Goal: Information Seeking & Learning: Learn about a topic

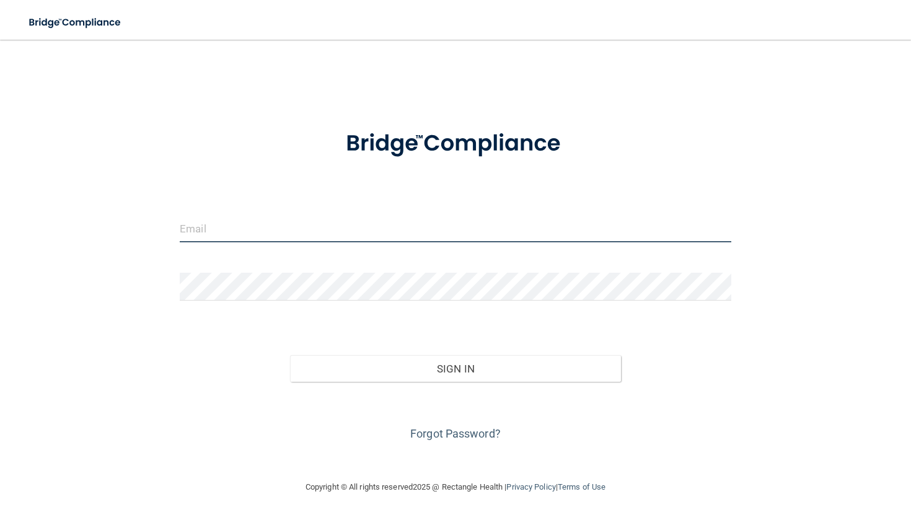
type input "[EMAIL_ADDRESS][DOMAIN_NAME]"
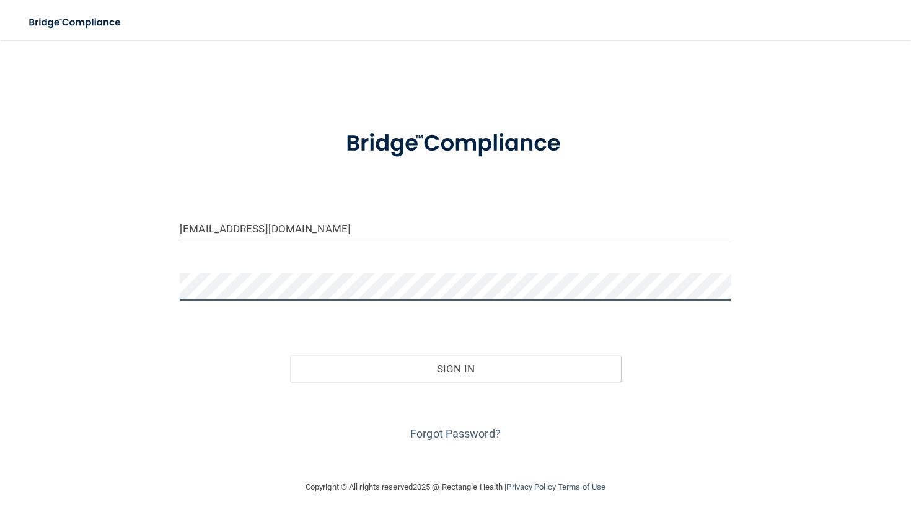
click at [455, 368] on button "Sign In" at bounding box center [455, 368] width 331 height 27
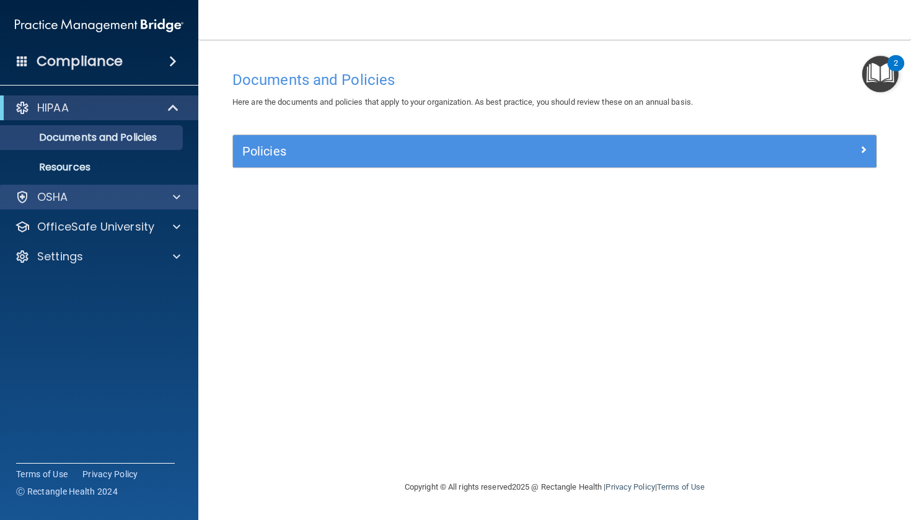
click at [81, 205] on div "OSHA" at bounding box center [99, 197] width 199 height 25
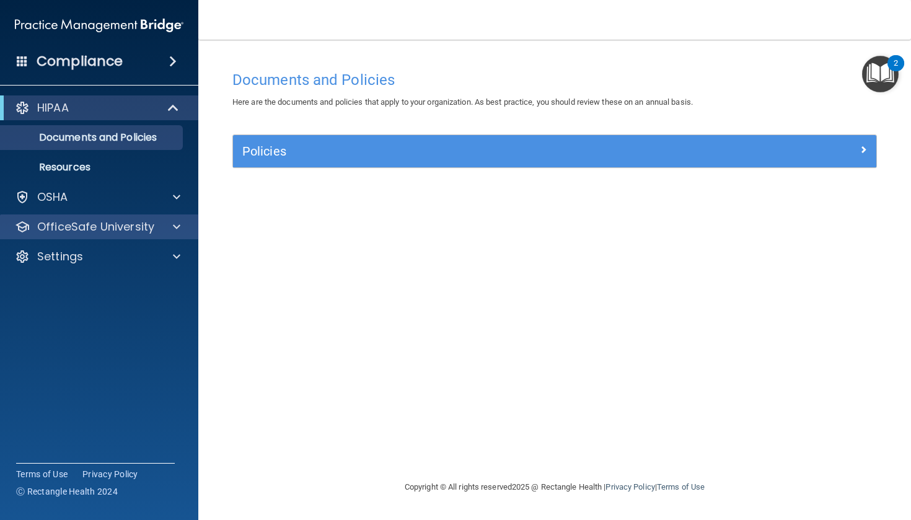
click at [134, 233] on p "OfficeSafe University" at bounding box center [95, 226] width 117 height 15
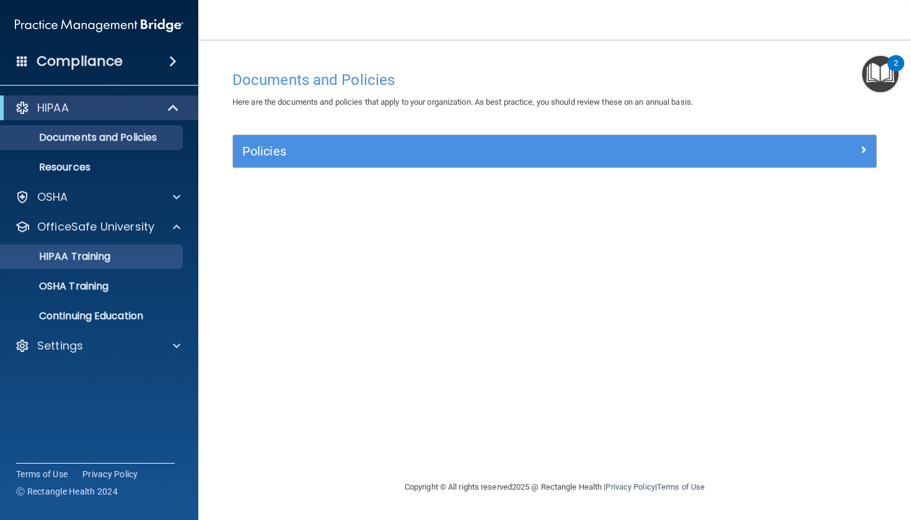
click at [134, 260] on div "HIPAA Training" at bounding box center [92, 256] width 169 height 12
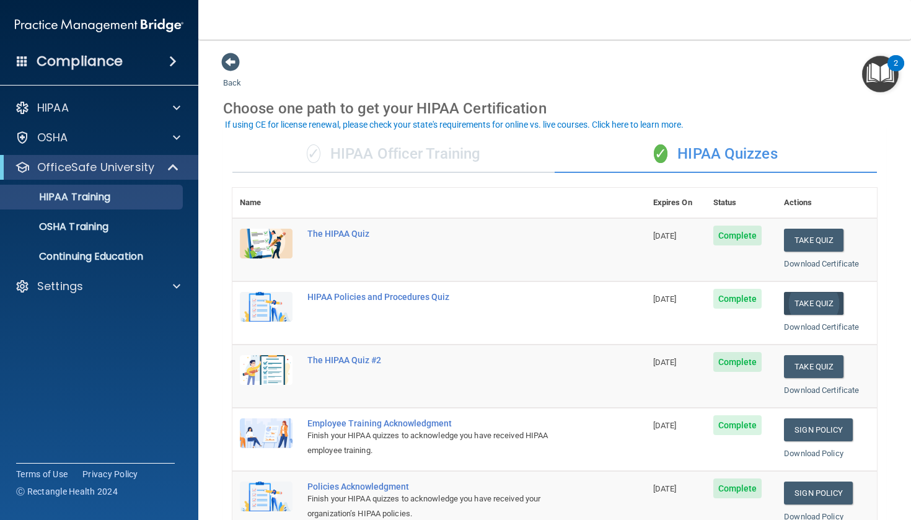
click at [798, 304] on button "Take Quiz" at bounding box center [813, 303] width 59 height 23
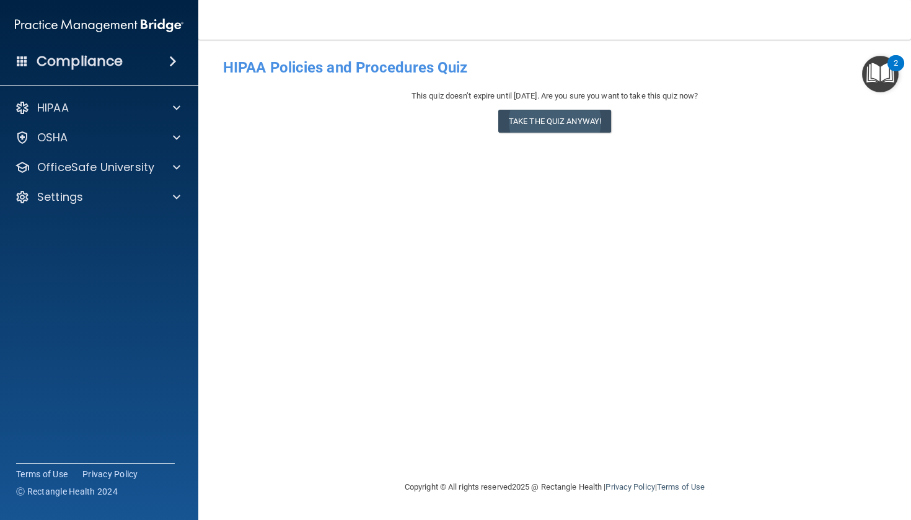
click at [586, 122] on button "Take the quiz anyway!" at bounding box center [554, 121] width 113 height 23
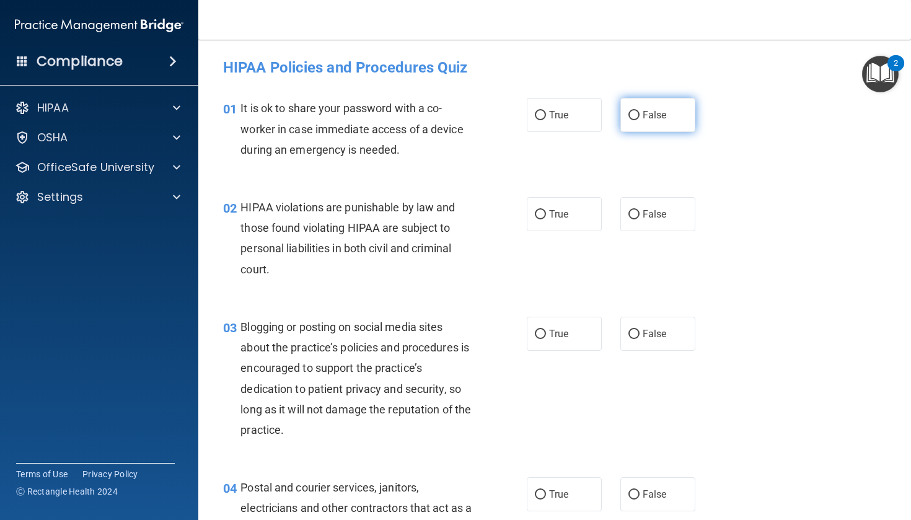
click at [632, 117] on input "False" at bounding box center [633, 115] width 11 height 9
radio input "true"
click at [535, 208] on label "True" at bounding box center [564, 214] width 75 height 34
click at [535, 210] on input "True" at bounding box center [540, 214] width 11 height 9
radio input "true"
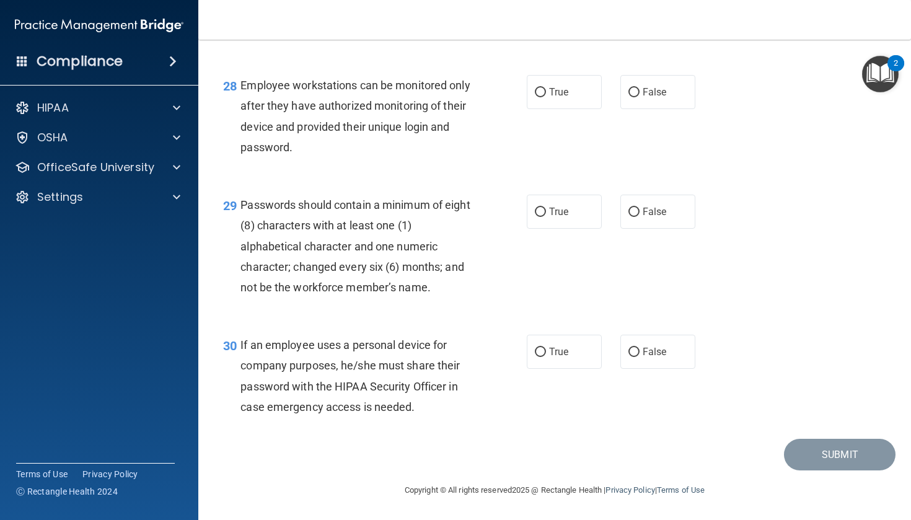
scroll to position [3274, 0]
click at [632, 359] on label "False" at bounding box center [657, 352] width 75 height 34
click at [632, 357] on input "False" at bounding box center [633, 352] width 11 height 9
radio input "true"
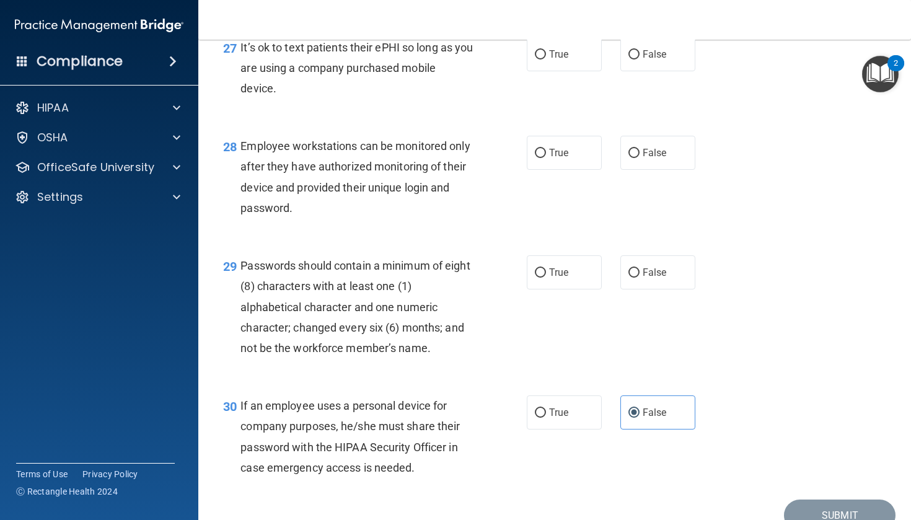
scroll to position [3203, 0]
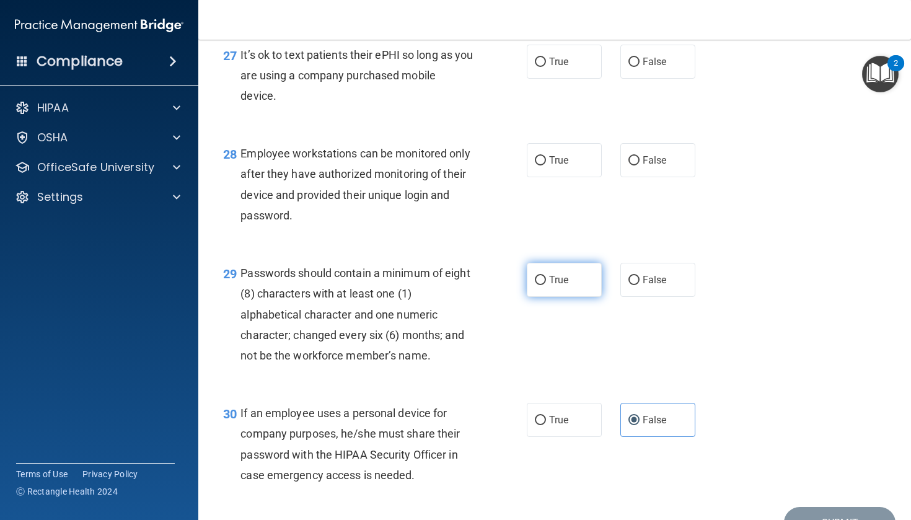
click at [552, 286] on span "True" at bounding box center [558, 280] width 19 height 12
click at [546, 285] on input "True" at bounding box center [540, 280] width 11 height 9
radio input "true"
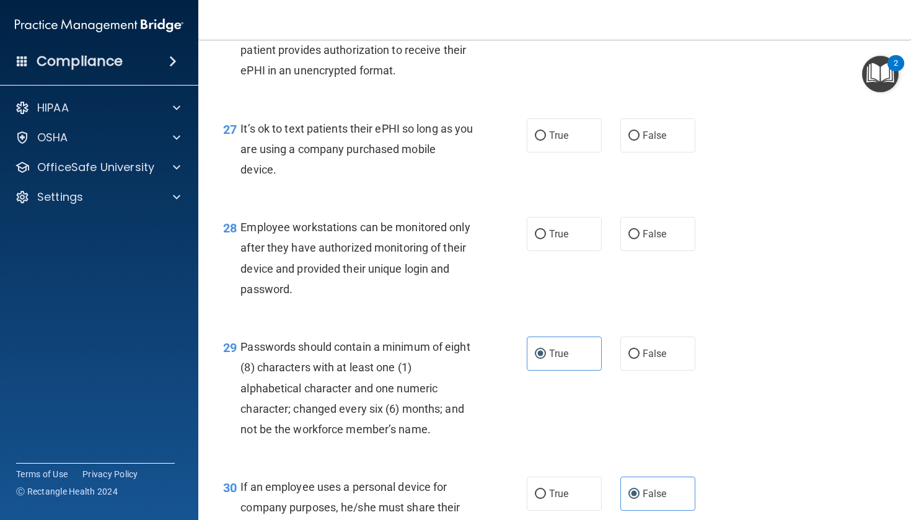
scroll to position [3127, 0]
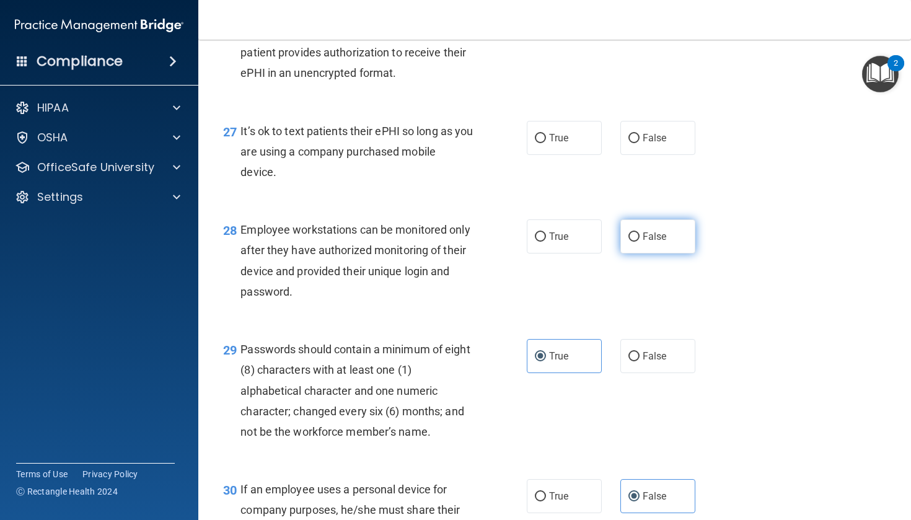
click at [659, 242] on span "False" at bounding box center [655, 237] width 24 height 12
click at [640, 242] on input "False" at bounding box center [633, 236] width 11 height 9
radio input "true"
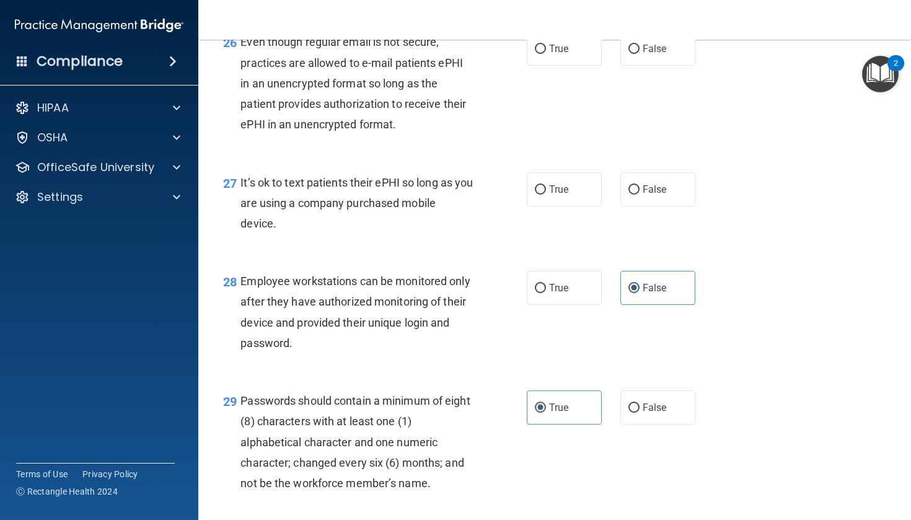
scroll to position [3073, 0]
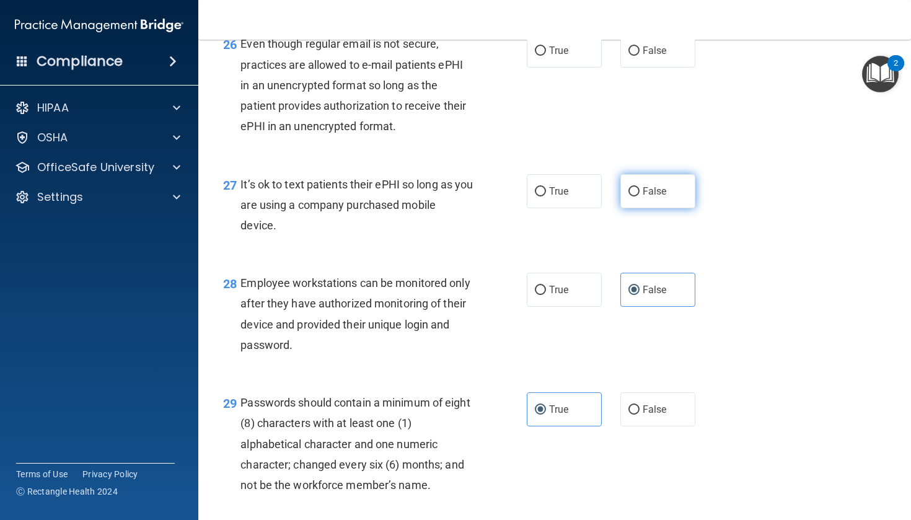
click at [630, 202] on label "False" at bounding box center [657, 191] width 75 height 34
click at [630, 196] on input "False" at bounding box center [633, 191] width 11 height 9
radio input "true"
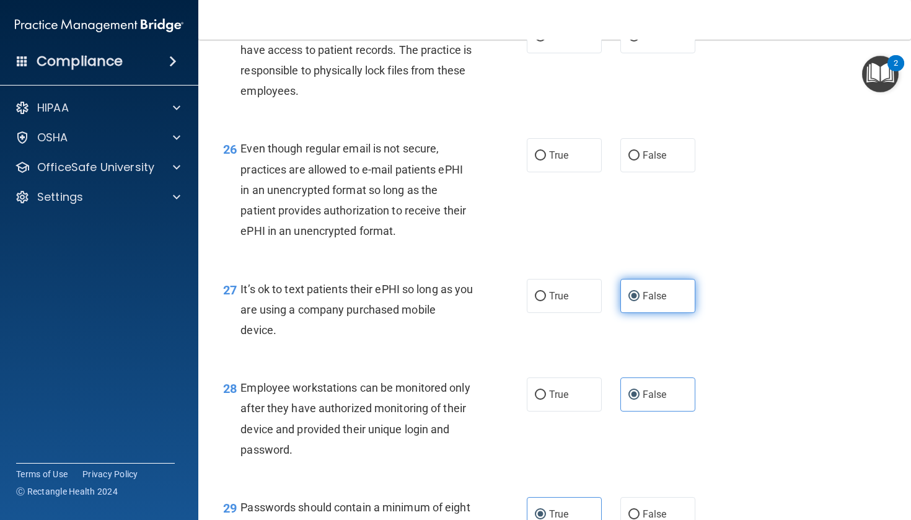
scroll to position [2959, 0]
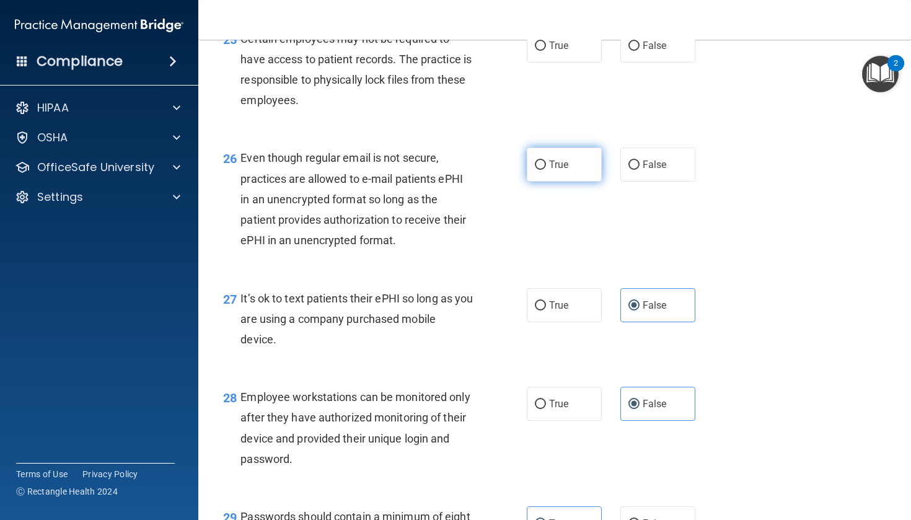
click at [562, 168] on span "True" at bounding box center [558, 165] width 19 height 12
click at [546, 168] on input "True" at bounding box center [540, 165] width 11 height 9
radio input "true"
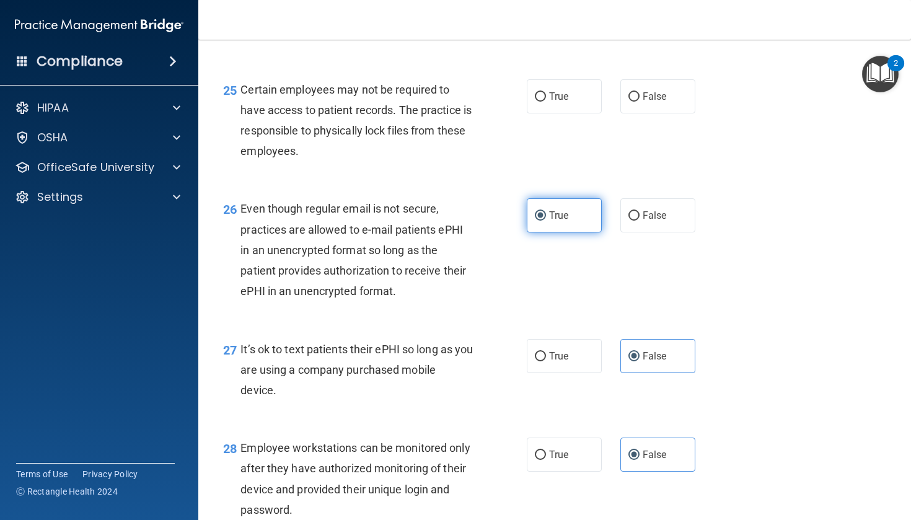
scroll to position [2911, 0]
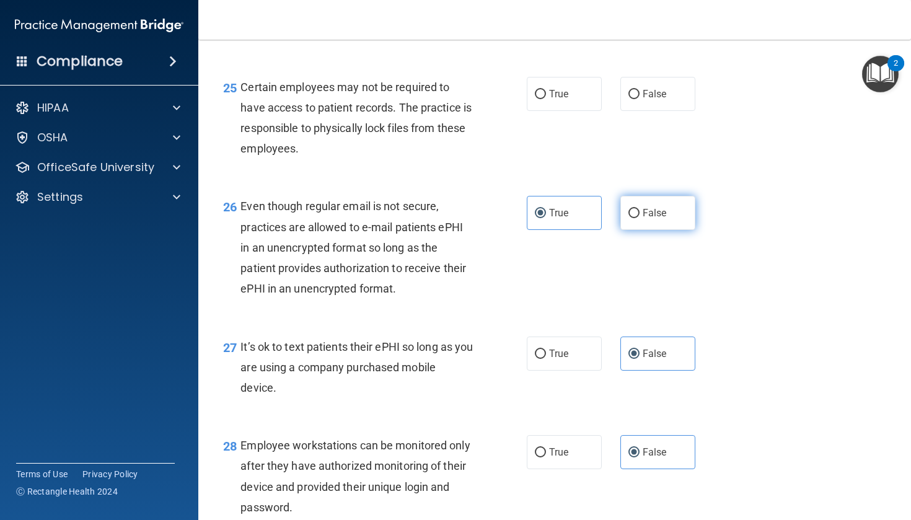
click at [643, 212] on label "False" at bounding box center [657, 213] width 75 height 34
click at [640, 212] on input "False" at bounding box center [633, 213] width 11 height 9
radio input "true"
radio input "false"
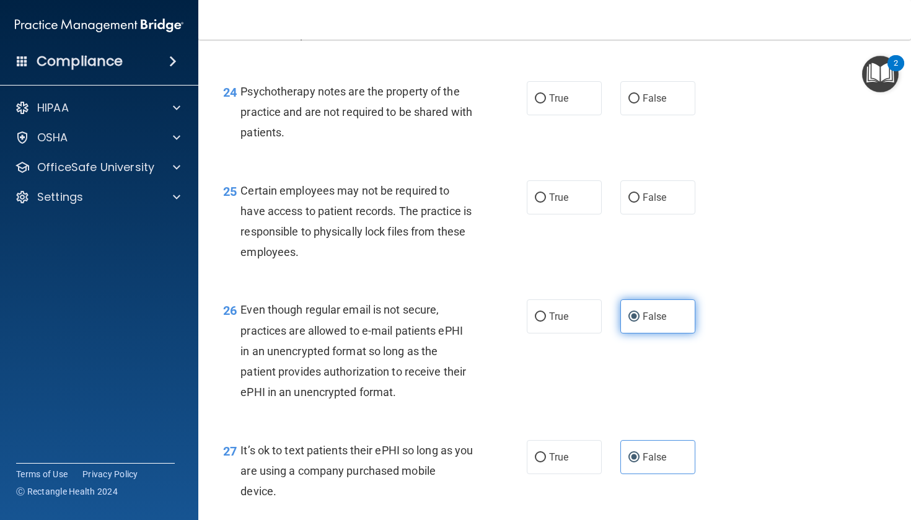
scroll to position [2808, 0]
click at [668, 200] on label "False" at bounding box center [657, 197] width 75 height 34
click at [640, 200] on input "False" at bounding box center [633, 197] width 11 height 9
radio input "true"
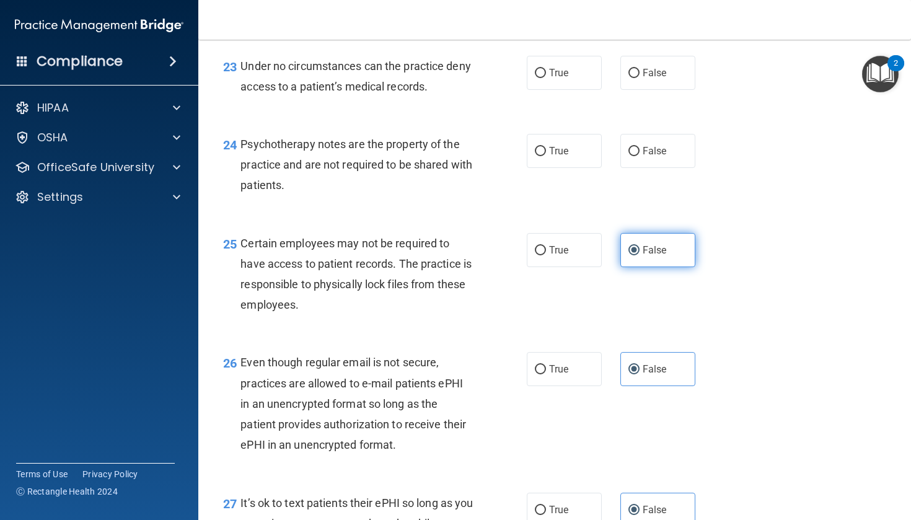
scroll to position [2749, 0]
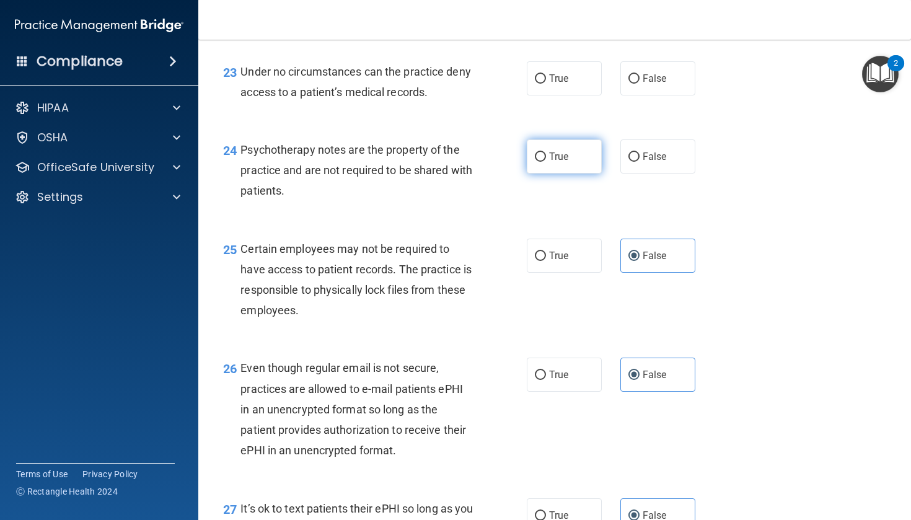
click at [544, 162] on input "True" at bounding box center [540, 156] width 11 height 9
radio input "true"
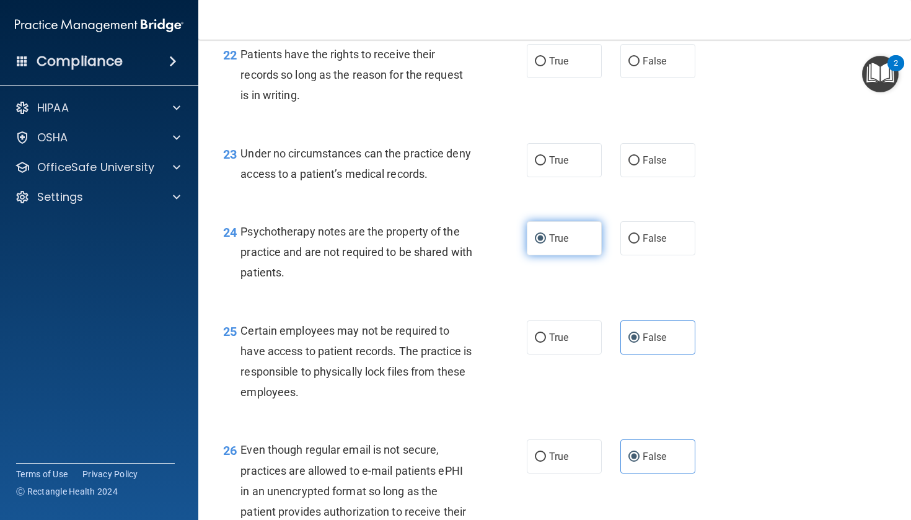
scroll to position [2660, 0]
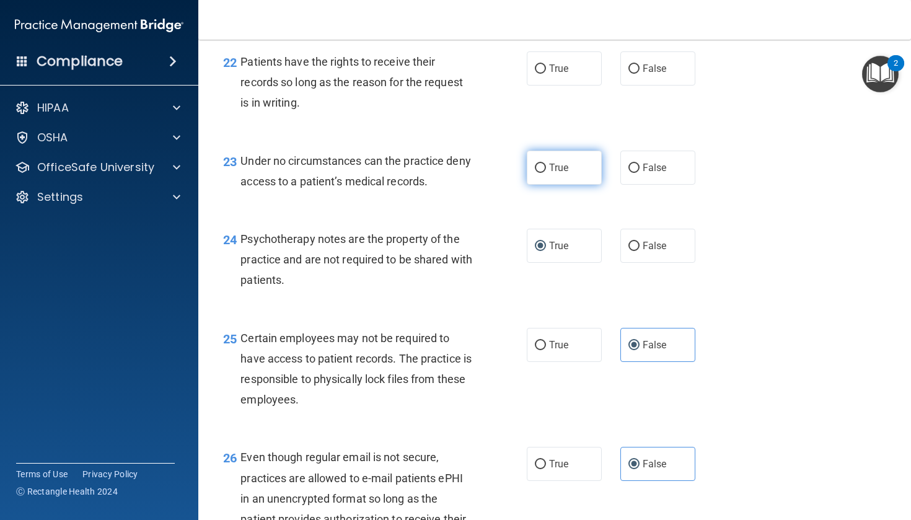
click at [544, 165] on label "True" at bounding box center [564, 168] width 75 height 34
click at [544, 165] on input "True" at bounding box center [540, 168] width 11 height 9
radio input "true"
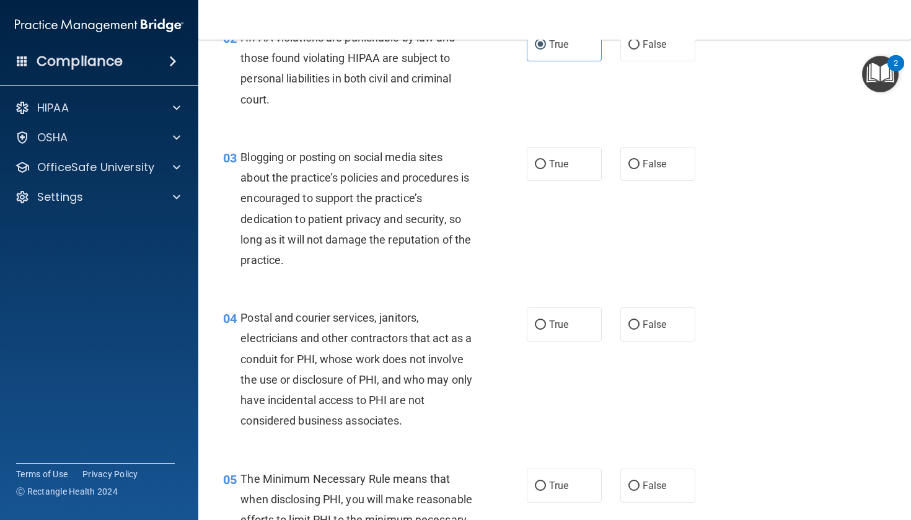
scroll to position [172, 0]
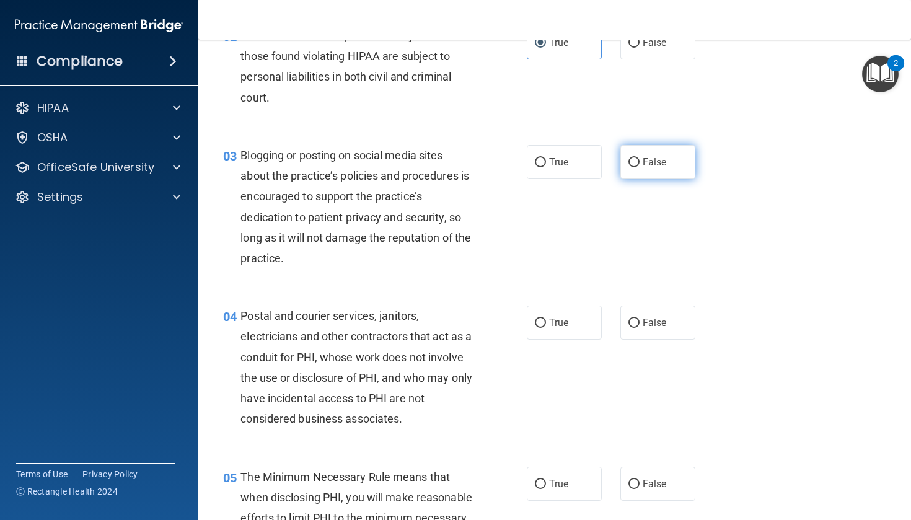
click at [648, 157] on span "False" at bounding box center [655, 162] width 24 height 12
click at [640, 158] on input "False" at bounding box center [633, 162] width 11 height 9
radio input "true"
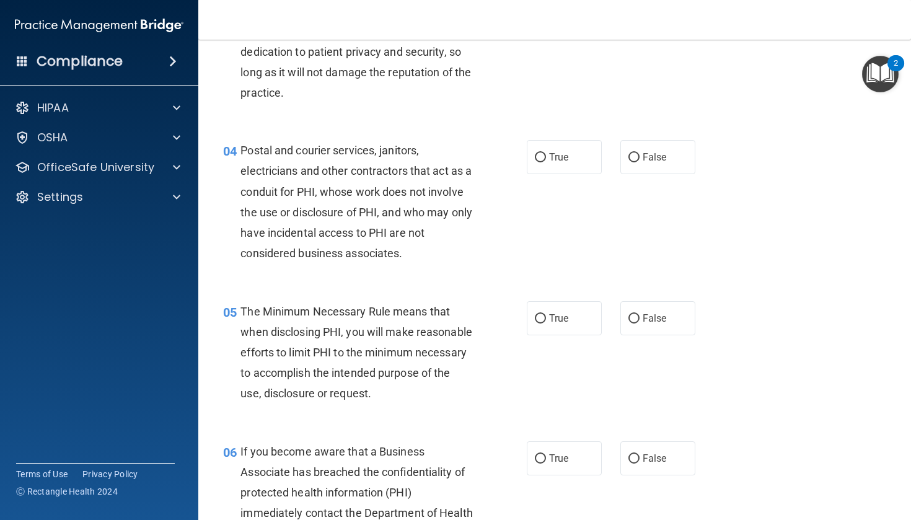
scroll to position [342, 0]
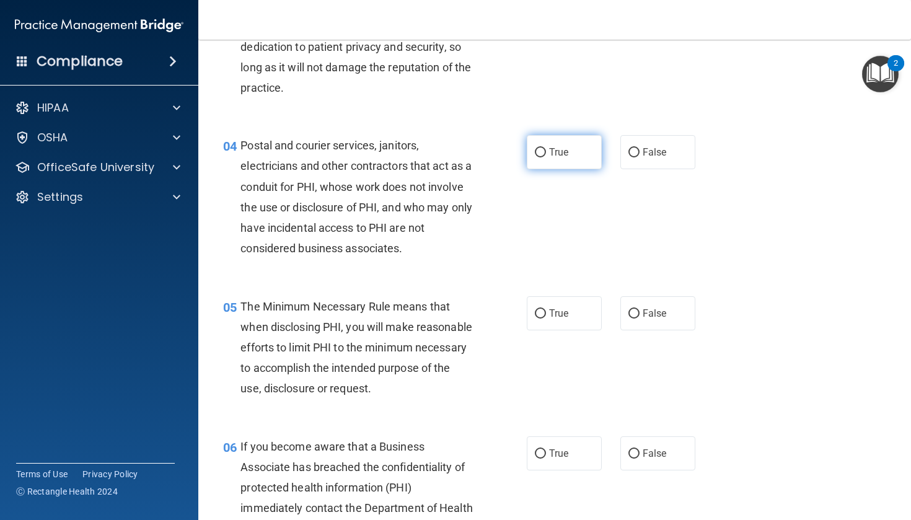
click at [575, 151] on label "True" at bounding box center [564, 152] width 75 height 34
click at [546, 151] on input "True" at bounding box center [540, 152] width 11 height 9
radio input "true"
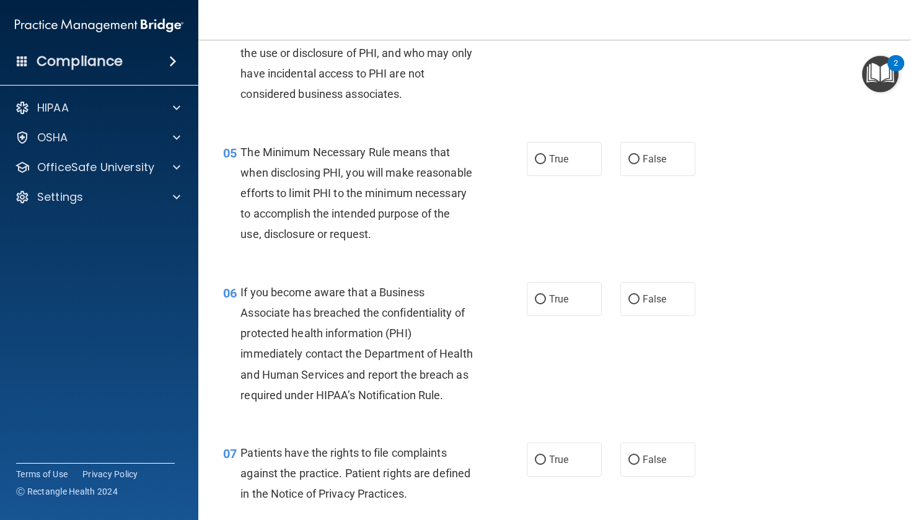
scroll to position [497, 0]
click at [578, 152] on label "True" at bounding box center [564, 158] width 75 height 34
click at [546, 154] on input "True" at bounding box center [540, 158] width 11 height 9
radio input "true"
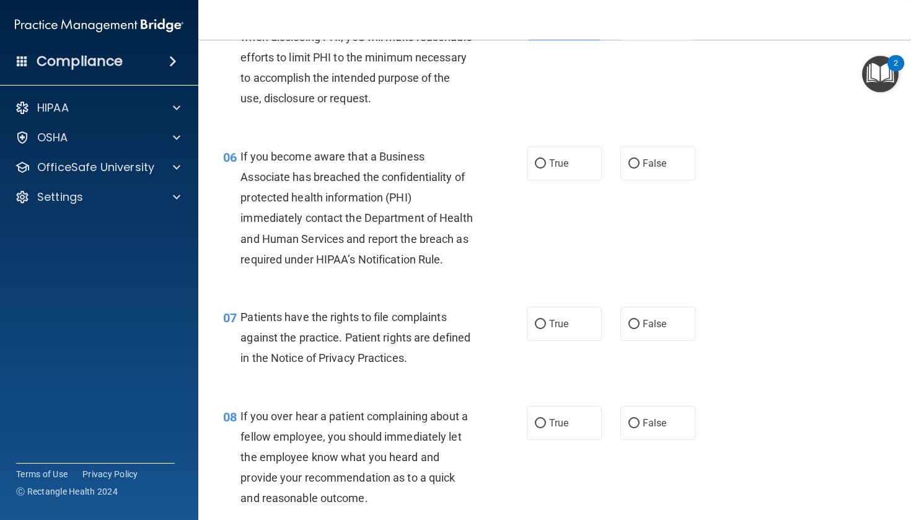
scroll to position [636, 0]
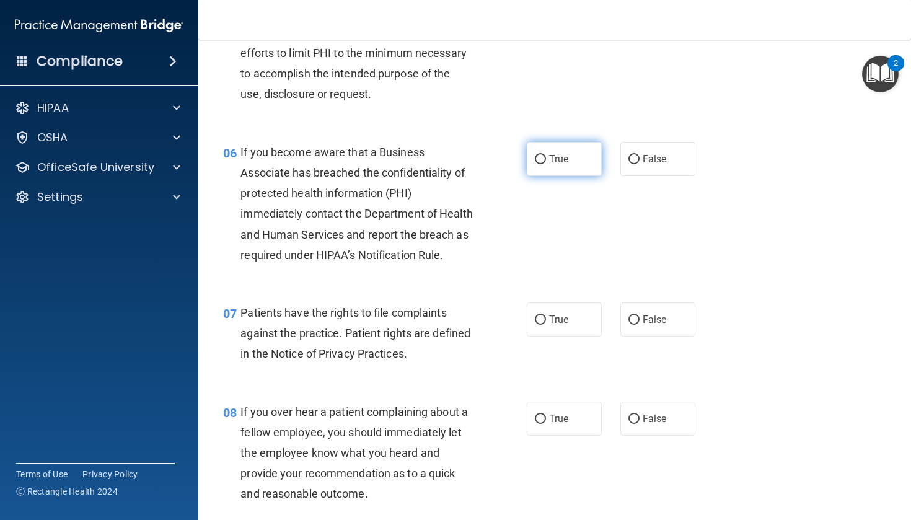
click at [552, 165] on span "True" at bounding box center [558, 159] width 19 height 12
click at [546, 164] on input "True" at bounding box center [540, 159] width 11 height 9
radio input "true"
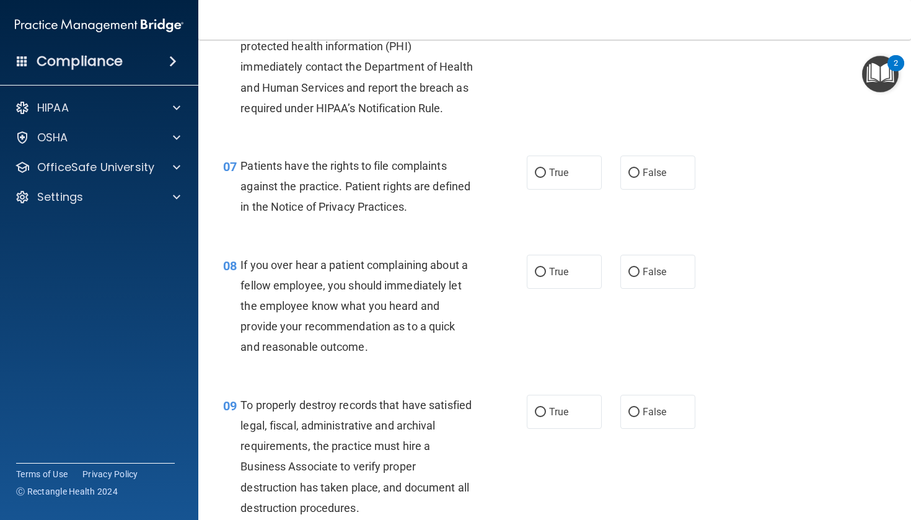
scroll to position [790, 0]
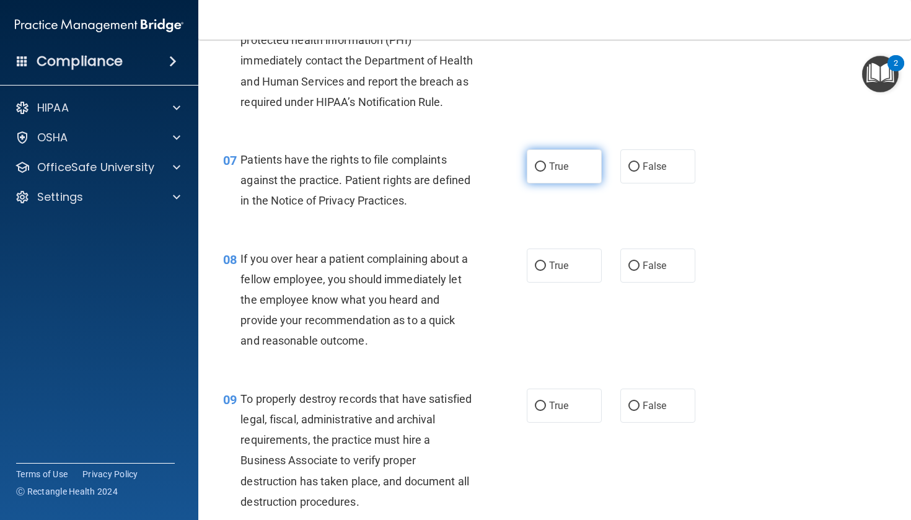
click at [552, 172] on label "True" at bounding box center [564, 166] width 75 height 34
click at [546, 172] on input "True" at bounding box center [540, 166] width 11 height 9
radio input "true"
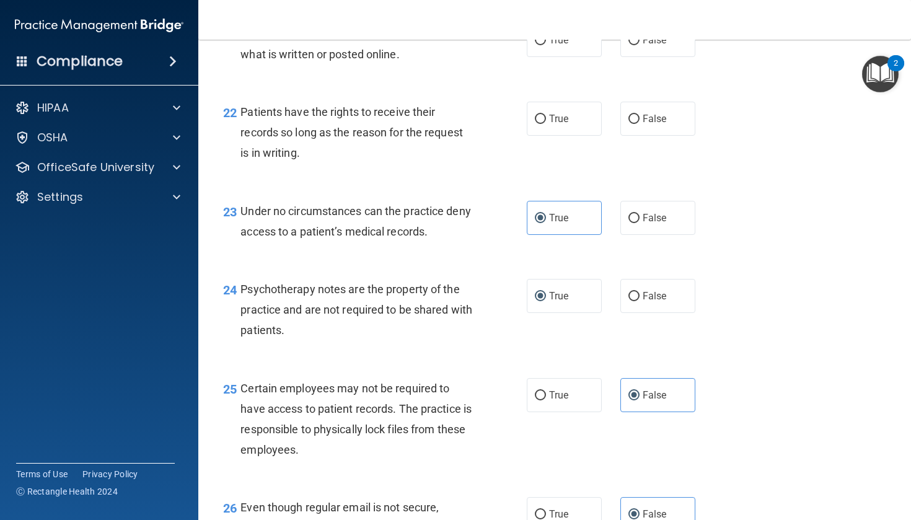
scroll to position [2604, 0]
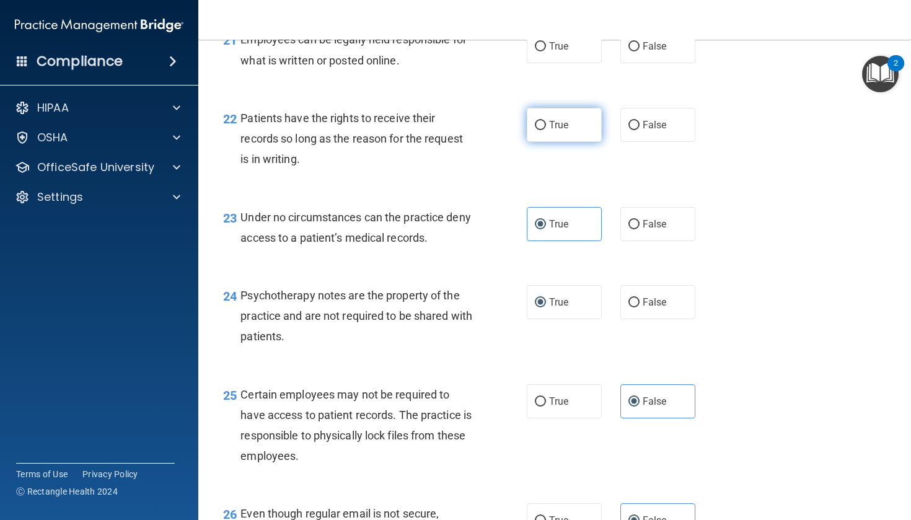
click at [550, 131] on span "True" at bounding box center [558, 125] width 19 height 12
click at [546, 130] on input "True" at bounding box center [540, 125] width 11 height 9
radio input "true"
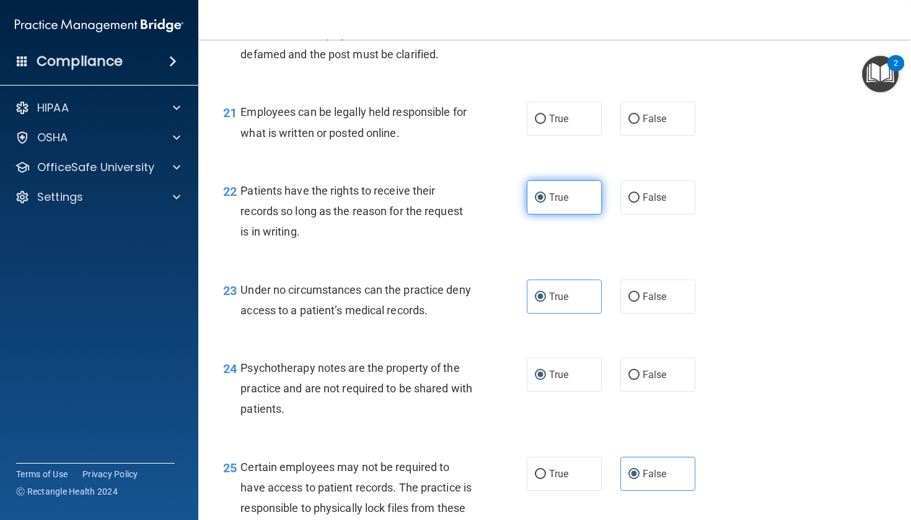
scroll to position [2527, 0]
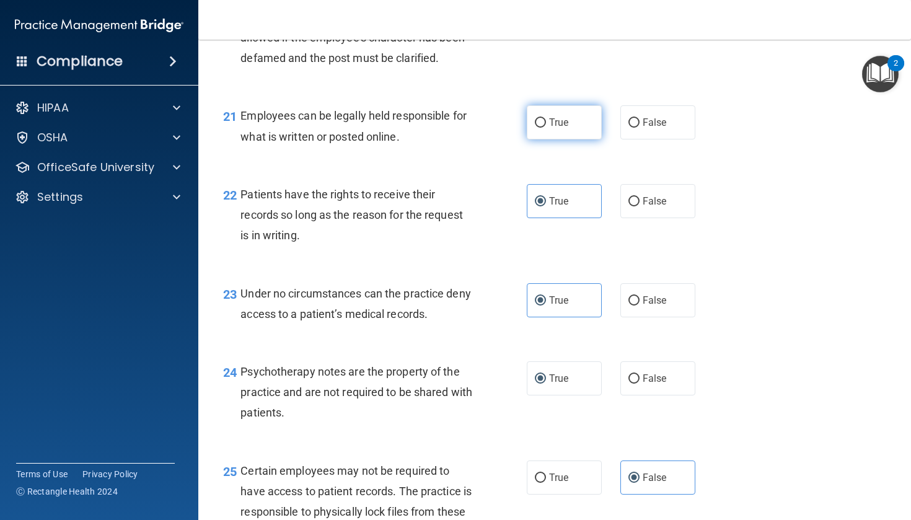
click at [550, 128] on span "True" at bounding box center [558, 123] width 19 height 12
click at [546, 128] on input "True" at bounding box center [540, 122] width 11 height 9
radio input "true"
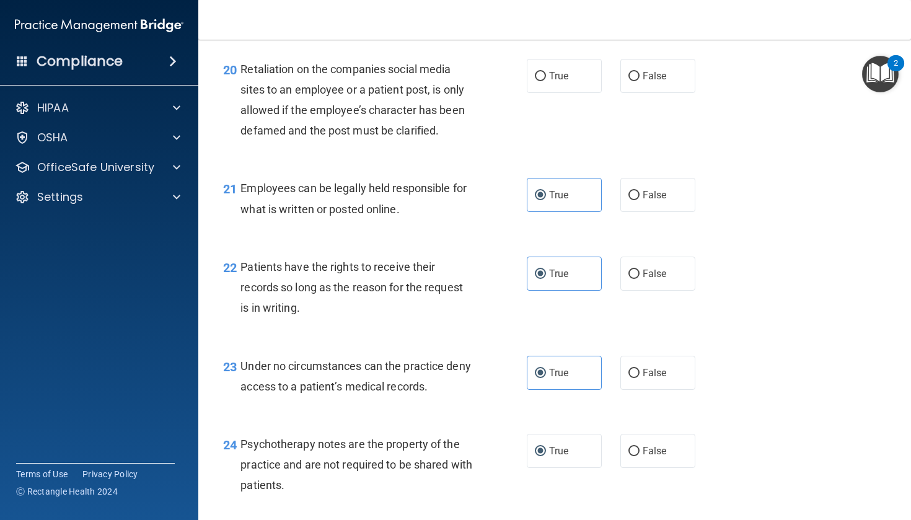
scroll to position [2455, 0]
click at [531, 87] on label "True" at bounding box center [564, 75] width 75 height 34
click at [535, 81] on input "True" at bounding box center [540, 75] width 11 height 9
radio input "true"
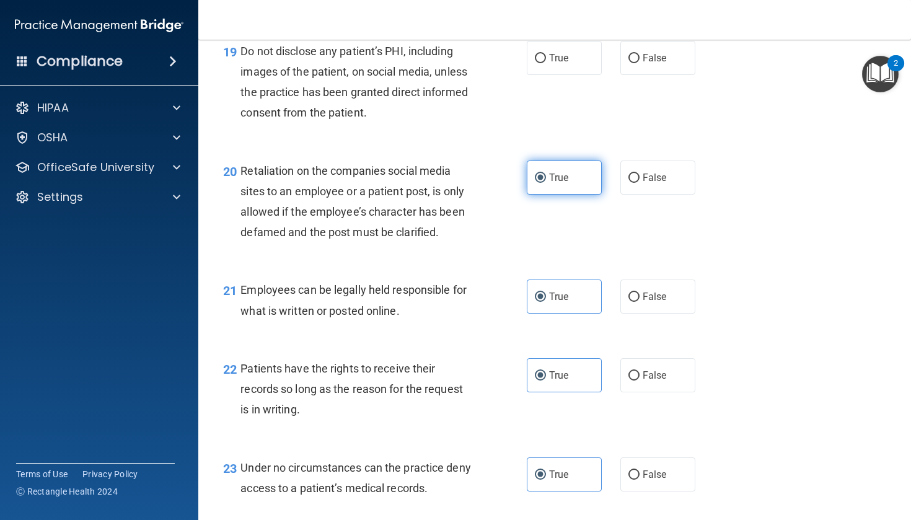
scroll to position [2336, 0]
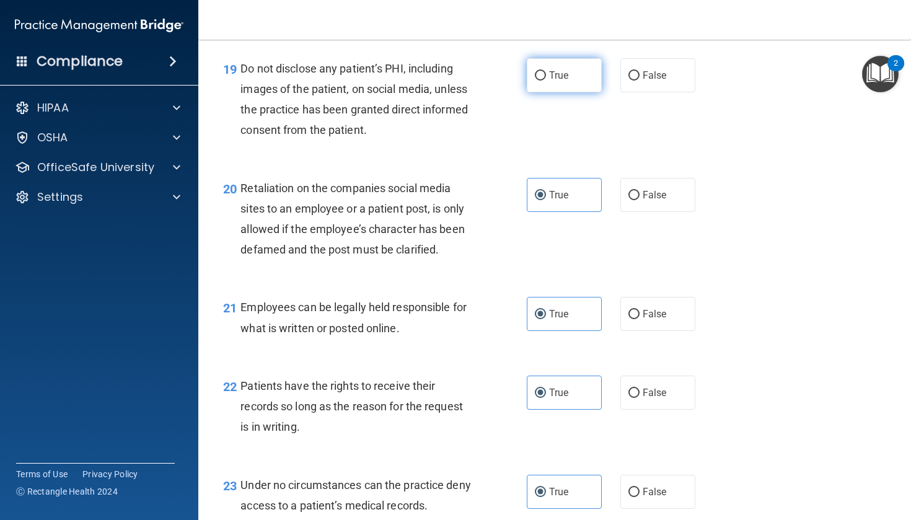
click at [531, 87] on label "True" at bounding box center [564, 75] width 75 height 34
click at [535, 81] on input "True" at bounding box center [540, 75] width 11 height 9
radio input "true"
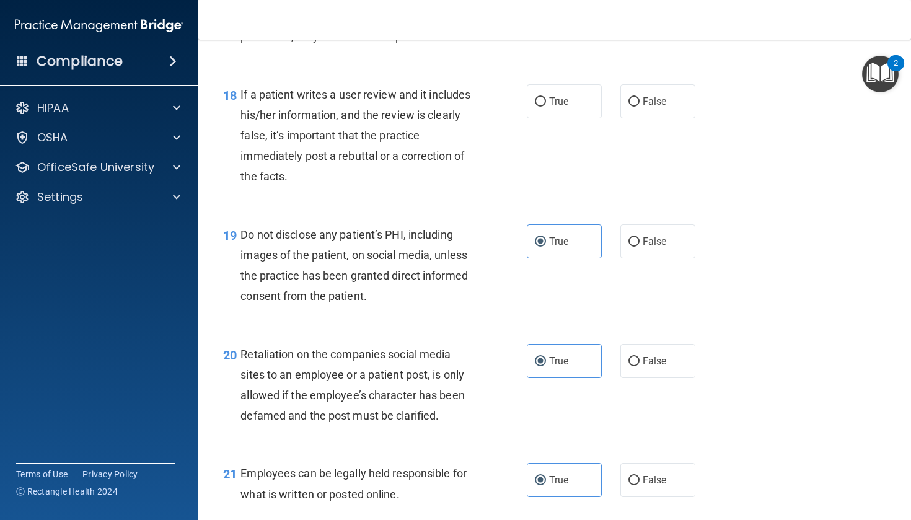
scroll to position [2165, 0]
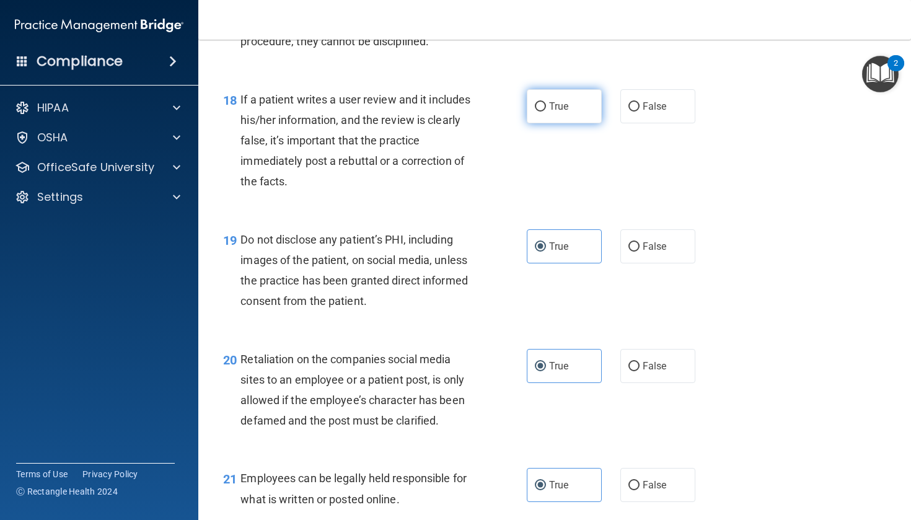
click at [548, 112] on label "True" at bounding box center [564, 106] width 75 height 34
click at [546, 112] on input "True" at bounding box center [540, 106] width 11 height 9
radio input "true"
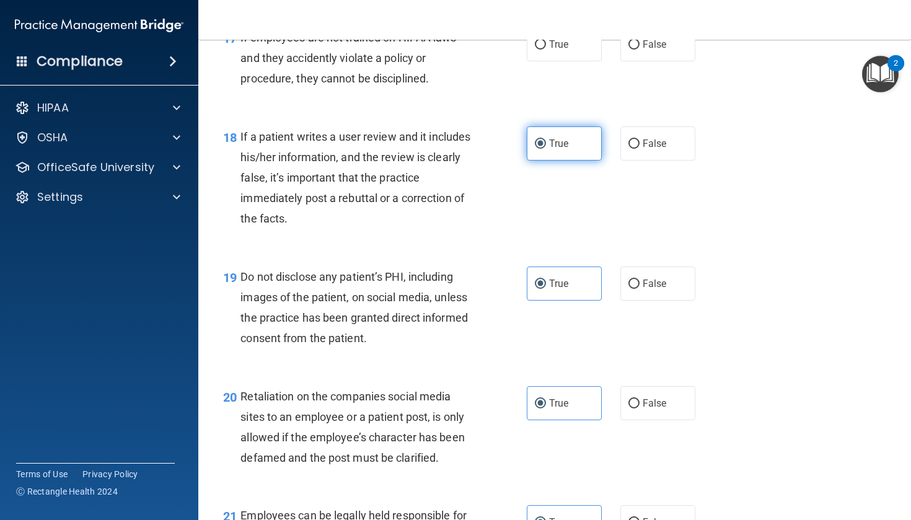
scroll to position [2093, 0]
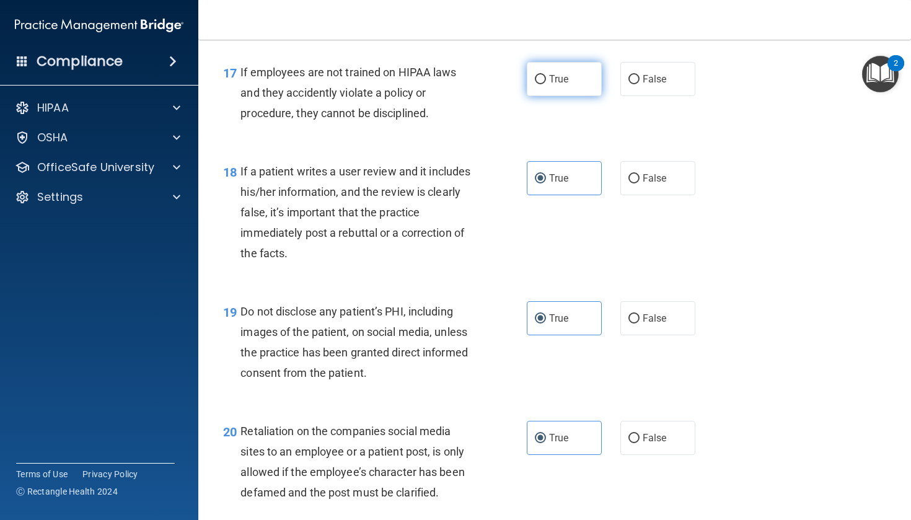
click at [570, 95] on label "True" at bounding box center [564, 79] width 75 height 34
click at [546, 84] on input "True" at bounding box center [540, 79] width 11 height 9
radio input "true"
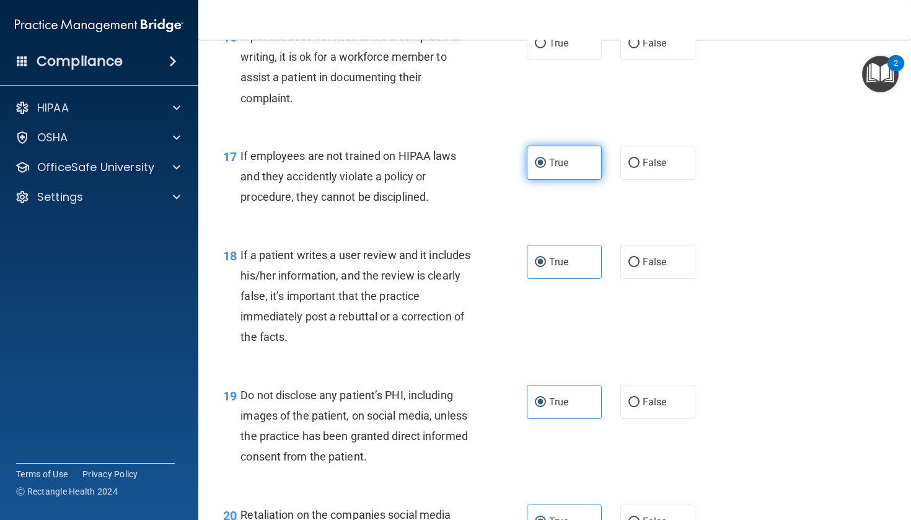
scroll to position [1979, 0]
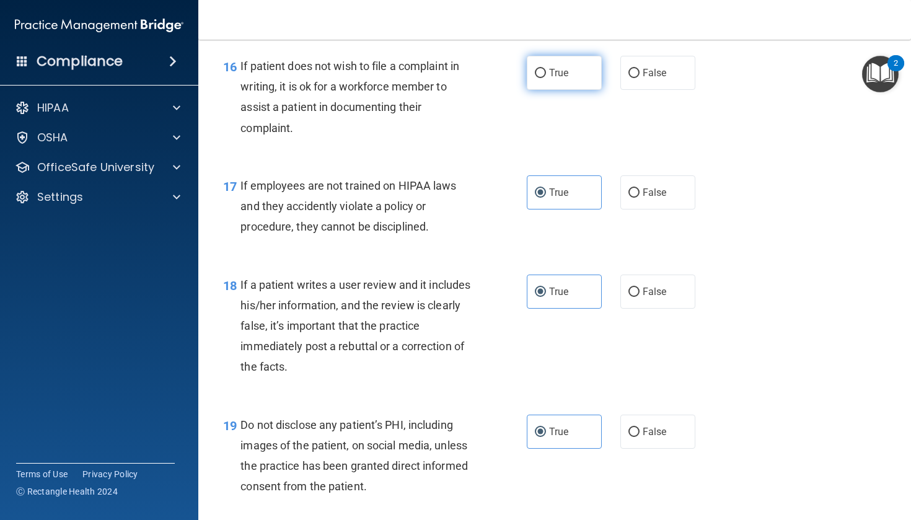
click at [571, 88] on label "True" at bounding box center [564, 73] width 75 height 34
click at [546, 78] on input "True" at bounding box center [540, 73] width 11 height 9
radio input "true"
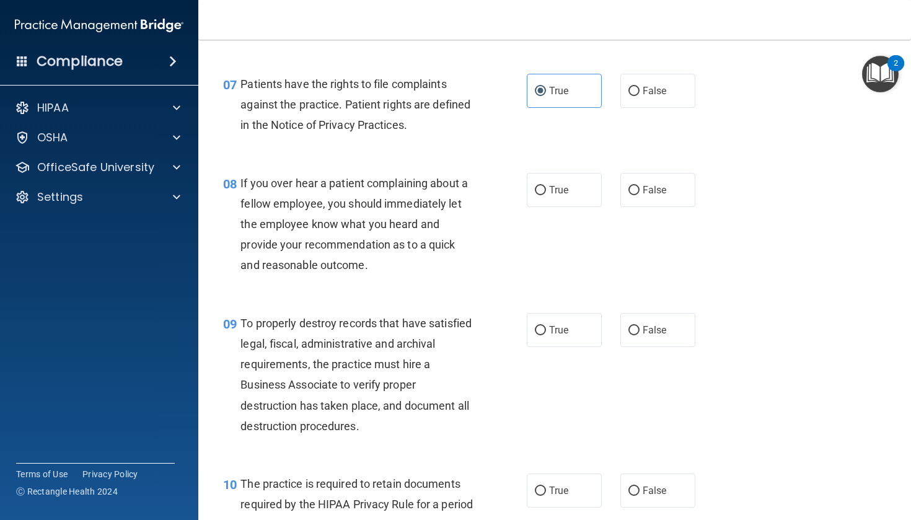
scroll to position [861, 0]
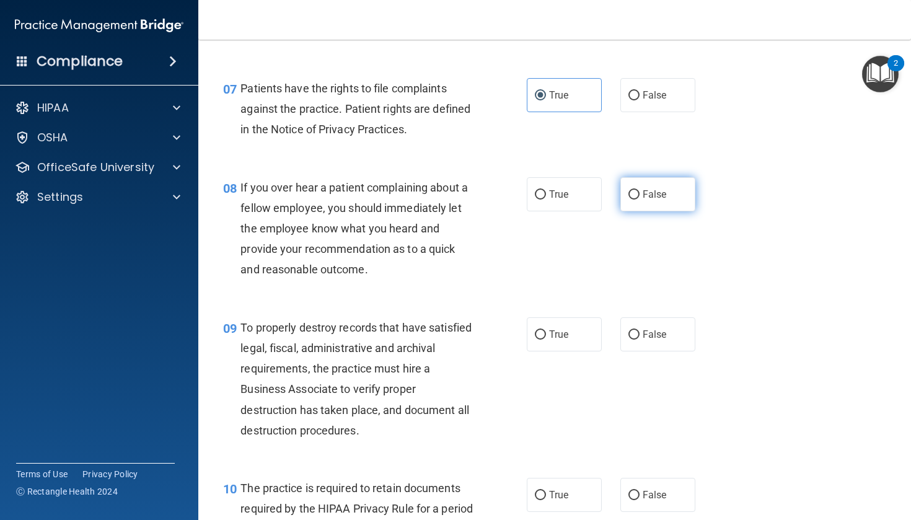
click at [625, 211] on label "False" at bounding box center [657, 194] width 75 height 34
click at [628, 200] on input "False" at bounding box center [633, 194] width 11 height 9
radio input "true"
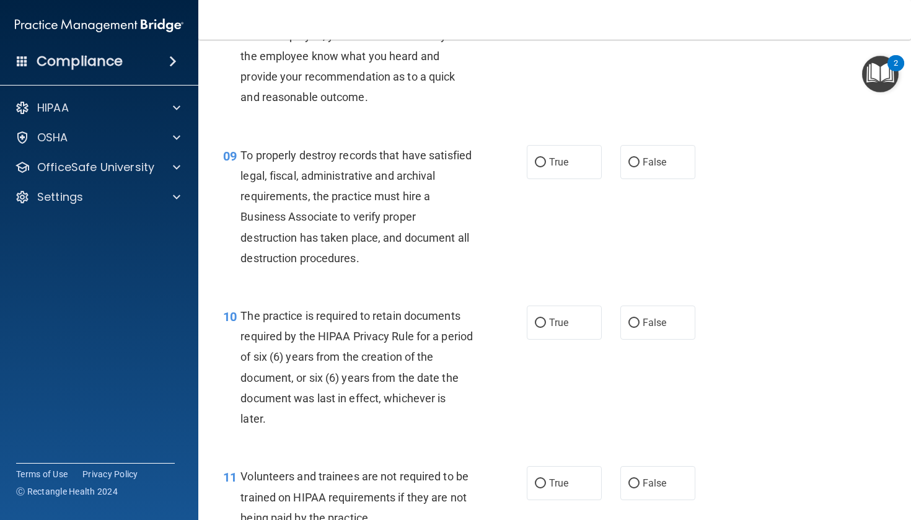
scroll to position [1032, 0]
click at [542, 170] on label "True" at bounding box center [564, 163] width 75 height 34
click at [542, 168] on input "True" at bounding box center [540, 163] width 11 height 9
radio input "true"
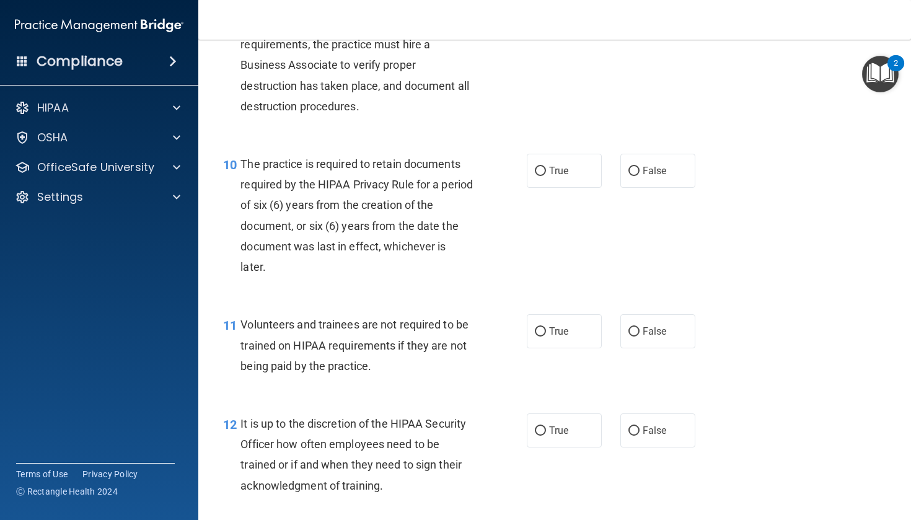
scroll to position [1193, 0]
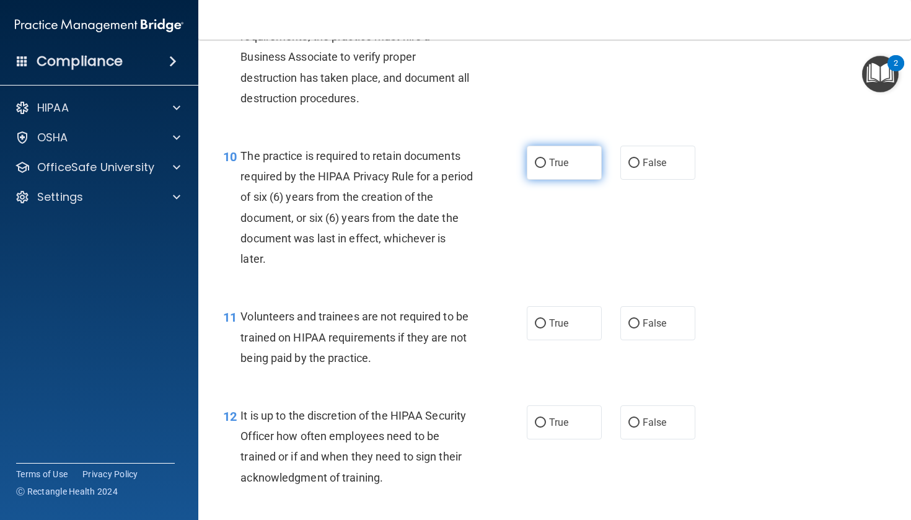
click at [547, 175] on label "True" at bounding box center [564, 163] width 75 height 34
click at [546, 168] on input "True" at bounding box center [540, 163] width 11 height 9
radio input "true"
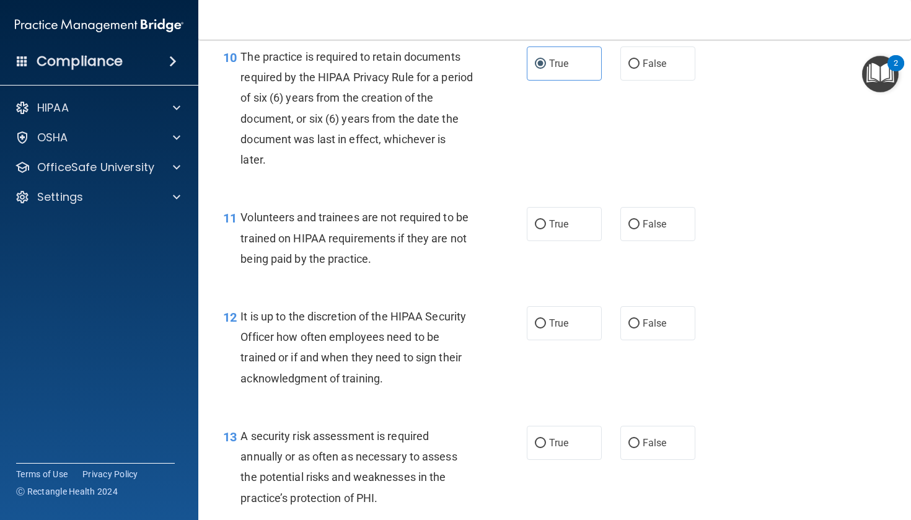
scroll to position [1293, 0]
click at [573, 229] on label "True" at bounding box center [564, 223] width 75 height 34
click at [546, 229] on input "True" at bounding box center [540, 223] width 11 height 9
radio input "true"
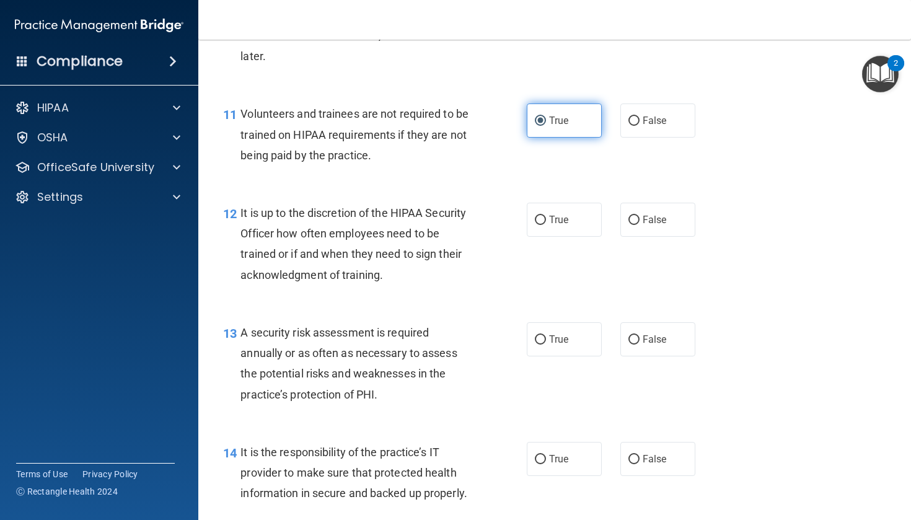
scroll to position [1400, 0]
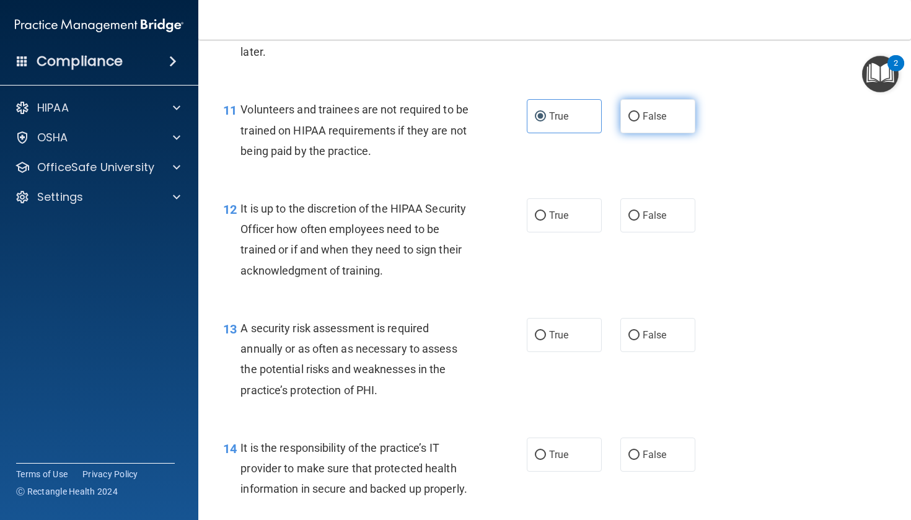
click at [636, 118] on label "False" at bounding box center [657, 116] width 75 height 34
click at [636, 118] on input "False" at bounding box center [633, 116] width 11 height 9
radio input "true"
radio input "false"
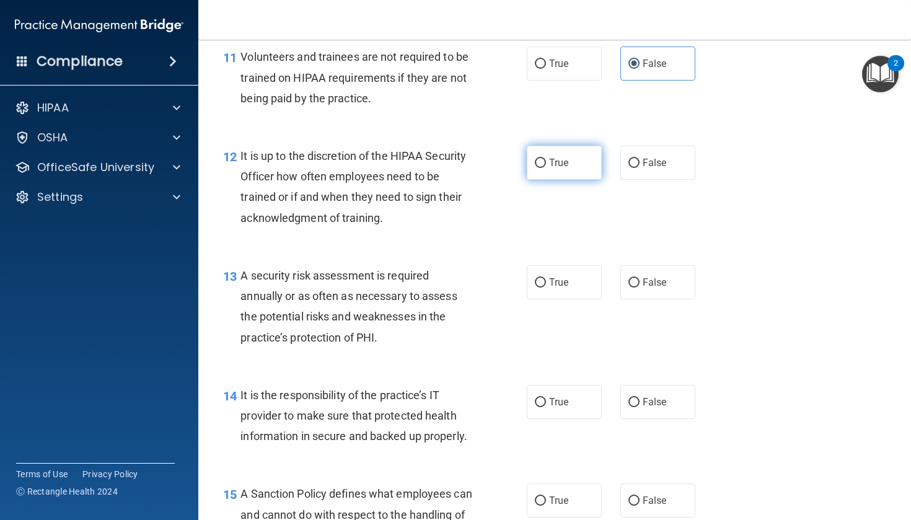
scroll to position [1453, 0]
click at [545, 167] on input "True" at bounding box center [540, 162] width 11 height 9
radio input "true"
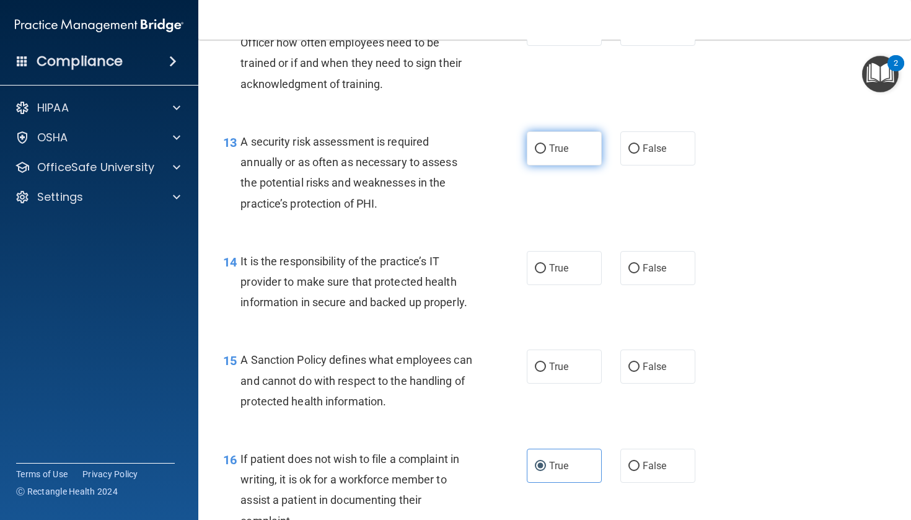
scroll to position [1592, 0]
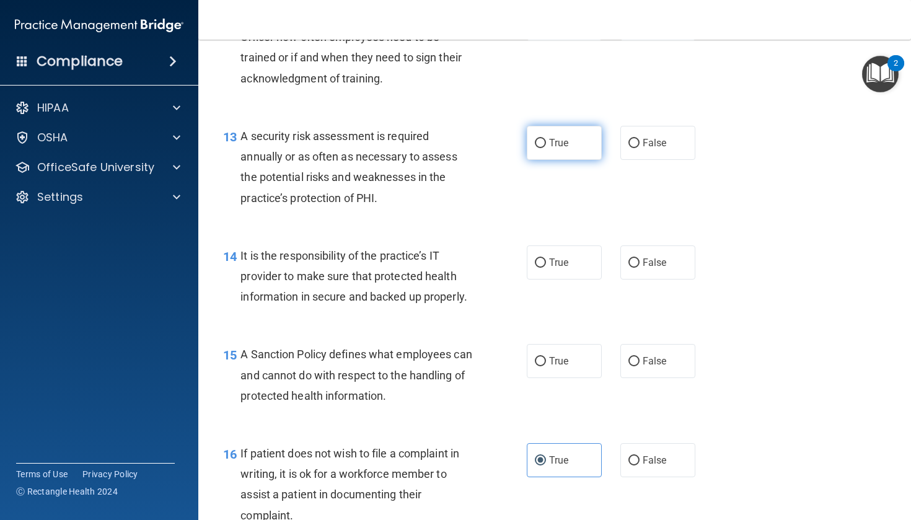
click at [555, 160] on label "True" at bounding box center [564, 143] width 75 height 34
click at [546, 148] on input "True" at bounding box center [540, 143] width 11 height 9
radio input "true"
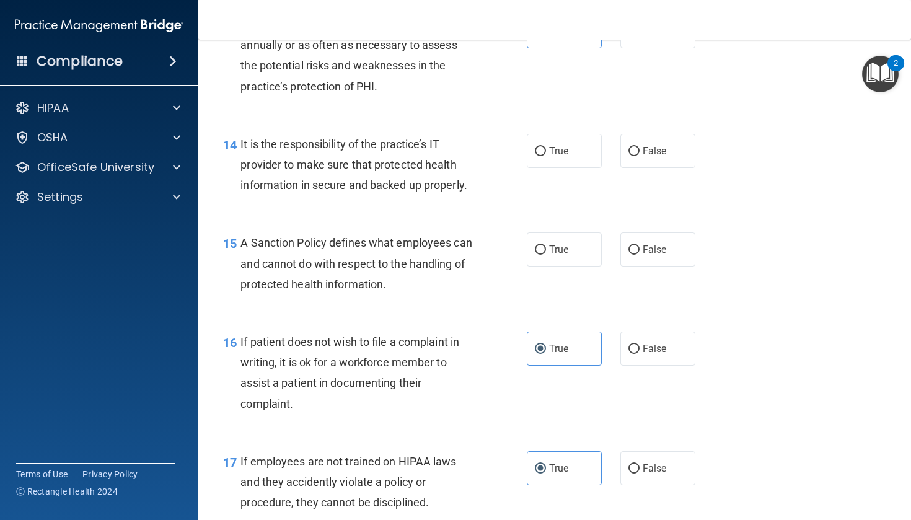
scroll to position [1704, 0]
click at [561, 156] on span "True" at bounding box center [558, 150] width 19 height 12
click at [546, 156] on input "True" at bounding box center [540, 150] width 11 height 9
radio input "true"
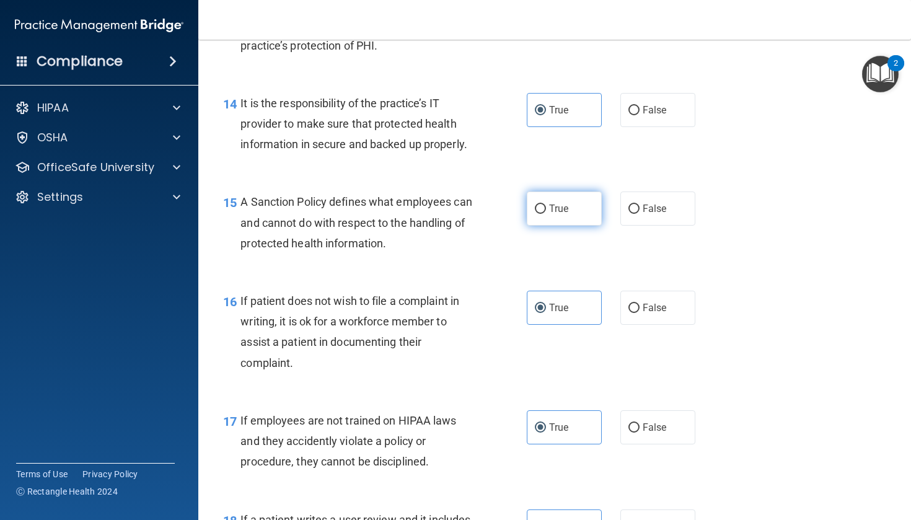
scroll to position [1753, 0]
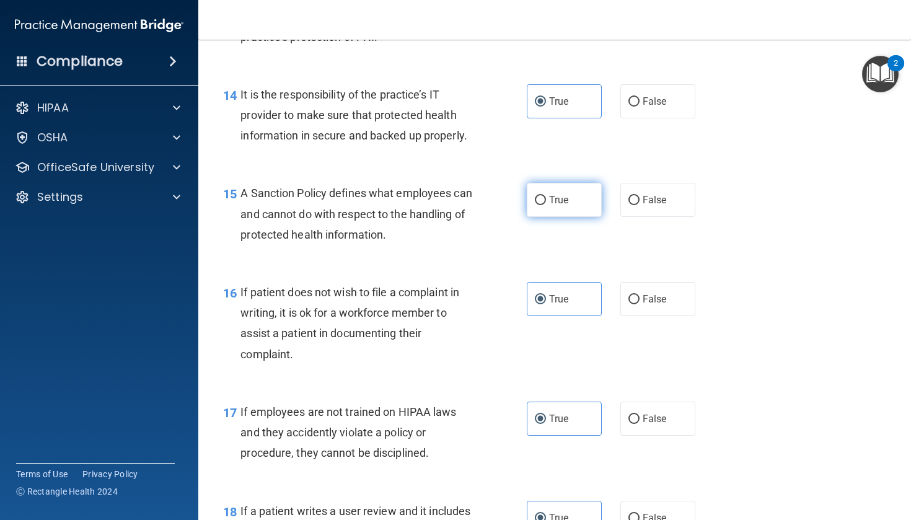
click at [563, 206] on span "True" at bounding box center [558, 200] width 19 height 12
click at [546, 205] on input "True" at bounding box center [540, 200] width 11 height 9
radio input "true"
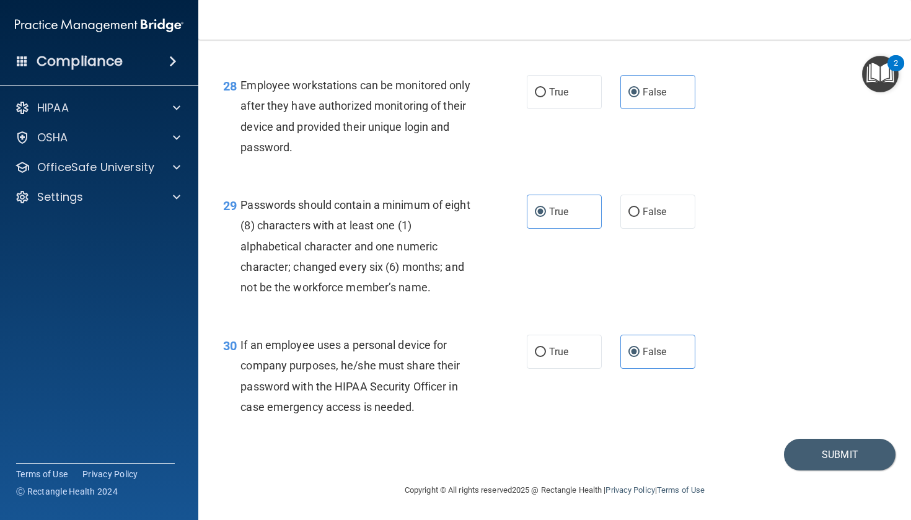
scroll to position [3274, 0]
click at [809, 463] on button "Submit" at bounding box center [840, 455] width 112 height 32
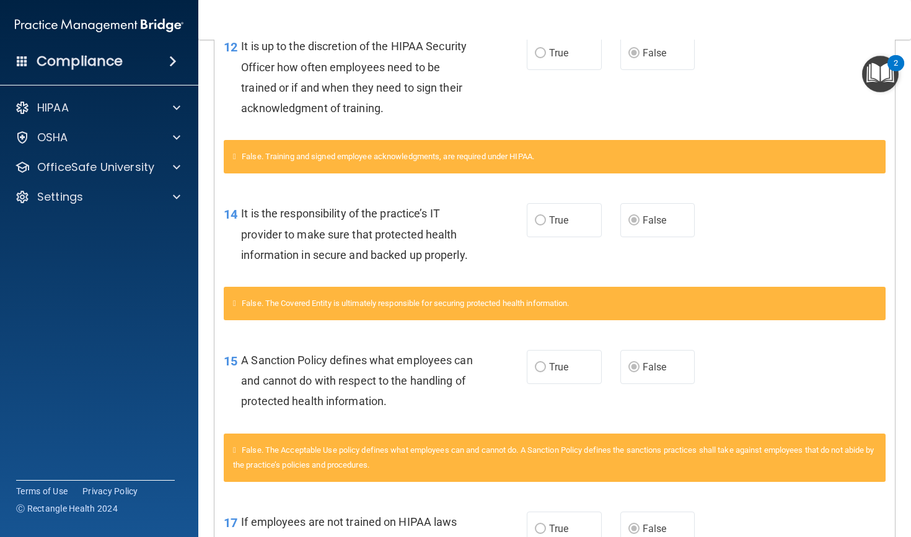
scroll to position [183, 0]
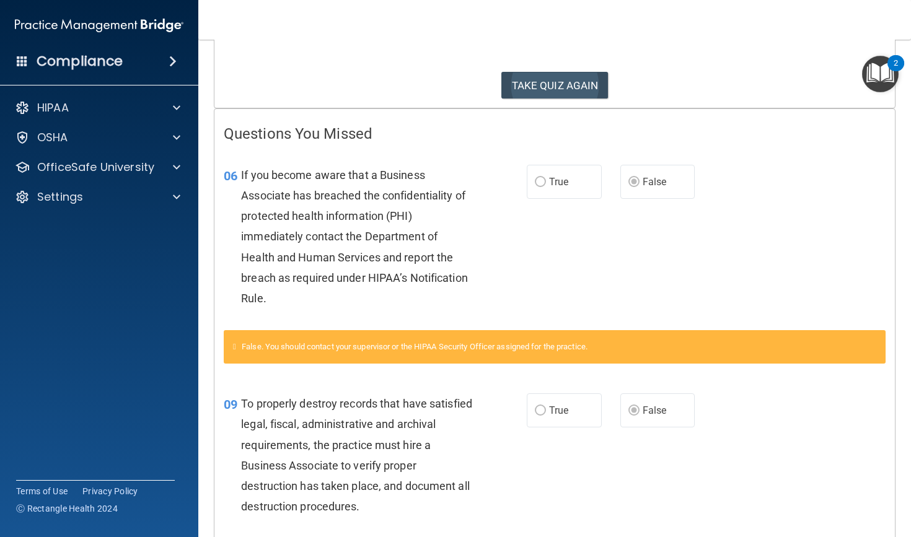
click at [548, 75] on button "TAKE QUIZ AGAIN" at bounding box center [554, 85] width 107 height 27
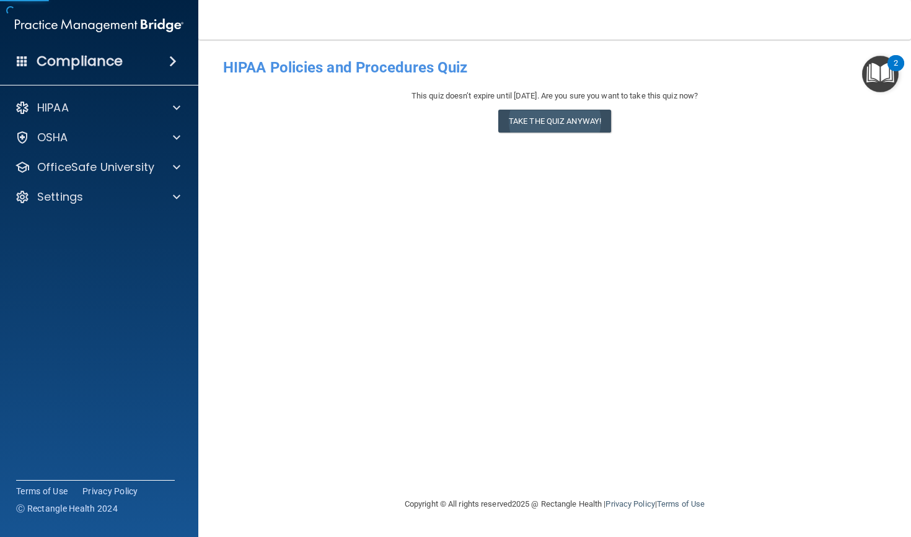
click at [555, 125] on button "Take the quiz anyway!" at bounding box center [554, 121] width 113 height 23
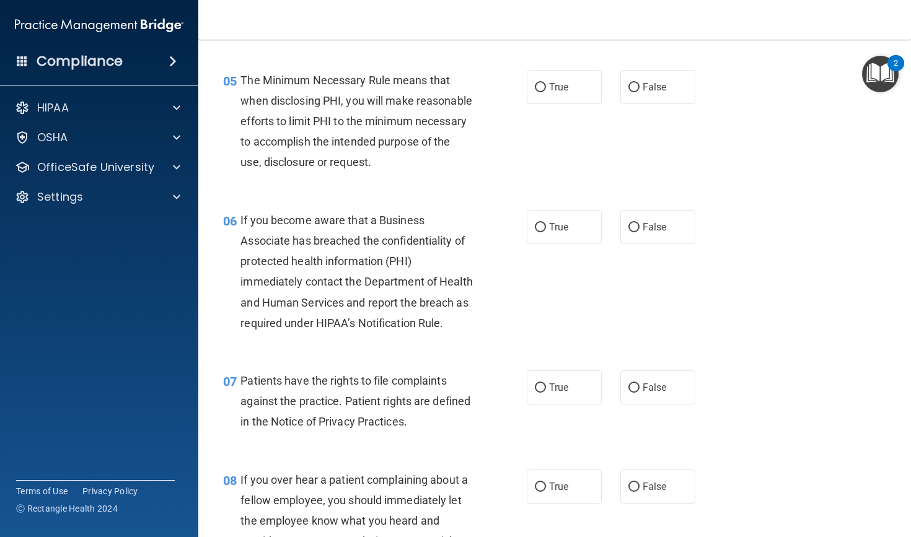
scroll to position [577, 0]
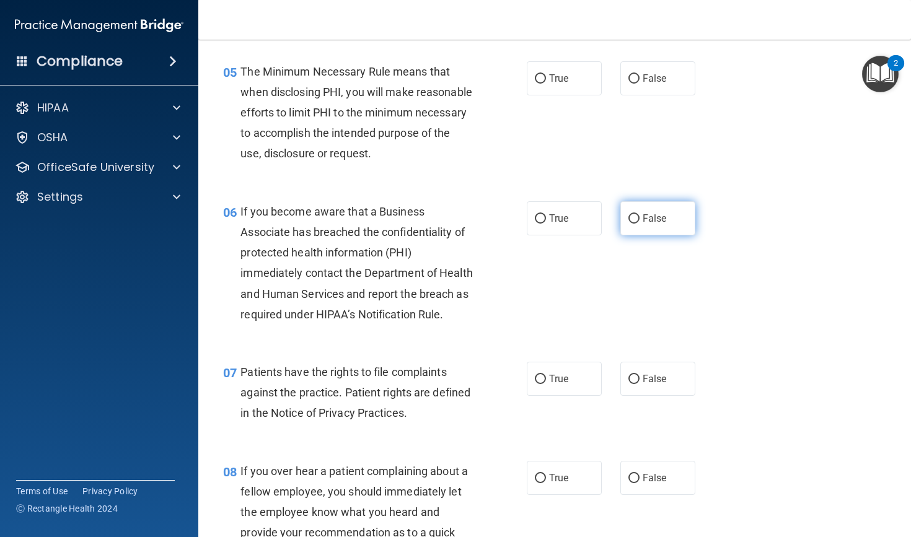
click at [658, 227] on label "False" at bounding box center [657, 218] width 75 height 34
click at [640, 224] on input "False" at bounding box center [633, 218] width 11 height 9
radio input "true"
click at [632, 384] on input "False" at bounding box center [633, 379] width 11 height 9
radio input "true"
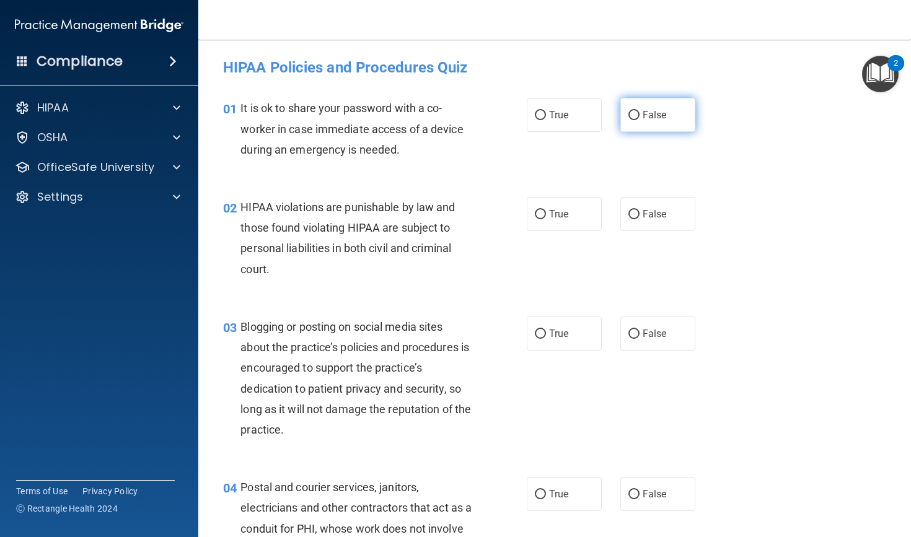
scroll to position [0, 0]
click at [640, 116] on label "False" at bounding box center [657, 115] width 75 height 34
click at [640, 116] on input "False" at bounding box center [633, 115] width 11 height 9
radio input "true"
click at [583, 223] on label "True" at bounding box center [564, 214] width 75 height 34
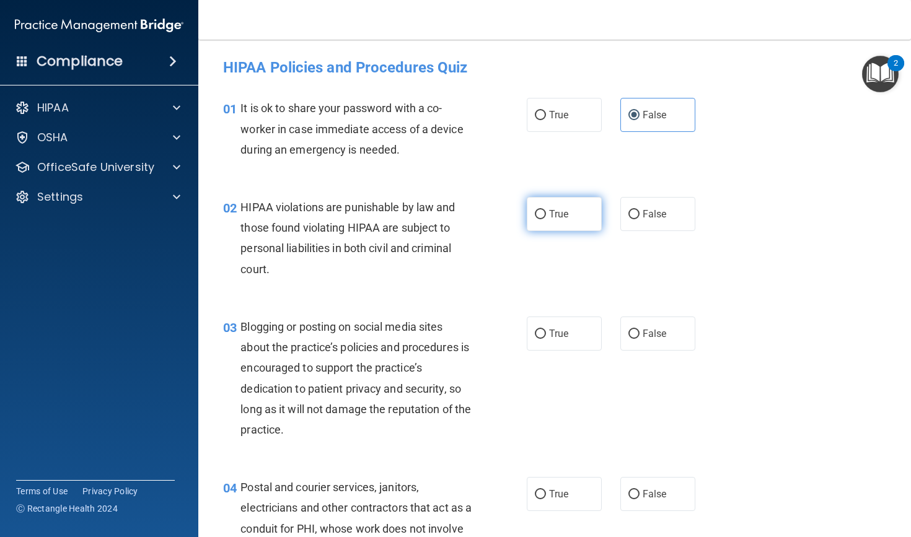
click at [546, 219] on input "True" at bounding box center [540, 214] width 11 height 9
radio input "true"
click at [564, 317] on label "True" at bounding box center [564, 334] width 75 height 34
click at [546, 330] on input "True" at bounding box center [540, 334] width 11 height 9
radio input "true"
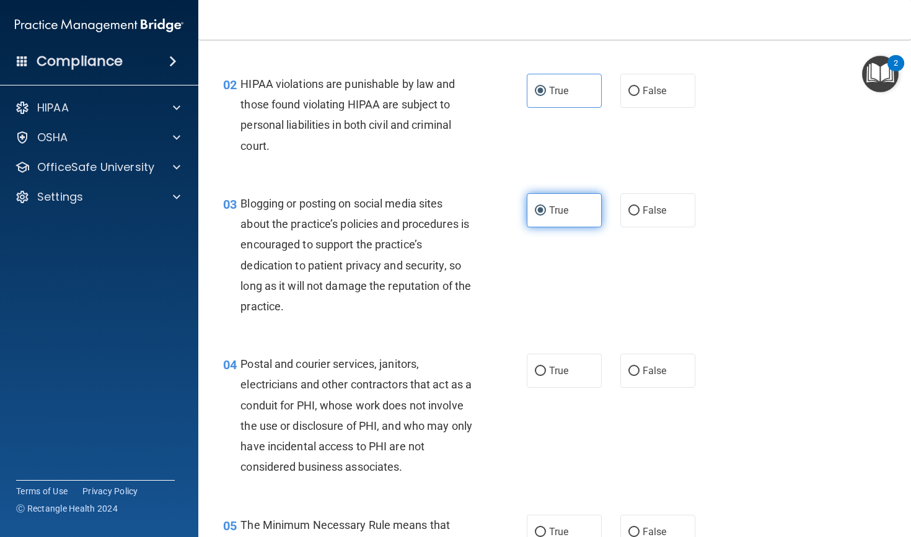
scroll to position [210, 0]
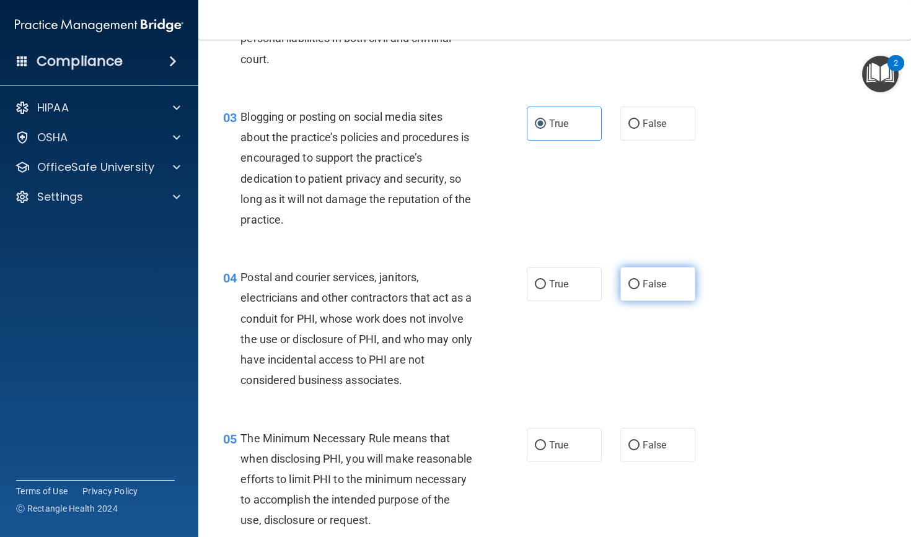
click at [636, 281] on input "False" at bounding box center [633, 284] width 11 height 9
radio input "true"
click at [565, 446] on span "True" at bounding box center [558, 445] width 19 height 12
click at [546, 446] on input "True" at bounding box center [540, 445] width 11 height 9
radio input "true"
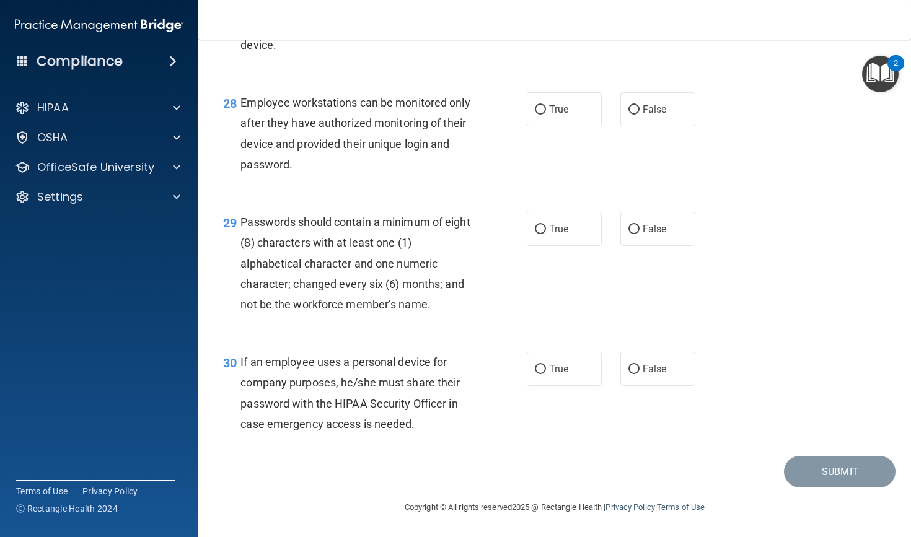
scroll to position [3257, 0]
click at [565, 372] on span "True" at bounding box center [558, 369] width 19 height 12
click at [546, 372] on input "True" at bounding box center [540, 369] width 11 height 9
radio input "true"
click at [557, 244] on label "True" at bounding box center [564, 229] width 75 height 34
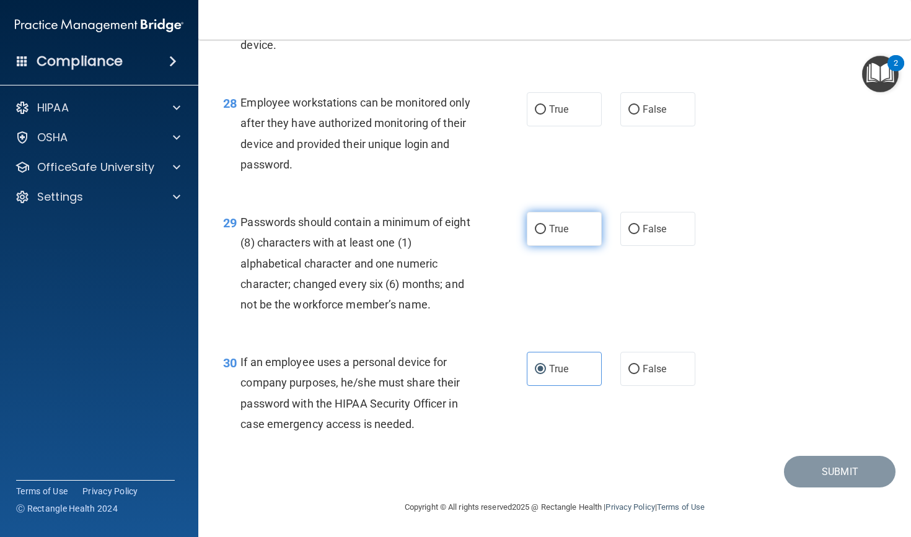
click at [546, 234] on input "True" at bounding box center [540, 229] width 11 height 9
radio input "true"
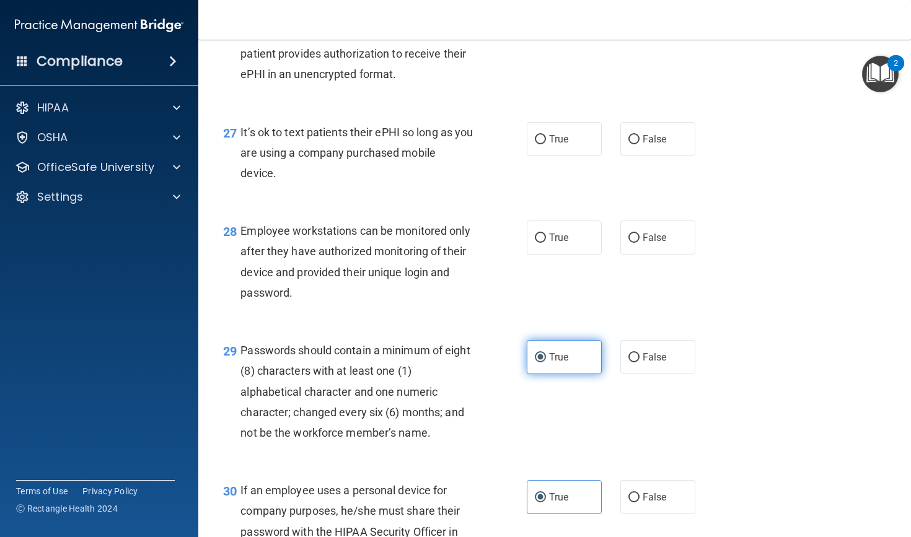
scroll to position [3091, 0]
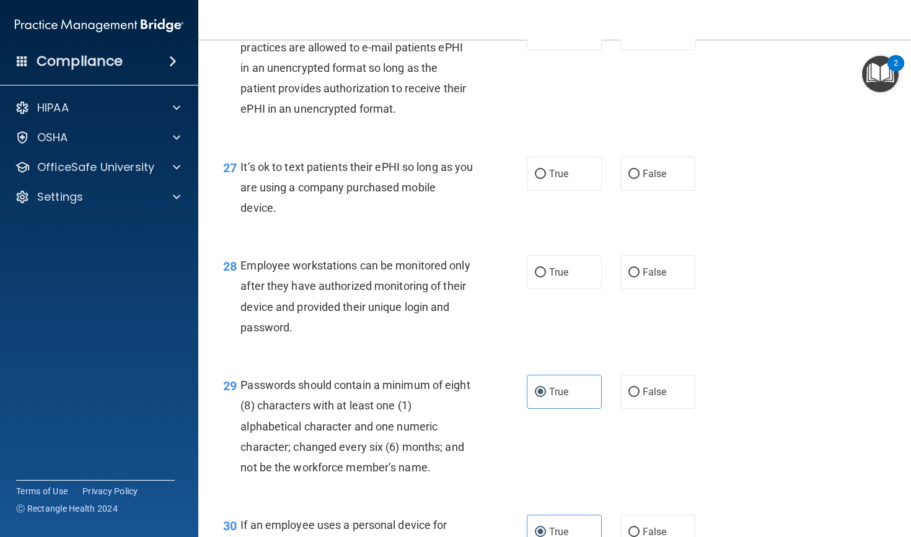
click at [640, 301] on div "28 Employee workstations can be monitored only after they have authorized monit…" at bounding box center [555, 300] width 682 height 120
click at [640, 287] on label "False" at bounding box center [657, 272] width 75 height 34
click at [640, 278] on input "False" at bounding box center [633, 272] width 11 height 9
radio input "true"
click at [640, 191] on label "False" at bounding box center [657, 174] width 75 height 34
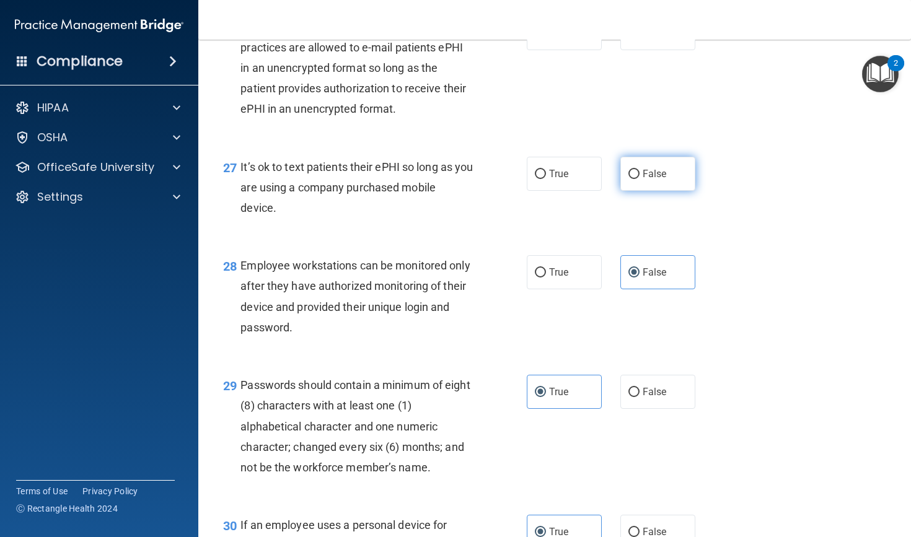
click at [640, 179] on input "False" at bounding box center [633, 174] width 11 height 9
radio input "true"
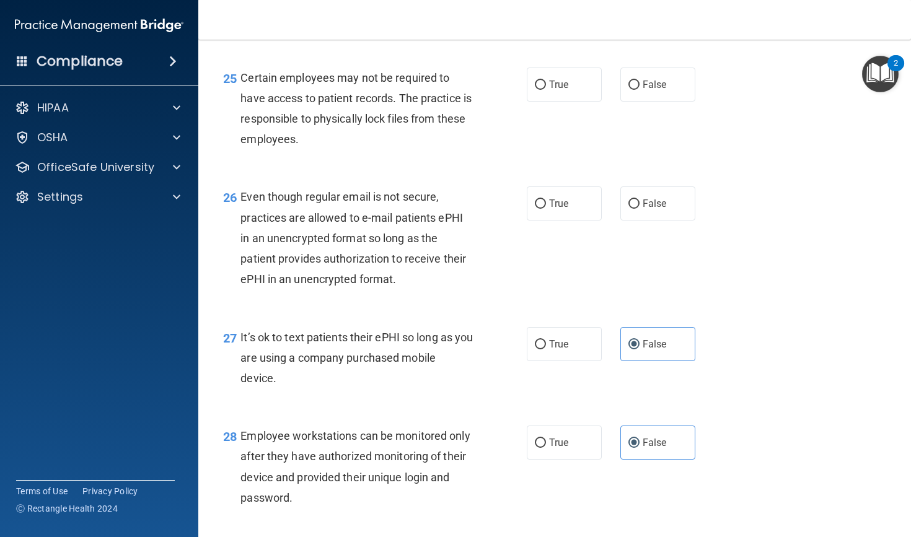
scroll to position [2906, 0]
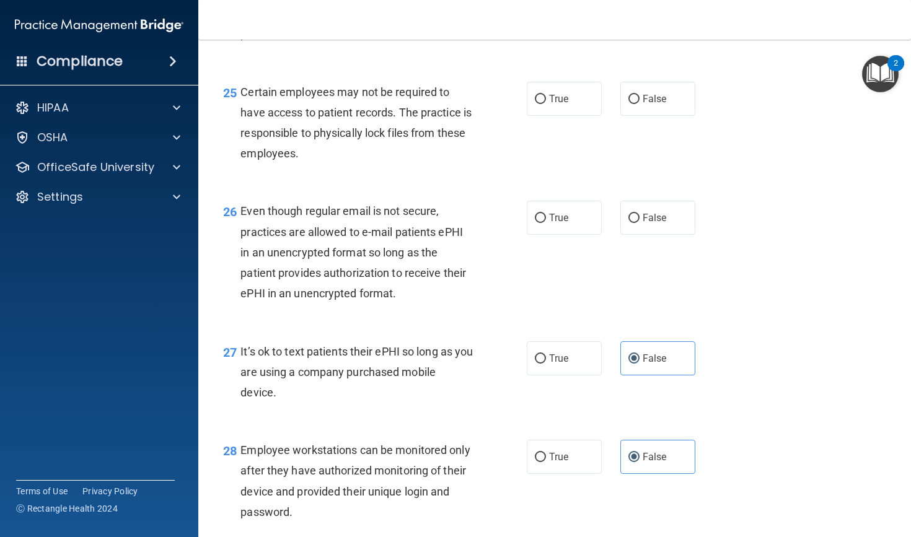
click at [585, 201] on div "26 Even though regular email is not secure, practices are allowed to e-mail pat…" at bounding box center [555, 255] width 682 height 140
click at [570, 221] on label "True" at bounding box center [564, 218] width 75 height 34
click at [546, 221] on input "True" at bounding box center [540, 218] width 11 height 9
radio input "true"
click at [635, 116] on label "False" at bounding box center [657, 99] width 75 height 34
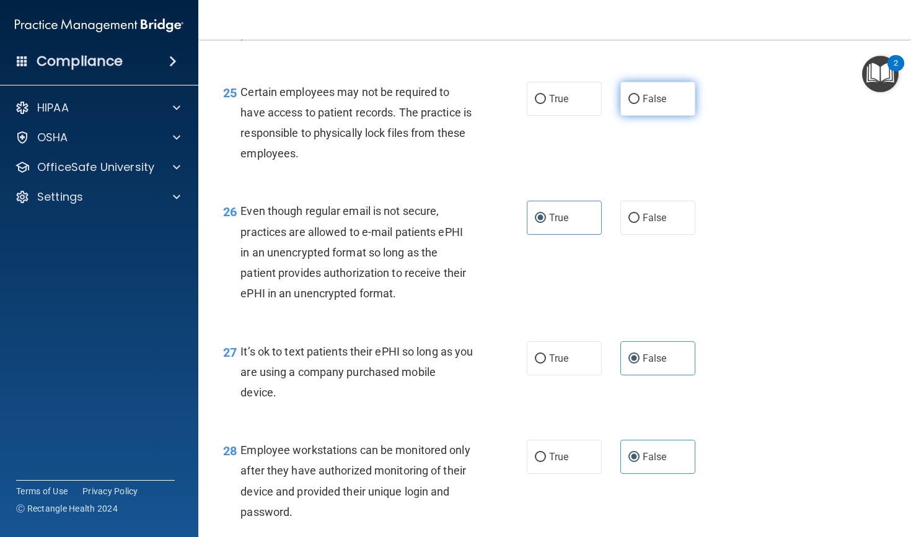
click at [635, 104] on input "False" at bounding box center [633, 99] width 11 height 9
radio input "true"
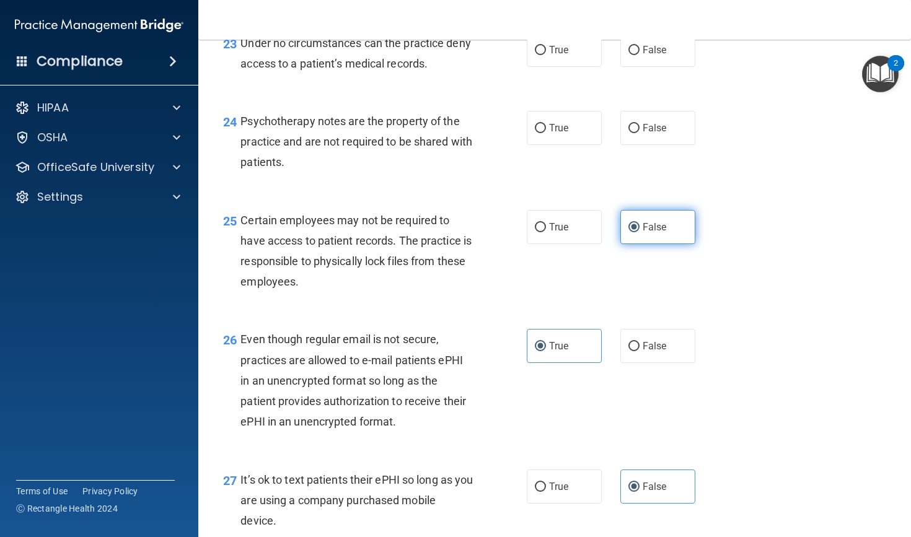
scroll to position [2715, 0]
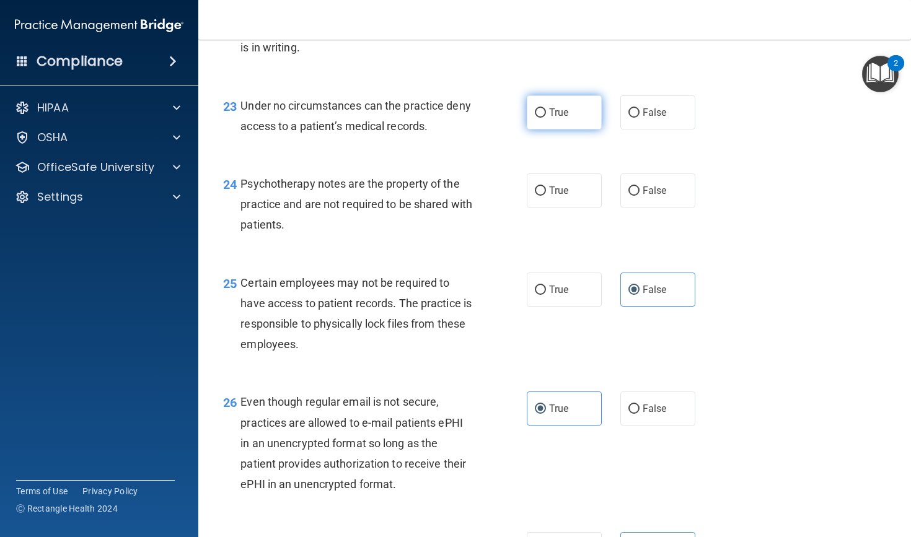
click at [578, 124] on label "True" at bounding box center [564, 112] width 75 height 34
click at [546, 118] on input "True" at bounding box center [540, 112] width 11 height 9
radio input "true"
click at [564, 196] on span "True" at bounding box center [558, 191] width 19 height 12
click at [546, 196] on input "True" at bounding box center [540, 191] width 11 height 9
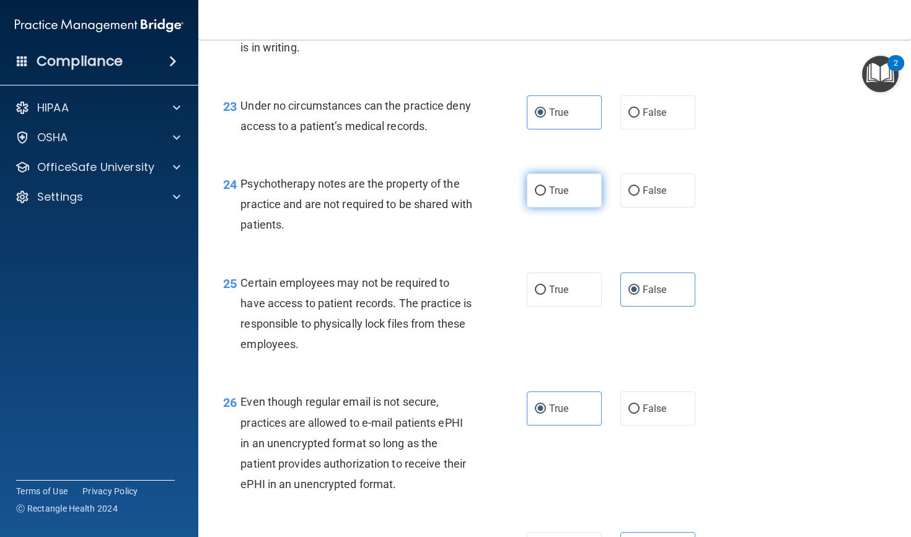
radio input "true"
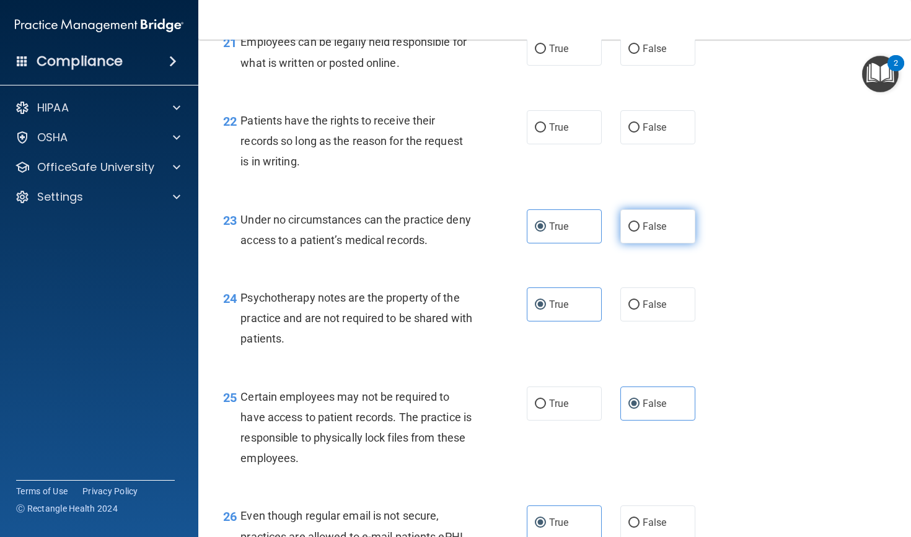
scroll to position [2596, 0]
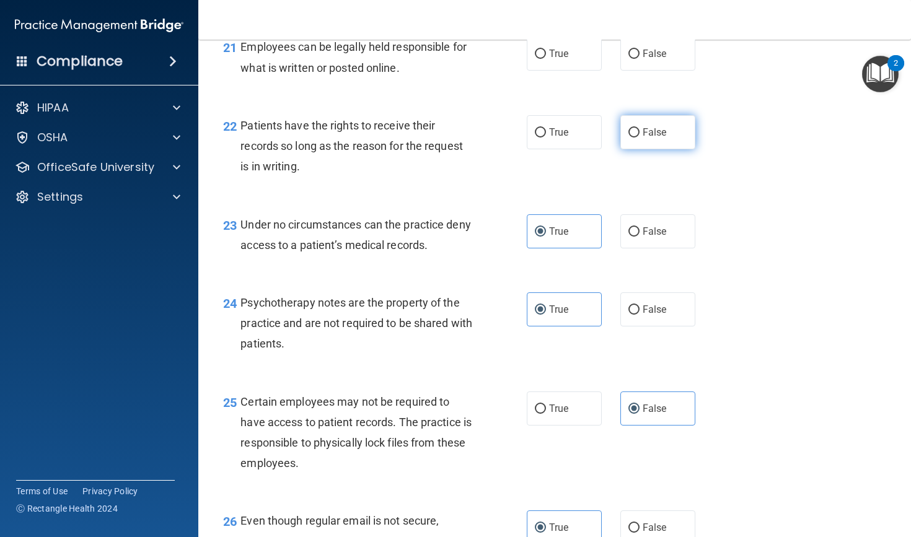
click at [640, 143] on label "False" at bounding box center [657, 132] width 75 height 34
click at [640, 138] on input "False" at bounding box center [633, 132] width 11 height 9
radio input "true"
drag, startPoint x: 640, startPoint y: 141, endPoint x: 640, endPoint y: 128, distance: 13.6
click at [640, 137] on label "False" at bounding box center [657, 132] width 75 height 34
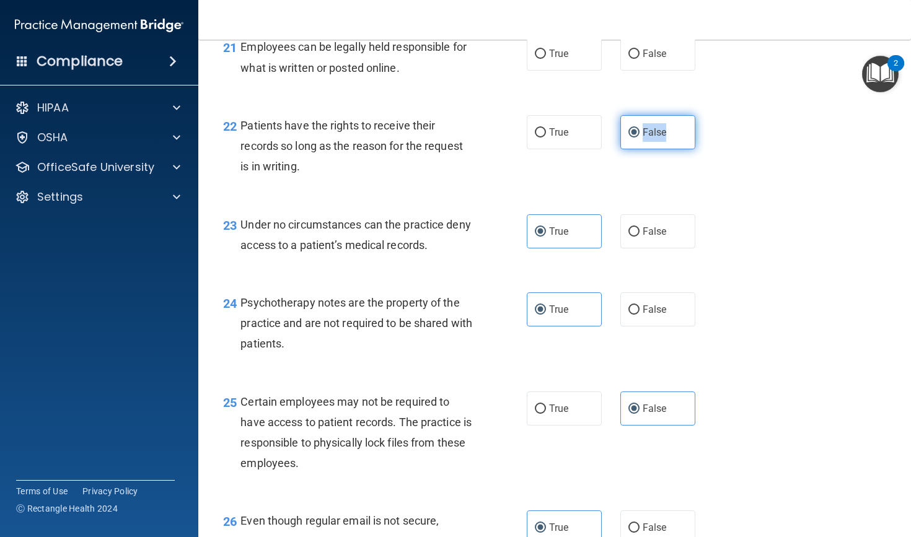
click at [640, 137] on input "False" at bounding box center [633, 132] width 11 height 9
click at [638, 83] on div "21 Employees can be legally held responsible for what is written or posted onli…" at bounding box center [555, 60] width 682 height 78
click at [638, 59] on input "False" at bounding box center [633, 54] width 11 height 9
radio input "true"
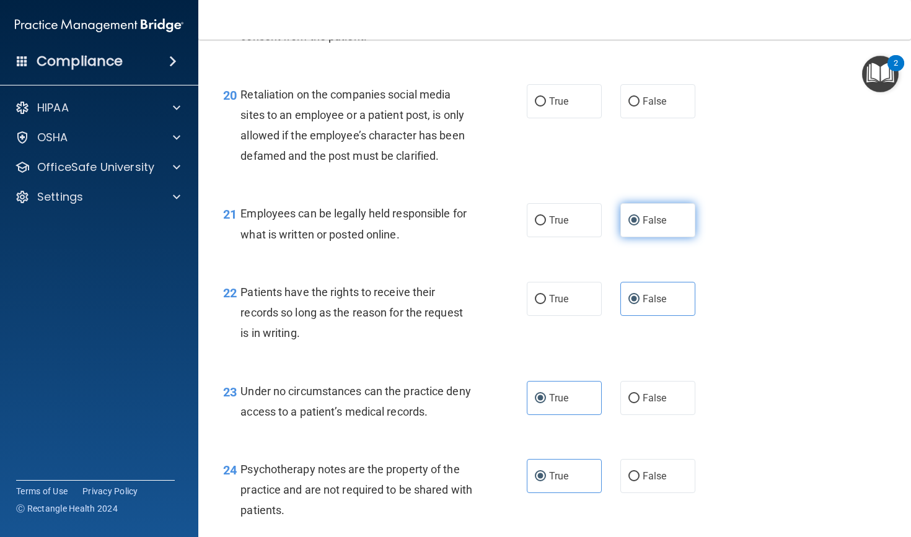
scroll to position [2408, 0]
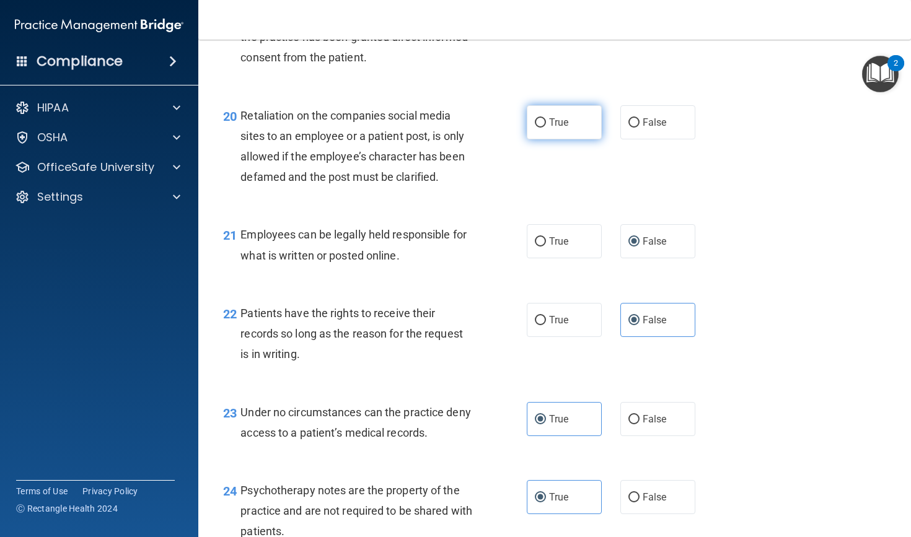
click at [566, 125] on label "True" at bounding box center [564, 122] width 75 height 34
click at [546, 125] on input "True" at bounding box center [540, 122] width 11 height 9
radio input "true"
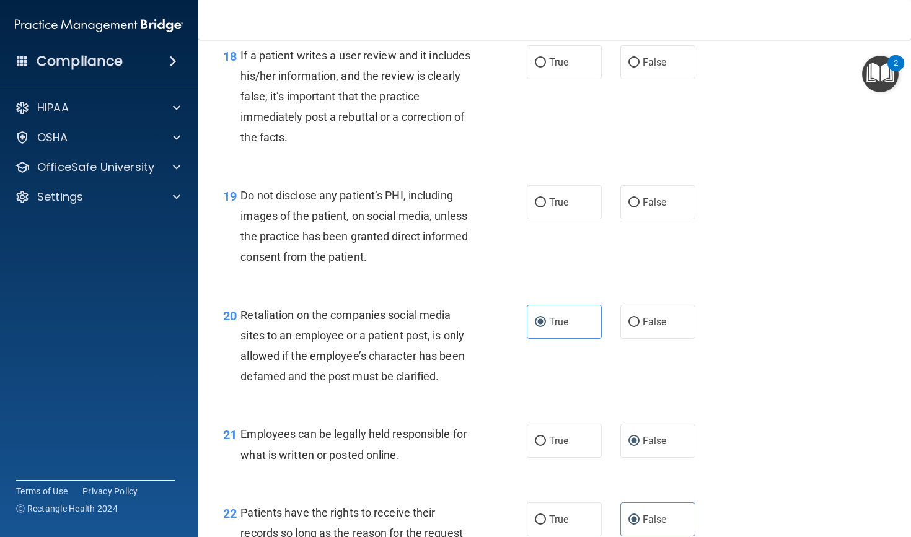
scroll to position [2197, 0]
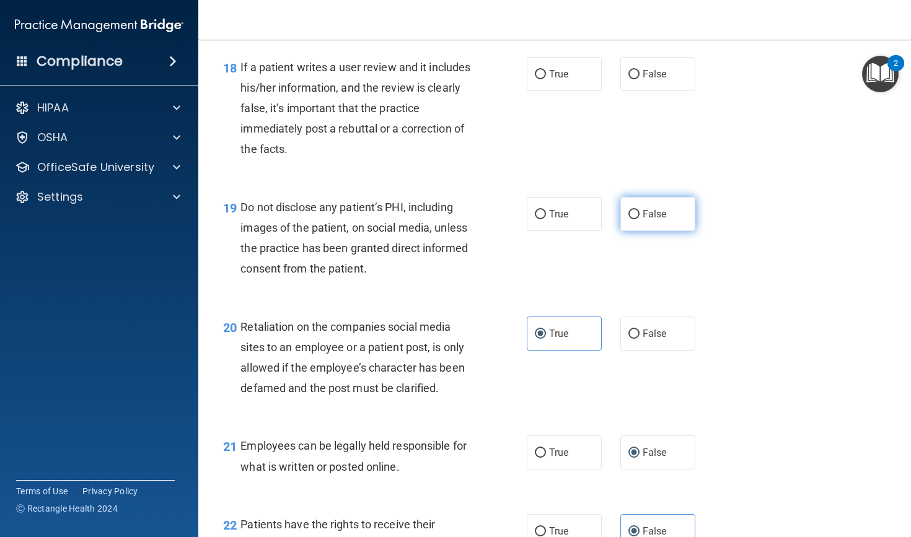
click at [635, 216] on label "False" at bounding box center [657, 214] width 75 height 34
click at [635, 216] on input "False" at bounding box center [633, 214] width 11 height 9
radio input "true"
click at [649, 91] on label "False" at bounding box center [657, 74] width 75 height 34
click at [640, 79] on input "False" at bounding box center [633, 74] width 11 height 9
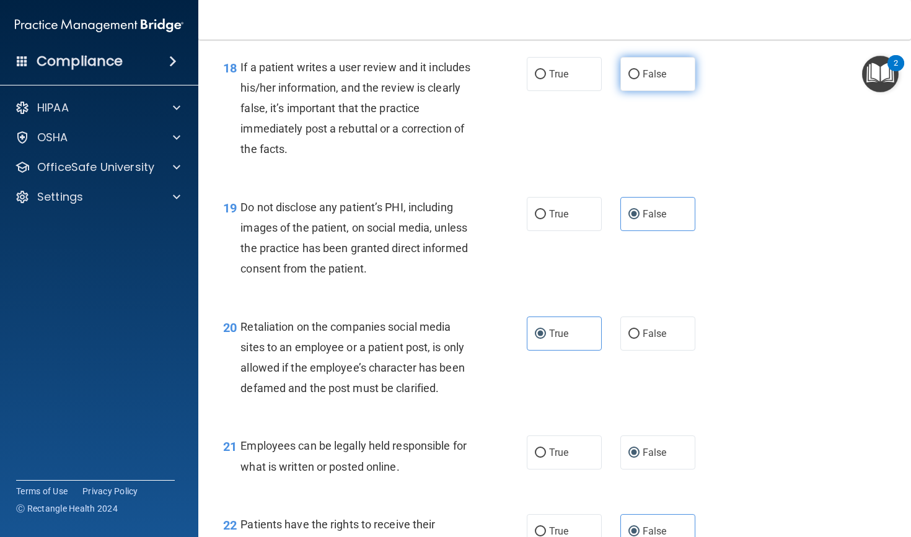
radio input "true"
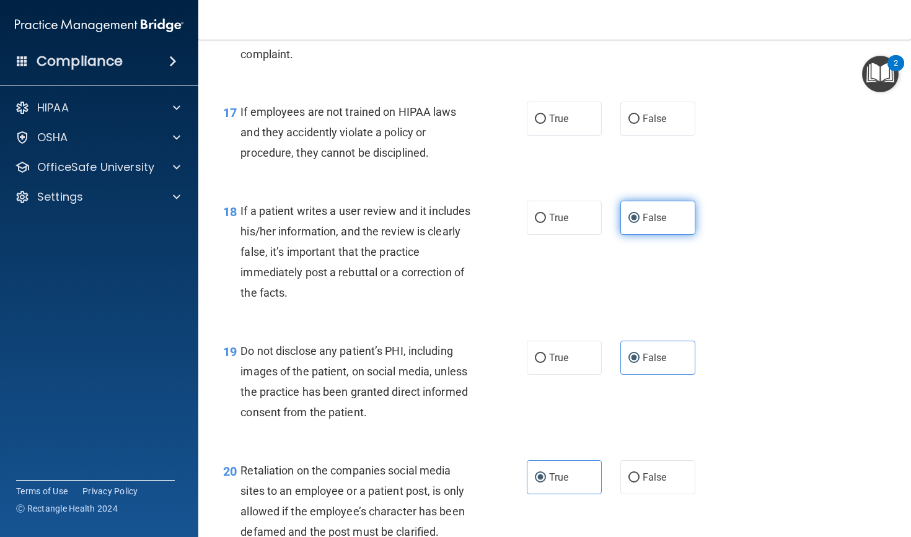
scroll to position [1981, 0]
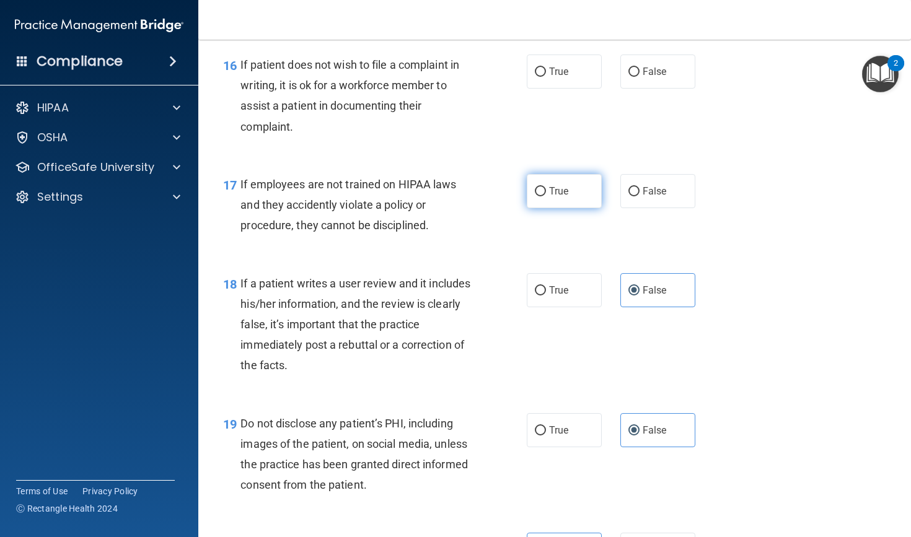
click at [560, 208] on label "True" at bounding box center [564, 191] width 75 height 34
click at [546, 196] on input "True" at bounding box center [540, 191] width 11 height 9
radio input "true"
click at [558, 77] on span "True" at bounding box center [558, 72] width 19 height 12
click at [546, 77] on input "True" at bounding box center [540, 72] width 11 height 9
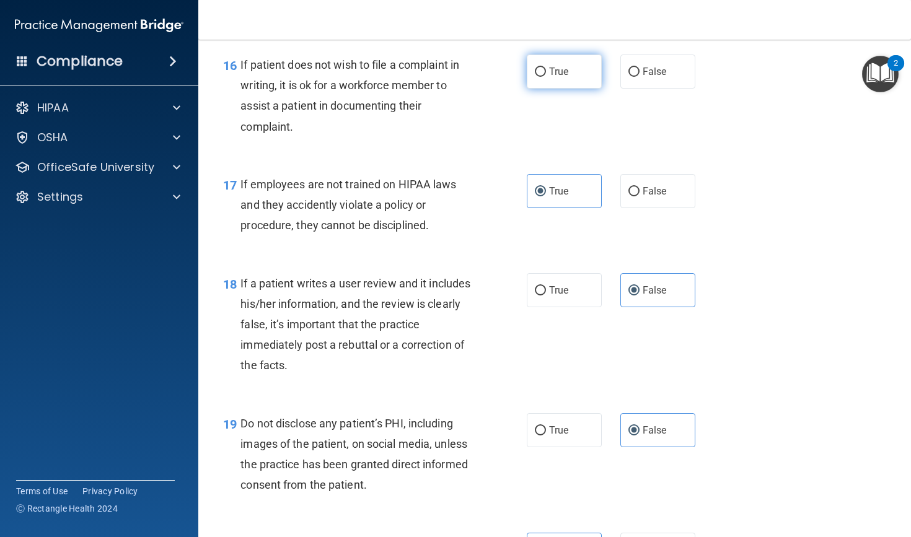
radio input "true"
click at [643, 77] on span "False" at bounding box center [655, 72] width 24 height 12
click at [640, 77] on input "False" at bounding box center [633, 72] width 11 height 9
radio input "true"
radio input "false"
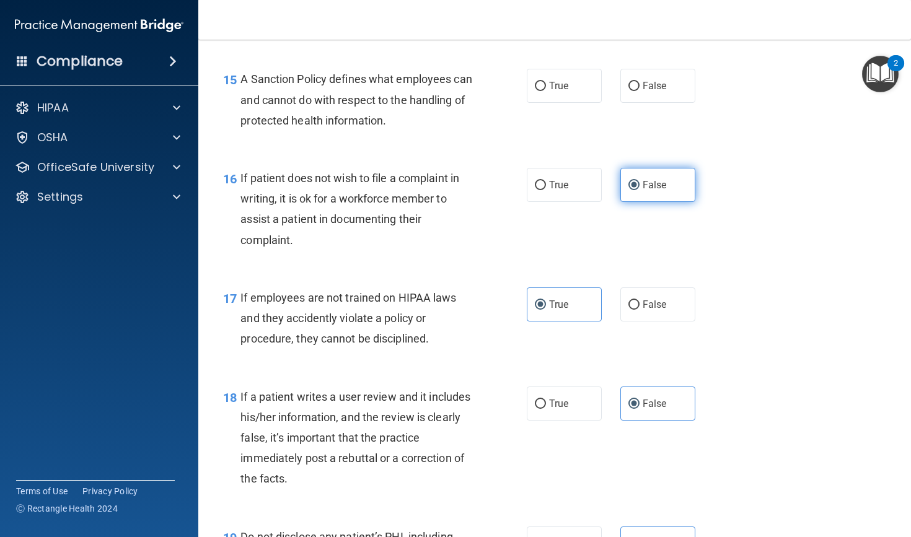
scroll to position [1838, 0]
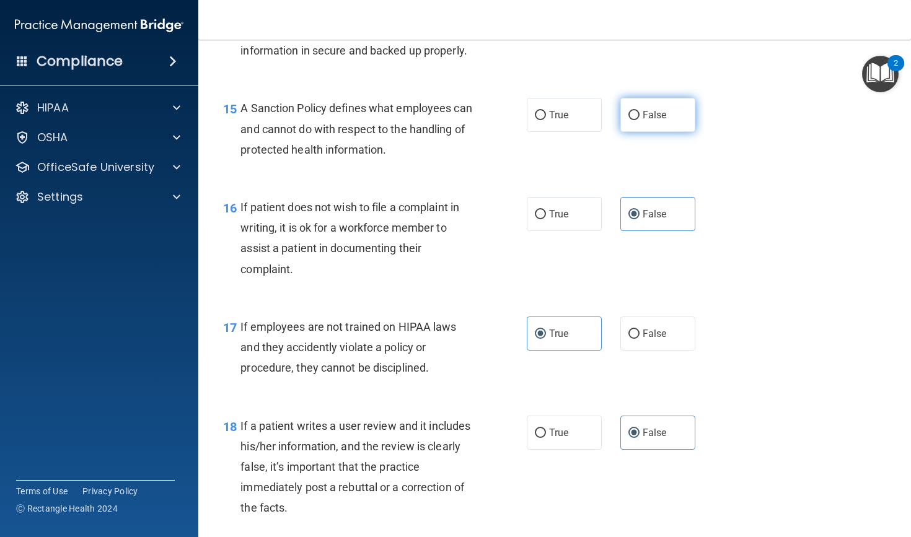
click at [643, 121] on span "False" at bounding box center [655, 115] width 24 height 12
click at [640, 120] on input "False" at bounding box center [633, 115] width 11 height 9
radio input "true"
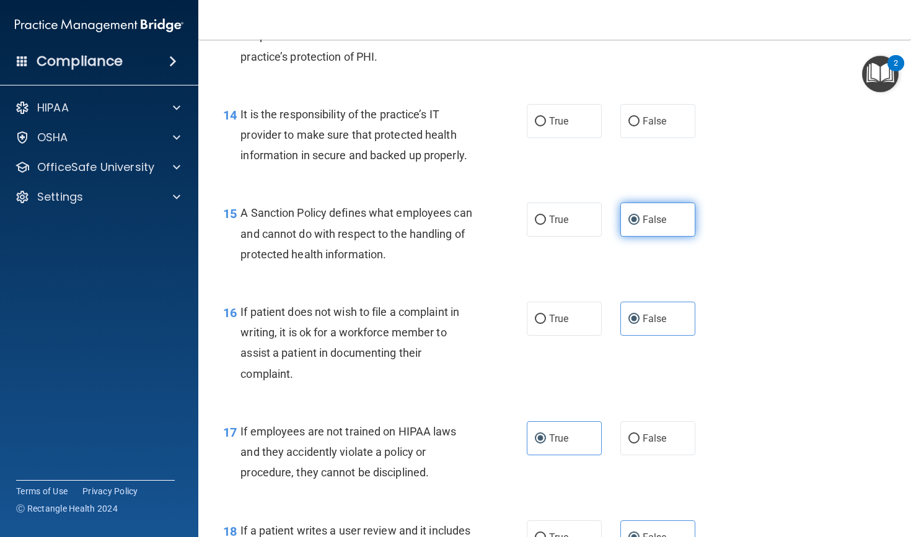
scroll to position [1710, 0]
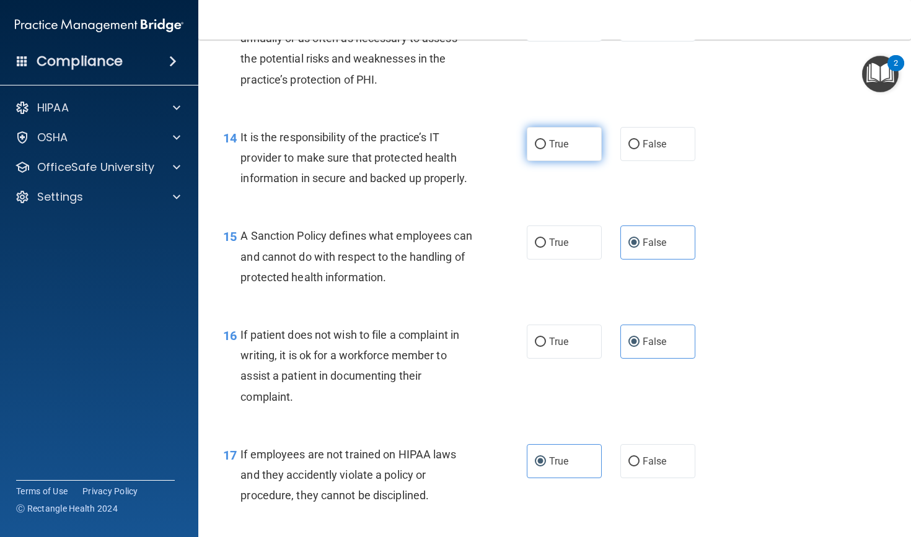
click at [575, 147] on label "True" at bounding box center [564, 144] width 75 height 34
click at [546, 147] on input "True" at bounding box center [540, 144] width 11 height 9
radio input "true"
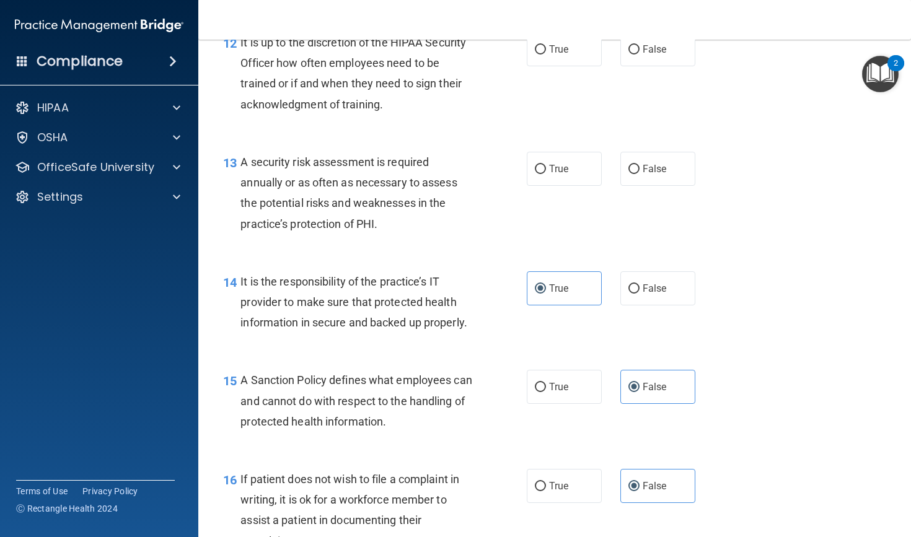
scroll to position [1556, 0]
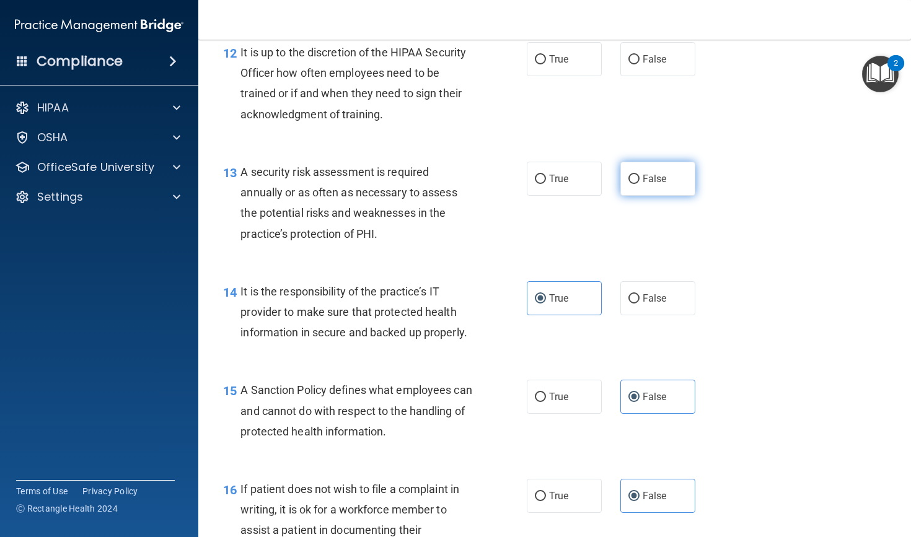
click at [637, 184] on label "False" at bounding box center [657, 179] width 75 height 34
click at [637, 184] on input "False" at bounding box center [633, 179] width 11 height 9
radio input "true"
click at [571, 76] on label "True" at bounding box center [564, 59] width 75 height 34
click at [546, 64] on input "True" at bounding box center [540, 59] width 11 height 9
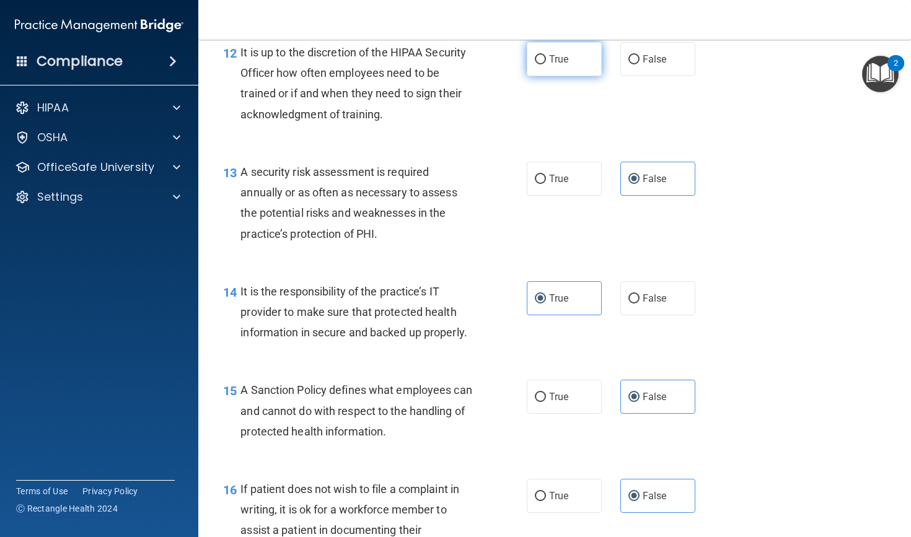
radio input "true"
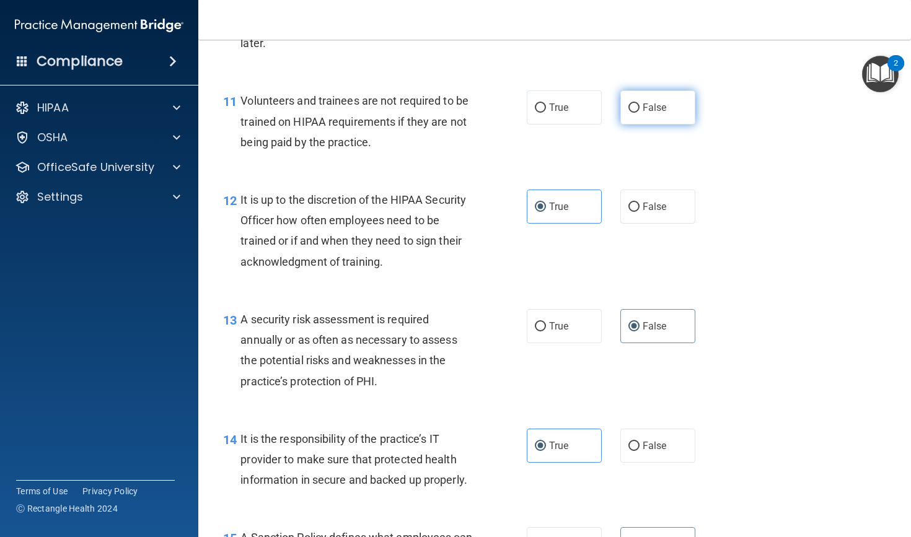
click at [645, 111] on label "False" at bounding box center [657, 107] width 75 height 34
click at [640, 111] on input "False" at bounding box center [633, 107] width 11 height 9
radio input "true"
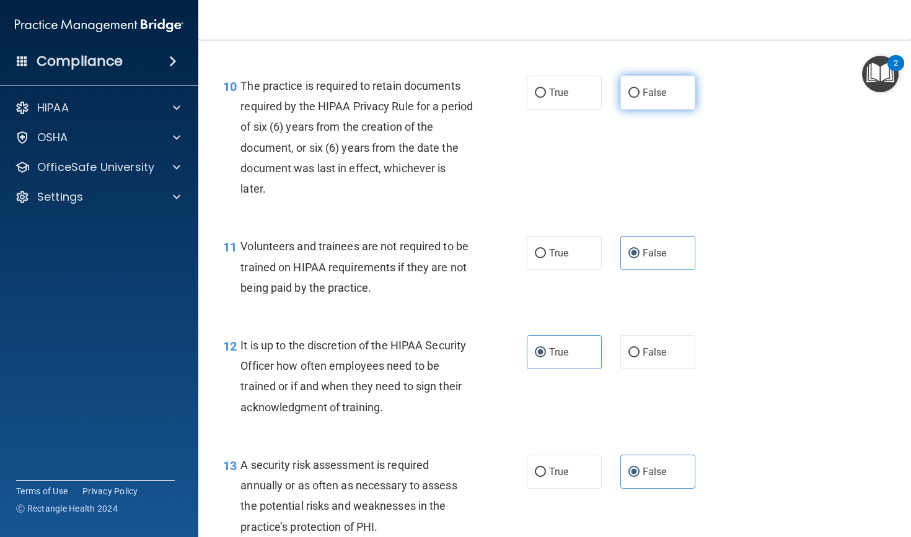
click at [645, 99] on span "False" at bounding box center [655, 93] width 24 height 12
click at [640, 98] on input "False" at bounding box center [633, 93] width 11 height 9
radio input "true"
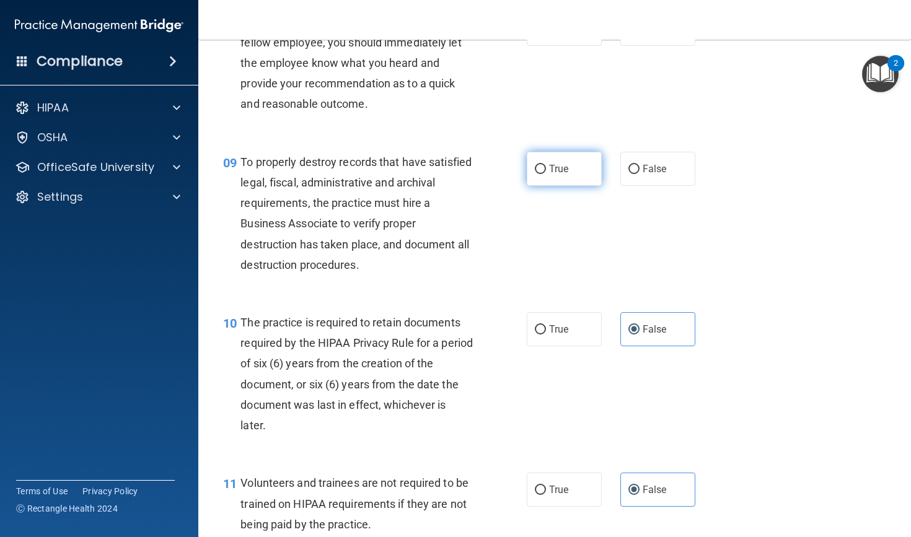
click at [572, 183] on label "True" at bounding box center [564, 169] width 75 height 34
click at [546, 174] on input "True" at bounding box center [540, 169] width 11 height 9
radio input "true"
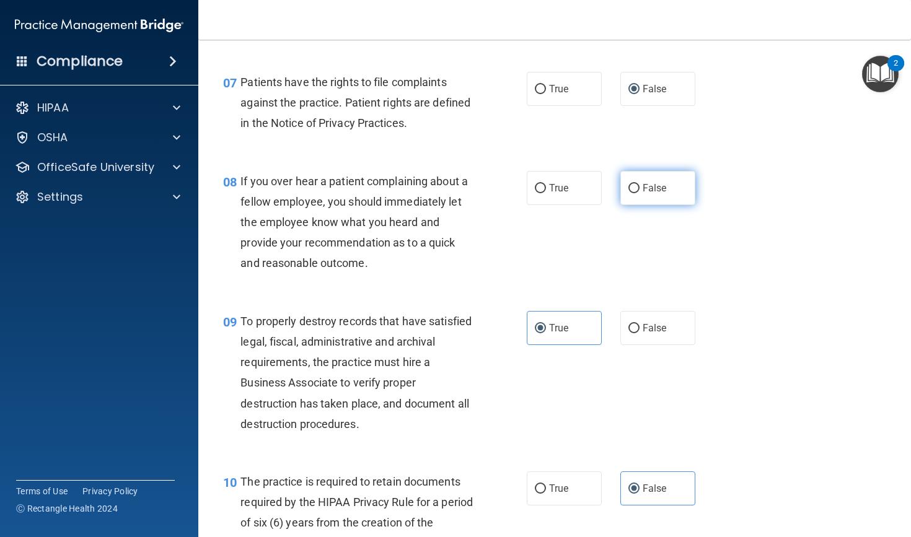
click at [648, 190] on label "False" at bounding box center [657, 188] width 75 height 34
click at [640, 190] on input "False" at bounding box center [633, 188] width 11 height 9
radio input "true"
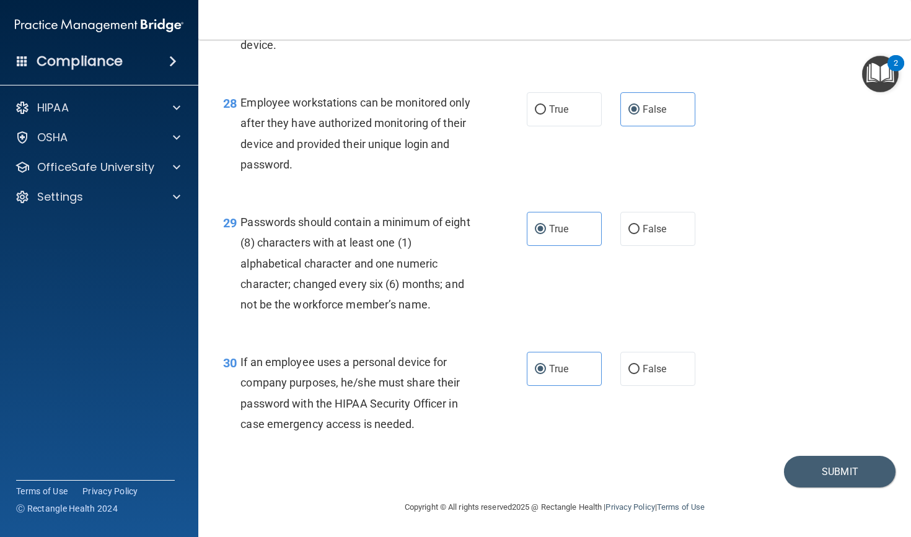
scroll to position [3257, 0]
click at [790, 469] on button "Submit" at bounding box center [840, 472] width 112 height 32
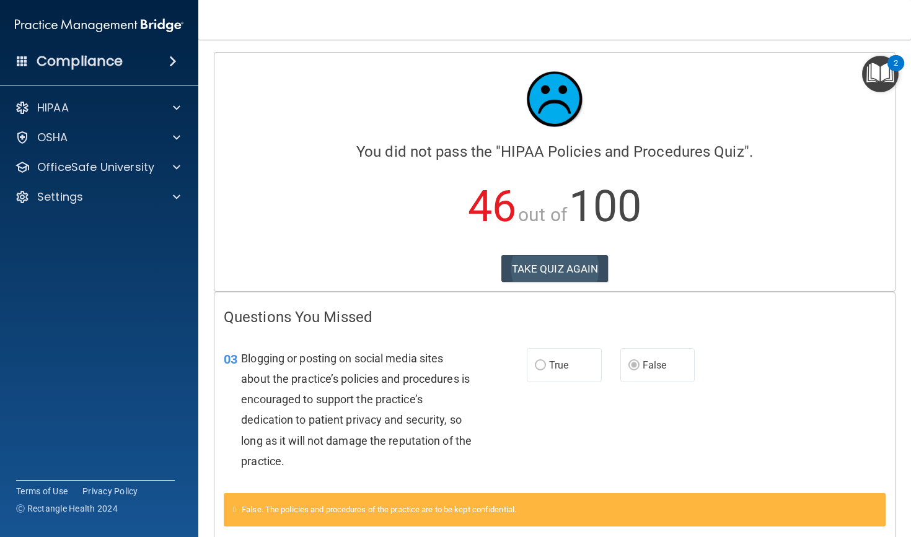
click at [568, 273] on button "TAKE QUIZ AGAIN" at bounding box center [554, 268] width 107 height 27
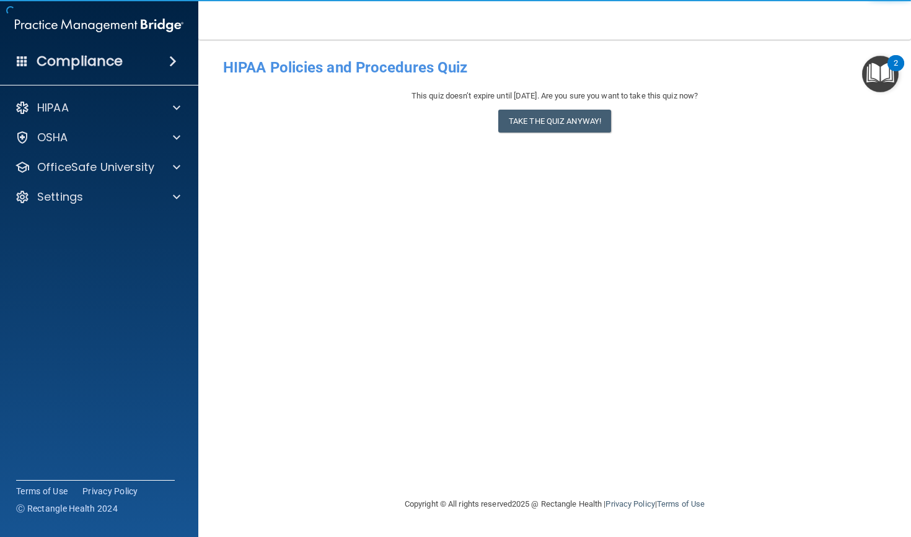
click at [550, 95] on div "This quiz doesn’t expire until 08/04/2026. Are you sure you want to take this q…" at bounding box center [554, 96] width 663 height 15
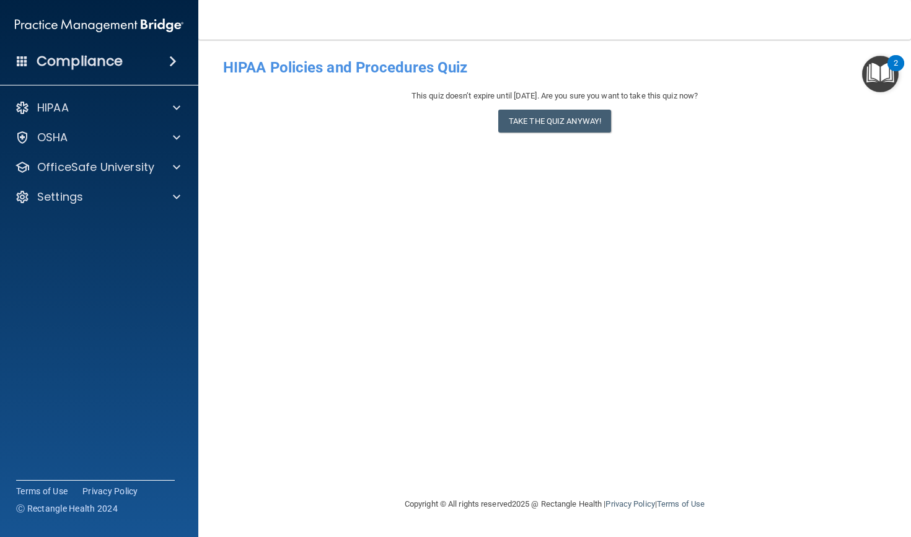
drag, startPoint x: 556, startPoint y: 120, endPoint x: 552, endPoint y: 112, distance: 9.2
click at [556, 120] on button "Take the quiz anyway!" at bounding box center [554, 121] width 113 height 23
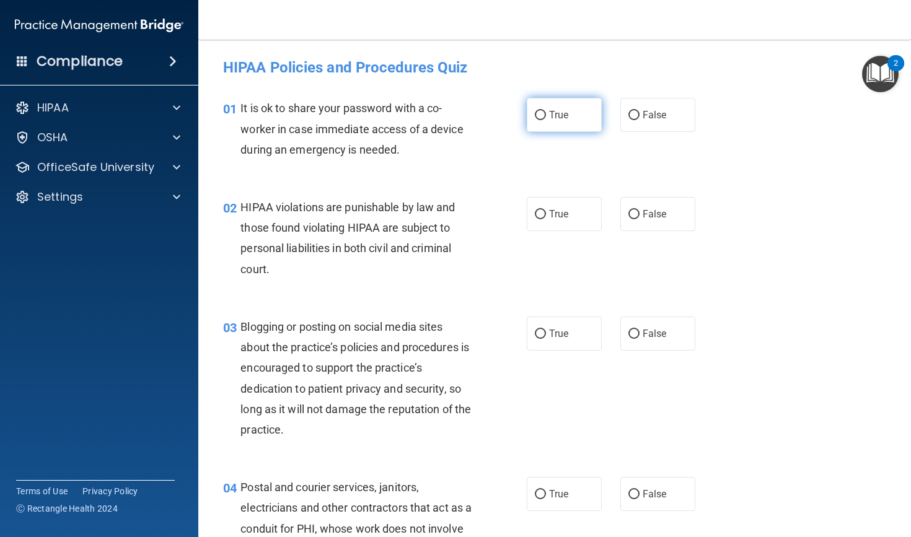
click at [557, 130] on label "True" at bounding box center [564, 115] width 75 height 34
click at [546, 120] on input "True" at bounding box center [540, 115] width 11 height 9
radio input "true"
click at [557, 216] on span "True" at bounding box center [558, 214] width 19 height 12
click at [546, 216] on input "True" at bounding box center [540, 214] width 11 height 9
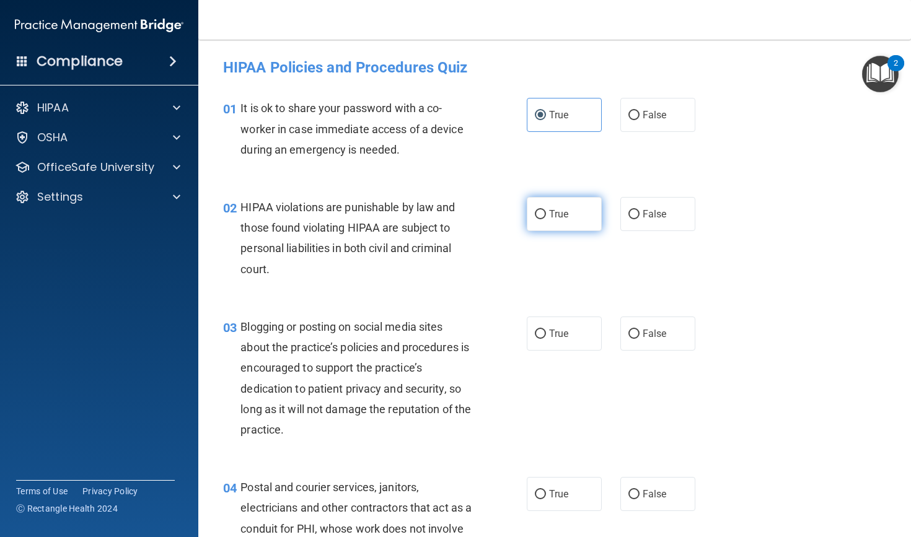
radio input "true"
click at [653, 320] on label "False" at bounding box center [657, 334] width 75 height 34
click at [640, 330] on input "False" at bounding box center [633, 334] width 11 height 9
radio input "true"
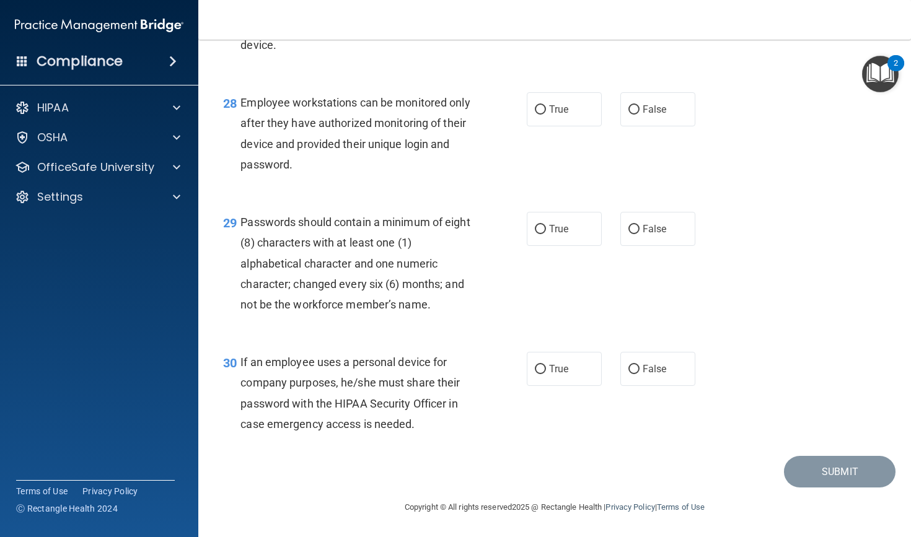
scroll to position [3257, 0]
click at [622, 376] on label "False" at bounding box center [657, 369] width 75 height 34
click at [628, 374] on input "False" at bounding box center [633, 369] width 11 height 9
radio input "true"
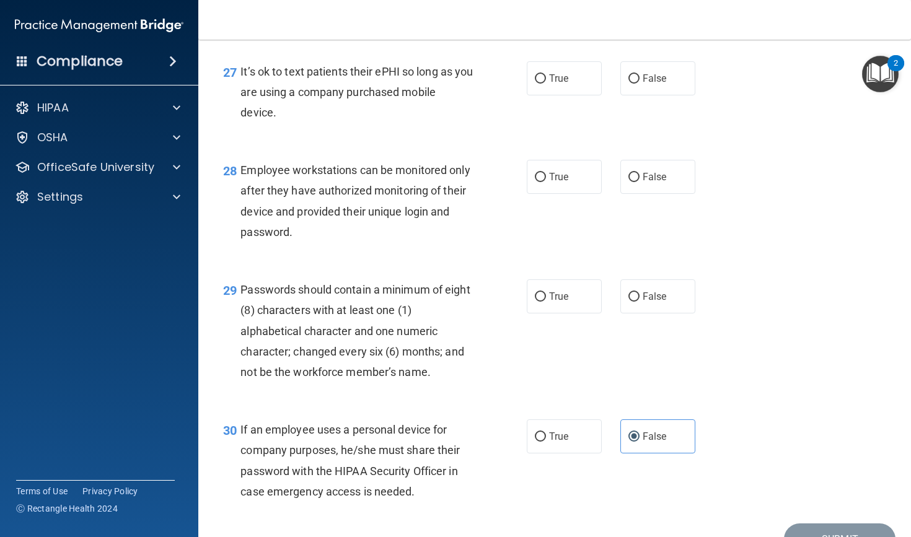
scroll to position [3187, 0]
click at [549, 312] on label "True" at bounding box center [564, 295] width 75 height 34
click at [546, 301] on input "True" at bounding box center [540, 295] width 11 height 9
radio input "true"
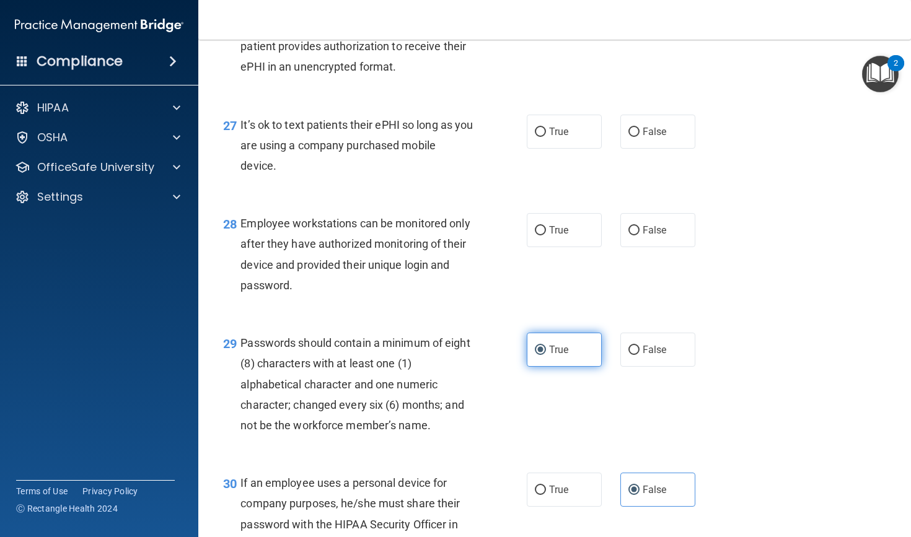
scroll to position [3130, 0]
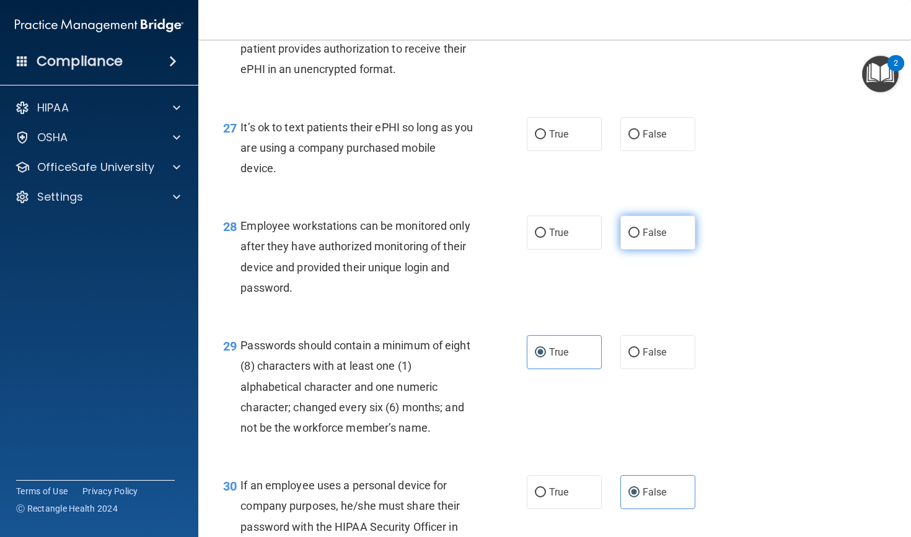
click at [659, 239] on span "False" at bounding box center [655, 233] width 24 height 12
click at [640, 238] on input "False" at bounding box center [633, 233] width 11 height 9
radio input "true"
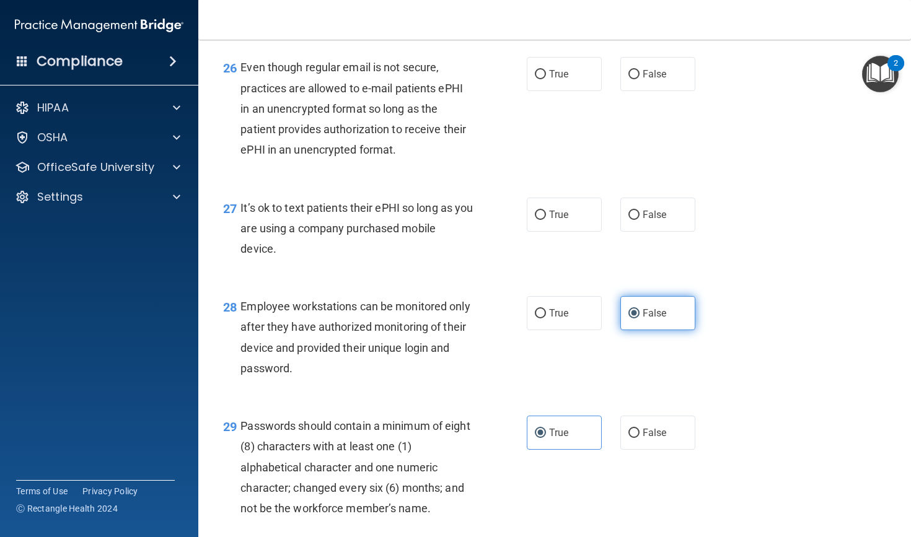
scroll to position [3045, 0]
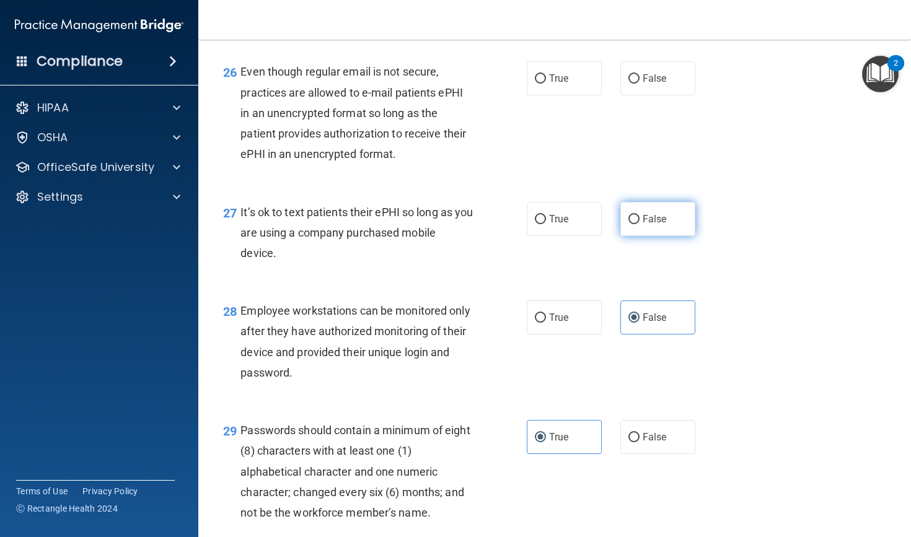
click at [655, 224] on span "False" at bounding box center [655, 219] width 24 height 12
click at [640, 224] on input "False" at bounding box center [633, 219] width 11 height 9
radio input "true"
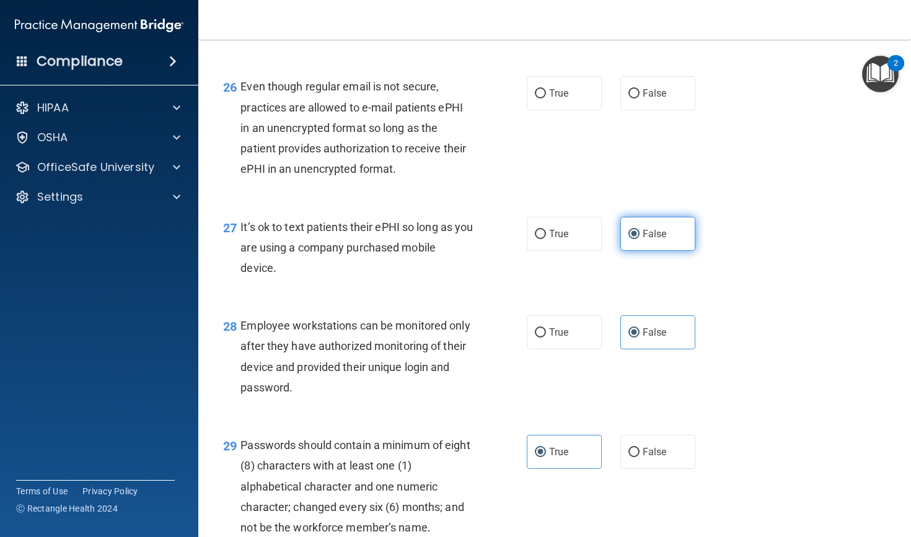
scroll to position [3030, 0]
click at [579, 238] on label "True" at bounding box center [564, 235] width 75 height 34
click at [546, 238] on input "True" at bounding box center [540, 235] width 11 height 9
radio input "true"
radio input "false"
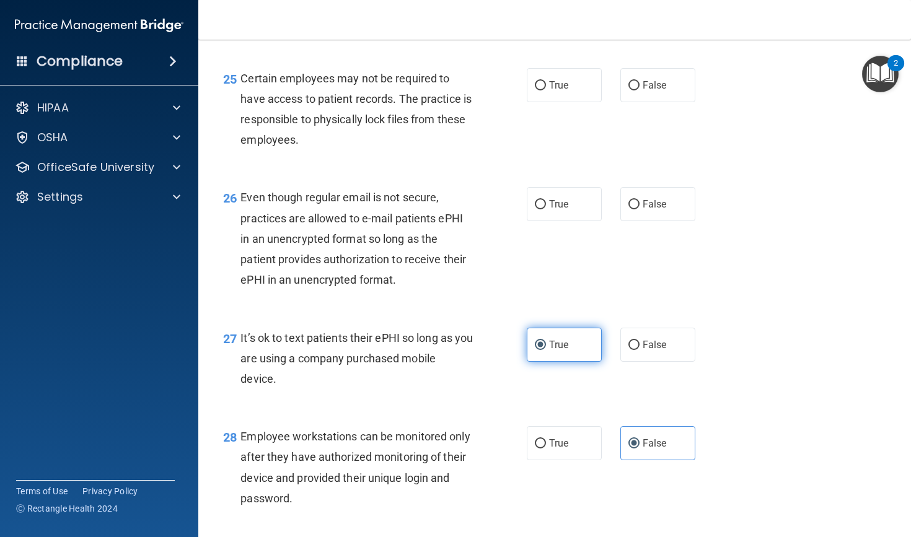
scroll to position [2918, 0]
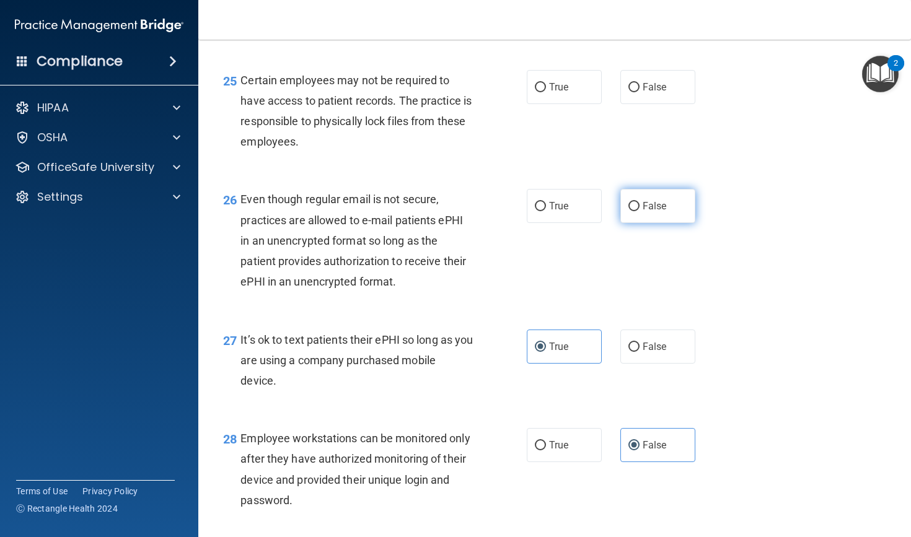
click at [650, 209] on span "False" at bounding box center [655, 206] width 24 height 12
click at [640, 209] on input "False" at bounding box center [633, 206] width 11 height 9
radio input "true"
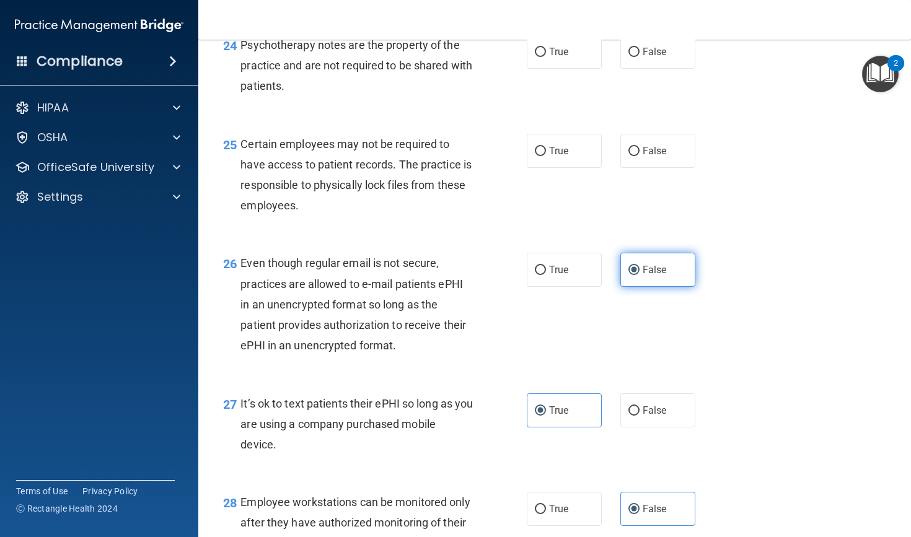
scroll to position [2838, 0]
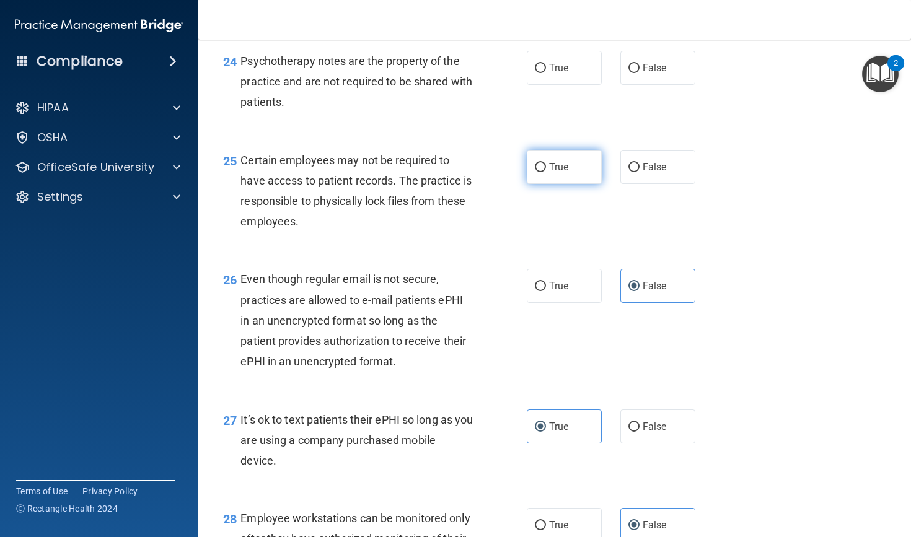
click at [560, 164] on label "True" at bounding box center [564, 167] width 75 height 34
click at [546, 164] on input "True" at bounding box center [540, 167] width 11 height 9
radio input "true"
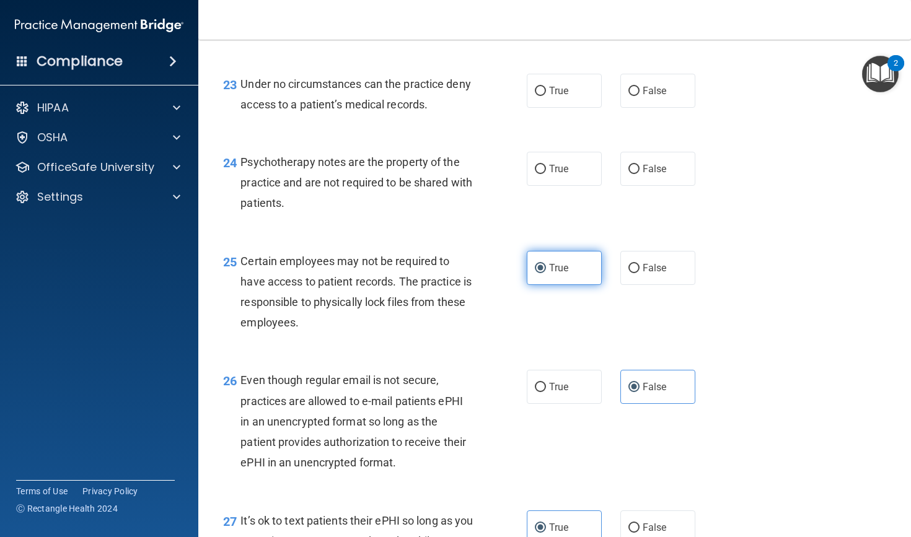
scroll to position [2739, 0]
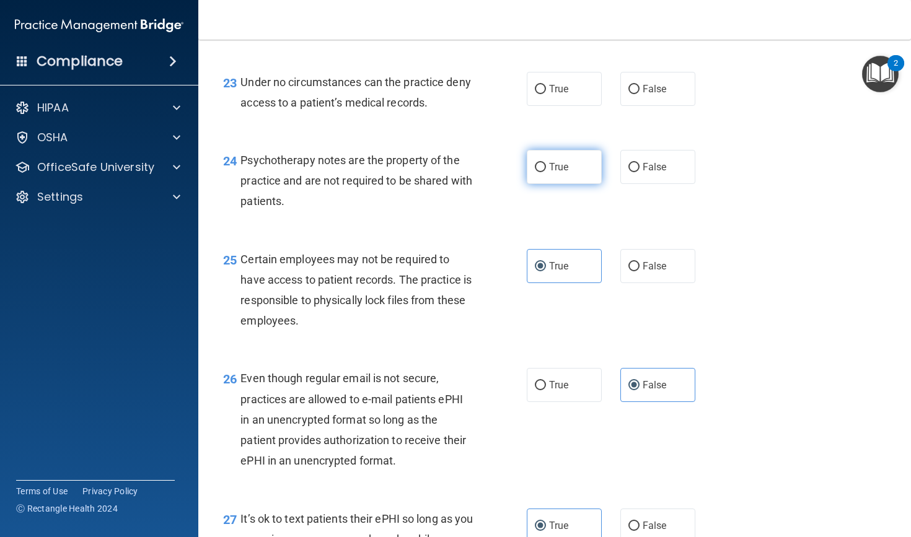
click at [566, 170] on span "True" at bounding box center [558, 167] width 19 height 12
click at [546, 170] on input "True" at bounding box center [540, 167] width 11 height 9
radio input "true"
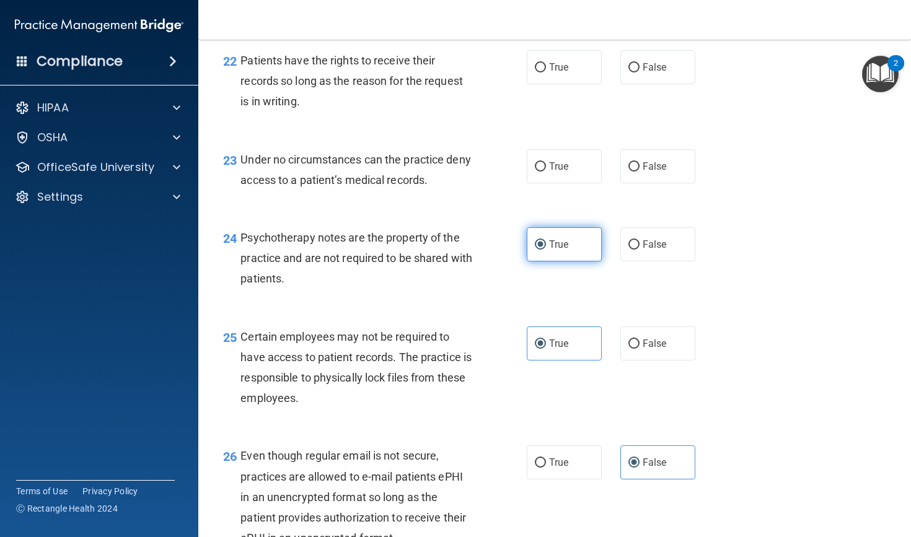
scroll to position [2662, 0]
click at [572, 174] on label "True" at bounding box center [564, 166] width 75 height 34
click at [546, 171] on input "True" at bounding box center [540, 166] width 11 height 9
radio input "true"
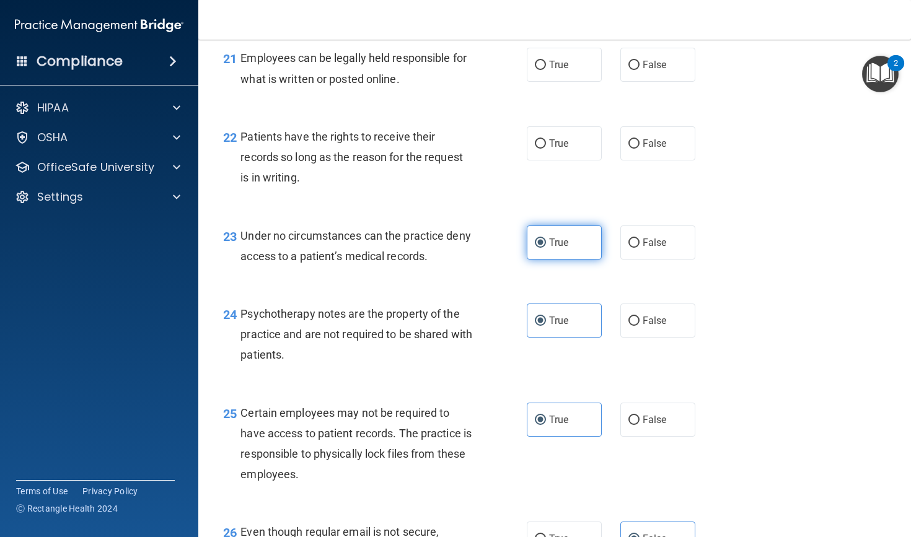
scroll to position [2584, 0]
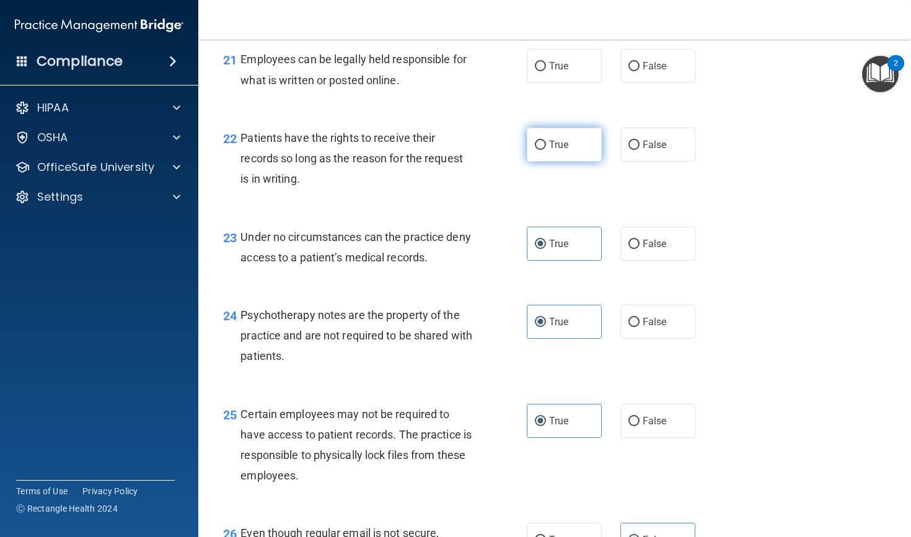
click at [565, 159] on label "True" at bounding box center [564, 145] width 75 height 34
click at [546, 150] on input "True" at bounding box center [540, 145] width 11 height 9
radio input "true"
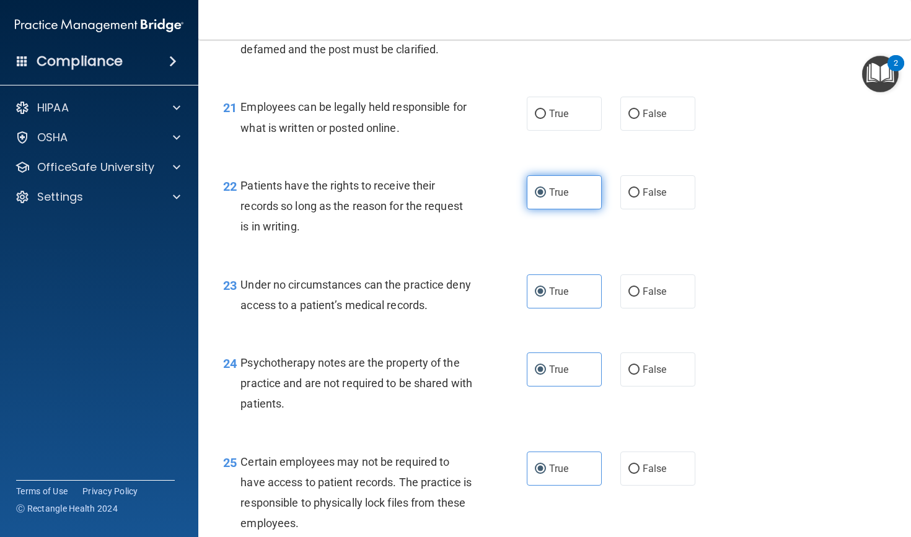
scroll to position [2506, 0]
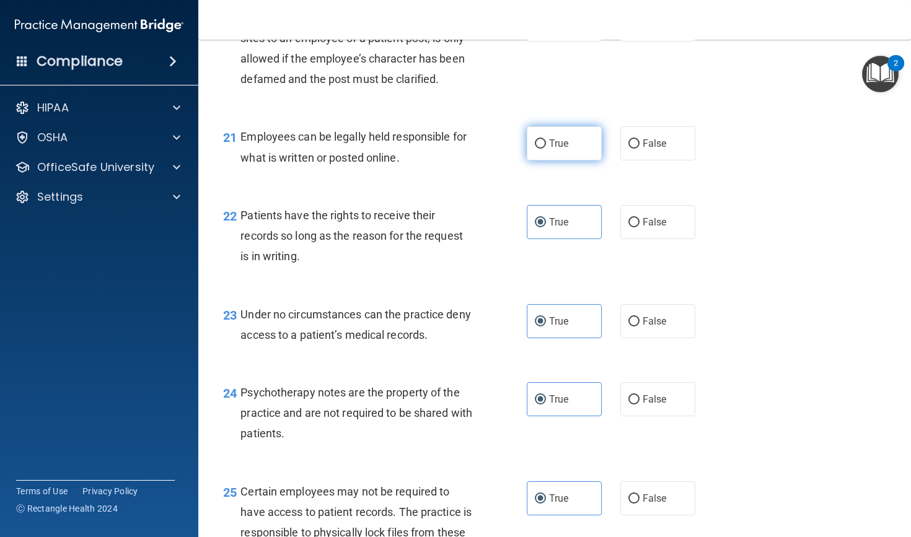
click at [579, 152] on label "True" at bounding box center [564, 143] width 75 height 34
click at [546, 149] on input "True" at bounding box center [540, 143] width 11 height 9
radio input "true"
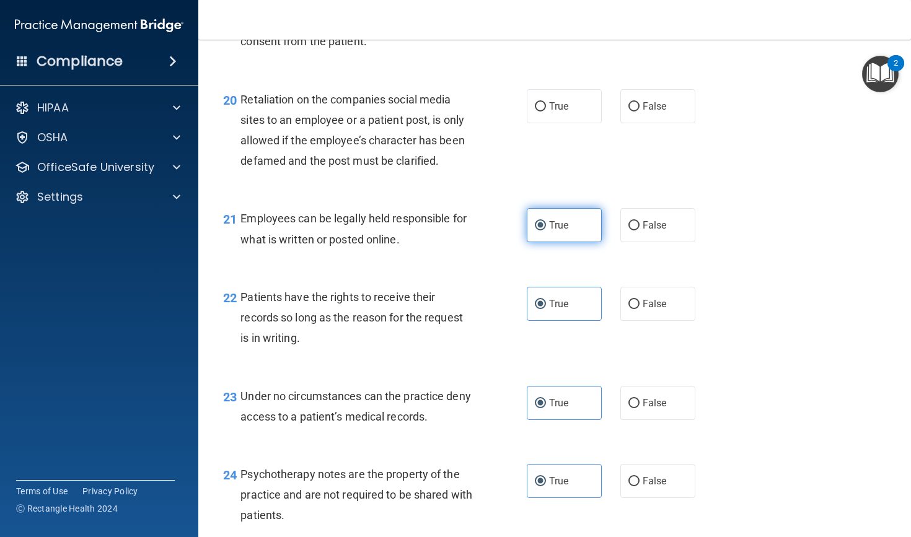
scroll to position [2423, 0]
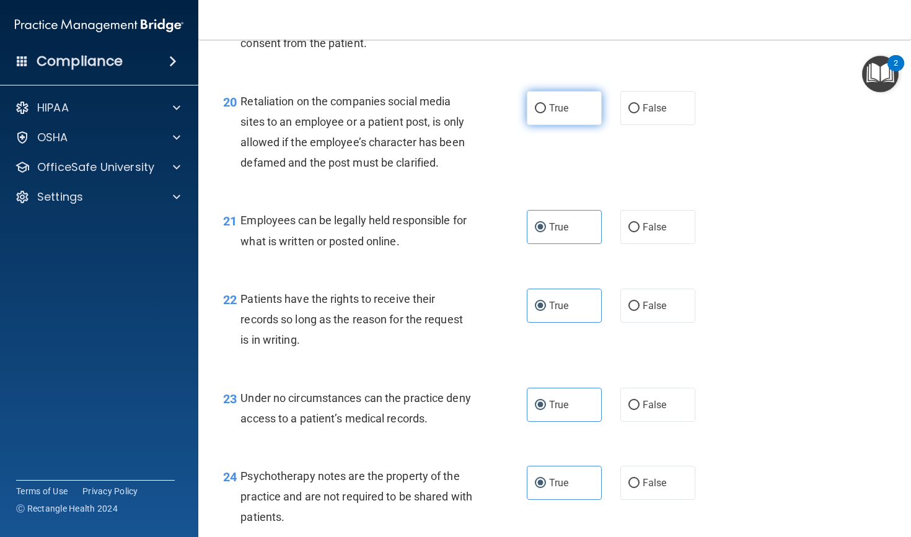
click at [574, 125] on label "True" at bounding box center [564, 108] width 75 height 34
click at [546, 113] on input "True" at bounding box center [540, 108] width 11 height 9
radio input "true"
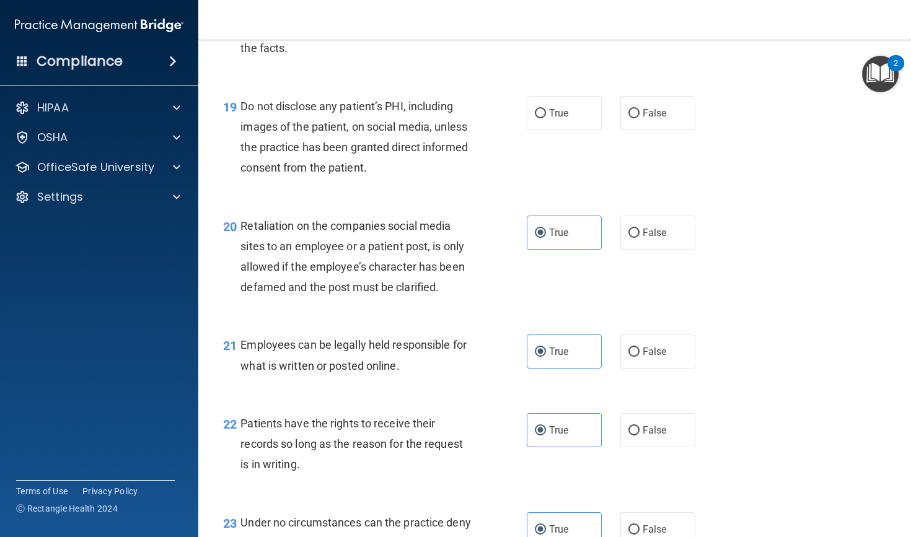
scroll to position [2299, 0]
click at [560, 118] on span "True" at bounding box center [558, 112] width 19 height 12
click at [546, 117] on input "True" at bounding box center [540, 112] width 11 height 9
radio input "true"
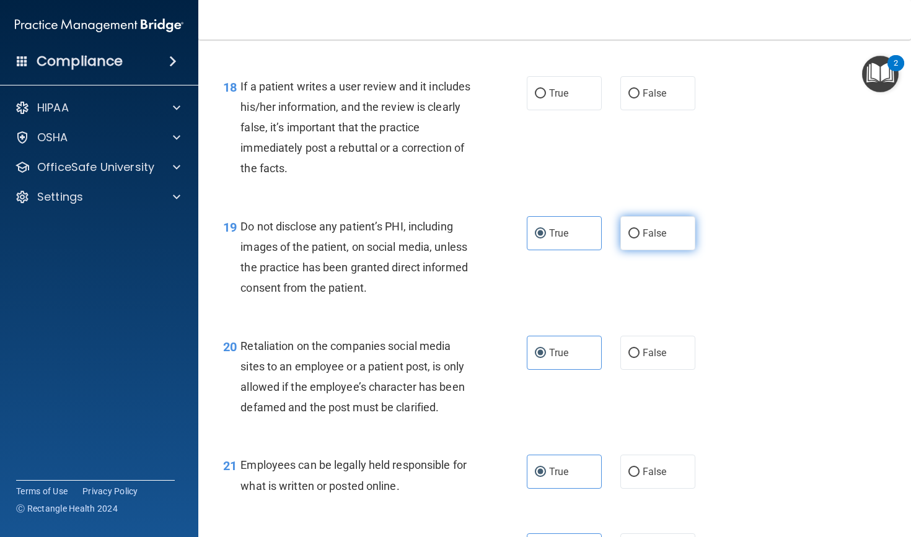
scroll to position [2176, 0]
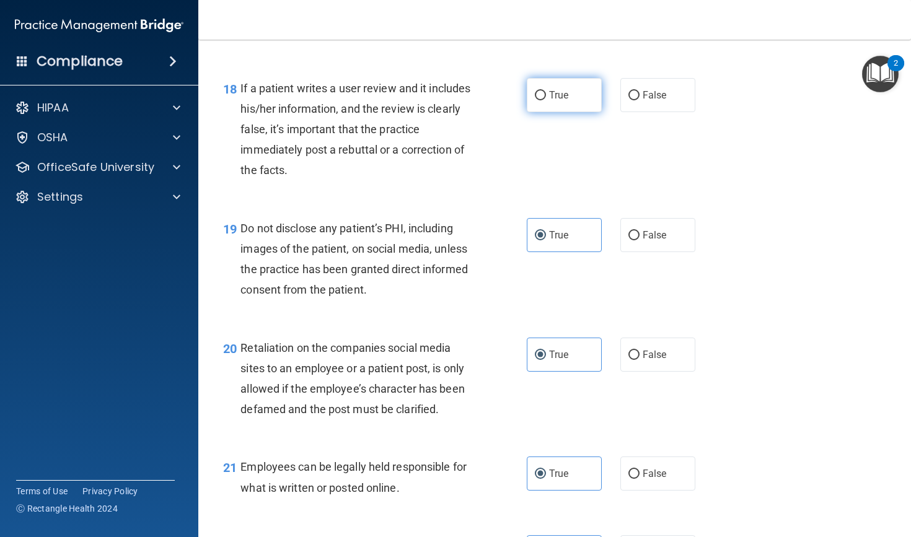
click at [593, 110] on label "True" at bounding box center [564, 95] width 75 height 34
click at [546, 100] on input "True" at bounding box center [540, 95] width 11 height 9
radio input "true"
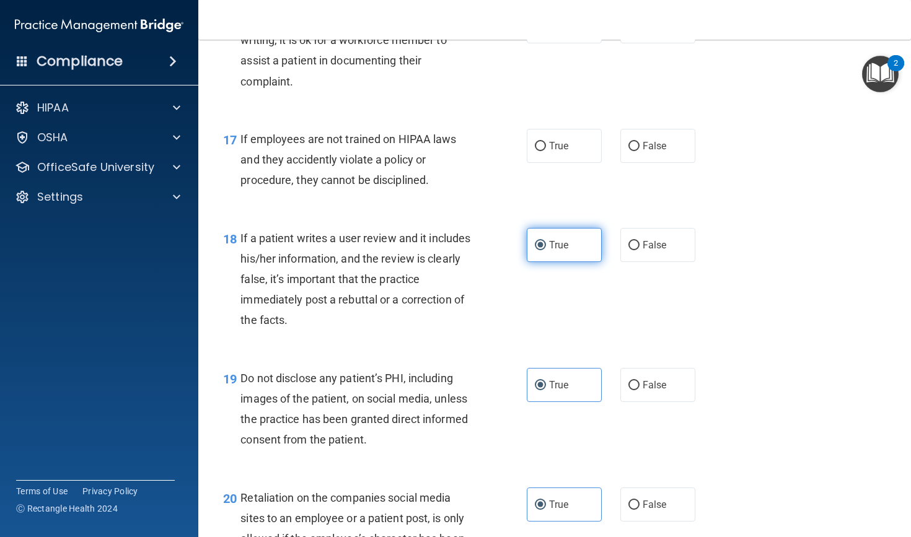
scroll to position [2020, 0]
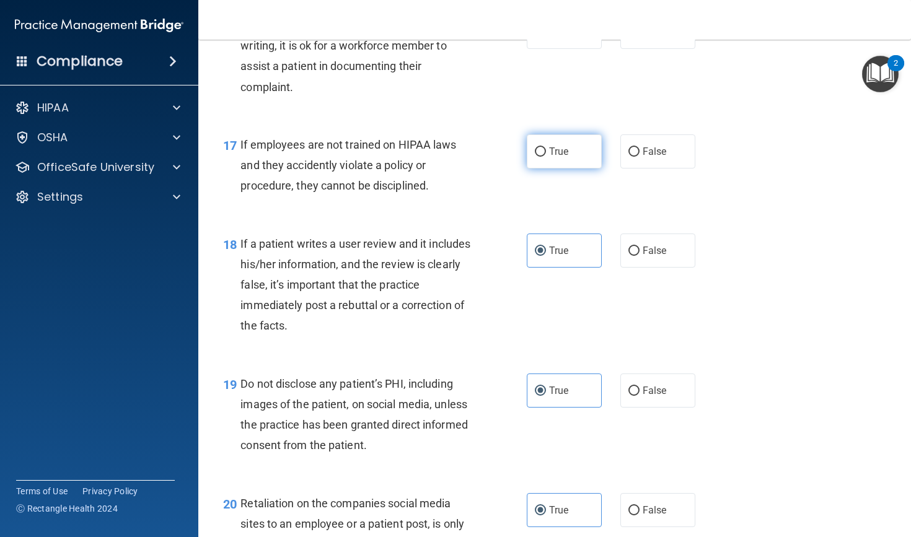
click at [572, 169] on label "True" at bounding box center [564, 151] width 75 height 34
click at [546, 157] on input "True" at bounding box center [540, 151] width 11 height 9
radio input "true"
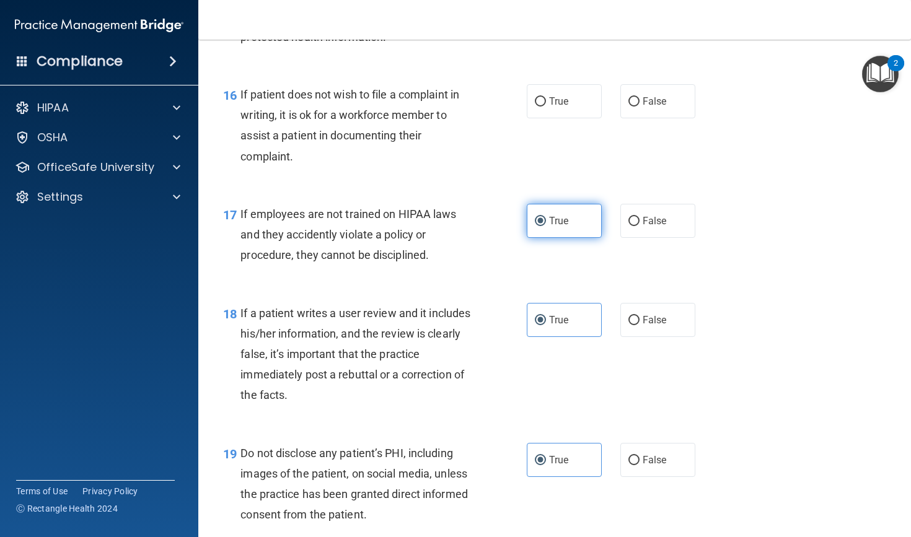
scroll to position [1925, 0]
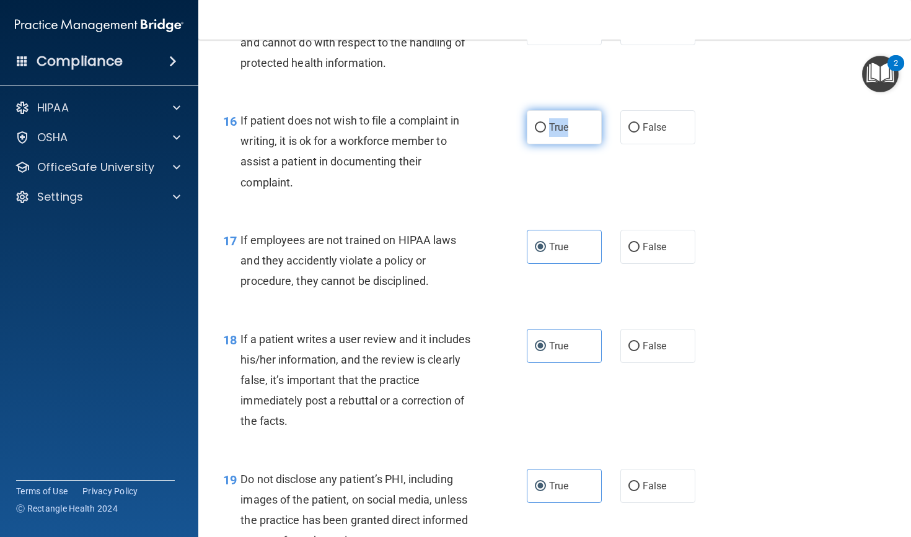
click at [549, 144] on label "True" at bounding box center [564, 127] width 75 height 34
click at [546, 133] on input "True" at bounding box center [540, 127] width 11 height 9
radio input "true"
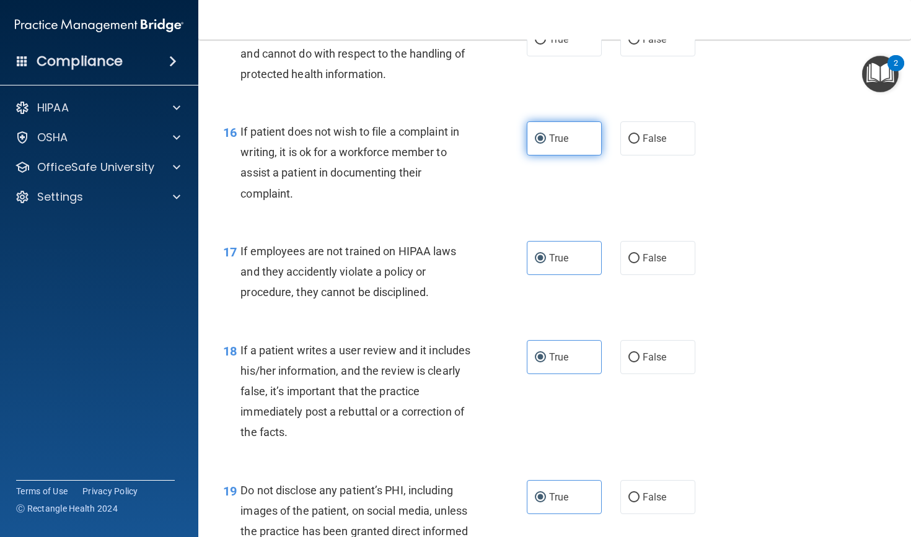
click at [573, 150] on label "True" at bounding box center [564, 138] width 75 height 34
click at [546, 144] on input "True" at bounding box center [540, 138] width 11 height 9
click at [654, 144] on span "False" at bounding box center [655, 139] width 24 height 12
click at [640, 144] on input "False" at bounding box center [633, 138] width 11 height 9
radio input "true"
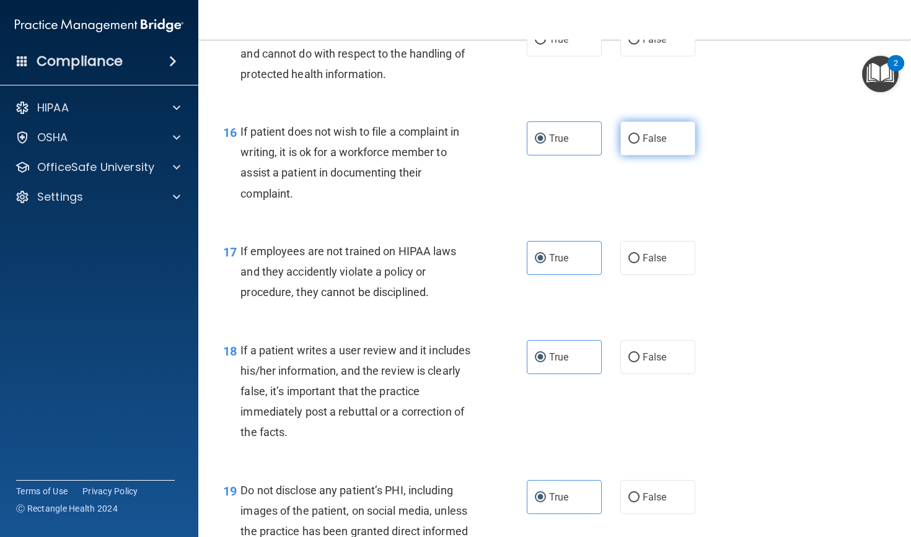
radio input "false"
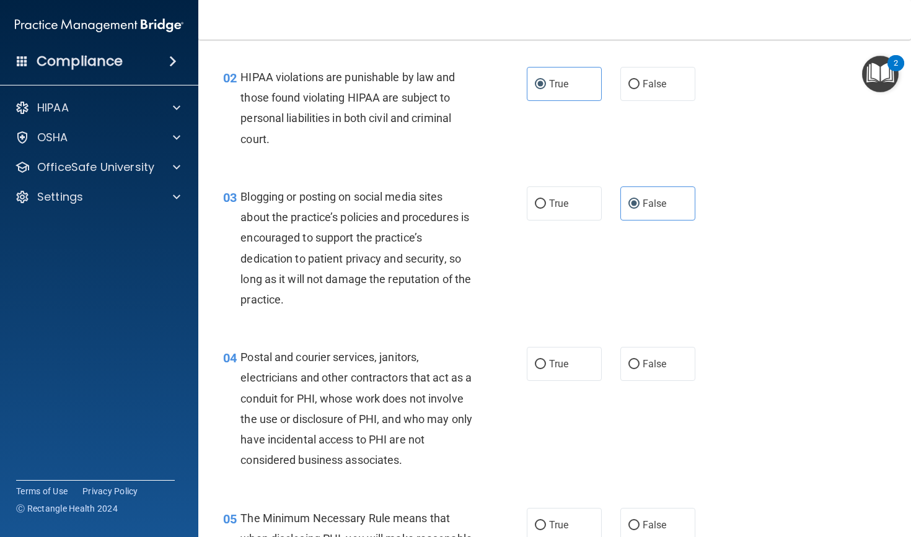
scroll to position [205, 0]
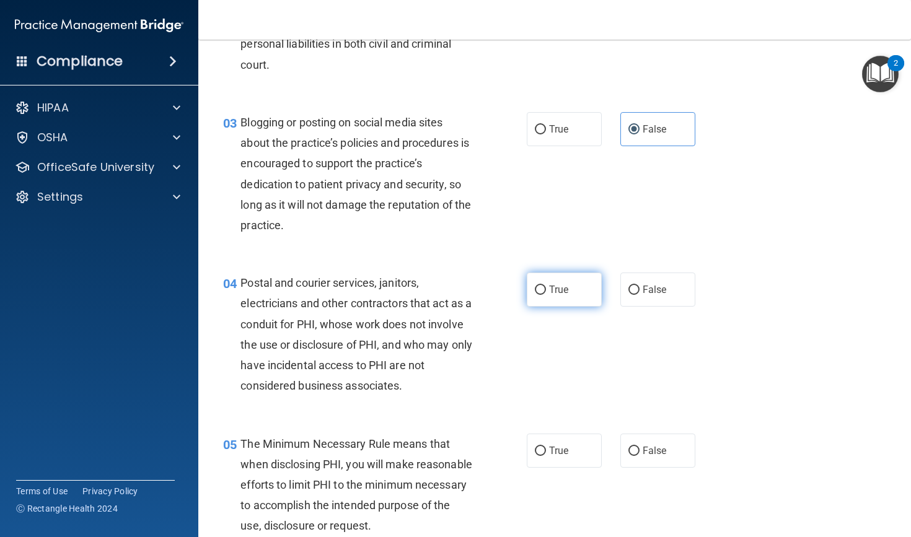
click at [560, 294] on label "True" at bounding box center [564, 290] width 75 height 34
click at [546, 294] on input "True" at bounding box center [540, 290] width 11 height 9
radio input "true"
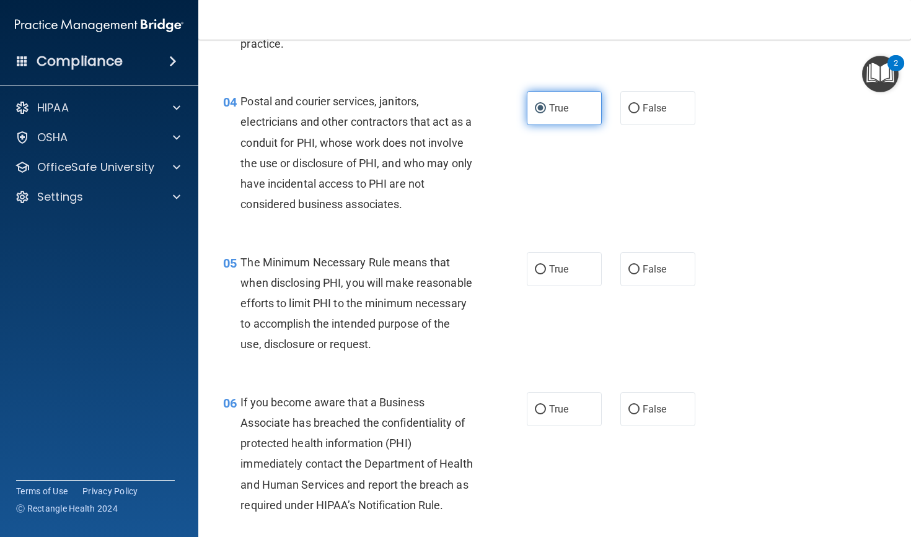
scroll to position [422, 0]
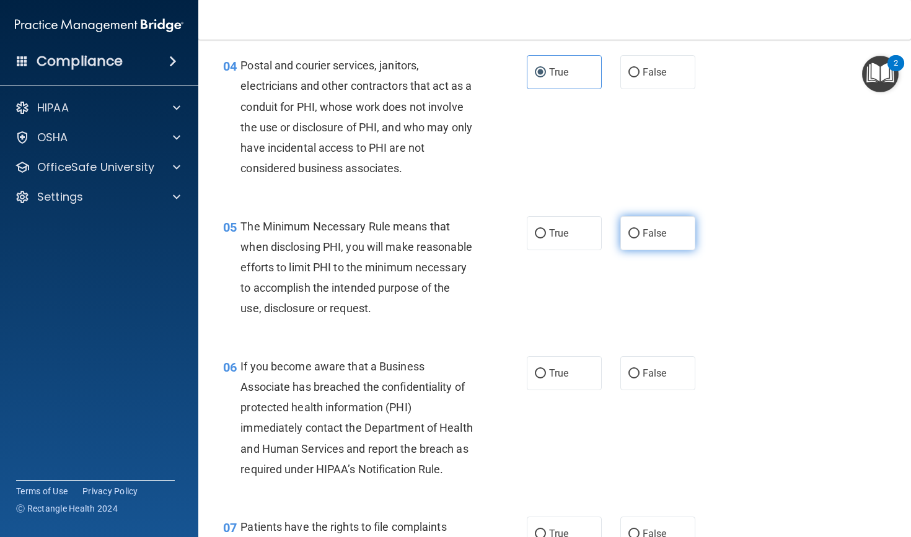
click at [652, 238] on label "False" at bounding box center [657, 233] width 75 height 34
click at [640, 238] on input "False" at bounding box center [633, 233] width 11 height 9
radio input "true"
click at [663, 379] on span "False" at bounding box center [655, 374] width 24 height 12
click at [640, 379] on input "False" at bounding box center [633, 373] width 11 height 9
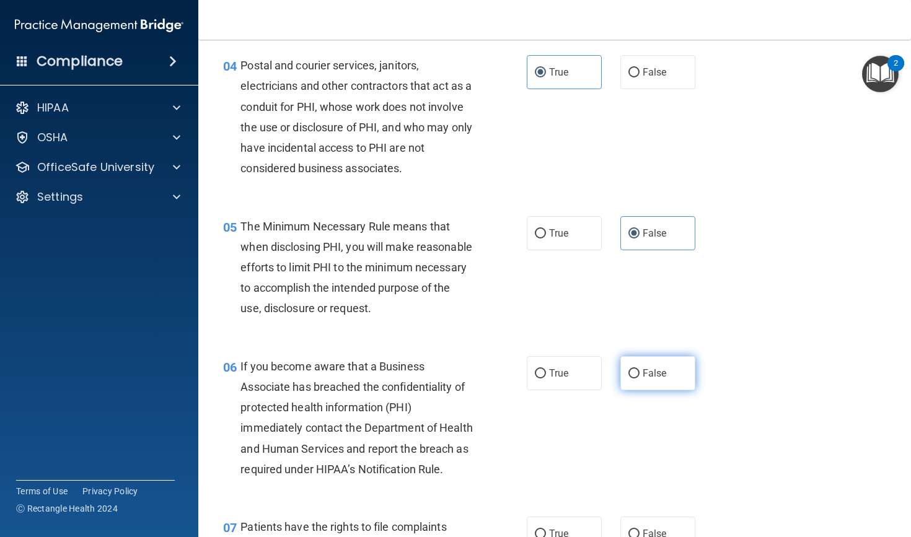
radio input "true"
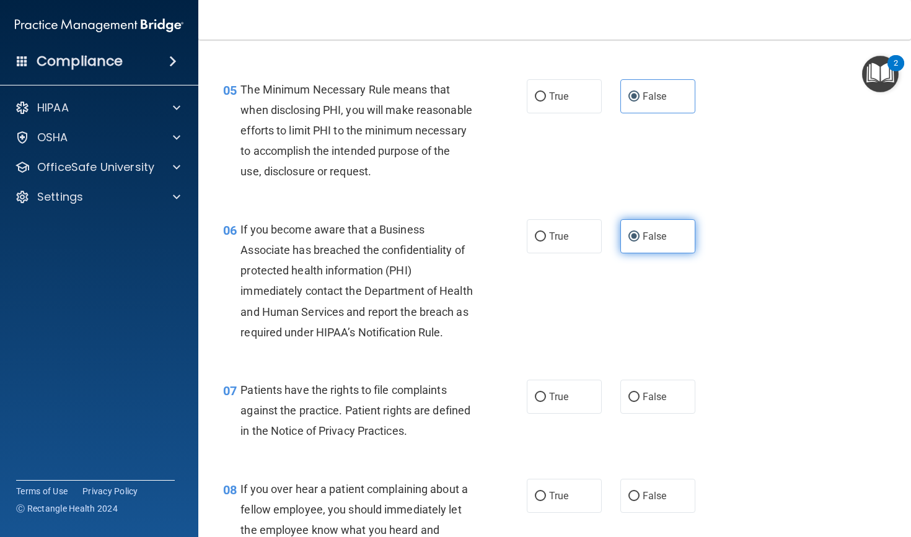
scroll to position [560, 0]
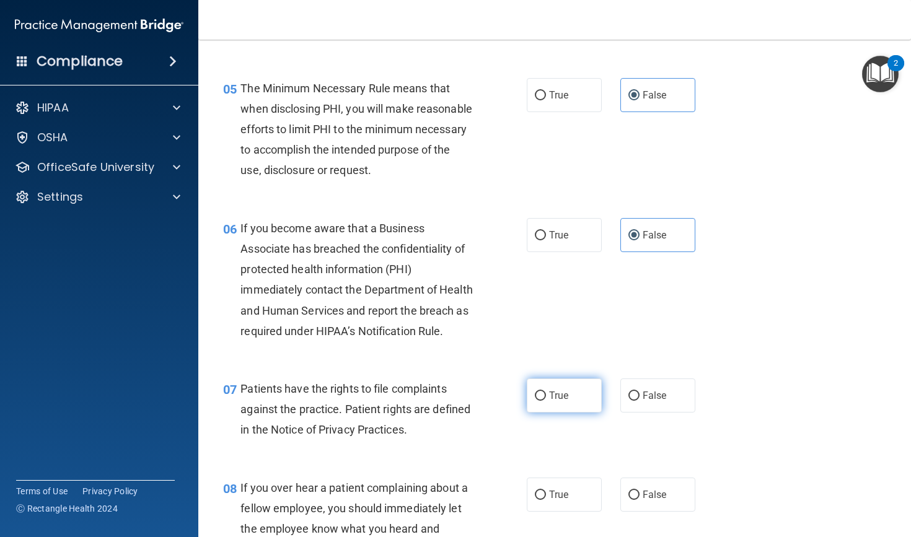
click at [565, 402] on span "True" at bounding box center [558, 396] width 19 height 12
click at [546, 401] on input "True" at bounding box center [540, 396] width 11 height 9
radio input "true"
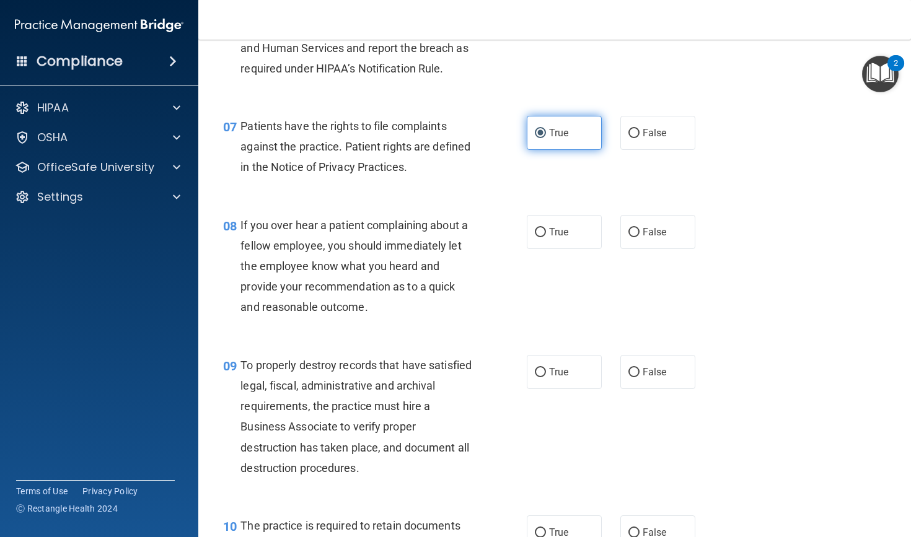
scroll to position [827, 0]
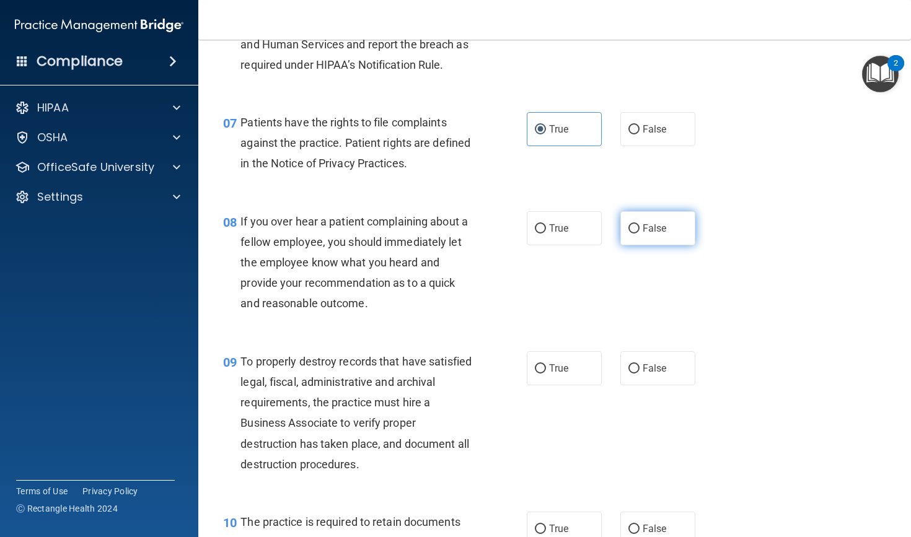
click at [666, 245] on label "False" at bounding box center [657, 228] width 75 height 34
click at [640, 234] on input "False" at bounding box center [633, 228] width 11 height 9
radio input "true"
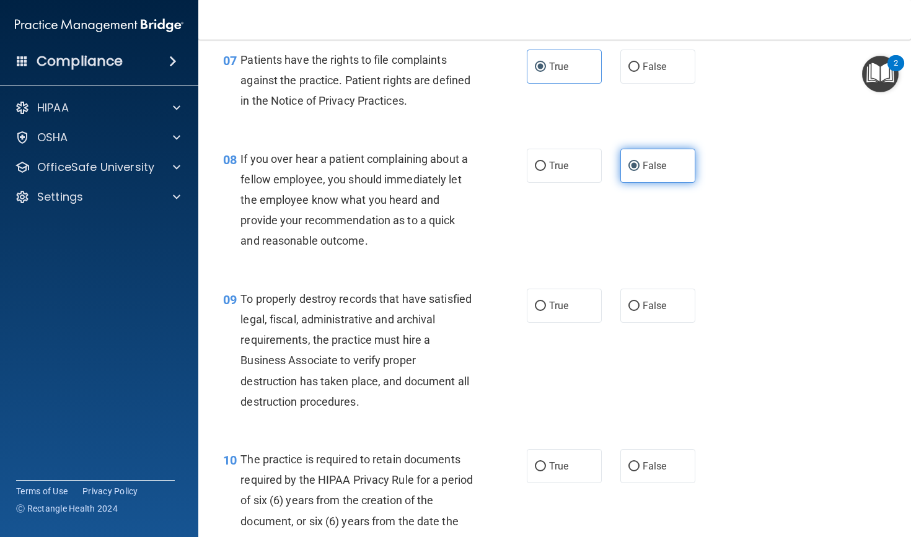
scroll to position [894, 0]
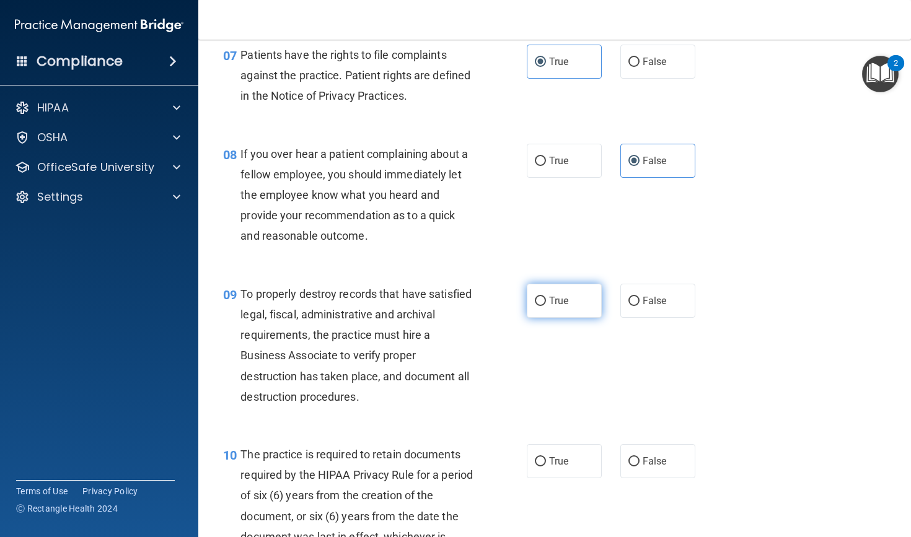
click at [559, 307] on span "True" at bounding box center [558, 301] width 19 height 12
click at [546, 306] on input "True" at bounding box center [540, 301] width 11 height 9
radio input "true"
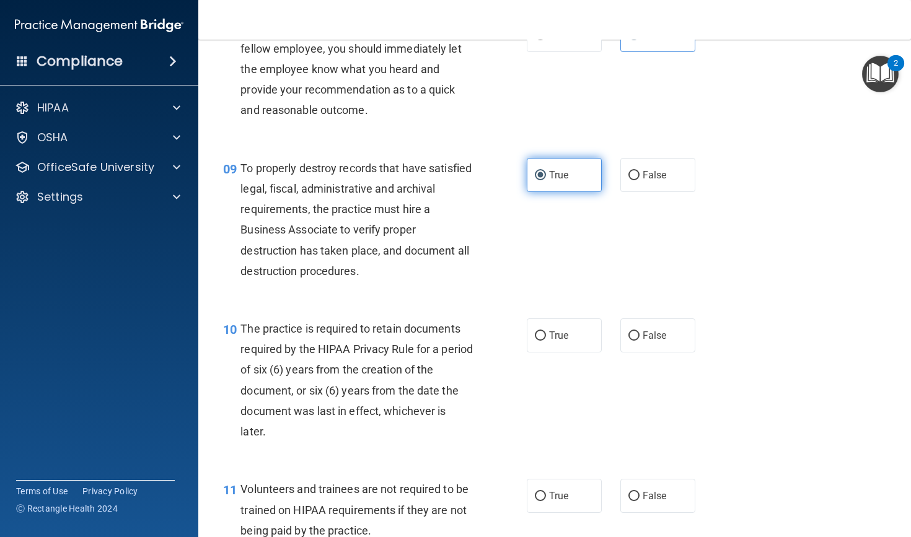
scroll to position [1037, 0]
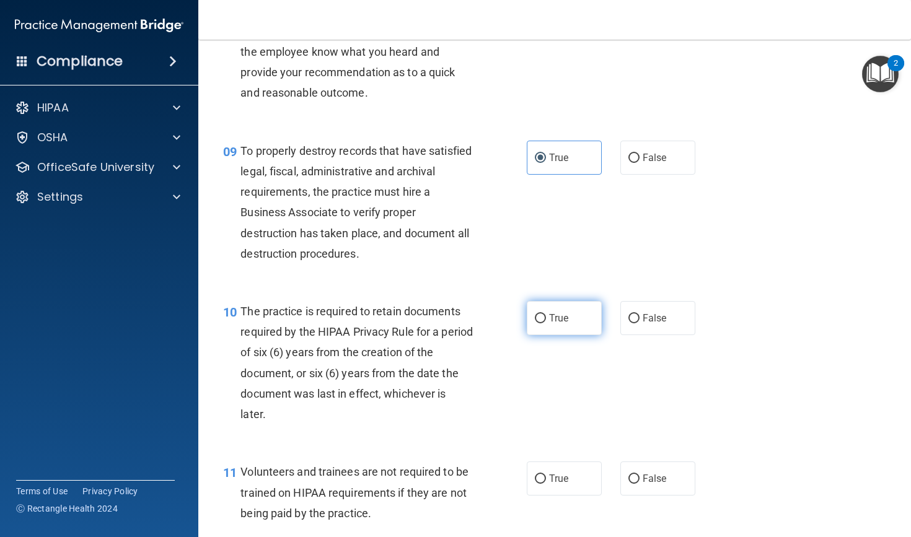
click at [559, 315] on label "True" at bounding box center [564, 318] width 75 height 34
click at [546, 315] on input "True" at bounding box center [540, 318] width 11 height 9
radio input "true"
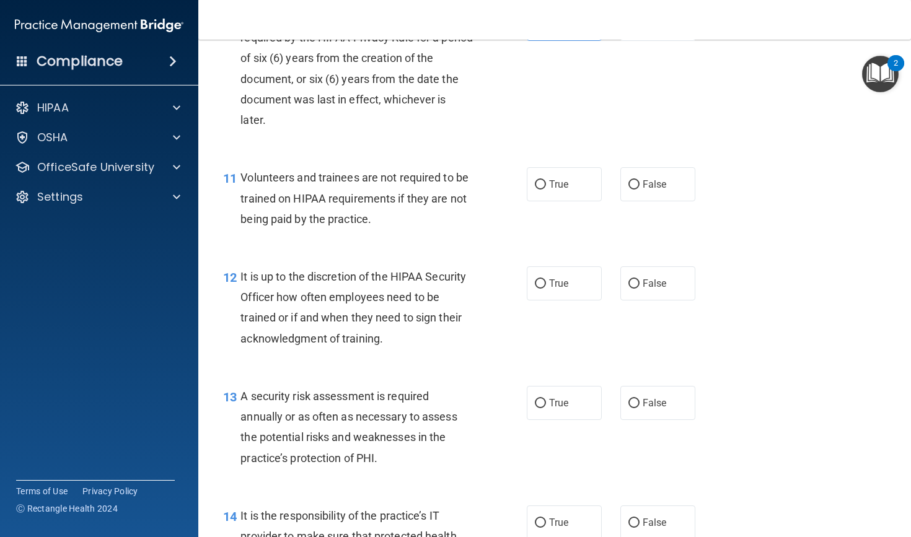
scroll to position [1334, 0]
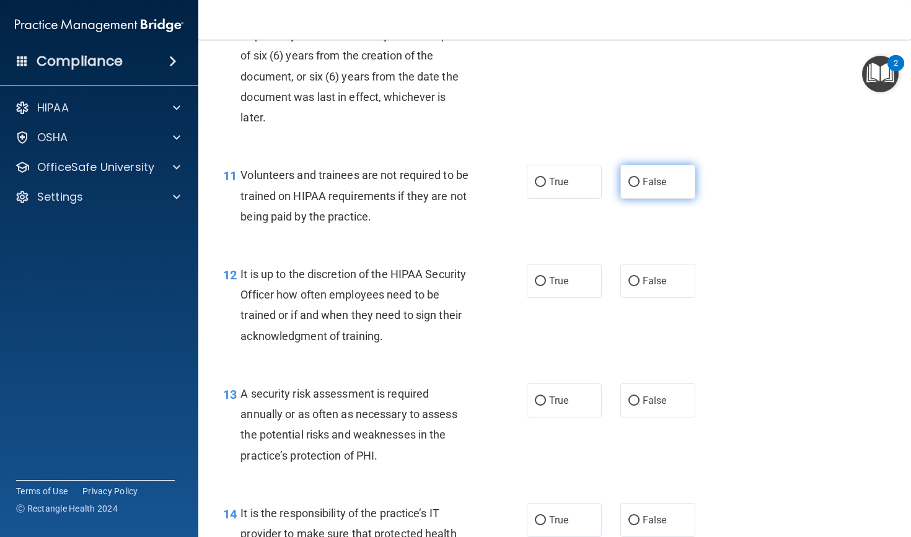
click at [644, 188] on span "False" at bounding box center [655, 182] width 24 height 12
click at [640, 187] on input "False" at bounding box center [633, 182] width 11 height 9
radio input "true"
click at [622, 298] on label "False" at bounding box center [657, 281] width 75 height 34
click at [628, 286] on input "False" at bounding box center [633, 281] width 11 height 9
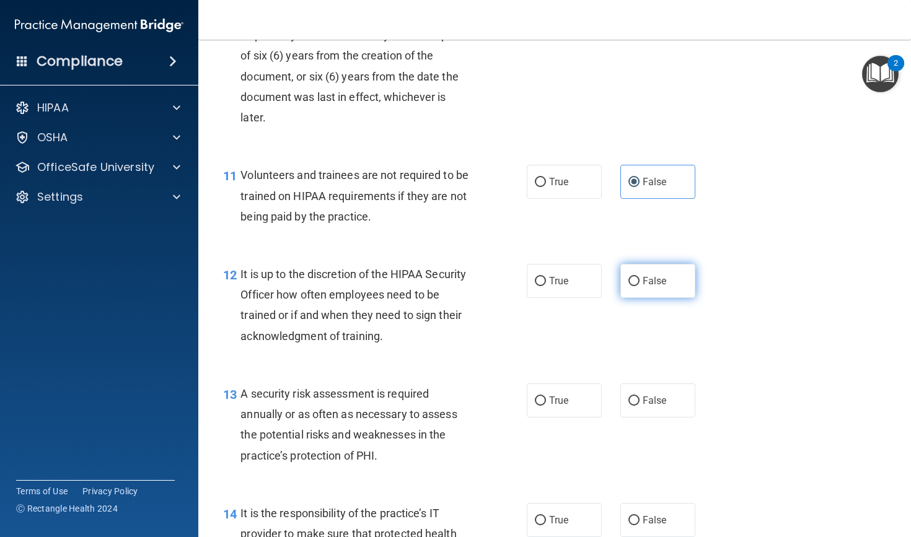
radio input "true"
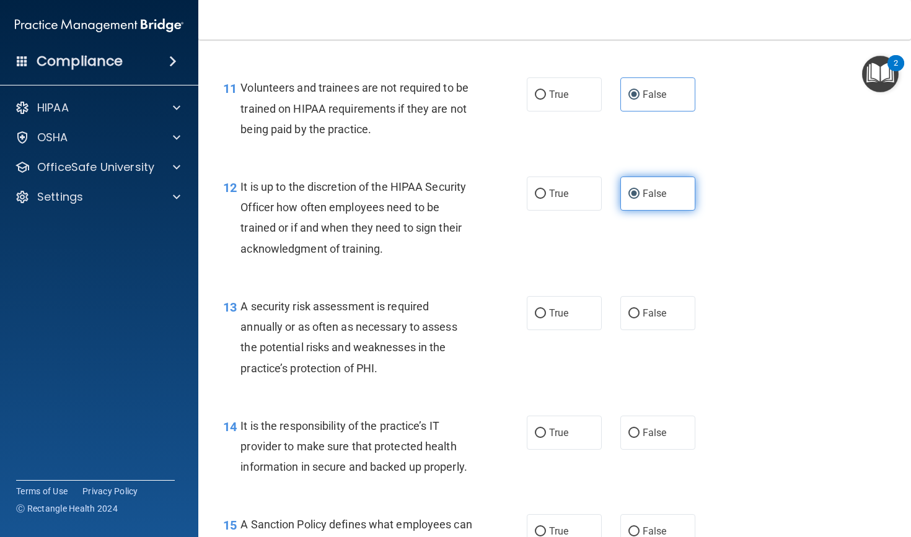
scroll to position [1423, 0]
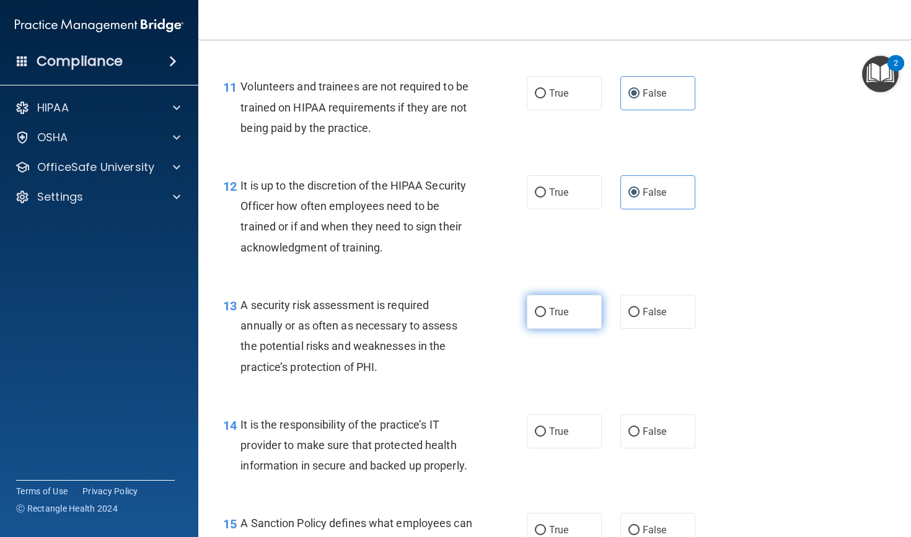
click at [554, 318] on span "True" at bounding box center [558, 312] width 19 height 12
click at [546, 317] on input "True" at bounding box center [540, 312] width 11 height 9
radio input "true"
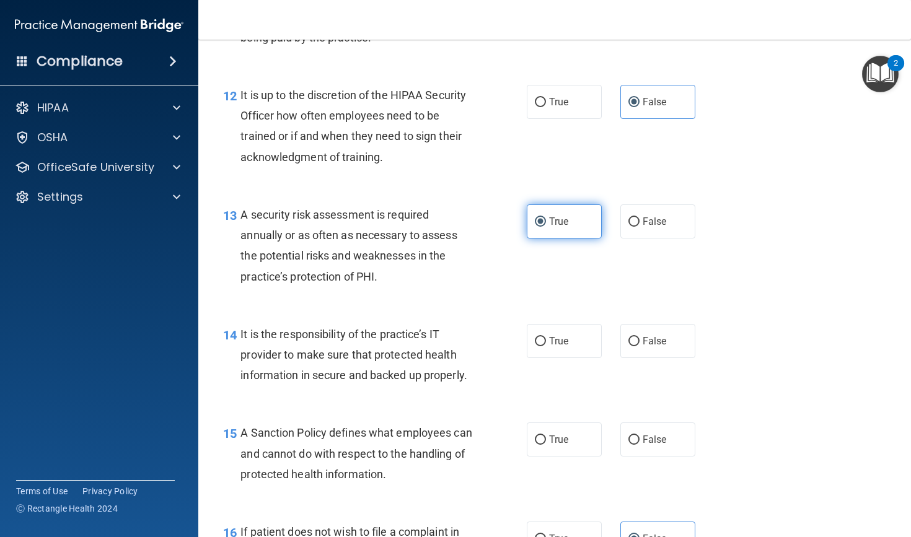
scroll to position [1525, 0]
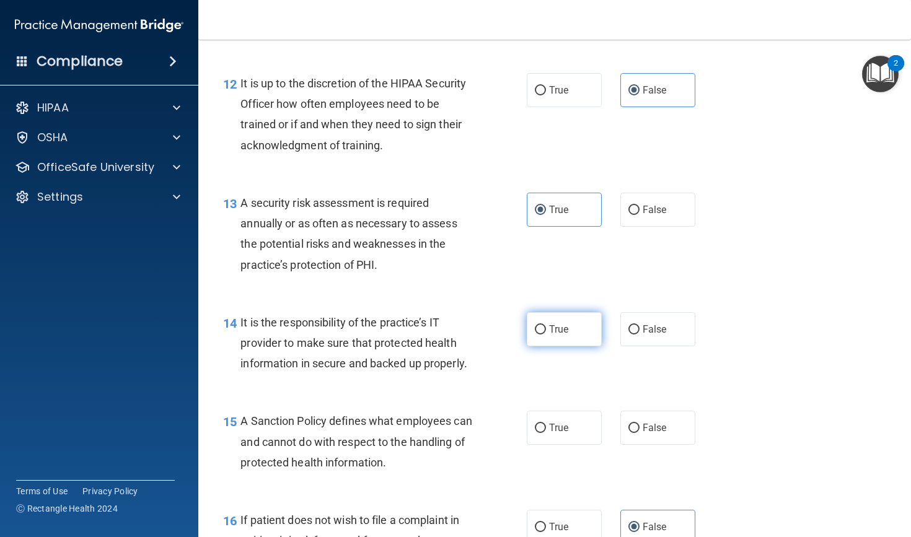
click at [544, 335] on input "True" at bounding box center [540, 329] width 11 height 9
radio input "true"
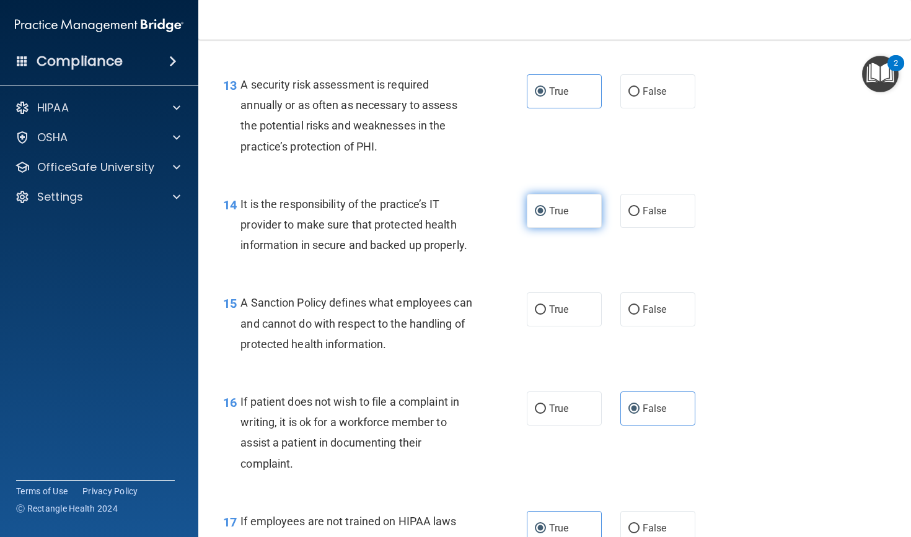
scroll to position [1648, 0]
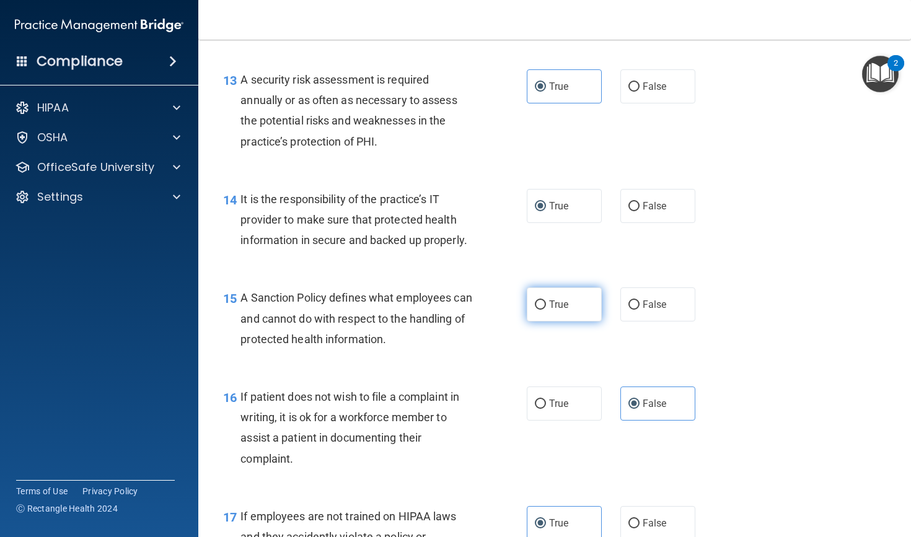
click at [566, 322] on label "True" at bounding box center [564, 305] width 75 height 34
click at [546, 310] on input "True" at bounding box center [540, 305] width 11 height 9
radio input "true"
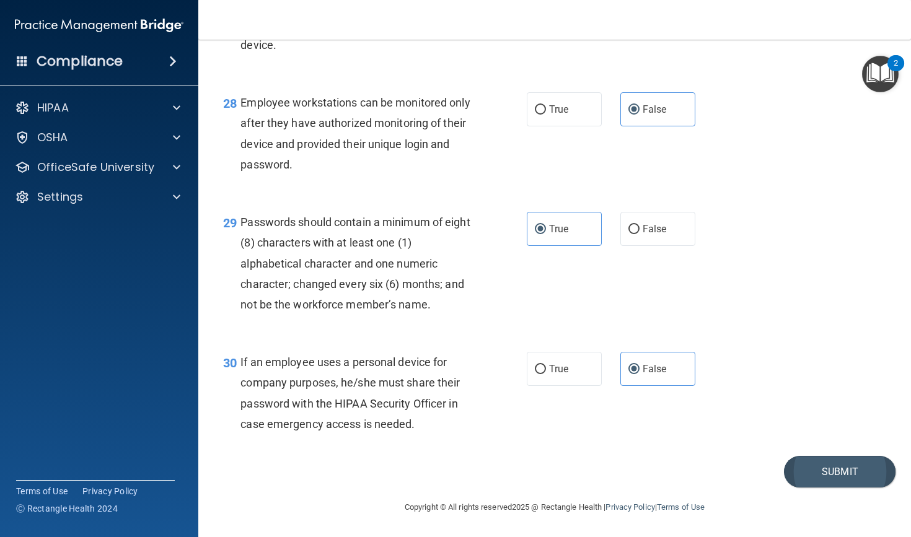
scroll to position [3257, 0]
click at [823, 473] on button "Submit" at bounding box center [840, 472] width 112 height 32
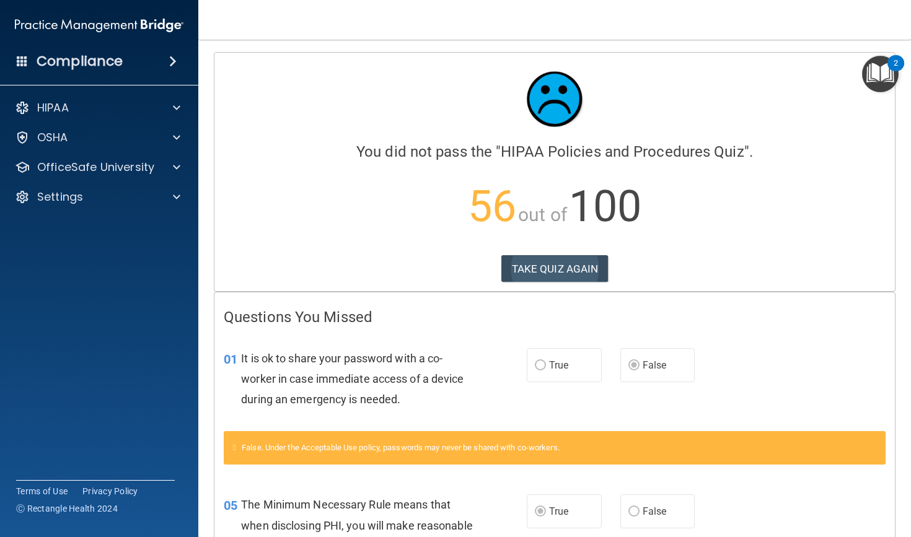
click at [566, 269] on button "TAKE QUIZ AGAIN" at bounding box center [554, 268] width 107 height 27
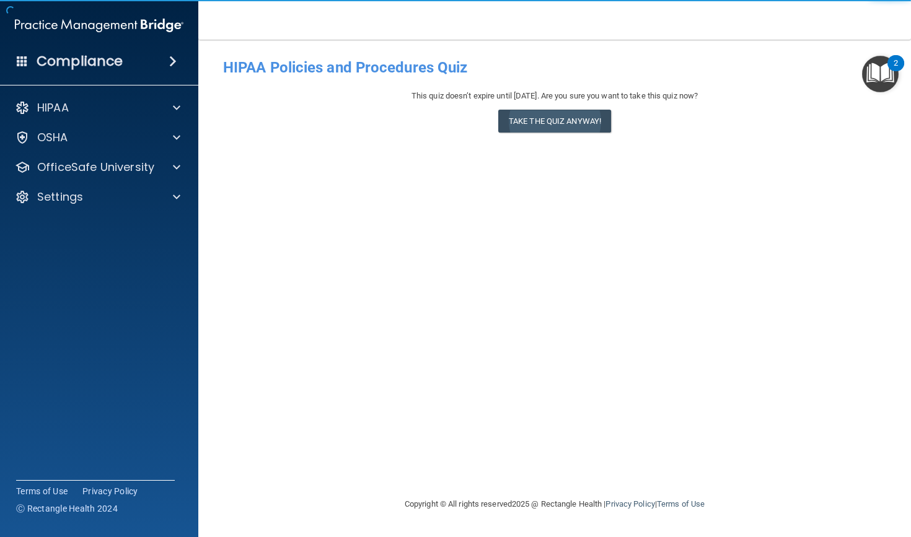
click at [574, 122] on button "Take the quiz anyway!" at bounding box center [554, 121] width 113 height 23
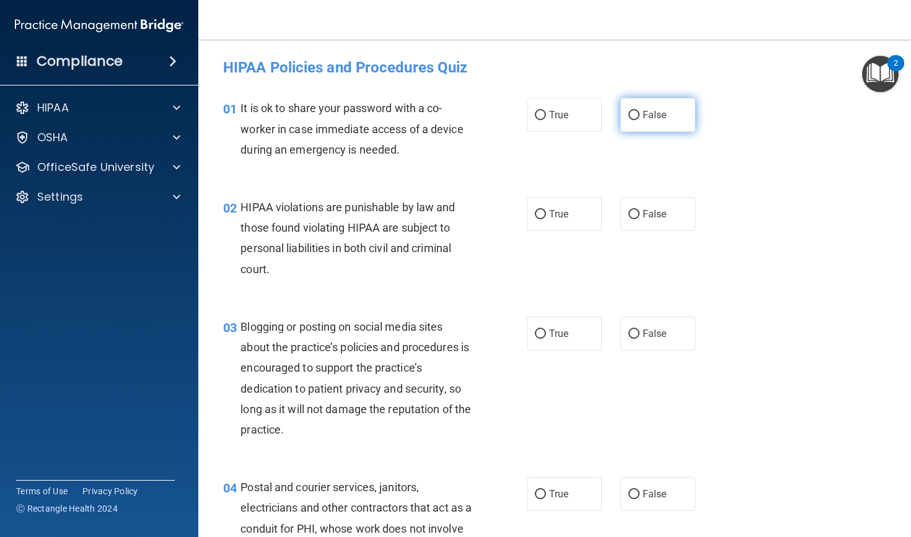
click at [639, 115] on input "False" at bounding box center [633, 115] width 11 height 9
radio input "true"
click at [555, 217] on span "True" at bounding box center [558, 214] width 19 height 12
click at [546, 217] on input "True" at bounding box center [540, 214] width 11 height 9
radio input "true"
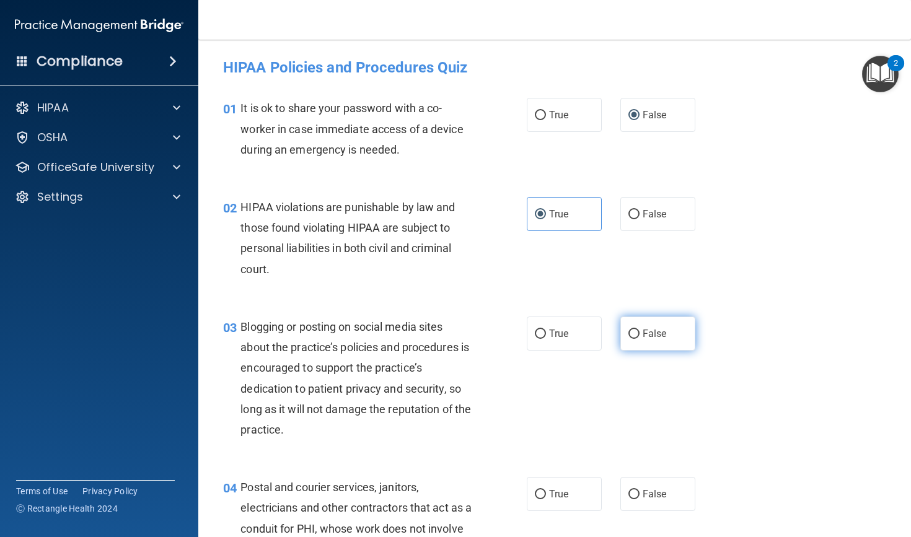
click at [653, 333] on span "False" at bounding box center [655, 334] width 24 height 12
click at [640, 333] on input "False" at bounding box center [633, 334] width 11 height 9
radio input "true"
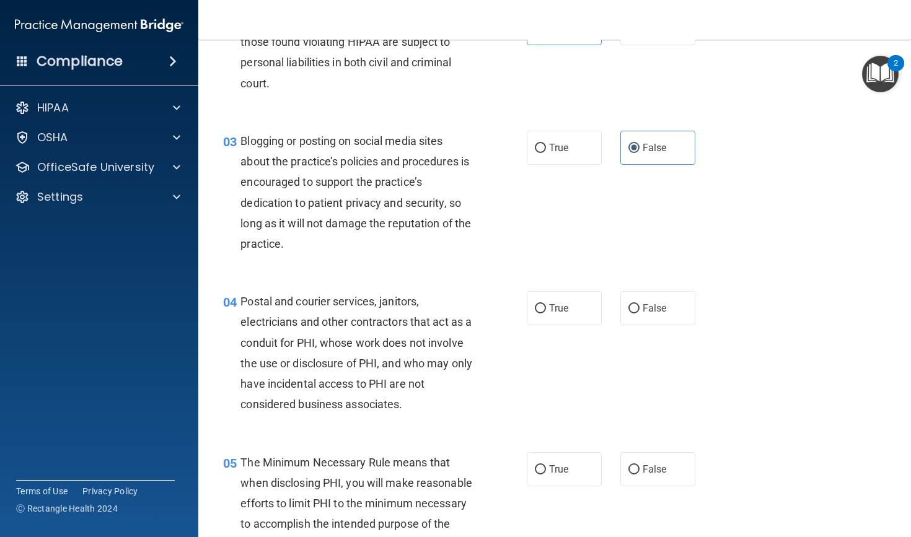
scroll to position [193, 0]
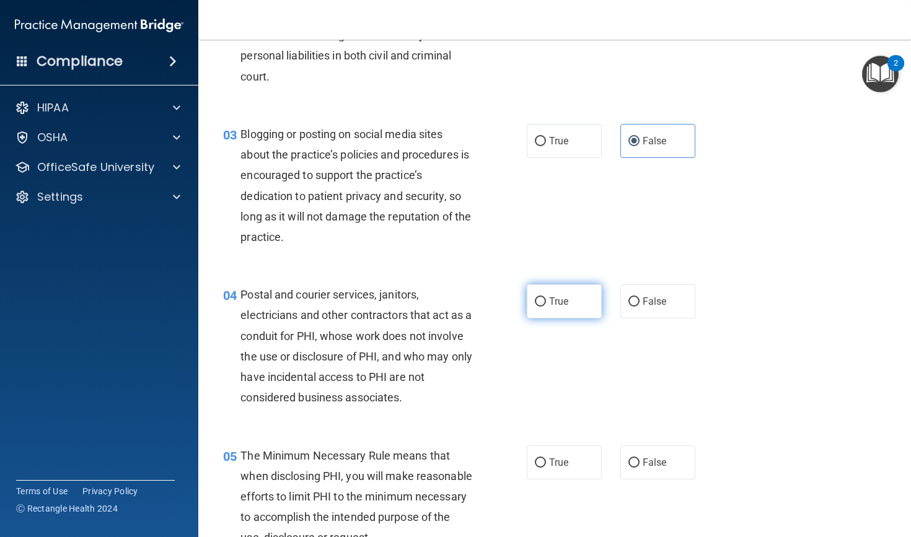
click at [574, 301] on label "True" at bounding box center [564, 301] width 75 height 34
click at [546, 301] on input "True" at bounding box center [540, 301] width 11 height 9
radio input "true"
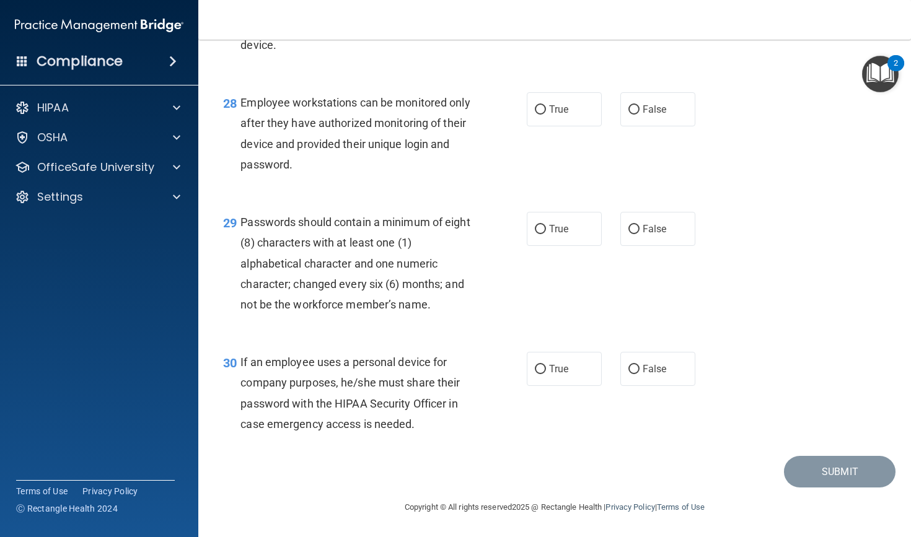
scroll to position [3257, 0]
click at [653, 369] on span "False" at bounding box center [655, 369] width 24 height 12
click at [640, 369] on input "False" at bounding box center [633, 369] width 11 height 9
radio input "true"
click at [561, 235] on span "True" at bounding box center [558, 229] width 19 height 12
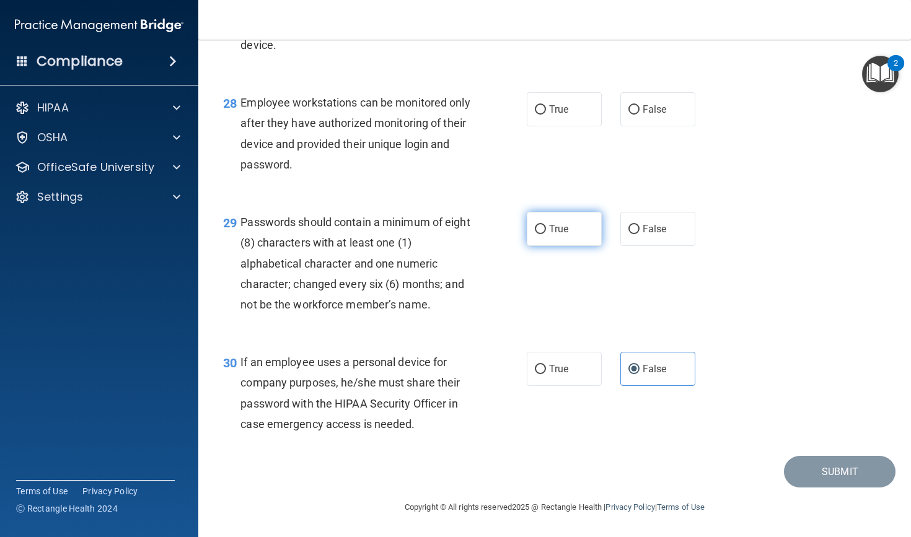
click at [546, 234] on input "True" at bounding box center [540, 229] width 11 height 9
radio input "true"
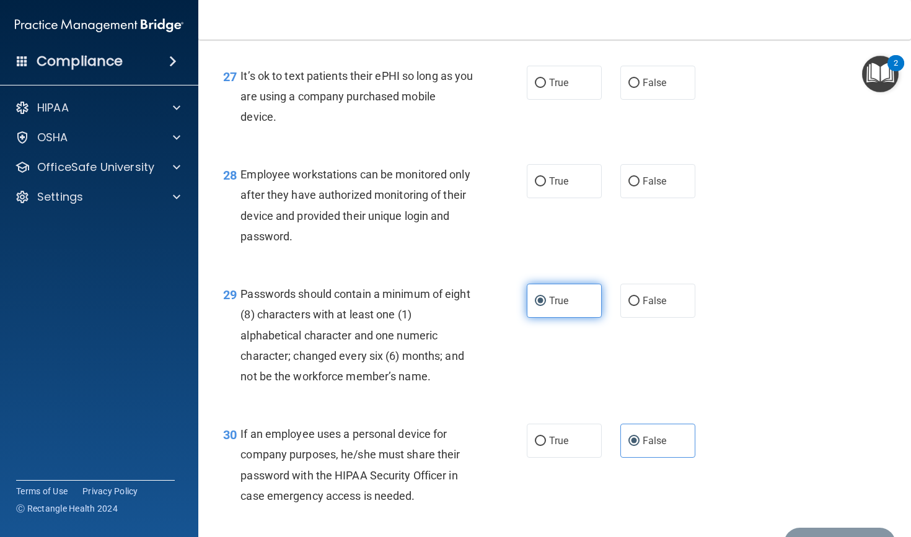
scroll to position [3175, 0]
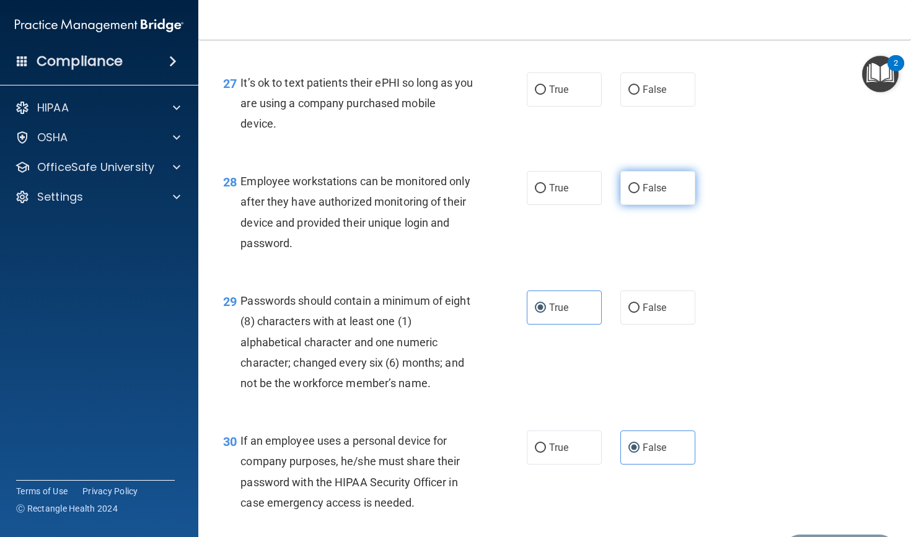
click at [633, 200] on label "False" at bounding box center [657, 188] width 75 height 34
click at [633, 193] on input "False" at bounding box center [633, 188] width 11 height 9
radio input "true"
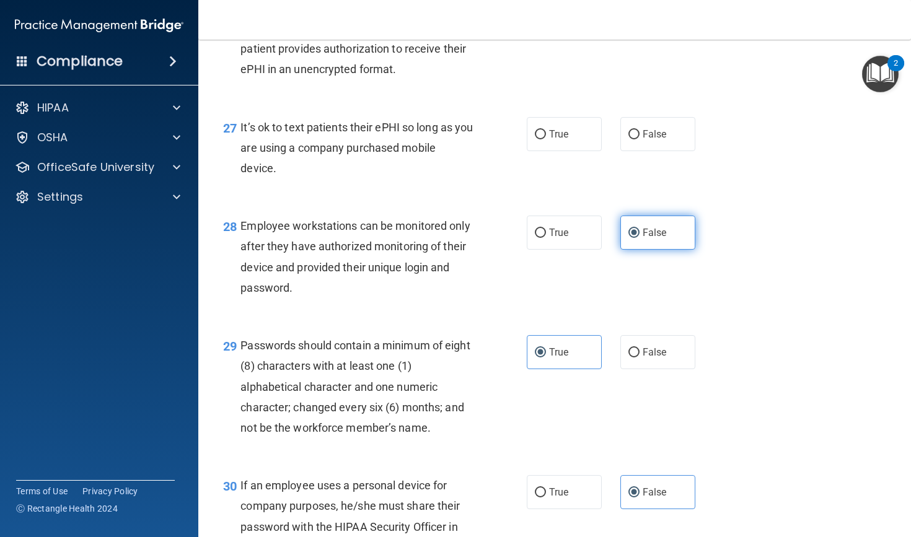
scroll to position [3129, 0]
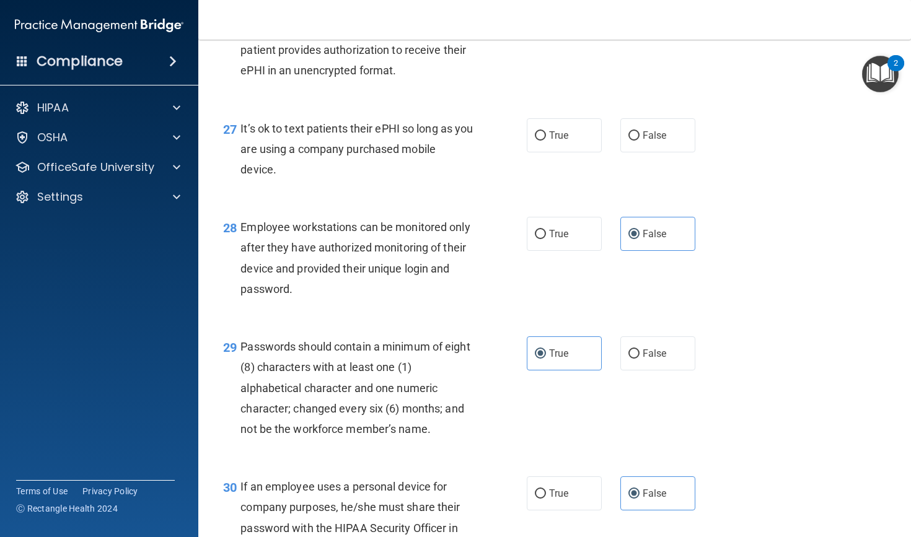
click at [616, 147] on div "True False" at bounding box center [617, 135] width 180 height 34
click at [641, 148] on label "False" at bounding box center [657, 135] width 75 height 34
click at [640, 141] on input "False" at bounding box center [633, 135] width 11 height 9
radio input "true"
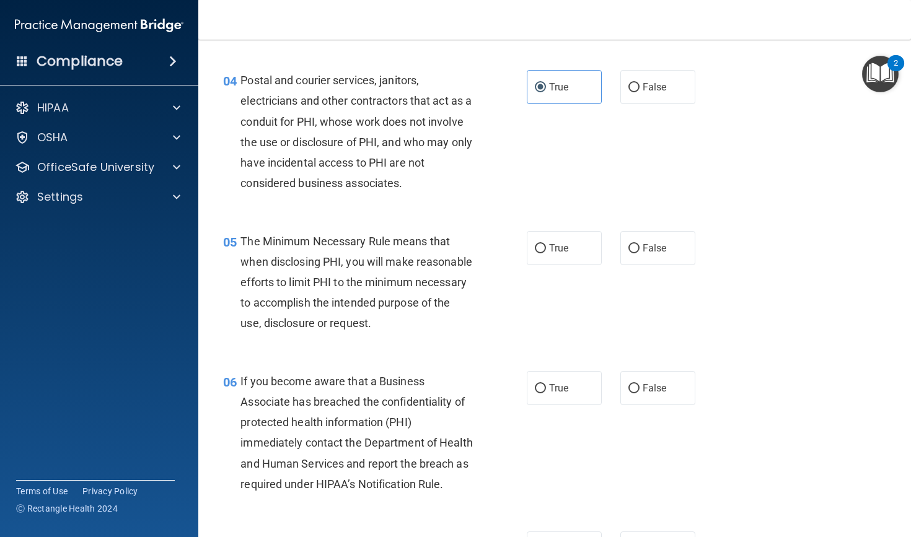
scroll to position [411, 0]
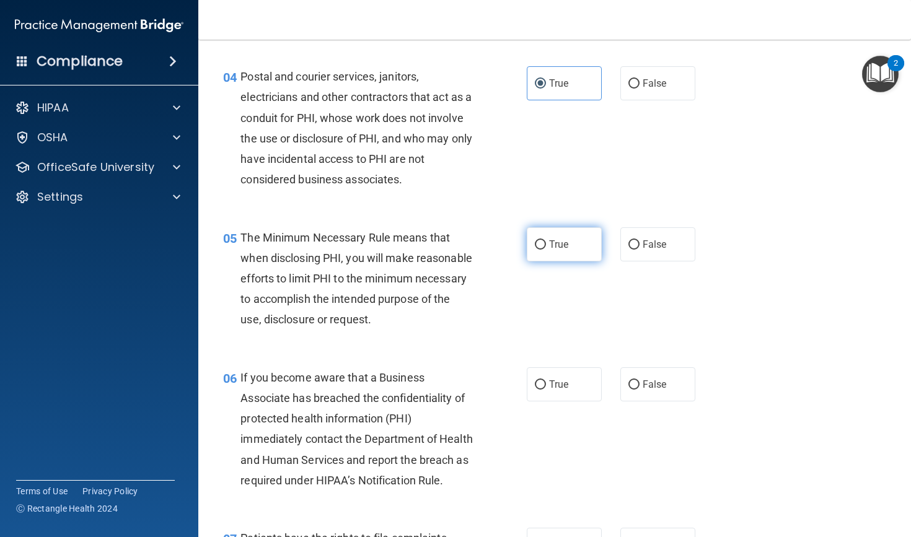
click at [558, 230] on label "True" at bounding box center [564, 244] width 75 height 34
click at [546, 240] on input "True" at bounding box center [540, 244] width 11 height 9
radio input "true"
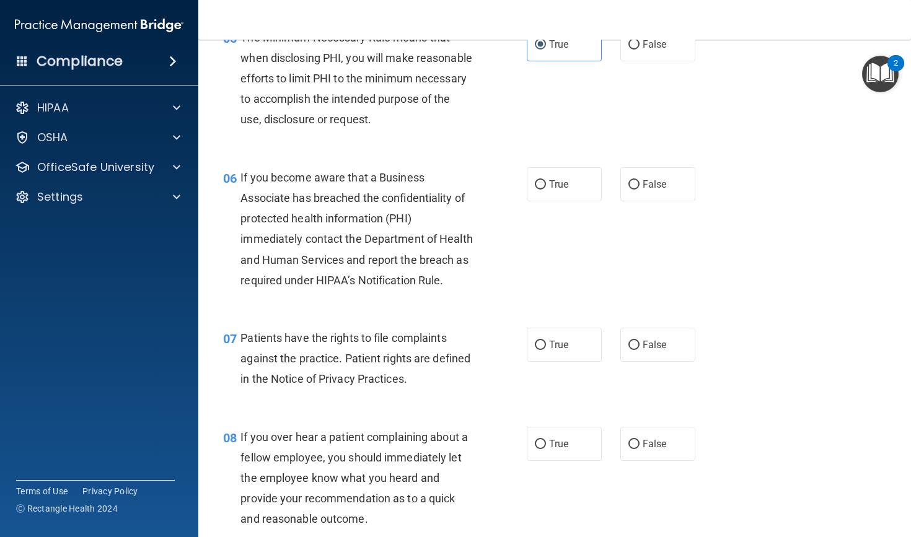
scroll to position [625, 0]
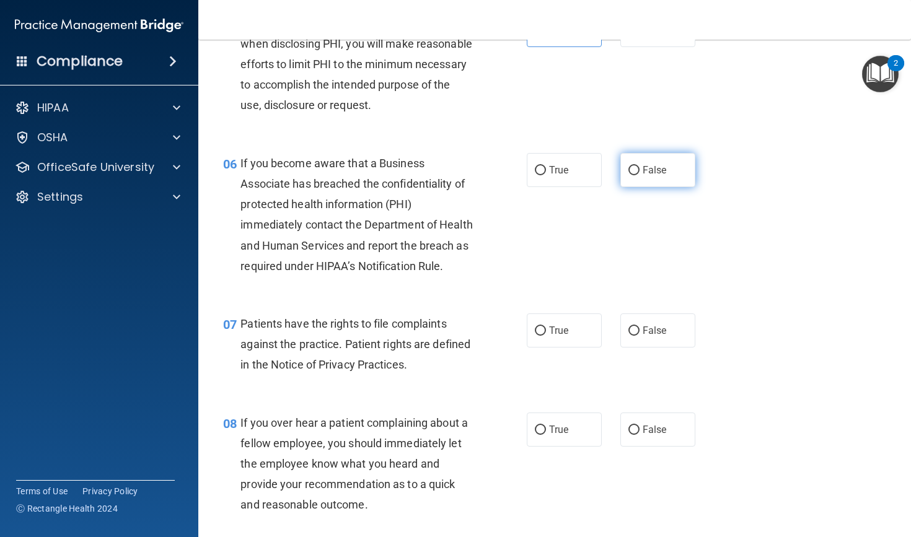
click at [663, 187] on label "False" at bounding box center [657, 170] width 75 height 34
click at [640, 175] on input "False" at bounding box center [633, 170] width 11 height 9
radio input "true"
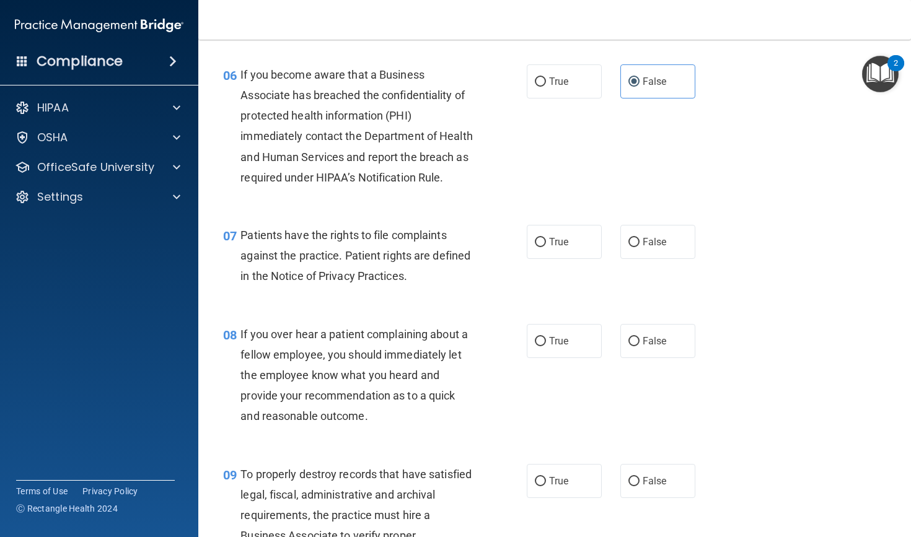
scroll to position [715, 0]
click at [663, 193] on div "06 If you become aware that a Business Associate has breached the confidentiali…" at bounding box center [555, 128] width 682 height 161
click at [545, 247] on input "True" at bounding box center [540, 241] width 11 height 9
radio input "true"
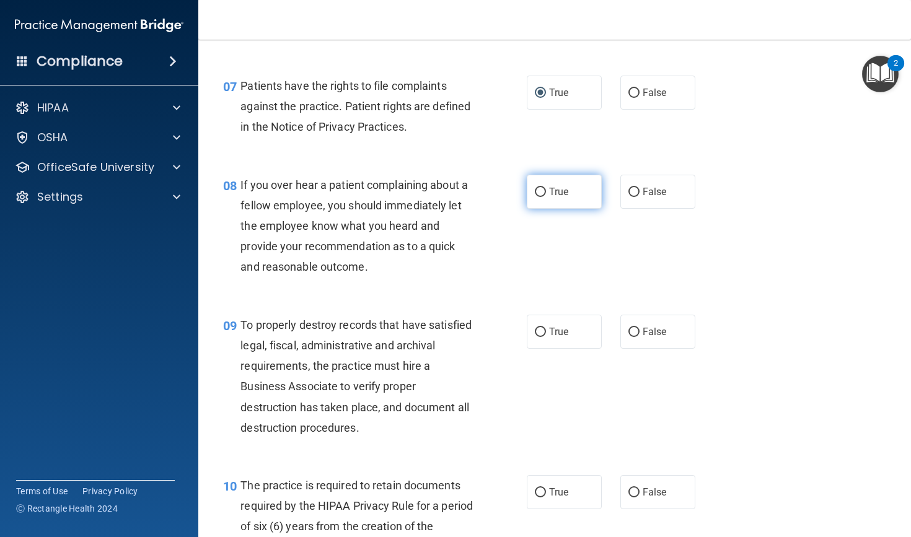
scroll to position [864, 0]
click at [568, 197] on span "True" at bounding box center [558, 191] width 19 height 12
click at [546, 196] on input "True" at bounding box center [540, 191] width 11 height 9
radio input "true"
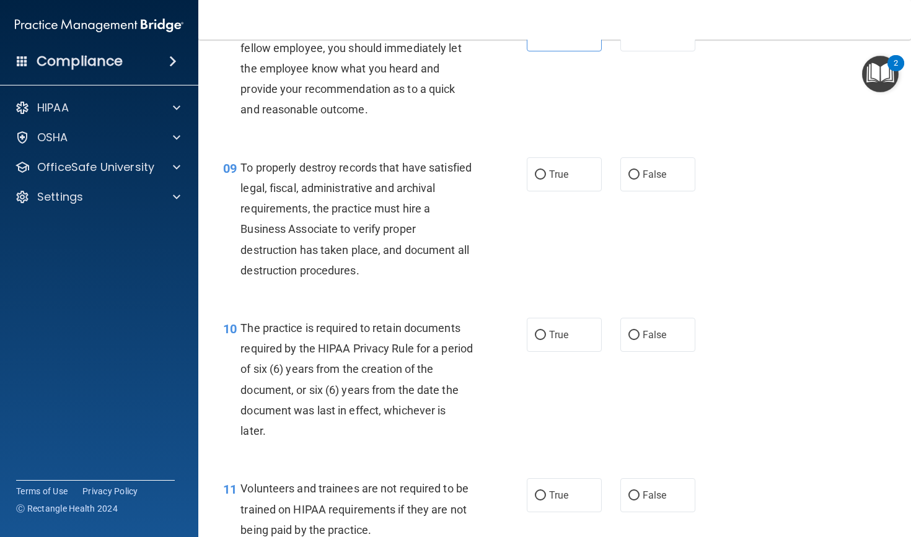
scroll to position [1023, 0]
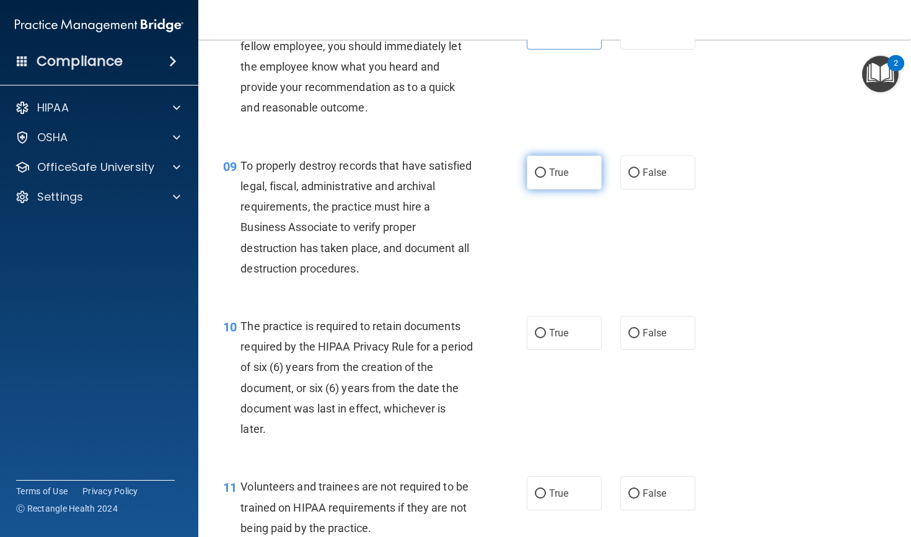
click at [581, 190] on label "True" at bounding box center [564, 173] width 75 height 34
click at [546, 178] on input "True" at bounding box center [540, 173] width 11 height 9
radio input "true"
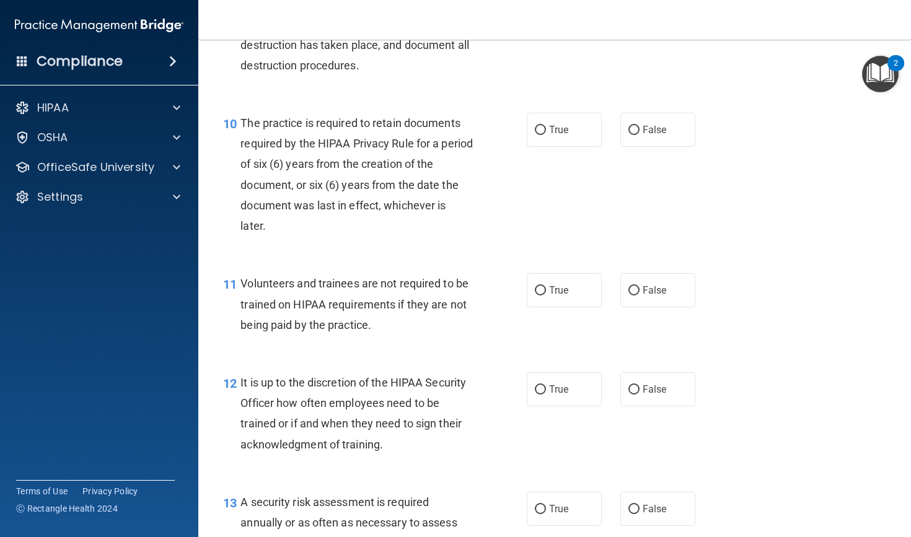
scroll to position [1226, 0]
click at [552, 135] on span "True" at bounding box center [558, 129] width 19 height 12
click at [546, 134] on input "True" at bounding box center [540, 129] width 11 height 9
radio input "true"
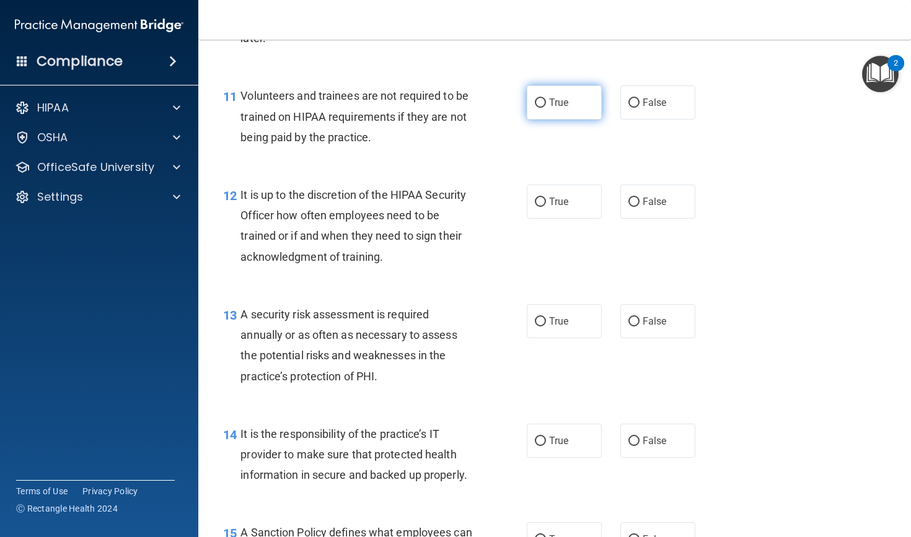
scroll to position [1420, 0]
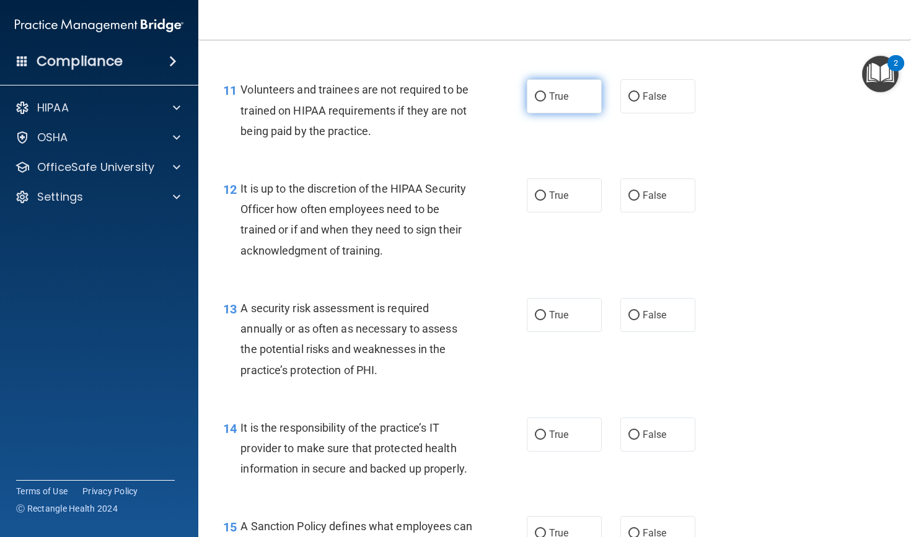
click at [563, 113] on label "True" at bounding box center [564, 96] width 75 height 34
click at [546, 102] on input "True" at bounding box center [540, 96] width 11 height 9
radio input "true"
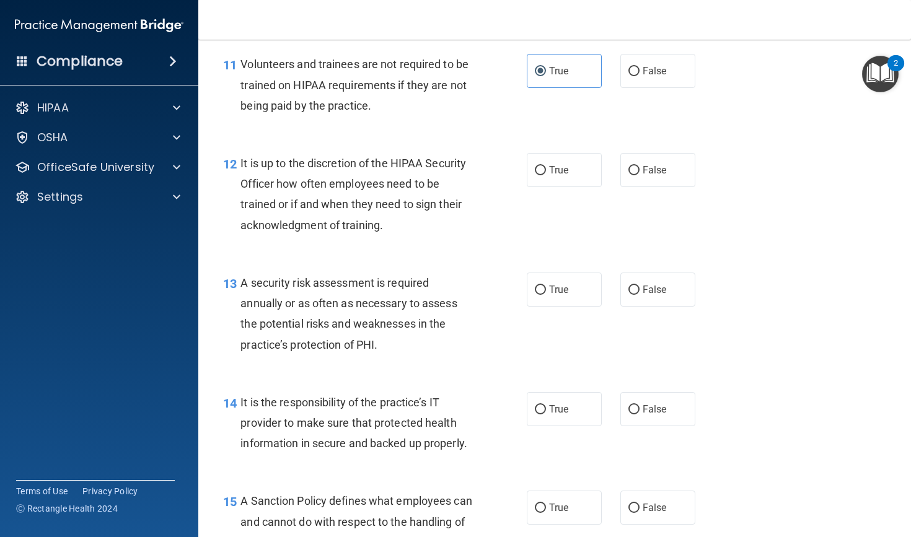
scroll to position [1449, 0]
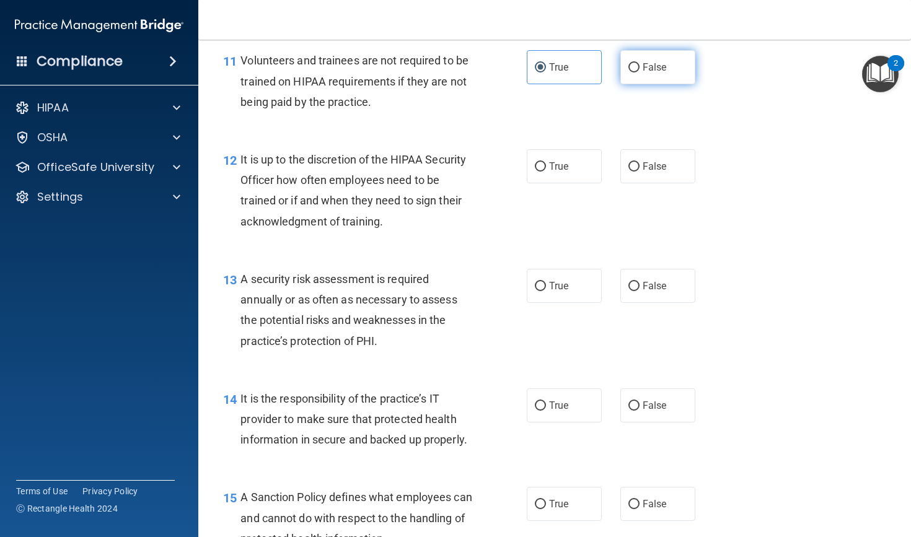
click at [647, 84] on label "False" at bounding box center [657, 67] width 75 height 34
click at [640, 73] on input "False" at bounding box center [633, 67] width 11 height 9
radio input "true"
click at [556, 72] on label "True" at bounding box center [564, 67] width 75 height 34
click at [546, 72] on input "True" at bounding box center [540, 67] width 11 height 9
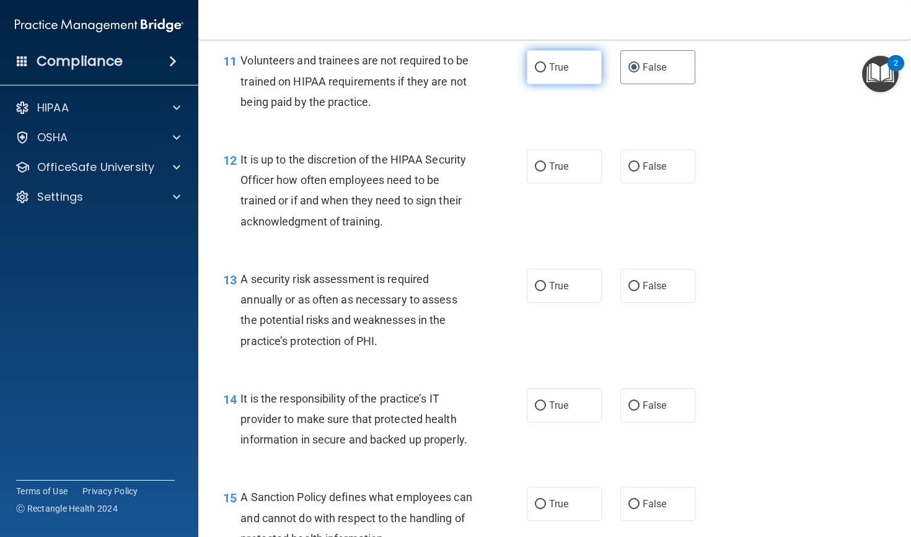
radio input "true"
click at [639, 71] on label "False" at bounding box center [657, 67] width 75 height 34
click at [639, 71] on input "False" at bounding box center [633, 67] width 11 height 9
radio input "true"
radio input "false"
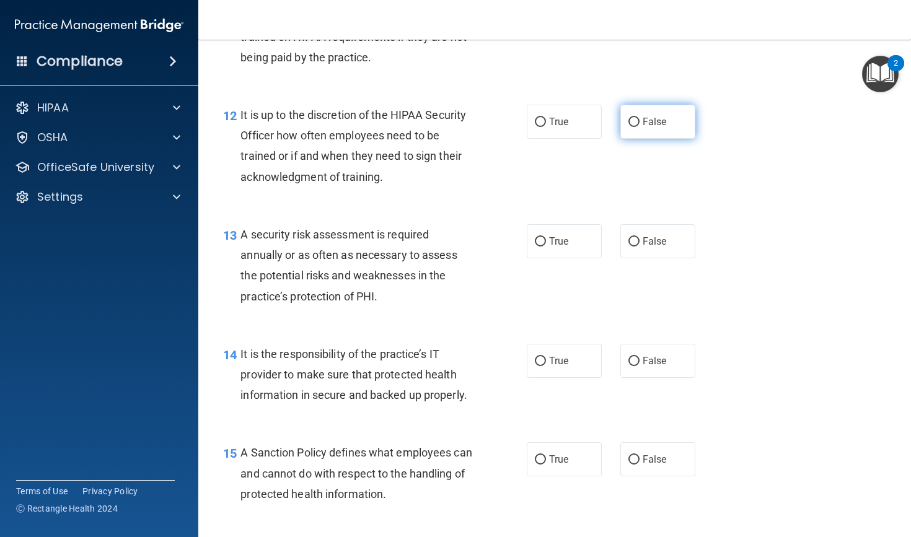
scroll to position [1495, 0]
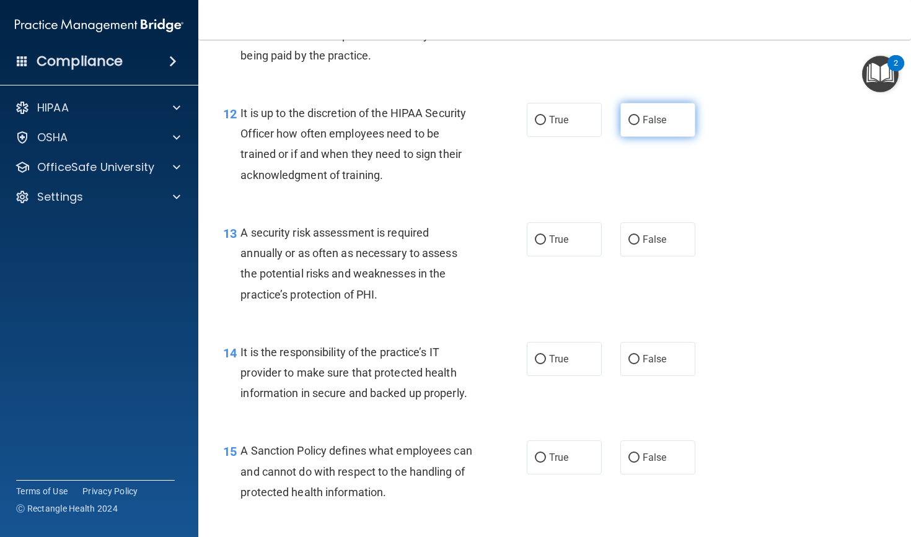
click at [650, 137] on label "False" at bounding box center [657, 120] width 75 height 34
click at [640, 125] on input "False" at bounding box center [633, 120] width 11 height 9
radio input "true"
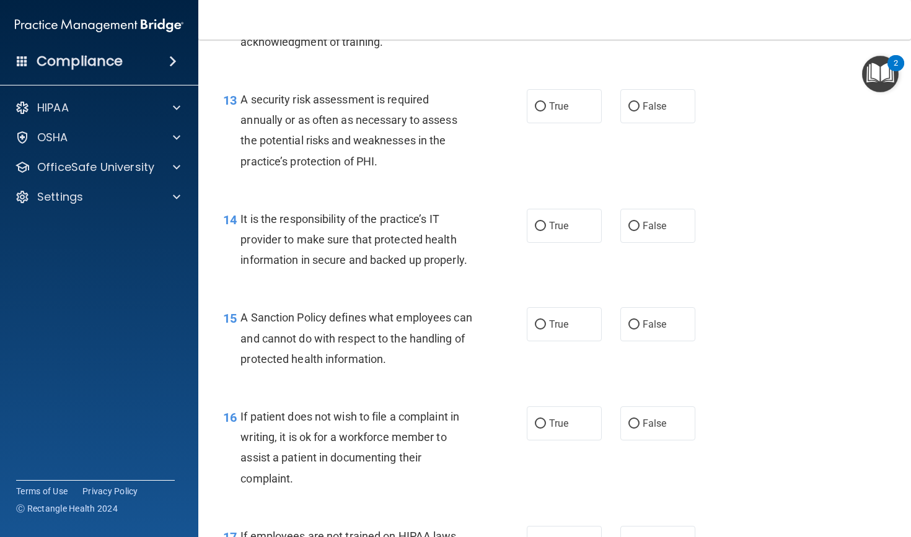
scroll to position [1632, 0]
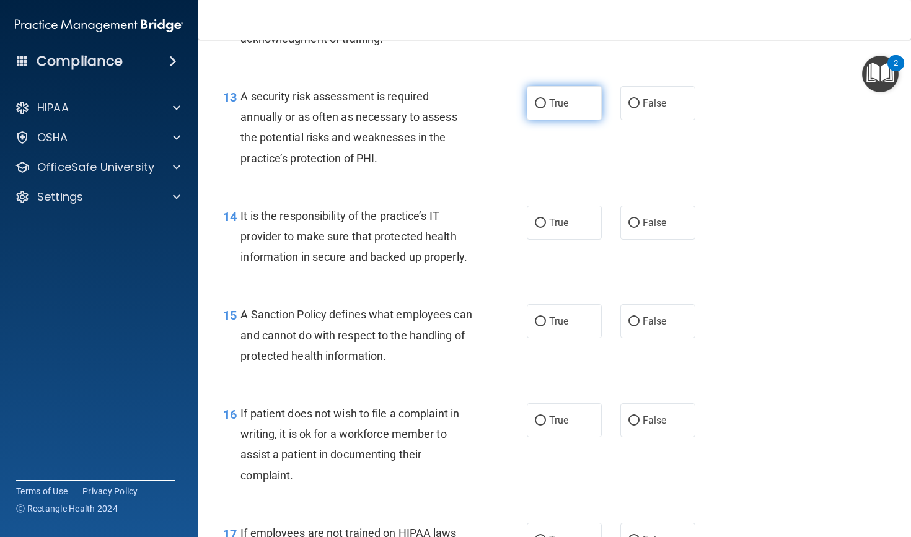
click at [553, 120] on label "True" at bounding box center [564, 103] width 75 height 34
click at [546, 108] on input "True" at bounding box center [540, 103] width 11 height 9
radio input "true"
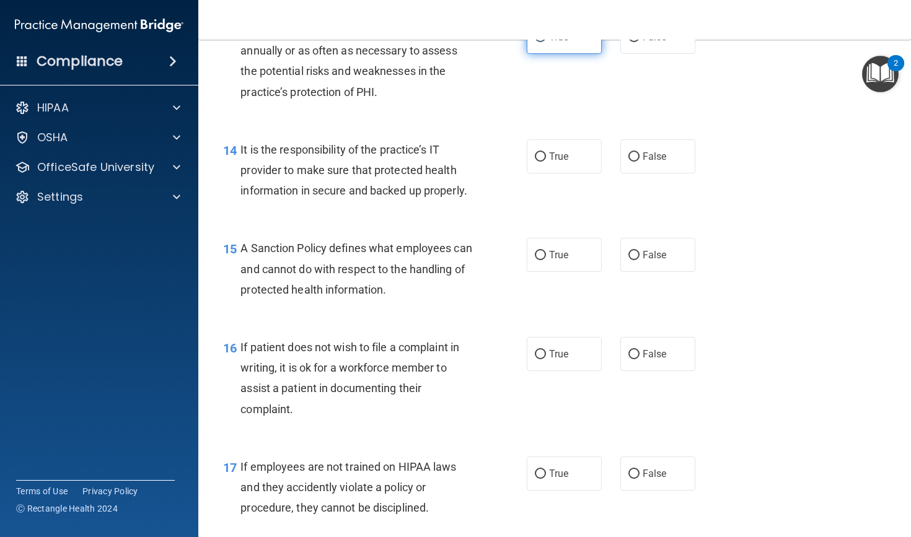
scroll to position [1704, 0]
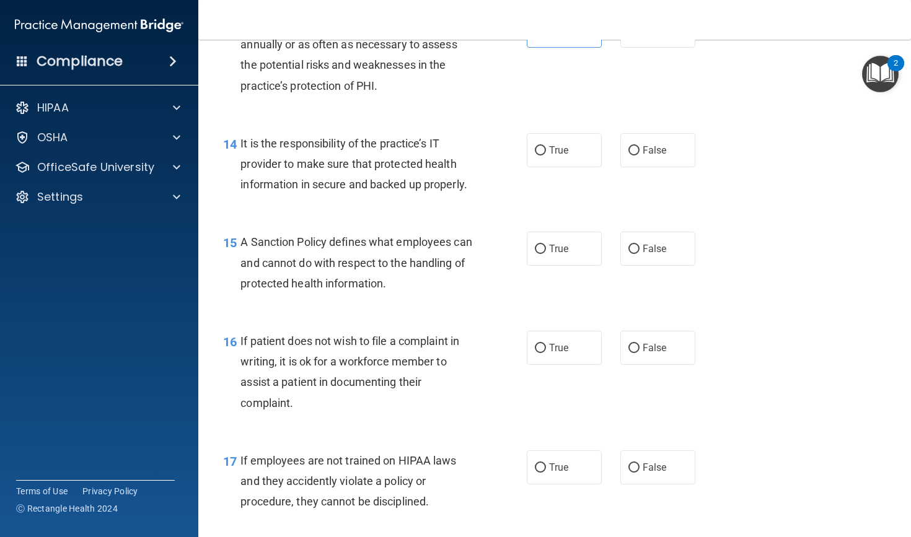
click at [572, 139] on div "14 It is the responsibility of the practice’s IT provider to make sure that pro…" at bounding box center [555, 167] width 682 height 99
click at [566, 156] on span "True" at bounding box center [558, 150] width 19 height 12
click at [546, 156] on input "True" at bounding box center [540, 150] width 11 height 9
radio input "true"
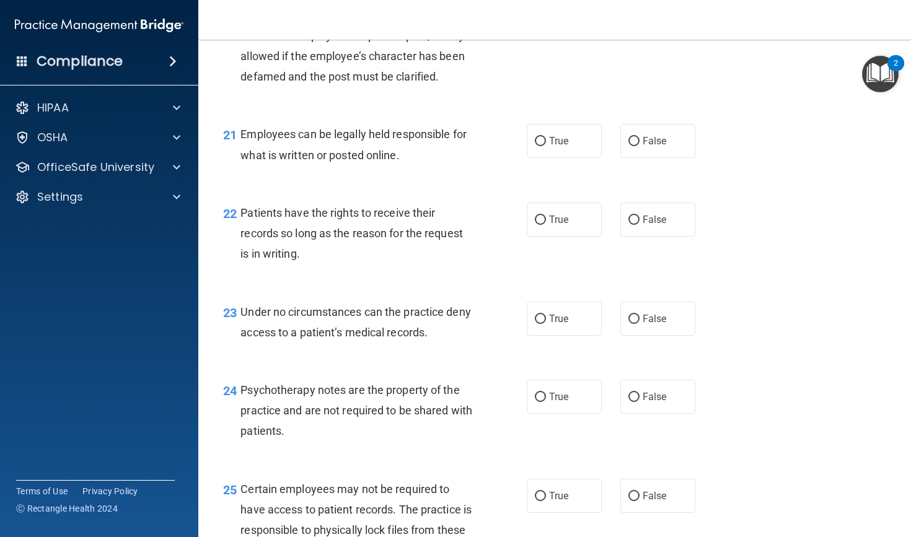
scroll to position [2799, 0]
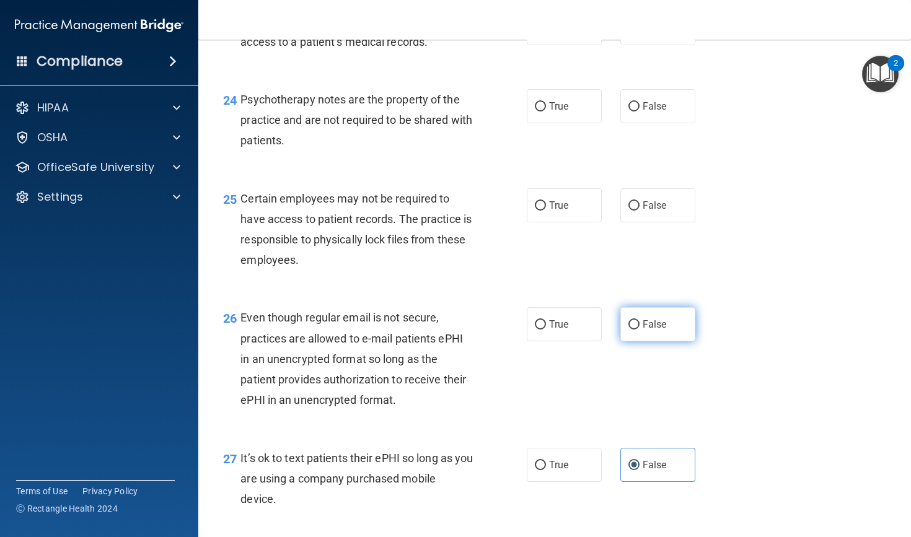
click at [633, 338] on label "False" at bounding box center [657, 324] width 75 height 34
click at [633, 330] on input "False" at bounding box center [633, 324] width 11 height 9
radio input "true"
click at [640, 218] on label "False" at bounding box center [657, 205] width 75 height 34
click at [640, 211] on input "False" at bounding box center [633, 205] width 11 height 9
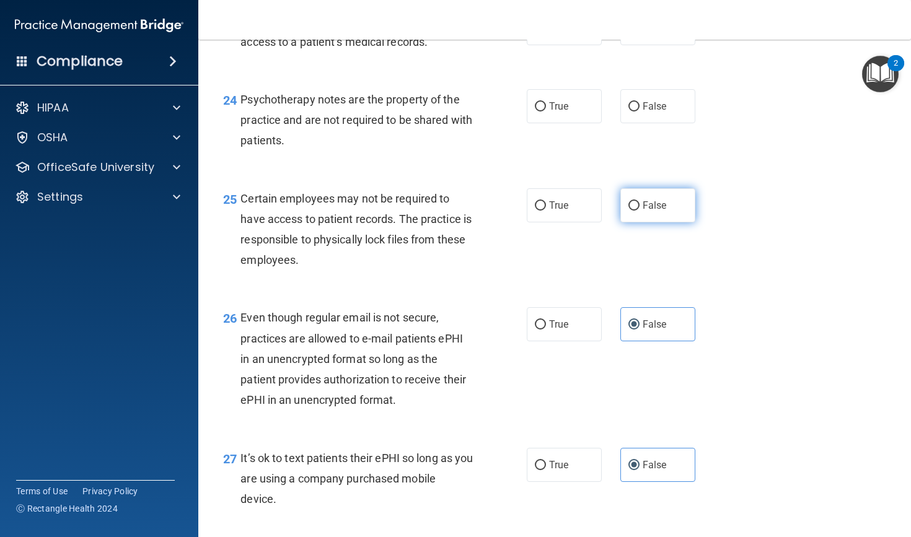
radio input "true"
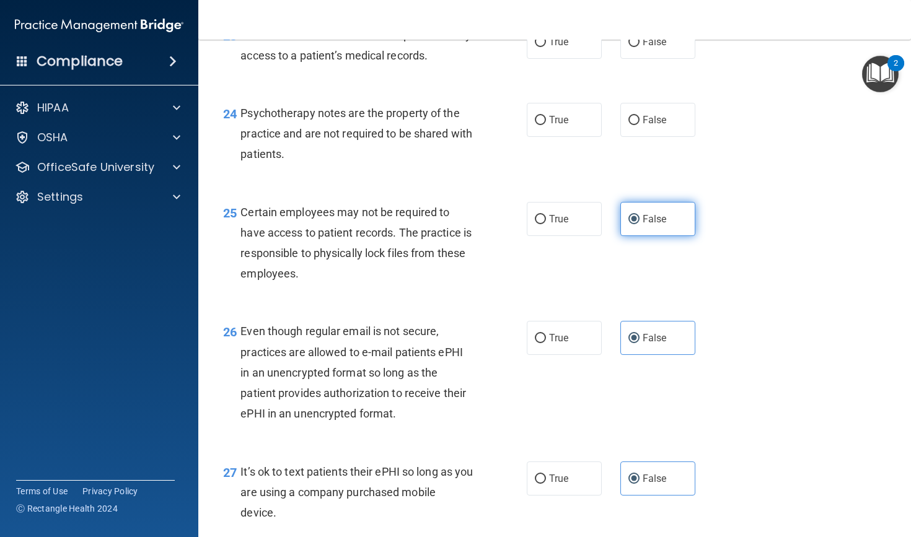
scroll to position [2783, 0]
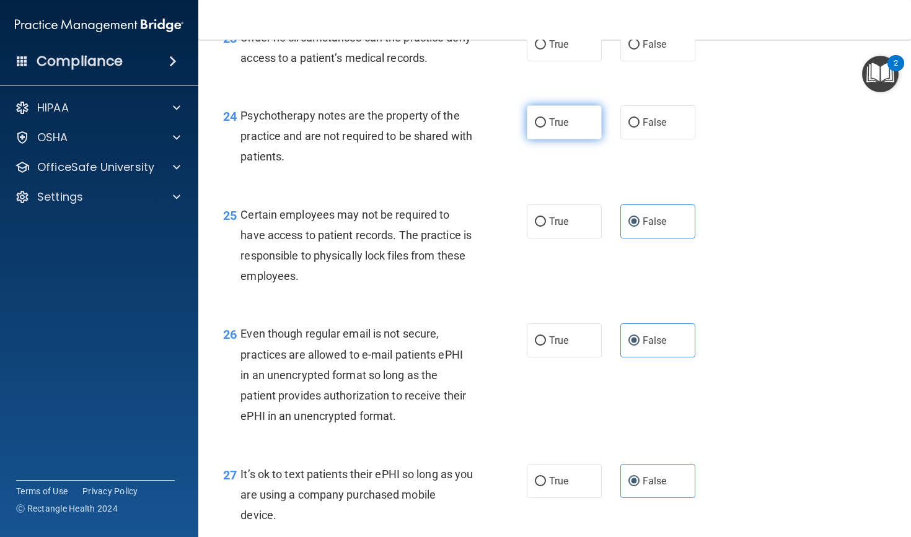
click at [544, 128] on input "True" at bounding box center [540, 122] width 11 height 9
radio input "true"
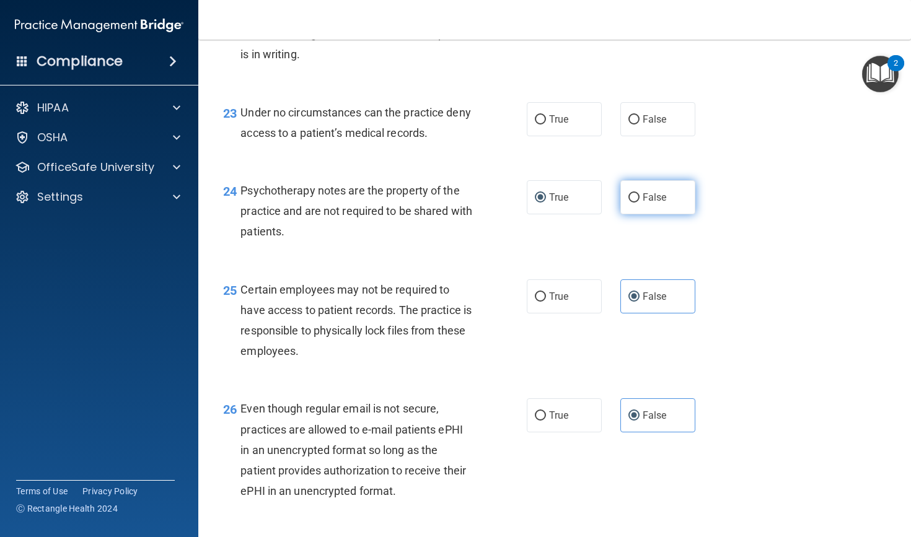
scroll to position [2706, 0]
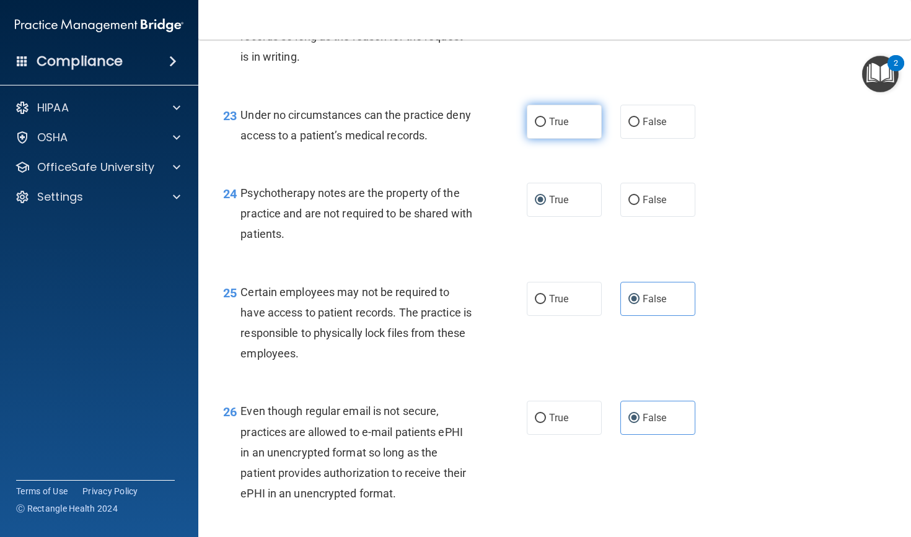
click at [581, 137] on label "True" at bounding box center [564, 122] width 75 height 34
click at [546, 127] on input "True" at bounding box center [540, 122] width 11 height 9
radio input "true"
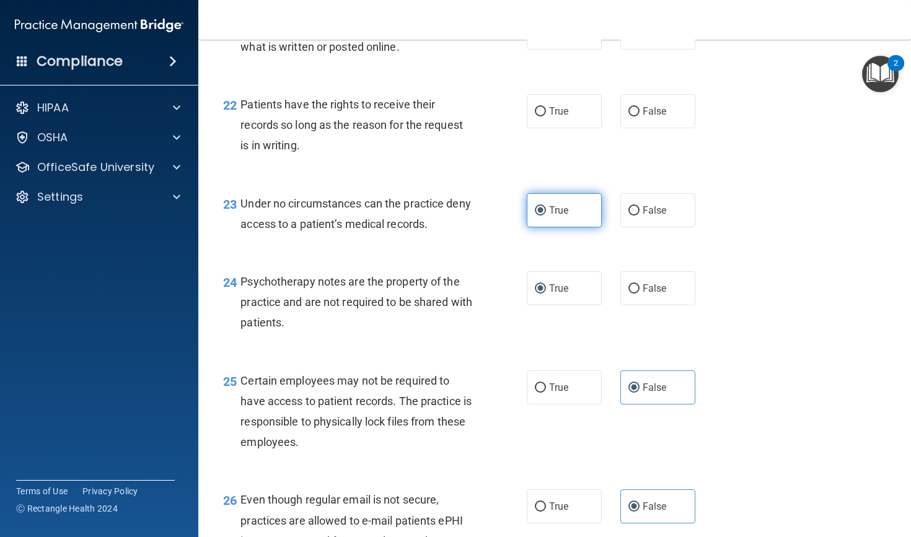
scroll to position [2612, 0]
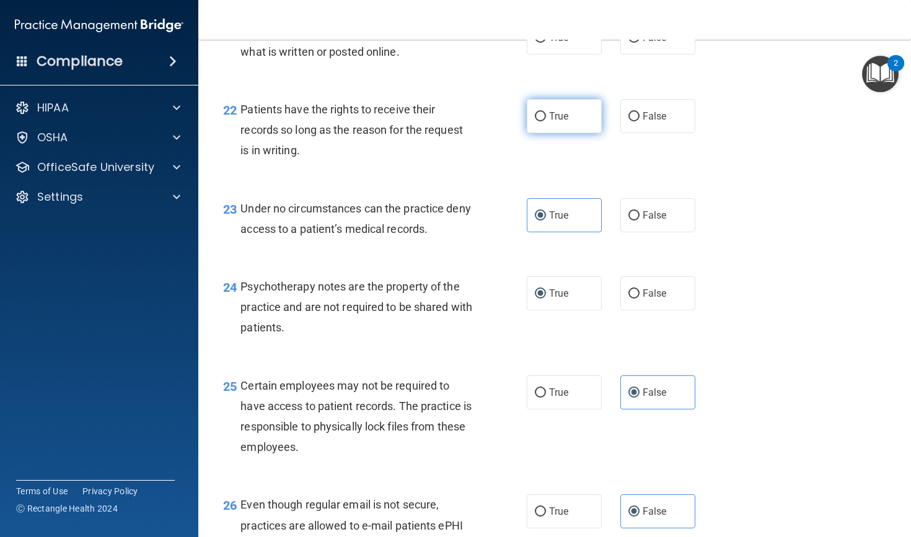
click at [579, 133] on label "True" at bounding box center [564, 116] width 75 height 34
click at [546, 121] on input "True" at bounding box center [540, 116] width 11 height 9
radio input "true"
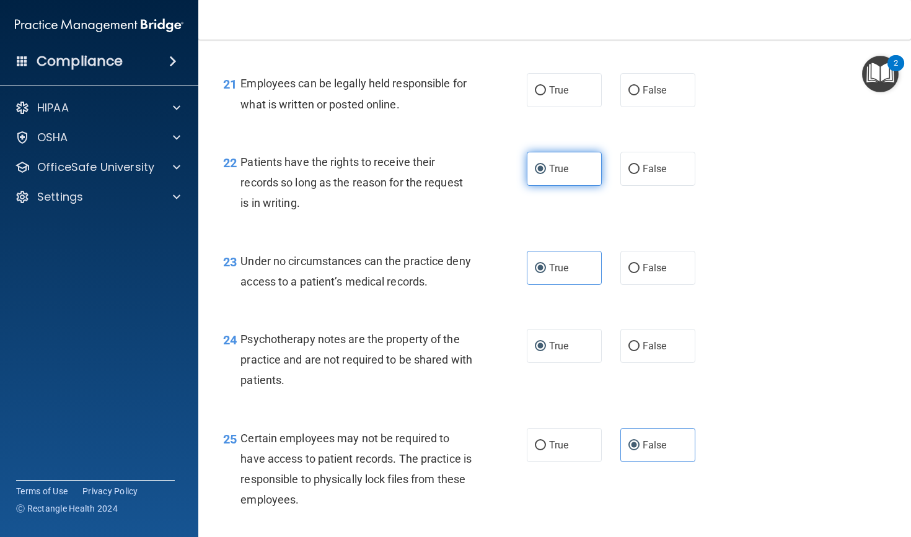
scroll to position [2548, 0]
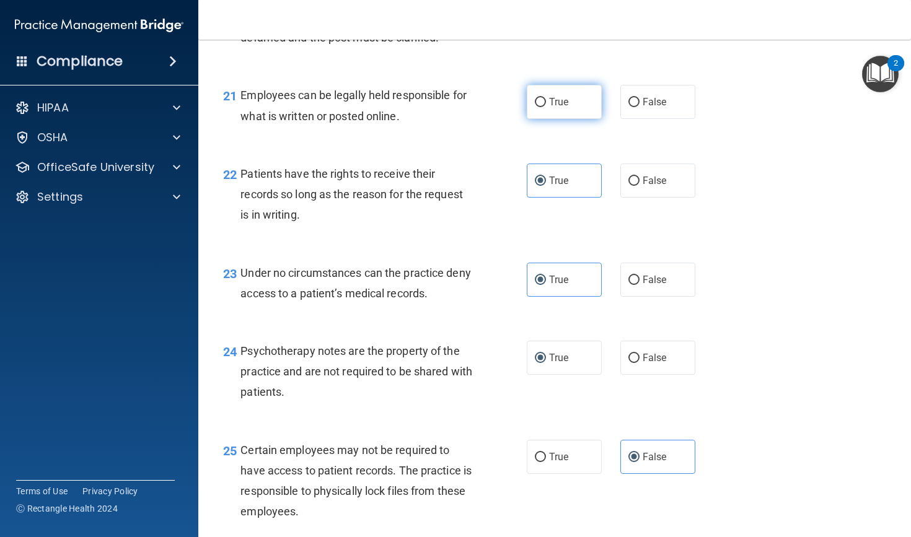
click at [567, 119] on label "True" at bounding box center [564, 102] width 75 height 34
click at [546, 107] on input "True" at bounding box center [540, 102] width 11 height 9
radio input "true"
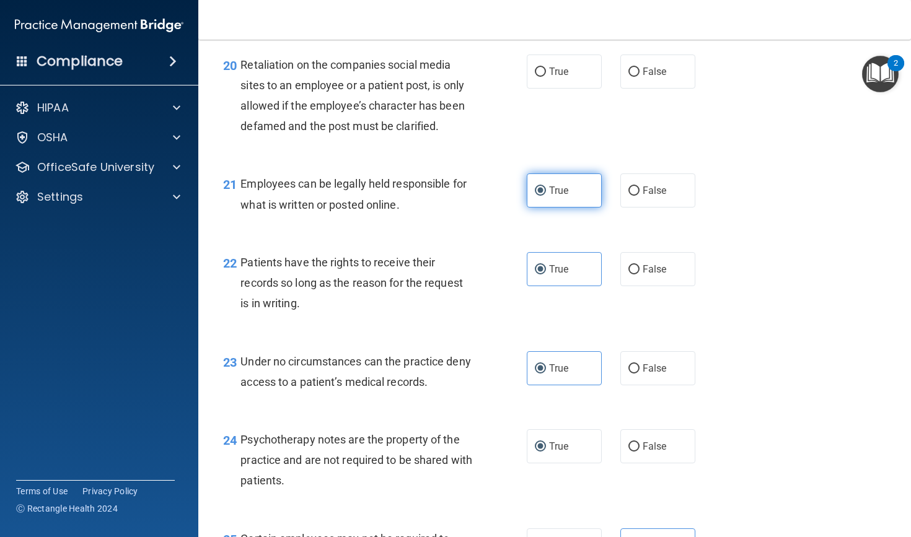
scroll to position [2450, 0]
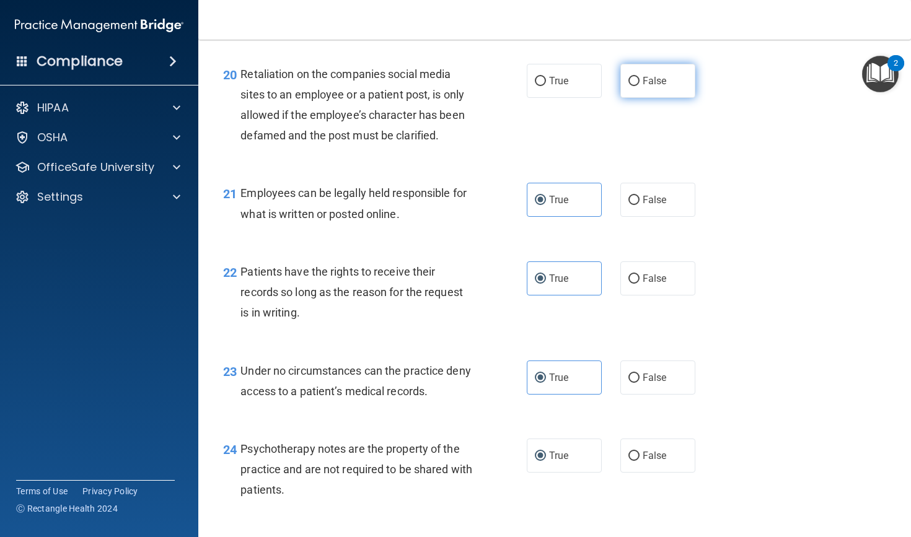
click at [638, 86] on input "False" at bounding box center [633, 81] width 11 height 9
radio input "true"
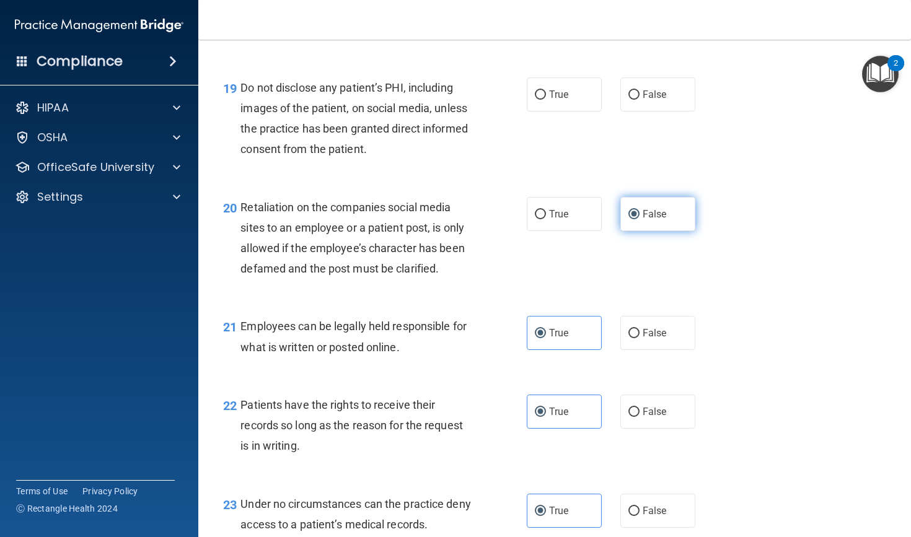
scroll to position [2298, 0]
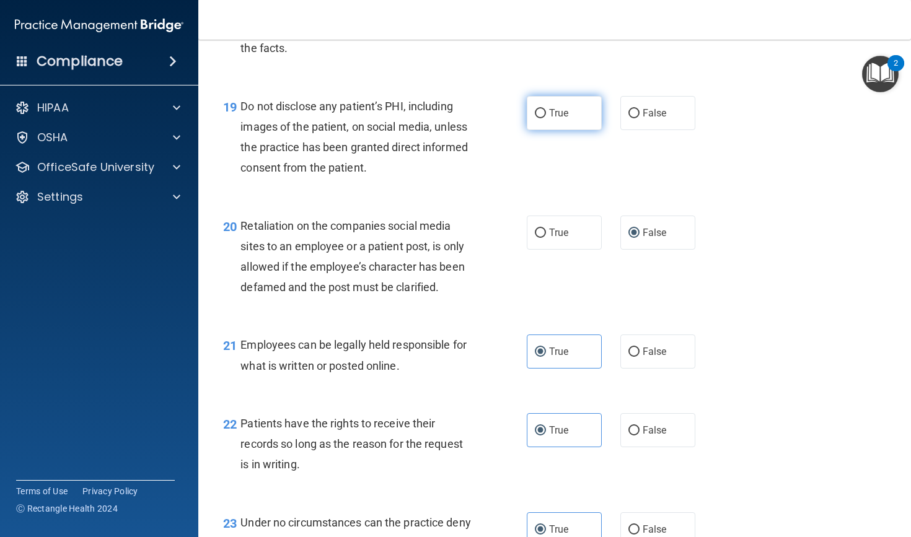
click at [579, 124] on label "True" at bounding box center [564, 113] width 75 height 34
click at [546, 118] on input "True" at bounding box center [540, 113] width 11 height 9
radio input "true"
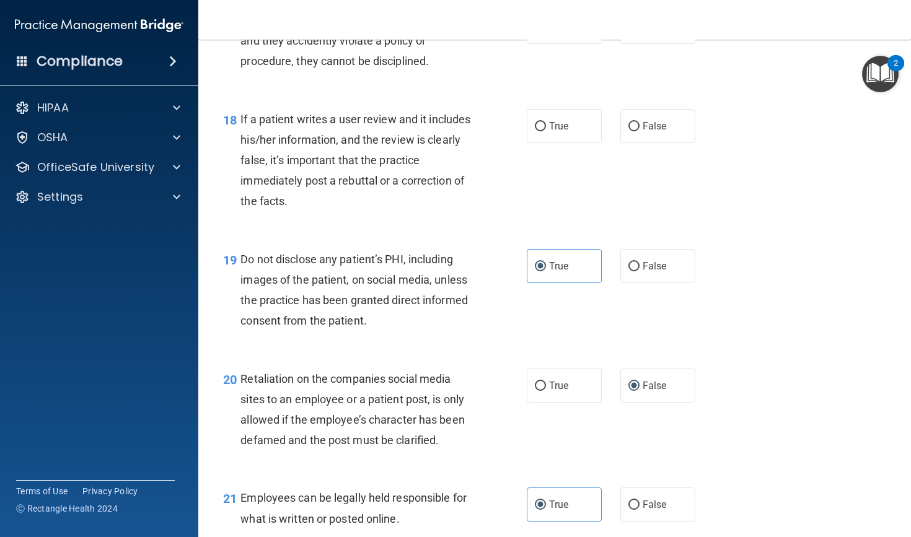
scroll to position [2130, 0]
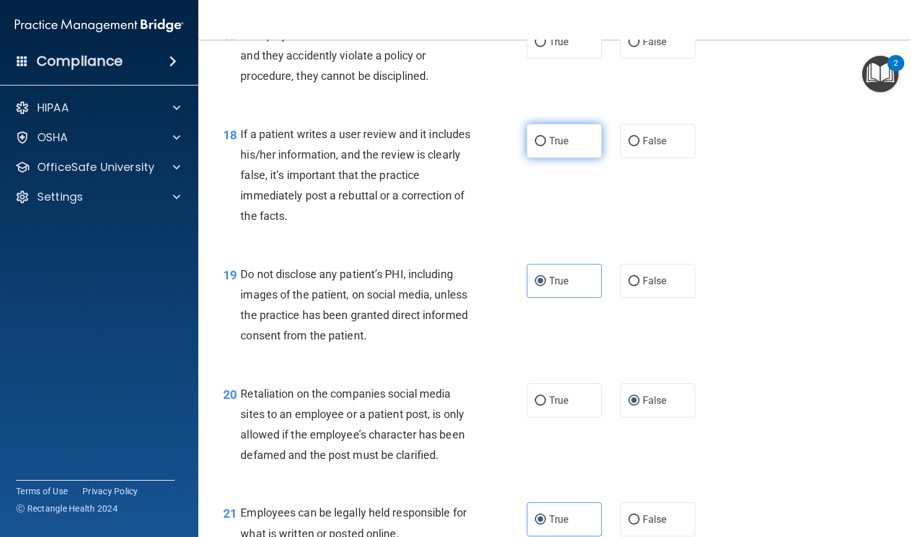
click at [580, 152] on label "True" at bounding box center [564, 141] width 75 height 34
click at [546, 146] on input "True" at bounding box center [540, 141] width 11 height 9
radio input "true"
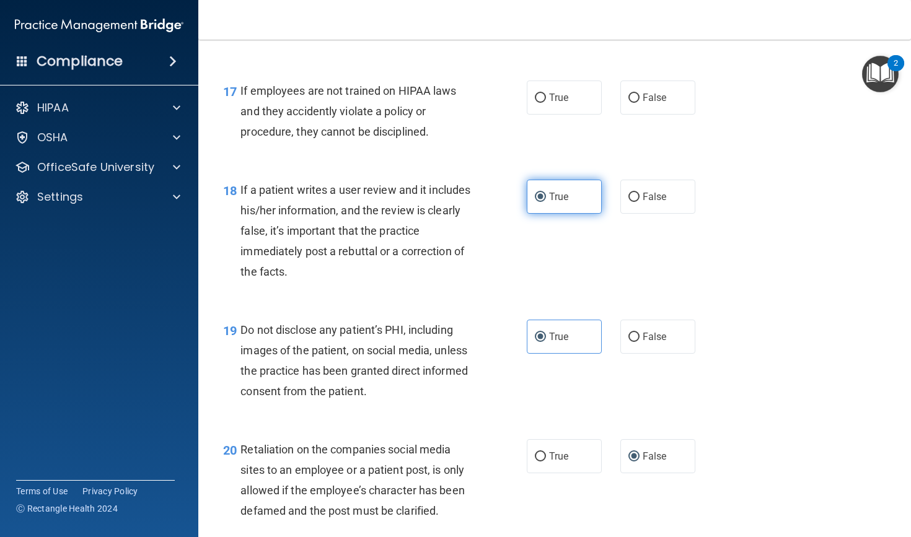
scroll to position [2070, 0]
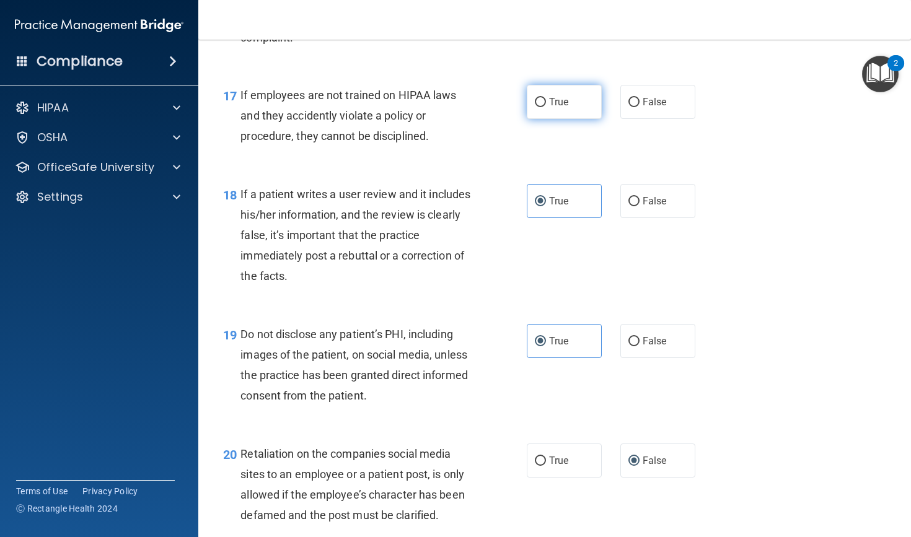
click at [563, 108] on span "True" at bounding box center [558, 102] width 19 height 12
click at [546, 107] on input "True" at bounding box center [540, 102] width 11 height 9
radio input "true"
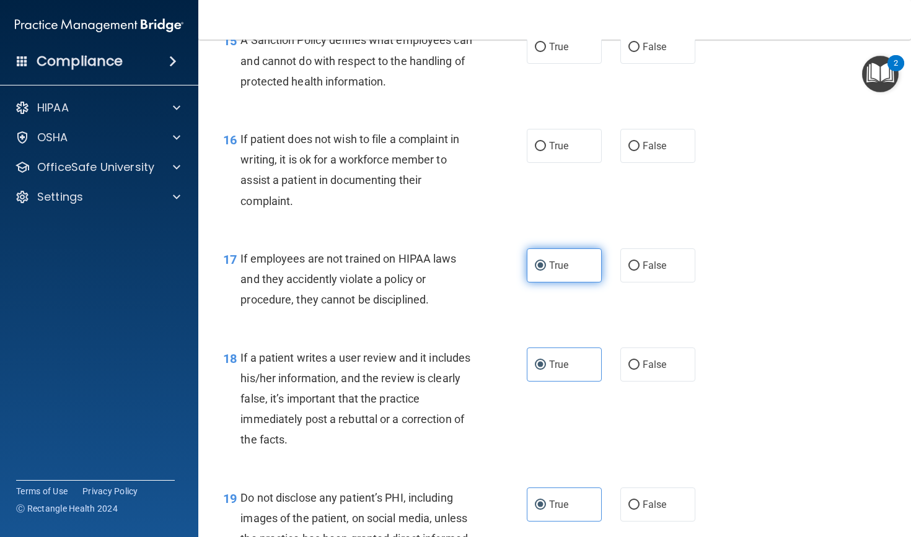
scroll to position [1904, 0]
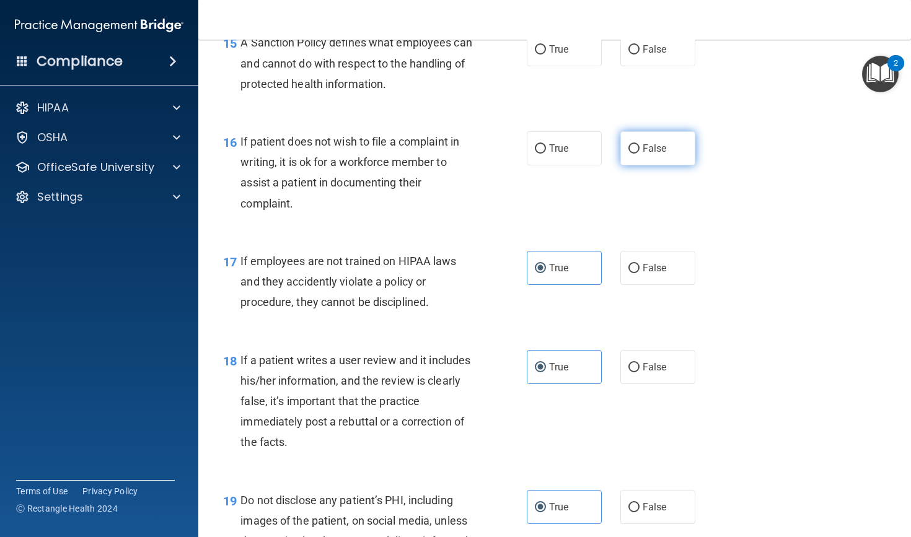
click at [652, 165] on label "False" at bounding box center [657, 148] width 75 height 34
click at [640, 154] on input "False" at bounding box center [633, 148] width 11 height 9
radio input "true"
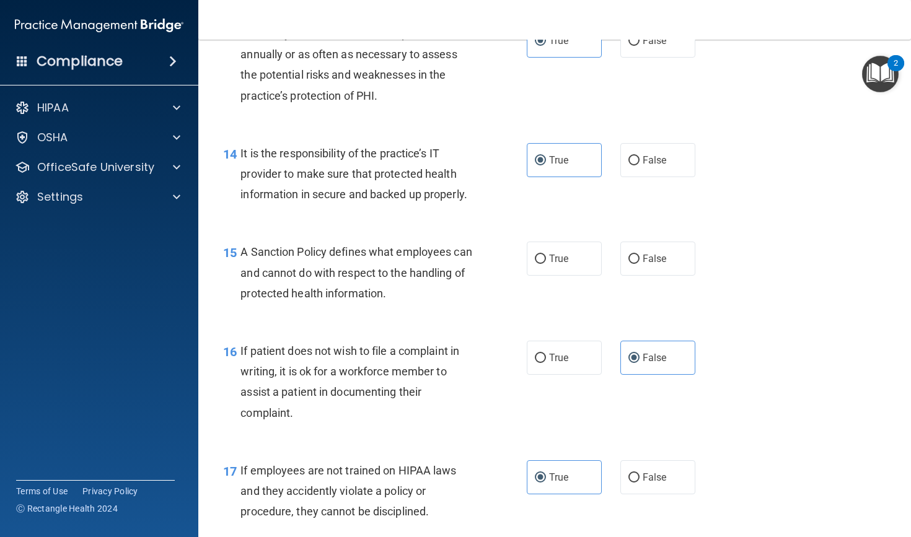
scroll to position [1706, 0]
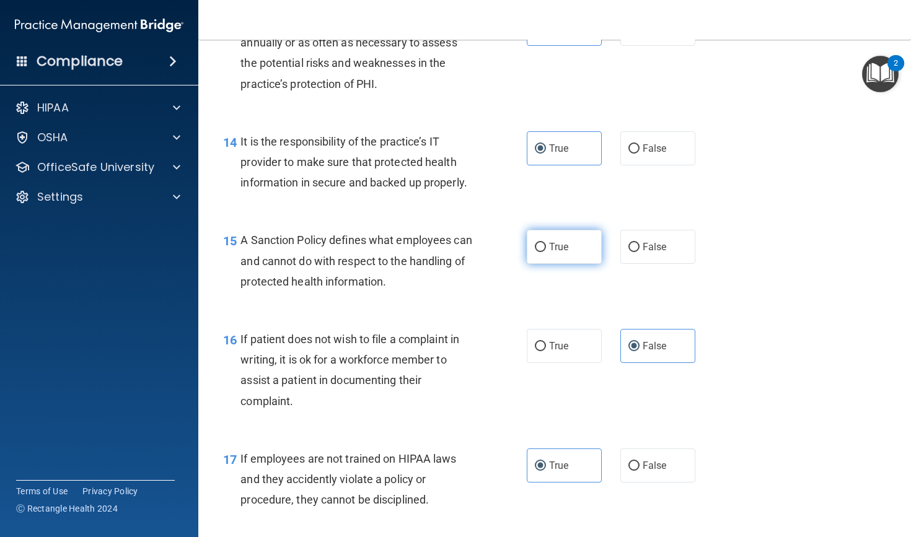
click at [543, 252] on input "True" at bounding box center [540, 247] width 11 height 9
radio input "true"
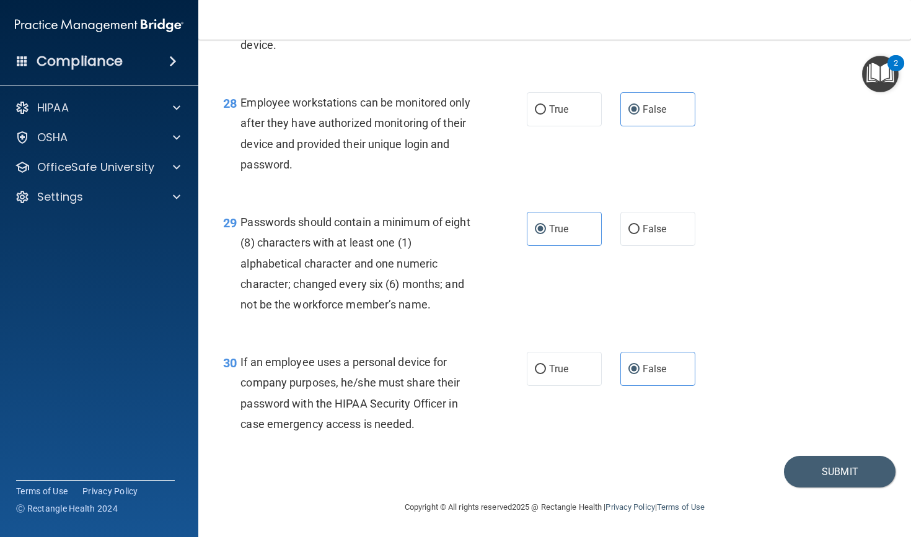
scroll to position [3257, 0]
click at [836, 477] on button "Submit" at bounding box center [840, 472] width 112 height 32
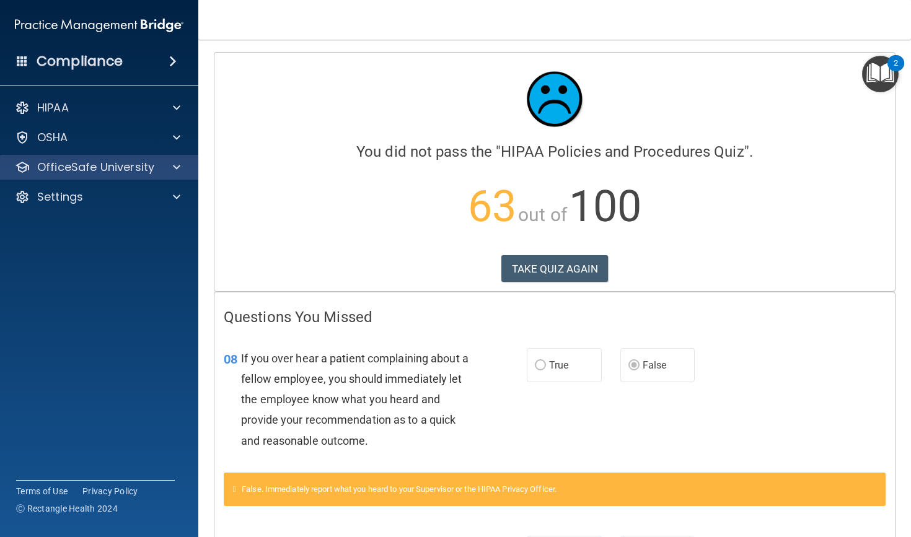
click at [88, 177] on div "OfficeSafe University" at bounding box center [99, 167] width 199 height 25
click at [97, 173] on p "OfficeSafe University" at bounding box center [95, 167] width 117 height 15
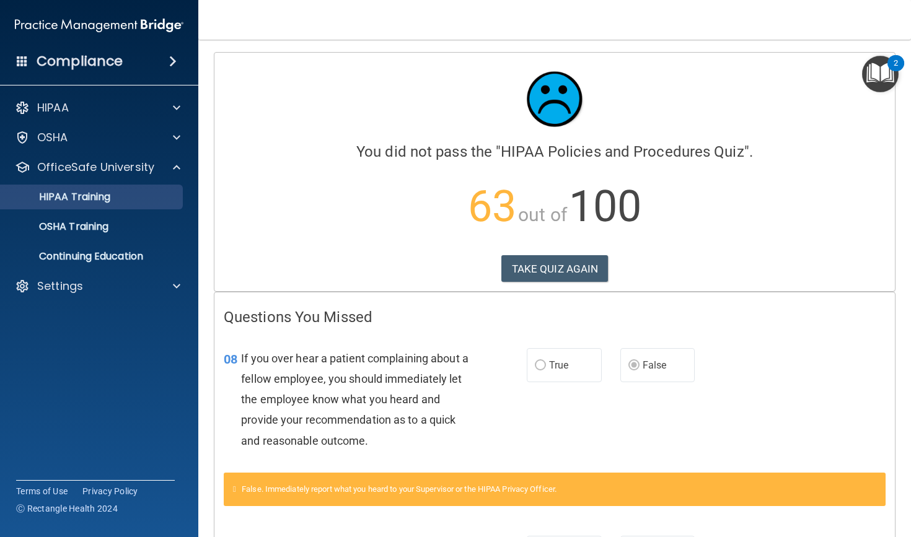
click at [103, 199] on p "HIPAA Training" at bounding box center [59, 197] width 102 height 12
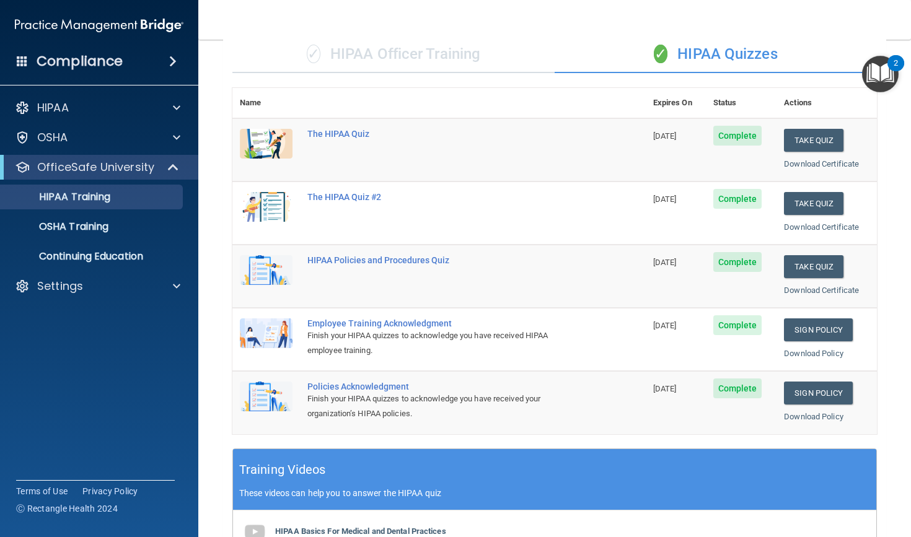
scroll to position [79, 0]
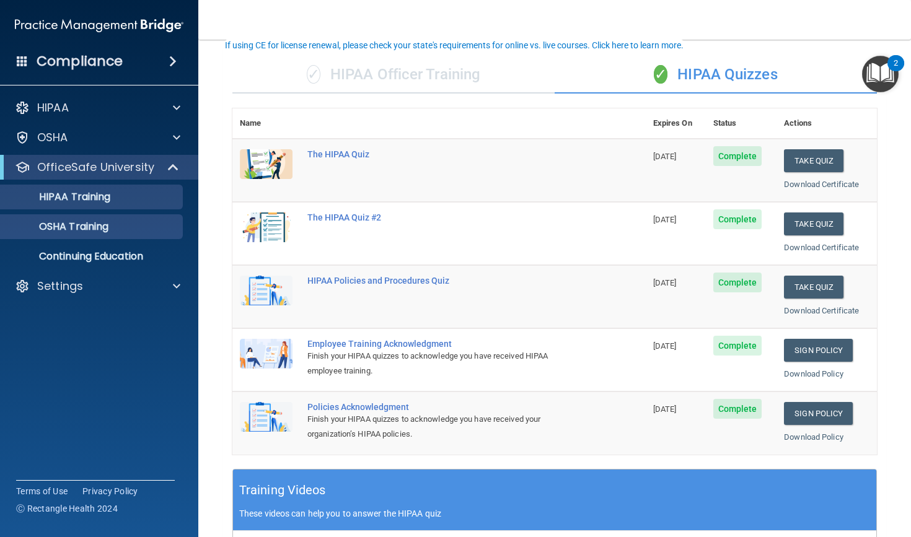
click at [75, 234] on link "OSHA Training" at bounding box center [85, 226] width 195 height 25
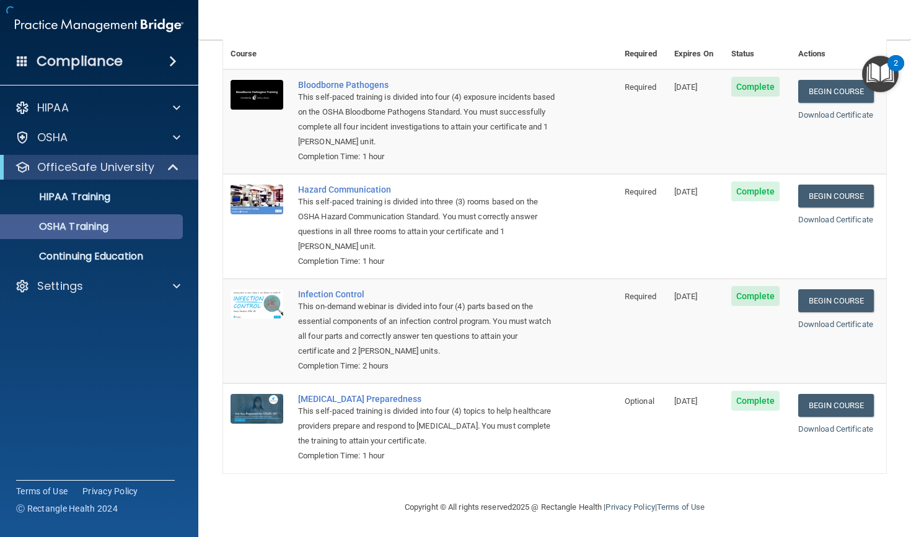
scroll to position [57, 0]
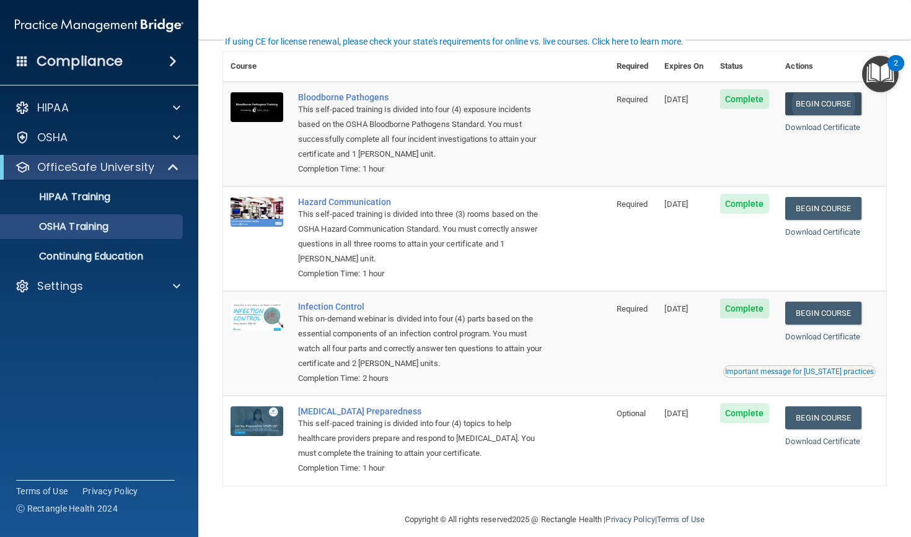
click at [803, 100] on link "Begin Course" at bounding box center [823, 103] width 76 height 23
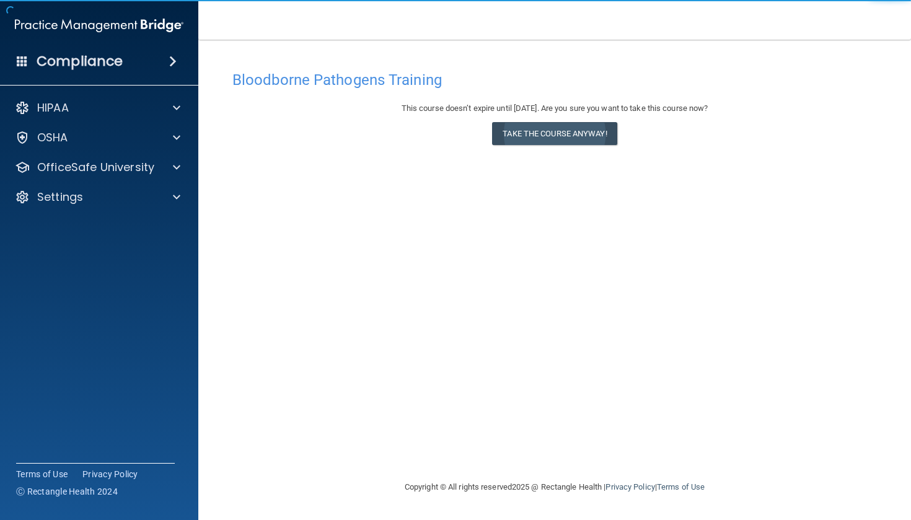
click at [591, 130] on button "Take the course anyway!" at bounding box center [554, 133] width 125 height 23
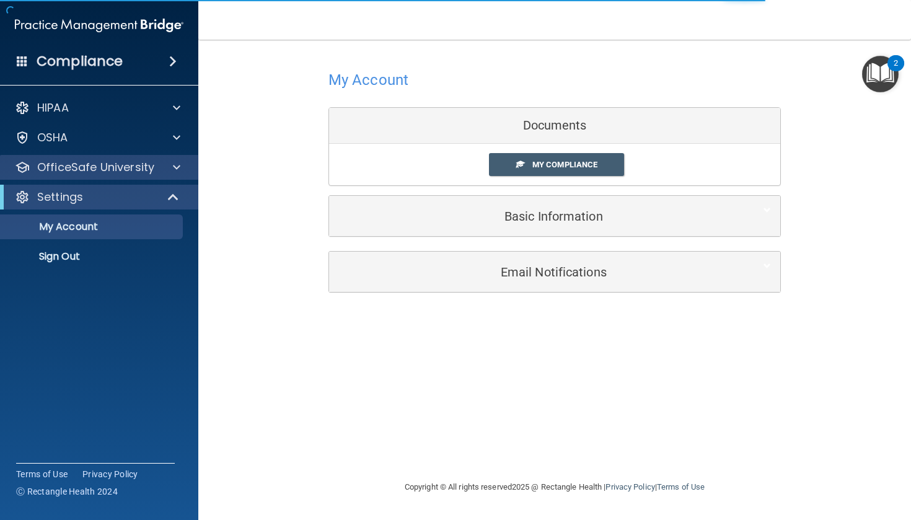
click at [160, 172] on div at bounding box center [174, 167] width 31 height 15
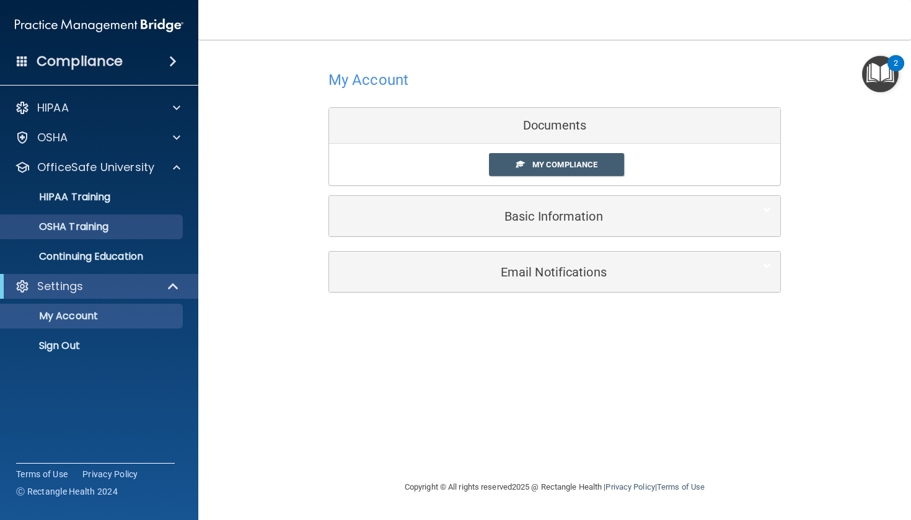
click at [70, 229] on p "OSHA Training" at bounding box center [58, 227] width 100 height 12
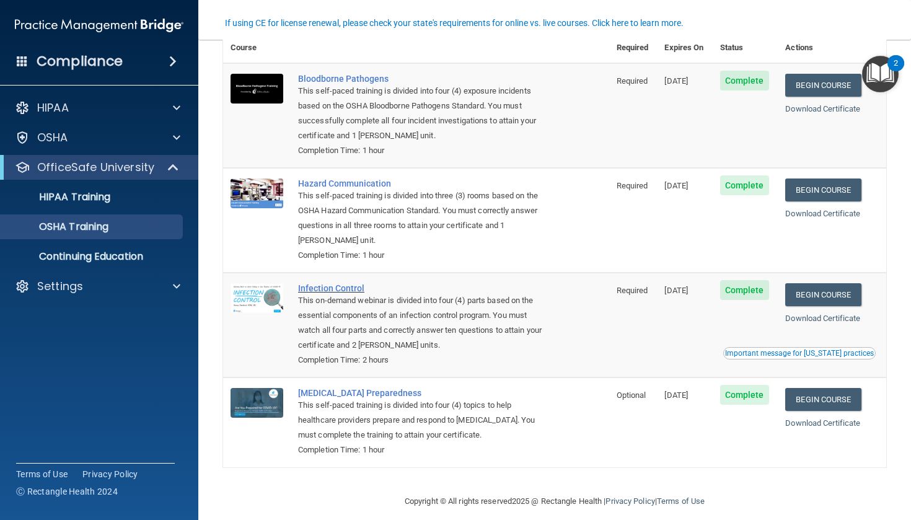
scroll to position [74, 0]
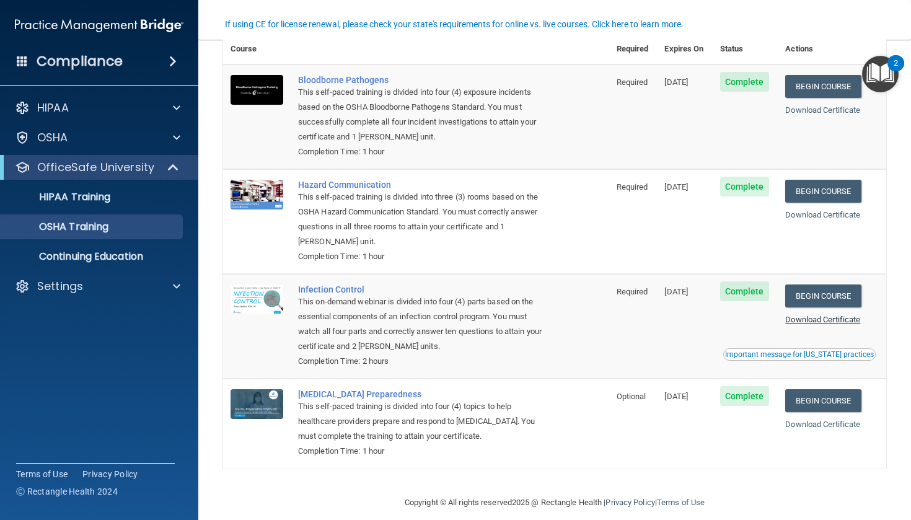
click at [812, 315] on link "Download Certificate" at bounding box center [822, 319] width 75 height 9
click at [833, 187] on link "Begin Course" at bounding box center [823, 191] width 76 height 23
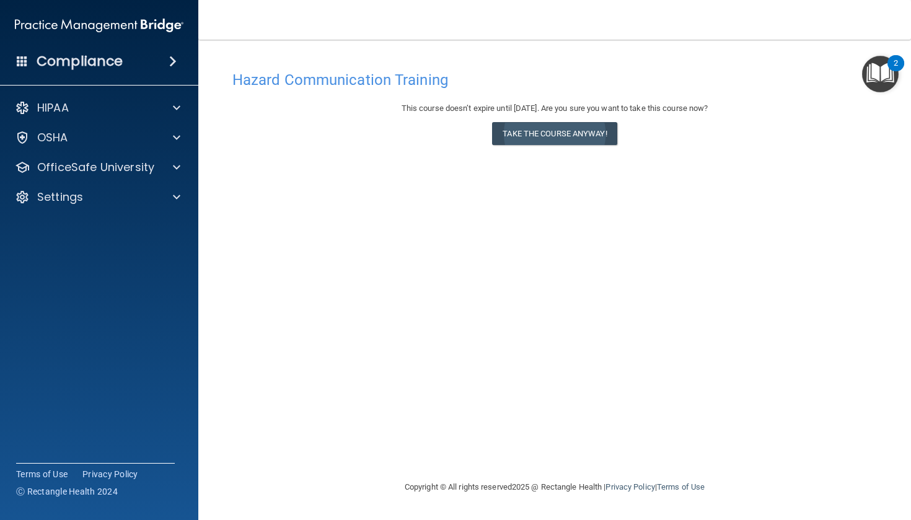
click at [535, 129] on button "Take the course anyway!" at bounding box center [554, 133] width 125 height 23
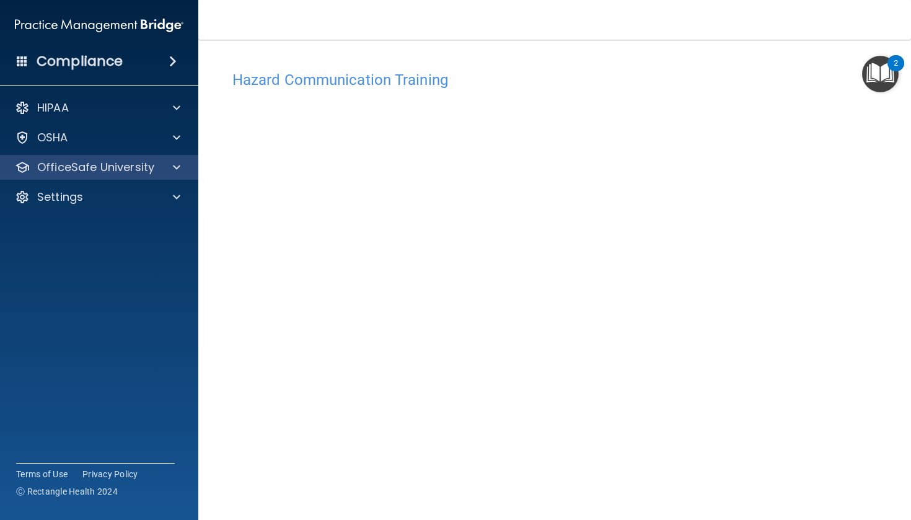
click at [70, 170] on p "OfficeSafe University" at bounding box center [95, 167] width 117 height 15
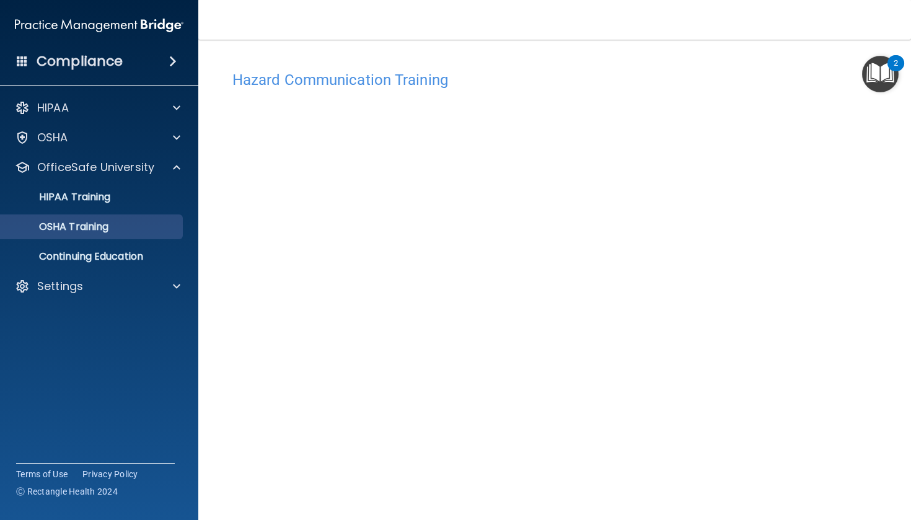
click at [90, 221] on p "OSHA Training" at bounding box center [58, 227] width 100 height 12
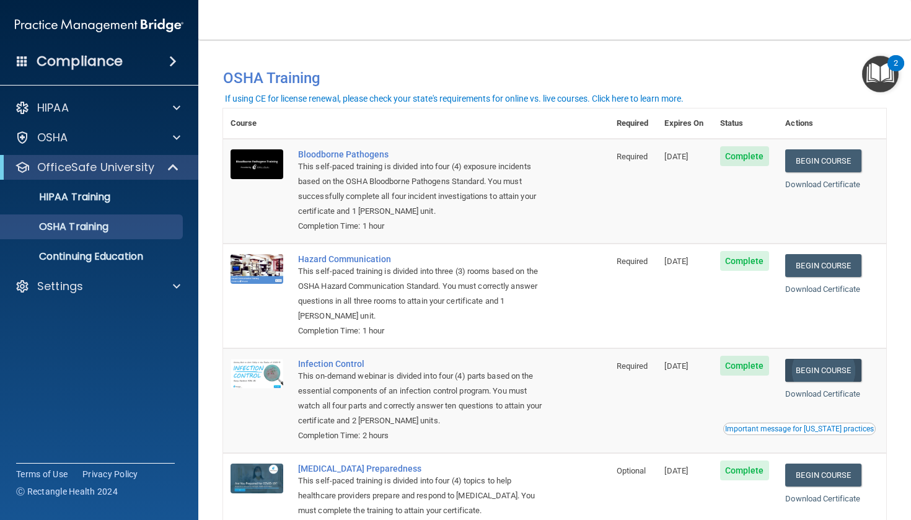
click at [813, 363] on link "Begin Course" at bounding box center [823, 370] width 76 height 23
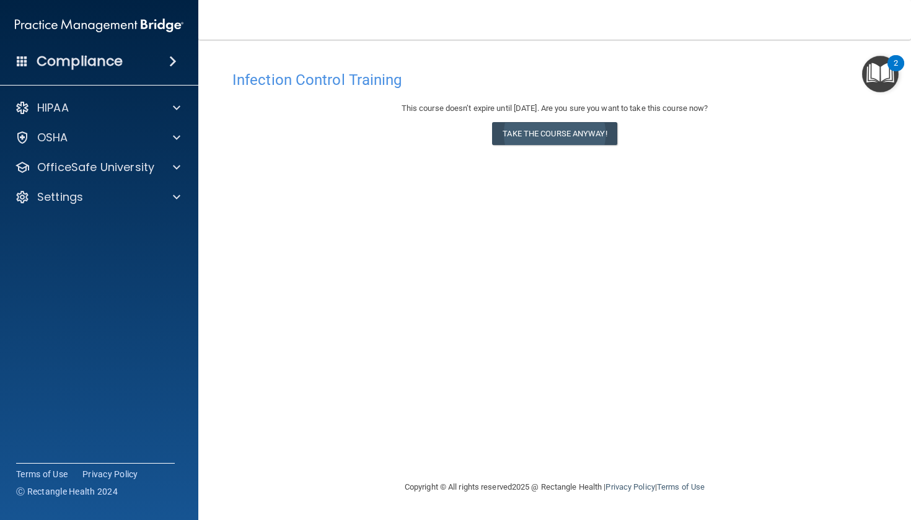
click at [516, 134] on button "Take the course anyway!" at bounding box center [554, 133] width 125 height 23
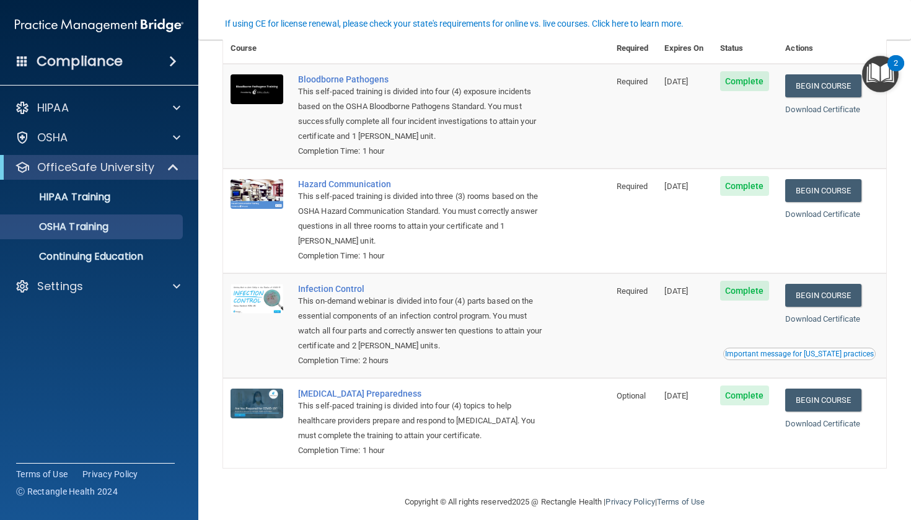
scroll to position [74, 0]
click at [811, 389] on link "Begin Course" at bounding box center [823, 400] width 76 height 23
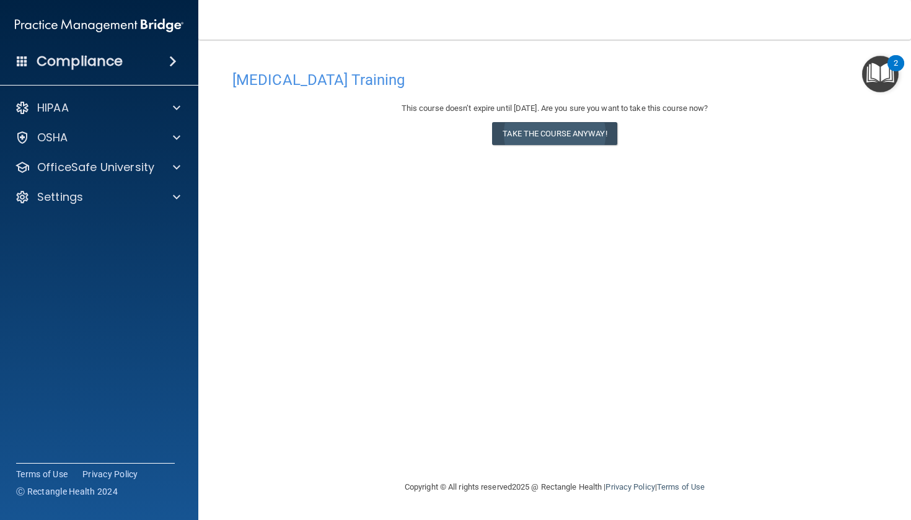
click at [522, 133] on button "Take the course anyway!" at bounding box center [554, 133] width 125 height 23
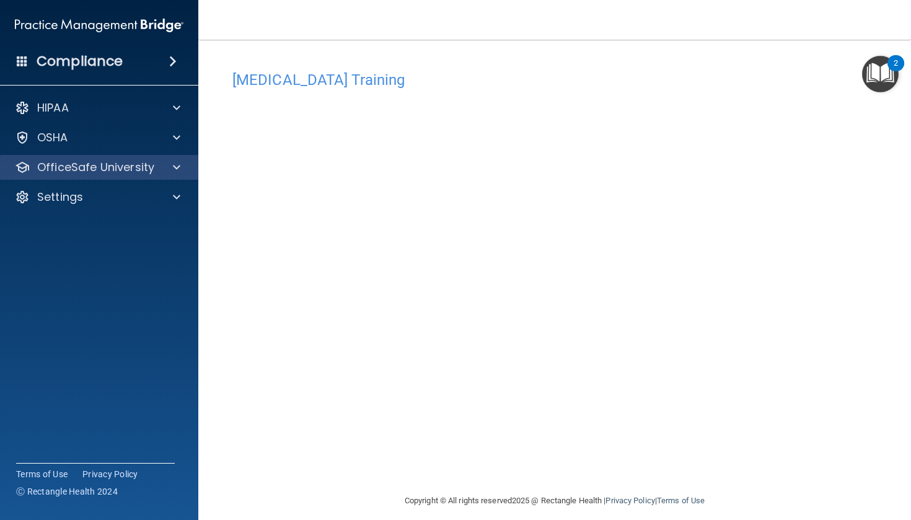
click at [149, 178] on div "OfficeSafe University" at bounding box center [99, 167] width 199 height 25
click at [138, 175] on div "OfficeSafe University" at bounding box center [99, 167] width 199 height 25
click at [171, 172] on div at bounding box center [174, 167] width 31 height 15
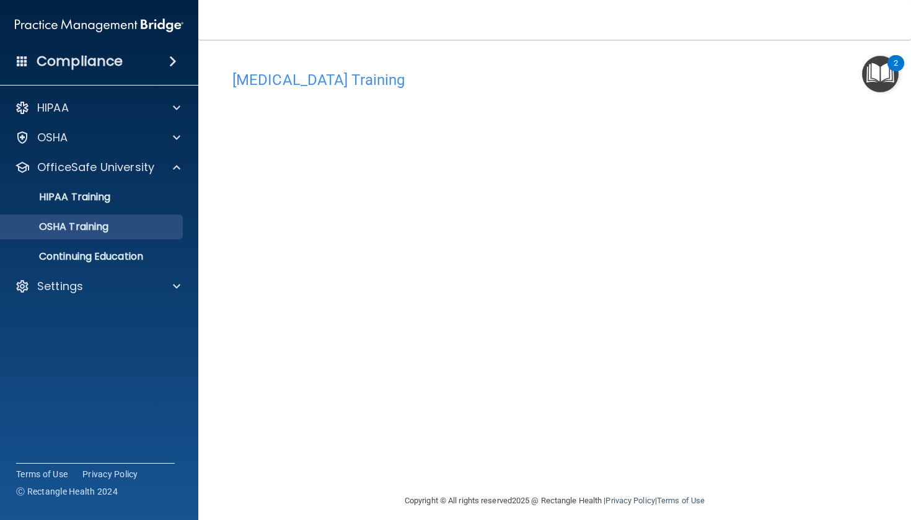
click at [125, 219] on link "OSHA Training" at bounding box center [85, 226] width 195 height 25
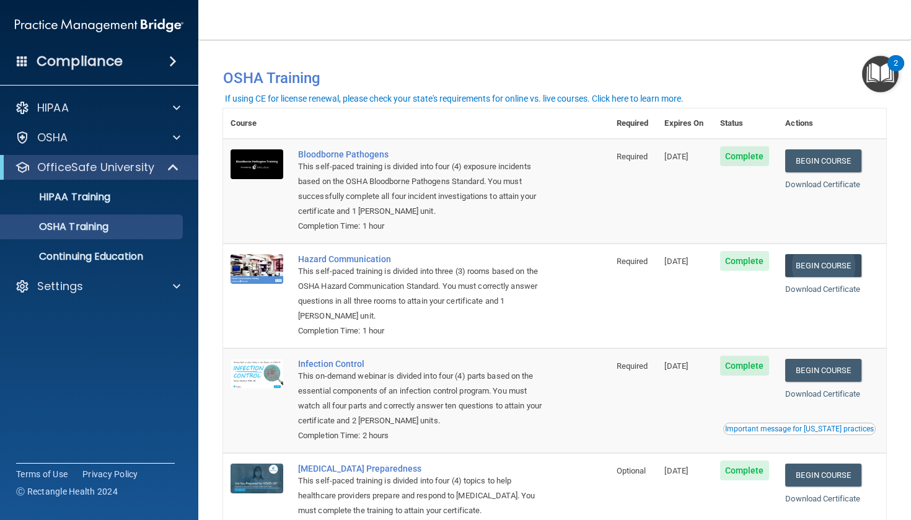
click at [824, 265] on link "Begin Course" at bounding box center [823, 265] width 76 height 23
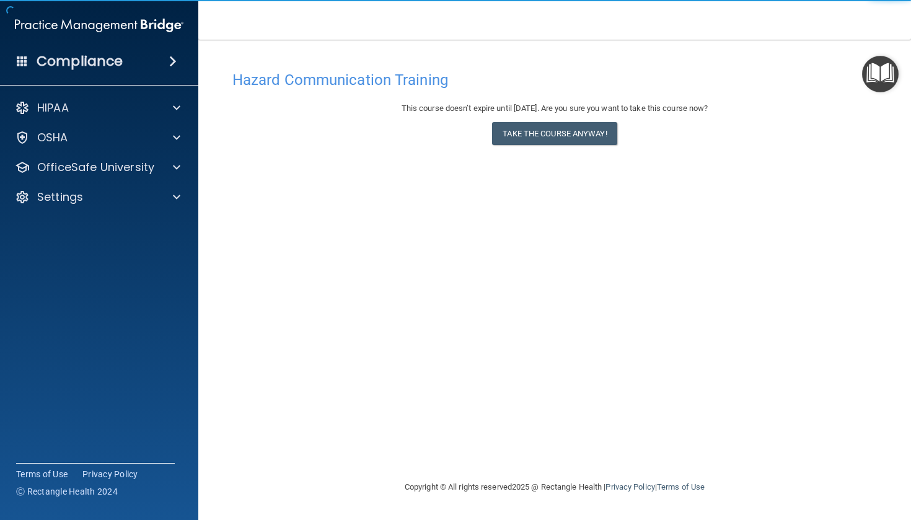
click at [516, 145] on div "This course doesn’t expire until [DATE]. Are you sure you want to take this cou…" at bounding box center [554, 126] width 645 height 50
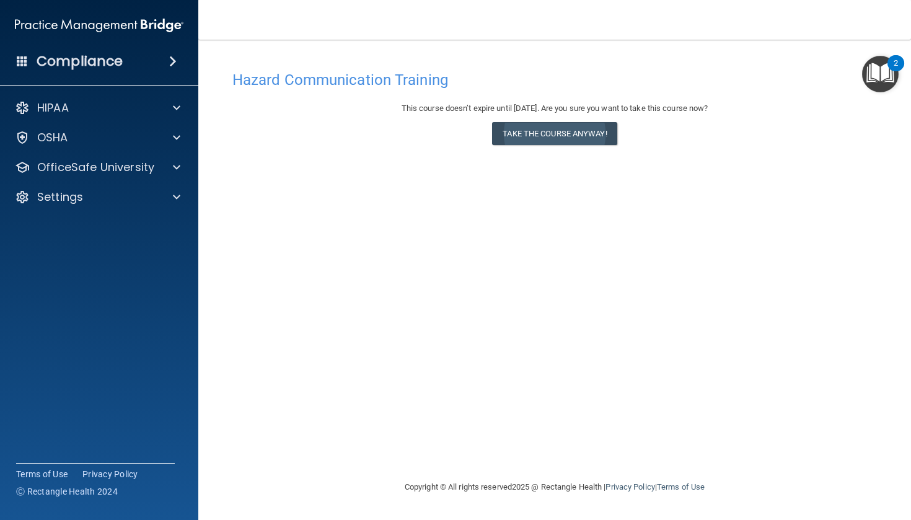
click at [506, 131] on button "Take the course anyway!" at bounding box center [554, 133] width 125 height 23
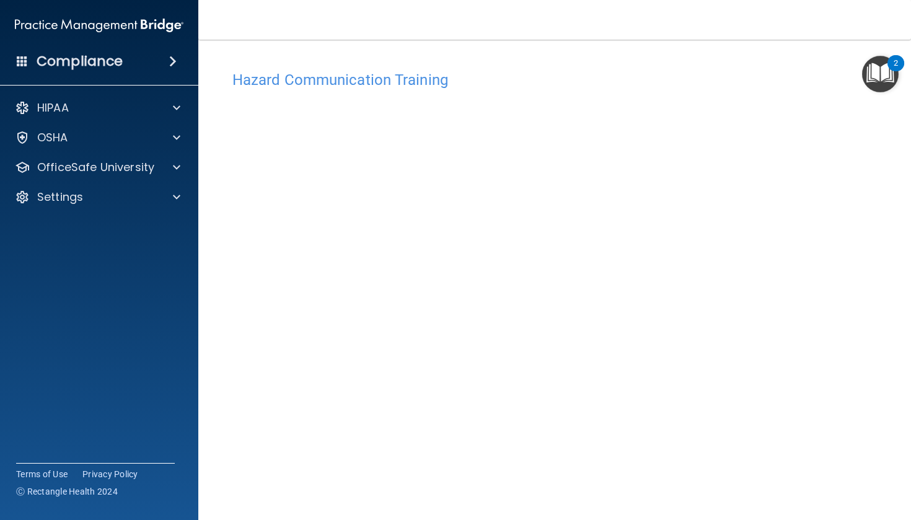
click at [878, 81] on img "Open Resource Center, 2 new notifications" at bounding box center [880, 74] width 37 height 37
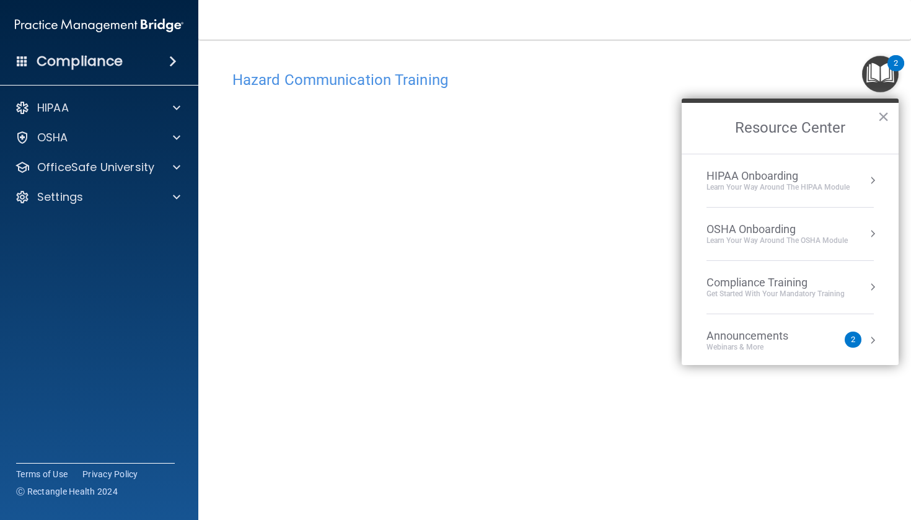
click at [709, 114] on h2 "Resource Center" at bounding box center [790, 128] width 217 height 51
click at [598, 87] on h4 "Hazard Communication Training" at bounding box center [554, 80] width 645 height 16
click at [886, 120] on button "×" at bounding box center [884, 117] width 12 height 20
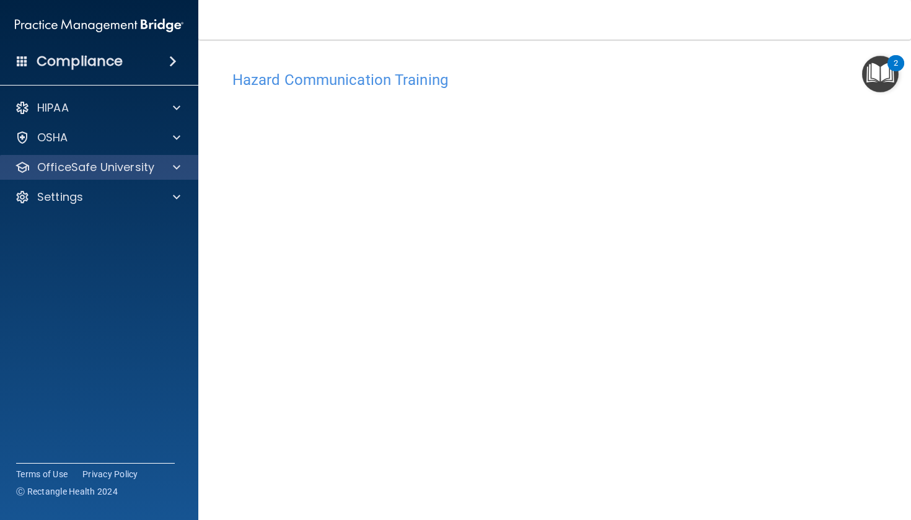
click at [108, 173] on p "OfficeSafe University" at bounding box center [95, 167] width 117 height 15
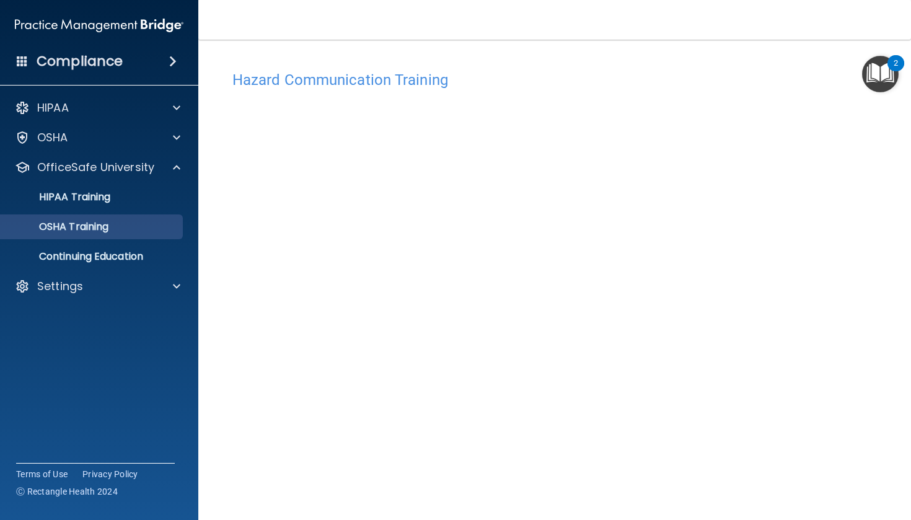
click at [107, 225] on p "OSHA Training" at bounding box center [58, 227] width 100 height 12
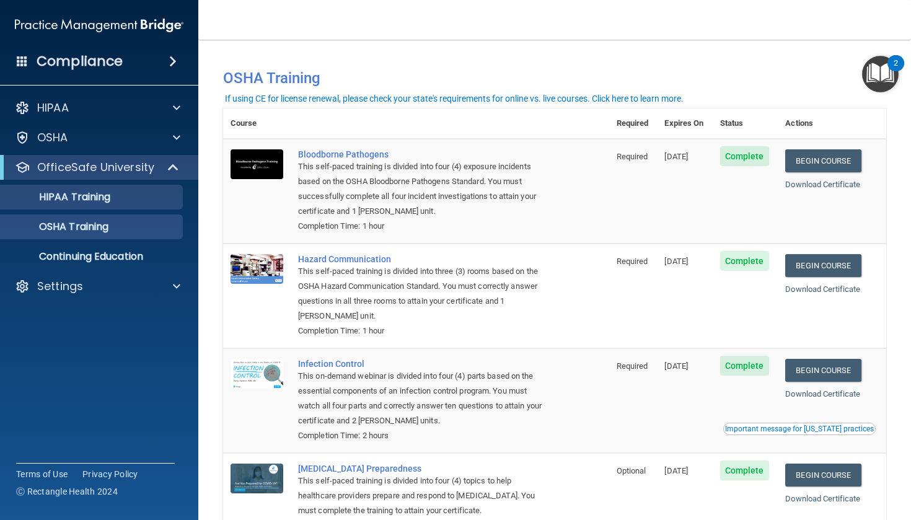
click at [94, 208] on link "HIPAA Training" at bounding box center [85, 197] width 195 height 25
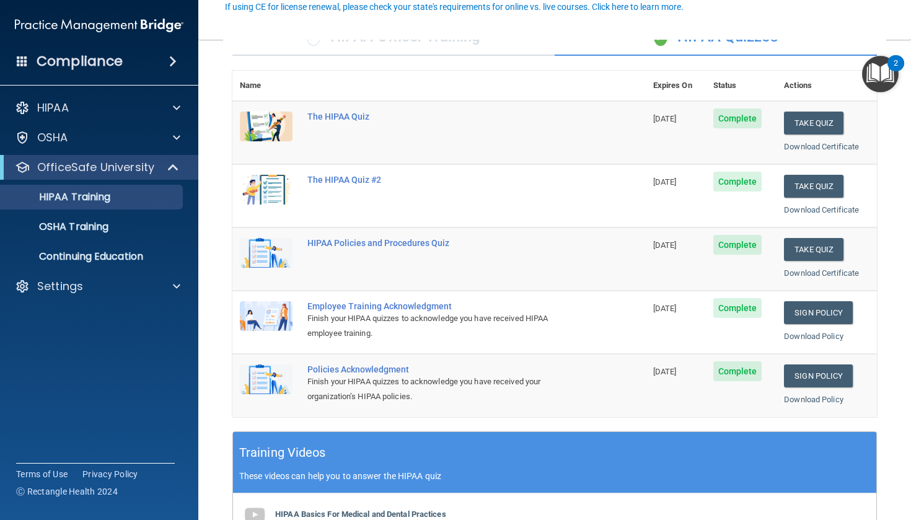
scroll to position [118, 0]
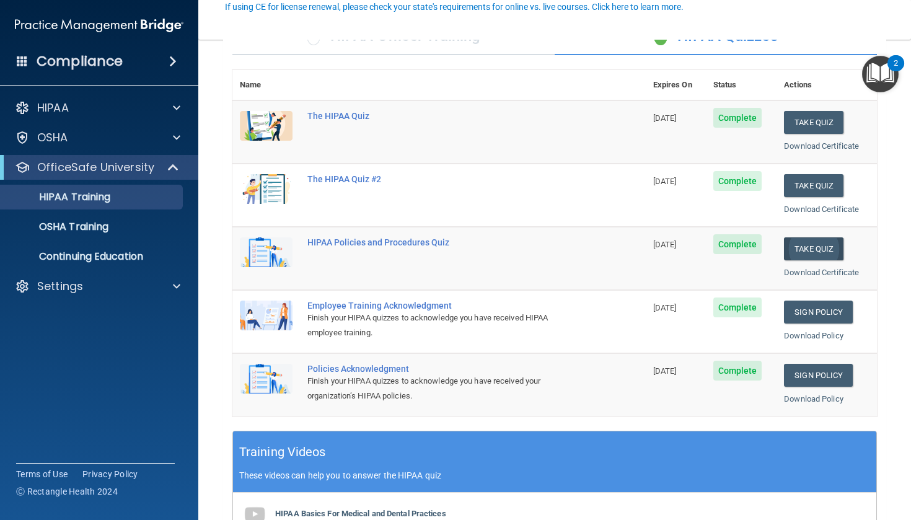
click at [826, 244] on button "Take Quiz" at bounding box center [813, 248] width 59 height 23
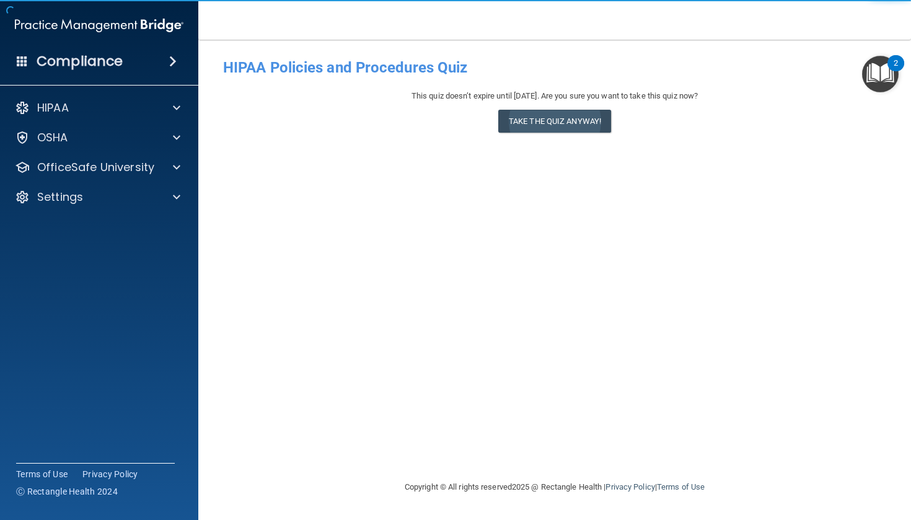
click at [589, 129] on button "Take the quiz anyway!" at bounding box center [554, 121] width 113 height 23
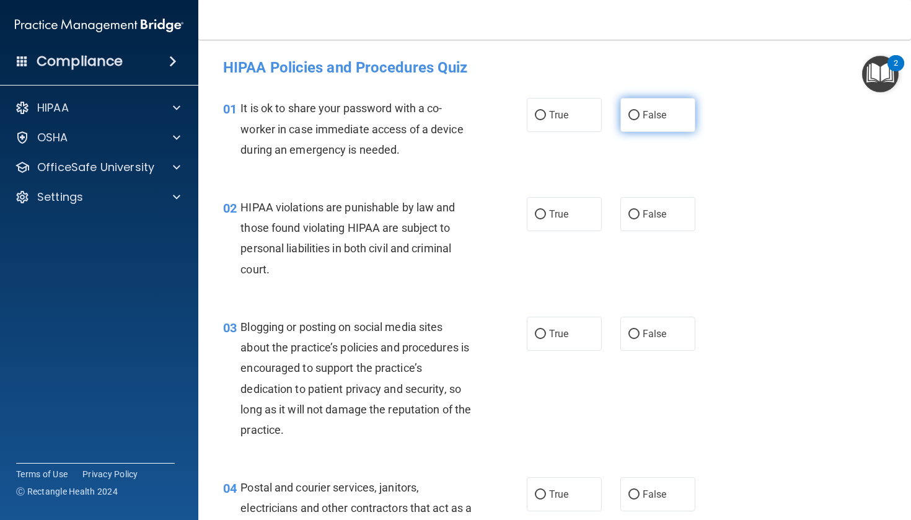
click at [623, 120] on label "False" at bounding box center [657, 115] width 75 height 34
click at [628, 120] on input "False" at bounding box center [633, 115] width 11 height 9
radio input "true"
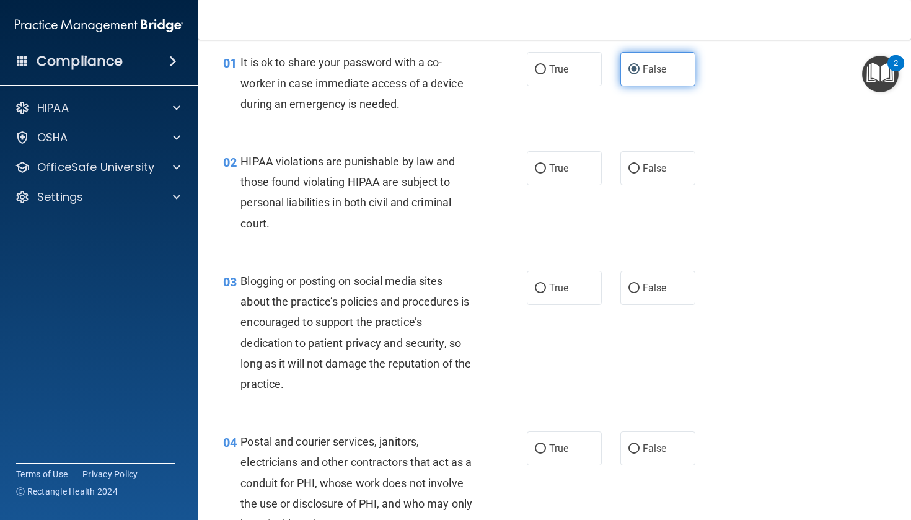
scroll to position [53, 0]
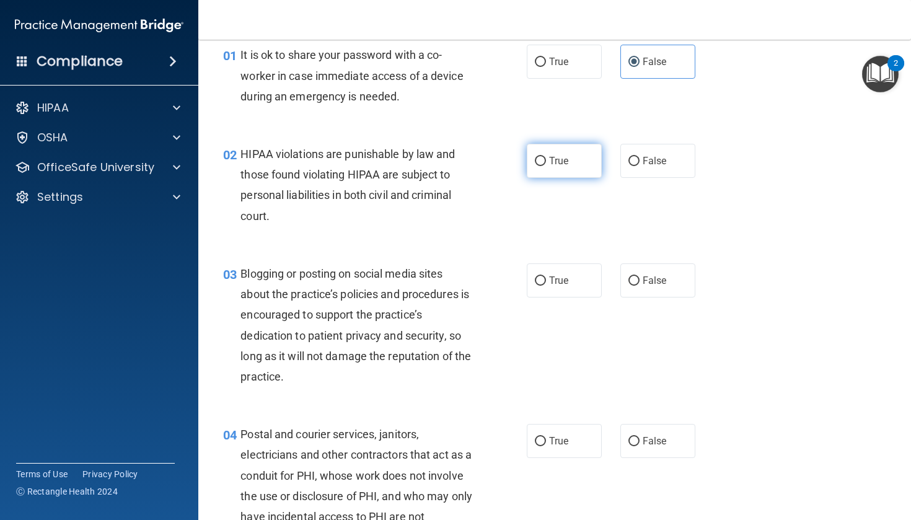
click at [553, 149] on label "True" at bounding box center [564, 161] width 75 height 34
click at [546, 157] on input "True" at bounding box center [540, 161] width 11 height 9
radio input "true"
click at [654, 278] on span "False" at bounding box center [655, 281] width 24 height 12
click at [640, 278] on input "False" at bounding box center [633, 280] width 11 height 9
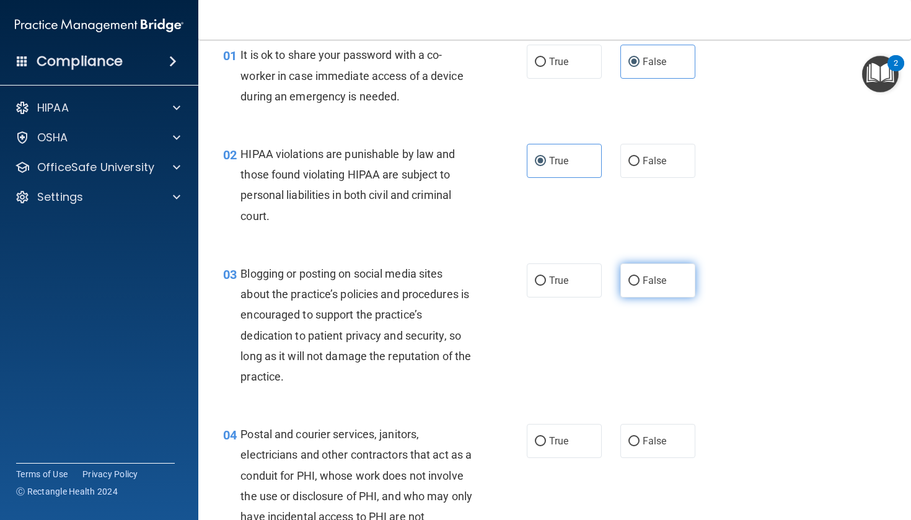
radio input "true"
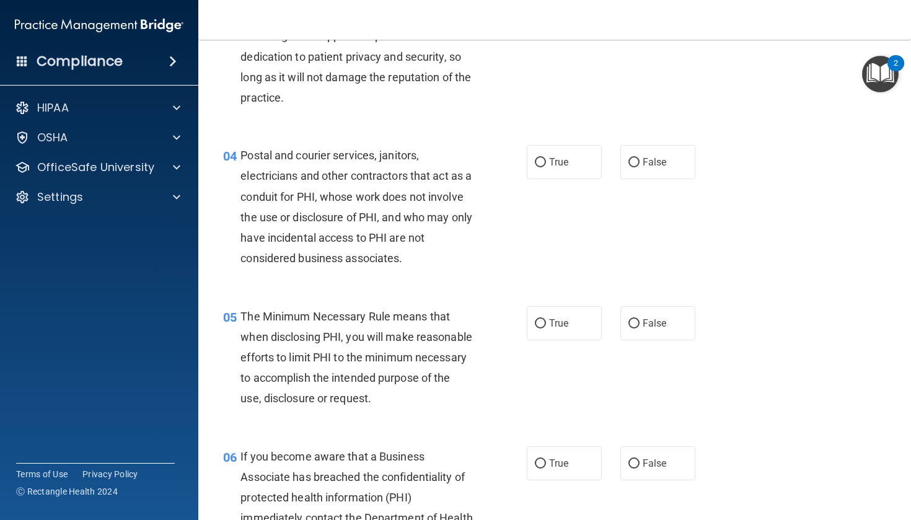
scroll to position [337, 0]
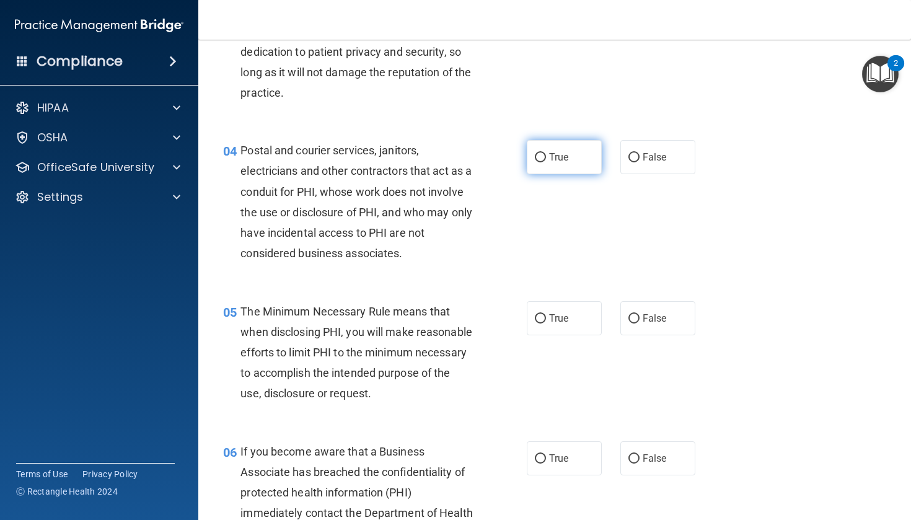
click at [565, 151] on span "True" at bounding box center [558, 157] width 19 height 12
click at [546, 153] on input "True" at bounding box center [540, 157] width 11 height 9
radio input "true"
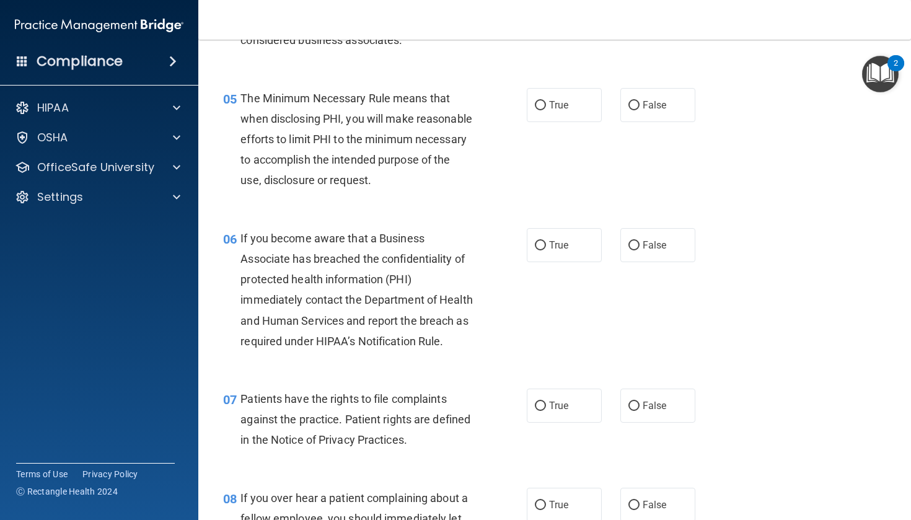
scroll to position [551, 0]
click at [554, 123] on div "05 The Minimum Necessary Rule means that when disclosing PHI, you will make rea…" at bounding box center [555, 142] width 682 height 140
click at [552, 103] on span "True" at bounding box center [558, 105] width 19 height 12
click at [546, 103] on input "True" at bounding box center [540, 104] width 11 height 9
radio input "true"
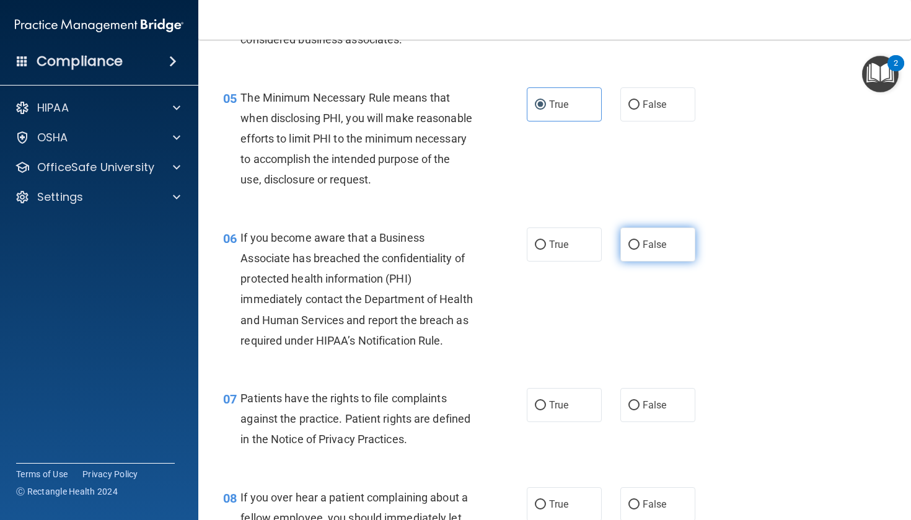
click at [635, 250] on input "False" at bounding box center [633, 244] width 11 height 9
radio input "true"
click at [540, 286] on div "06 If you become aware that a Business Associate has breached the confidentiali…" at bounding box center [375, 292] width 341 height 130
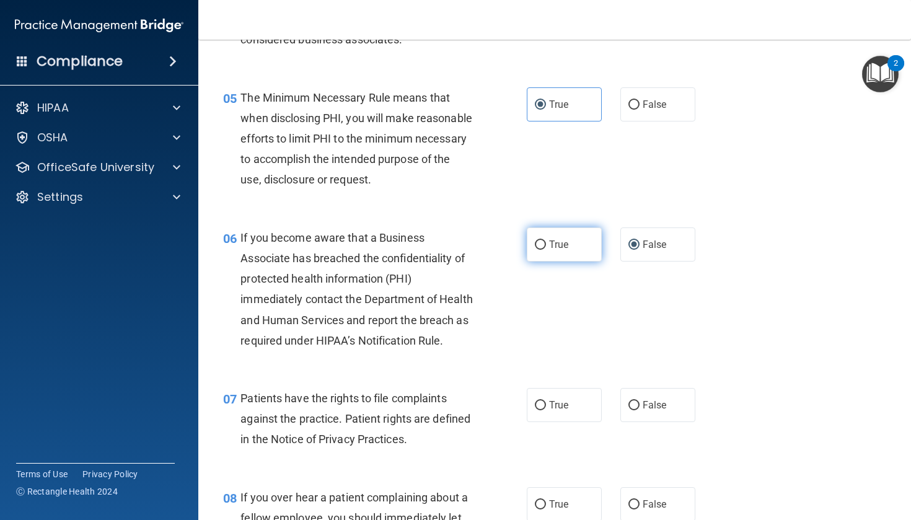
click at [550, 262] on label "True" at bounding box center [564, 244] width 75 height 34
click at [546, 250] on input "True" at bounding box center [540, 244] width 11 height 9
radio input "true"
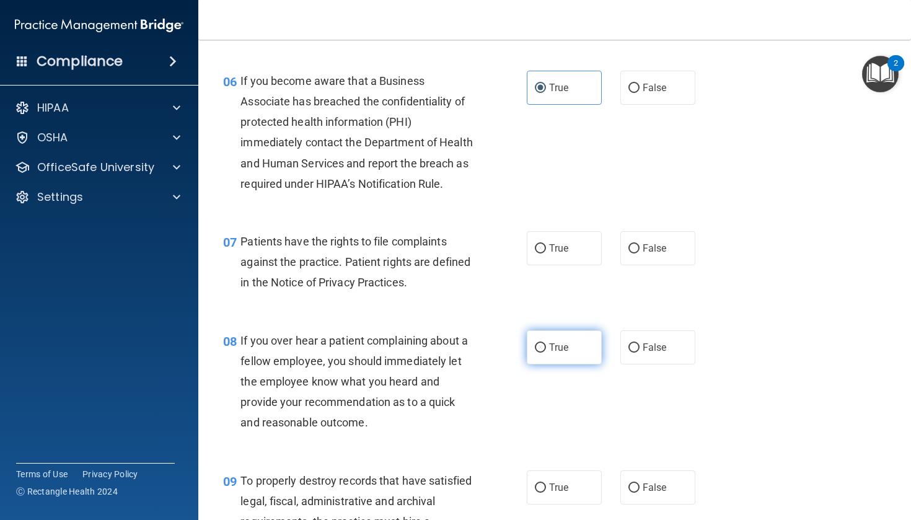
scroll to position [709, 0]
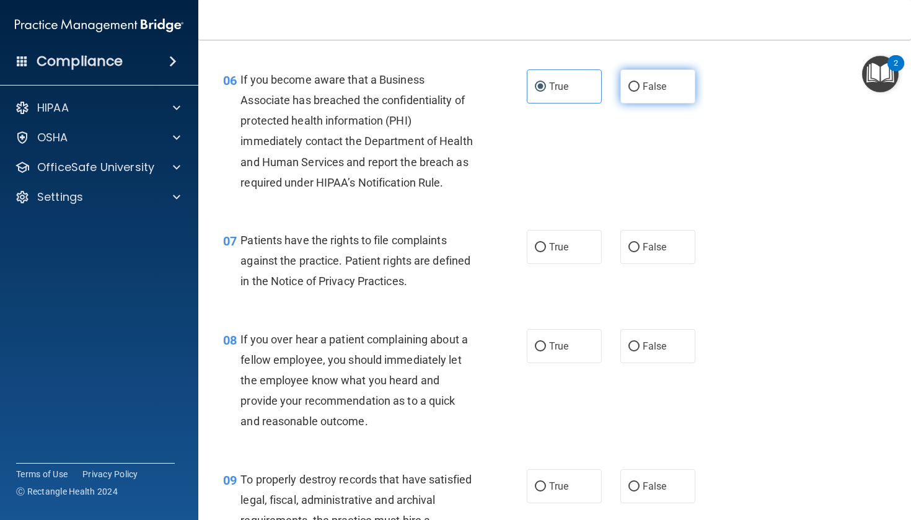
click at [655, 92] on span "False" at bounding box center [655, 87] width 24 height 12
click at [640, 92] on input "False" at bounding box center [633, 86] width 11 height 9
radio input "true"
radio input "false"
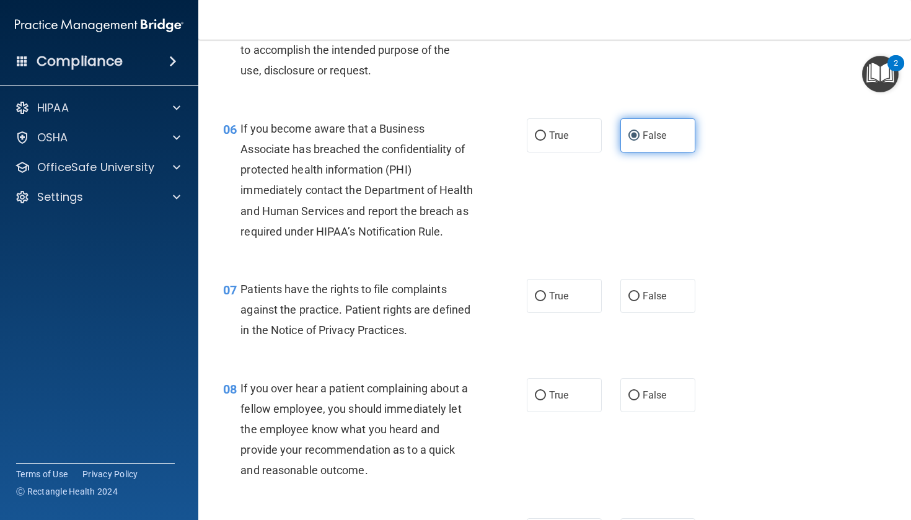
scroll to position [662, 0]
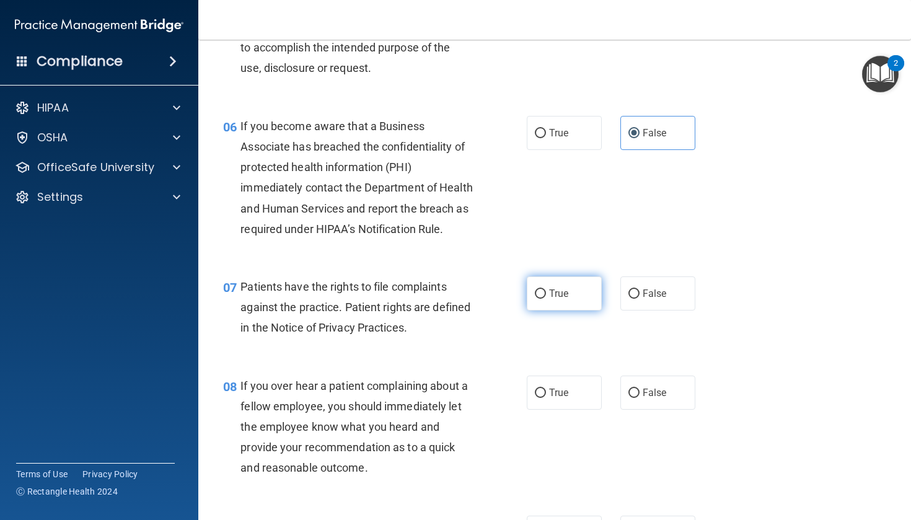
click at [540, 310] on label "True" at bounding box center [564, 293] width 75 height 34
click at [540, 299] on input "True" at bounding box center [540, 293] width 11 height 9
radio input "true"
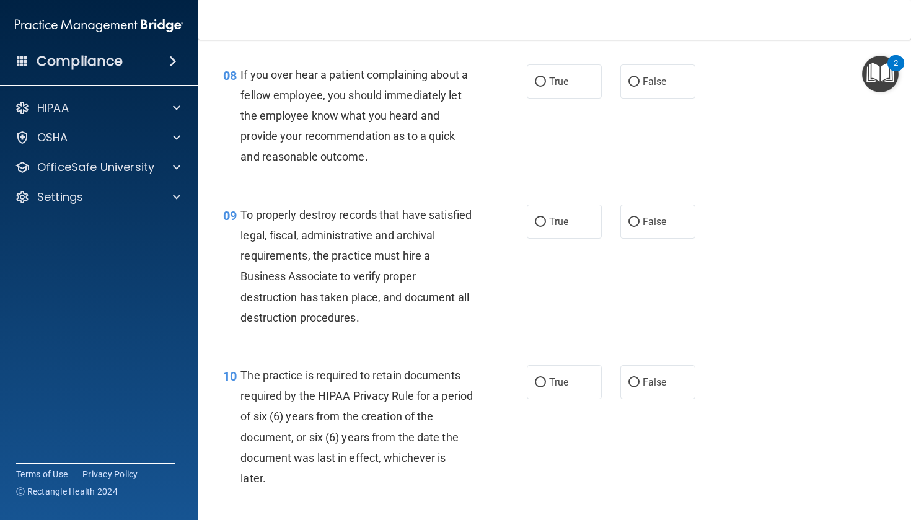
scroll to position [978, 0]
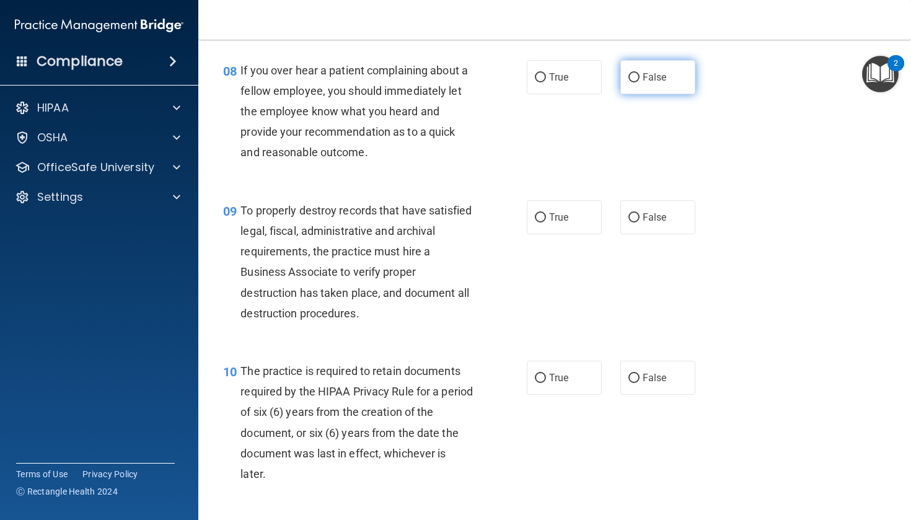
click at [662, 83] on span "False" at bounding box center [655, 77] width 24 height 12
click at [640, 82] on input "False" at bounding box center [633, 77] width 11 height 9
radio input "true"
click at [577, 226] on label "True" at bounding box center [564, 217] width 75 height 34
click at [546, 222] on input "True" at bounding box center [540, 217] width 11 height 9
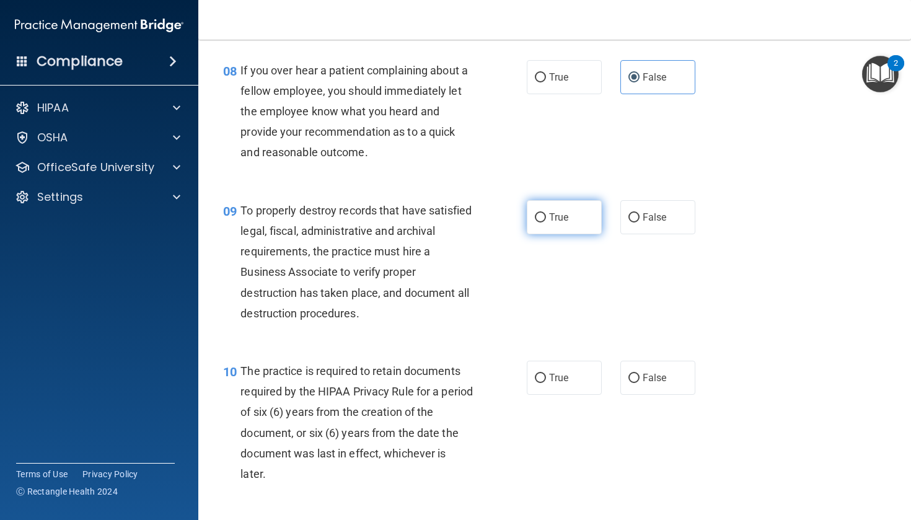
radio input "true"
click at [559, 384] on span "True" at bounding box center [558, 378] width 19 height 12
click at [546, 383] on input "True" at bounding box center [540, 378] width 11 height 9
radio input "true"
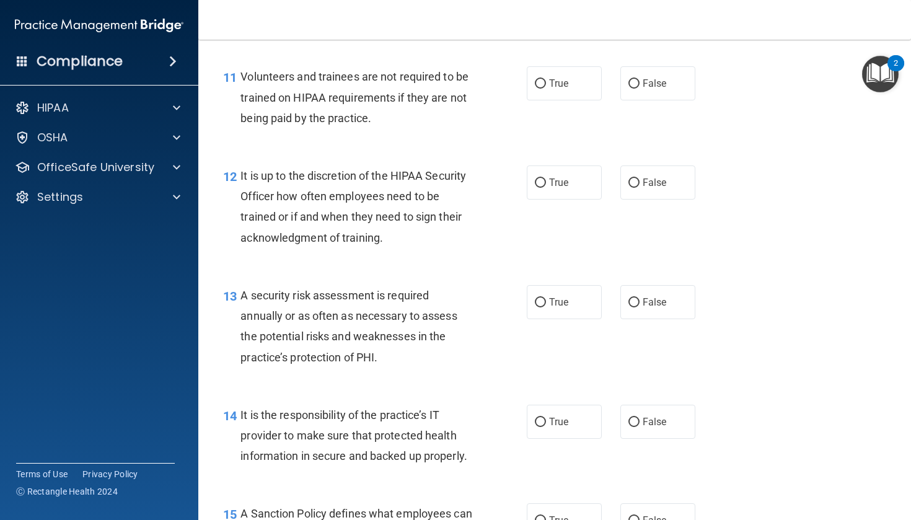
scroll to position [1432, 0]
click at [670, 86] on label "False" at bounding box center [657, 84] width 75 height 34
click at [640, 86] on input "False" at bounding box center [633, 84] width 11 height 9
radio input "true"
click at [647, 187] on label "False" at bounding box center [657, 183] width 75 height 34
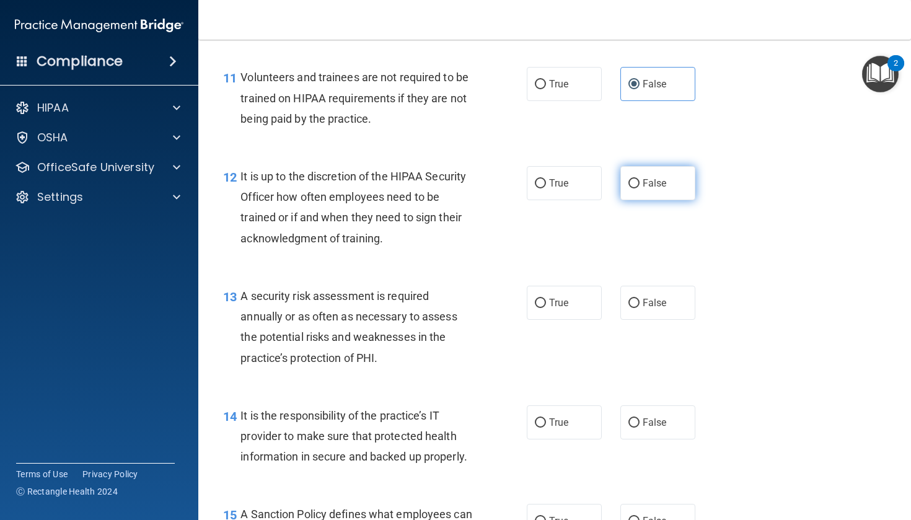
click at [640, 187] on input "False" at bounding box center [633, 183] width 11 height 9
radio input "true"
click at [565, 320] on label "True" at bounding box center [564, 303] width 75 height 34
click at [546, 308] on input "True" at bounding box center [540, 303] width 11 height 9
radio input "true"
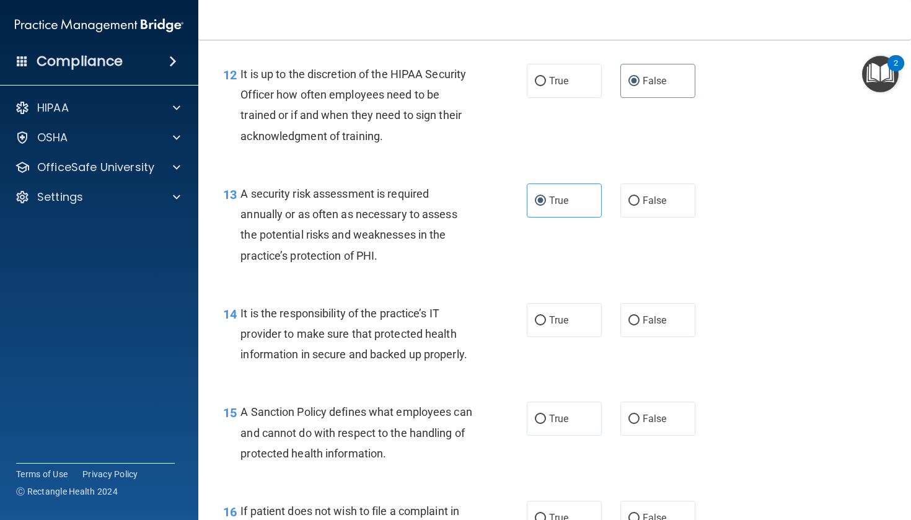
scroll to position [1554, 0]
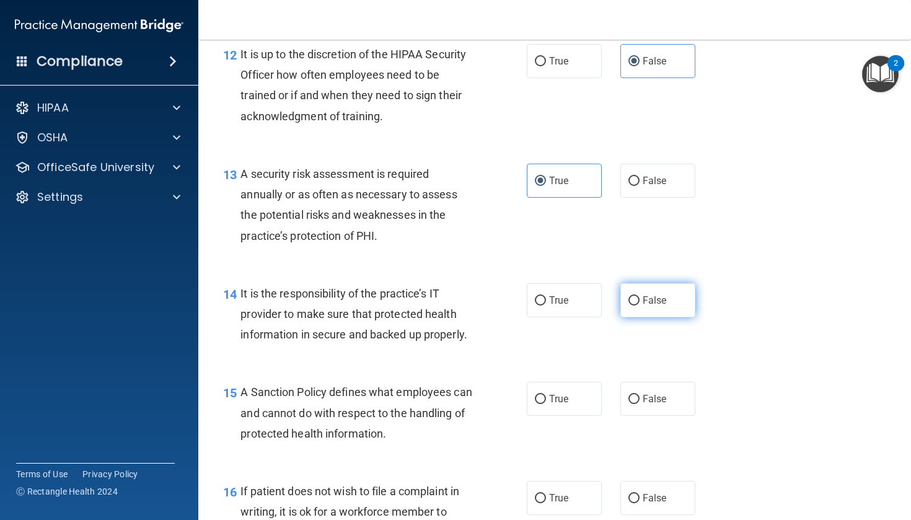
click at [657, 306] on span "False" at bounding box center [655, 300] width 24 height 12
click at [640, 306] on input "False" at bounding box center [633, 300] width 11 height 9
radio input "true"
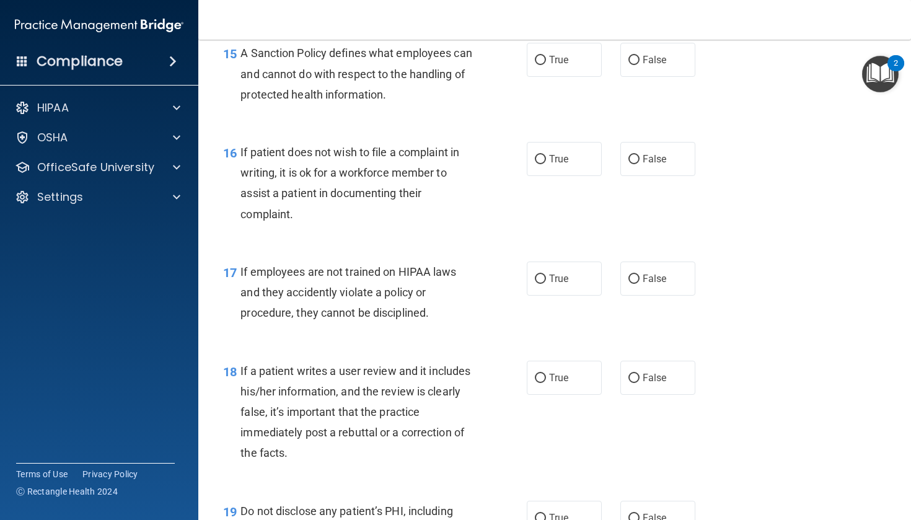
scroll to position [1895, 0]
click at [683, 71] on label "False" at bounding box center [657, 59] width 75 height 34
click at [640, 64] on input "False" at bounding box center [633, 59] width 11 height 9
radio input "true"
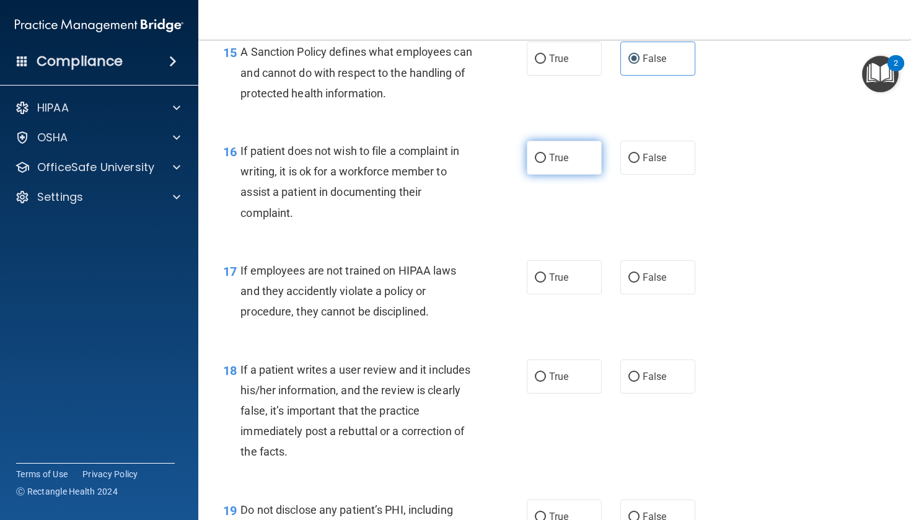
click at [571, 156] on label "True" at bounding box center [564, 158] width 75 height 34
click at [546, 156] on input "True" at bounding box center [540, 158] width 11 height 9
radio input "true"
click at [638, 294] on label "False" at bounding box center [657, 277] width 75 height 34
click at [638, 283] on input "False" at bounding box center [633, 277] width 11 height 9
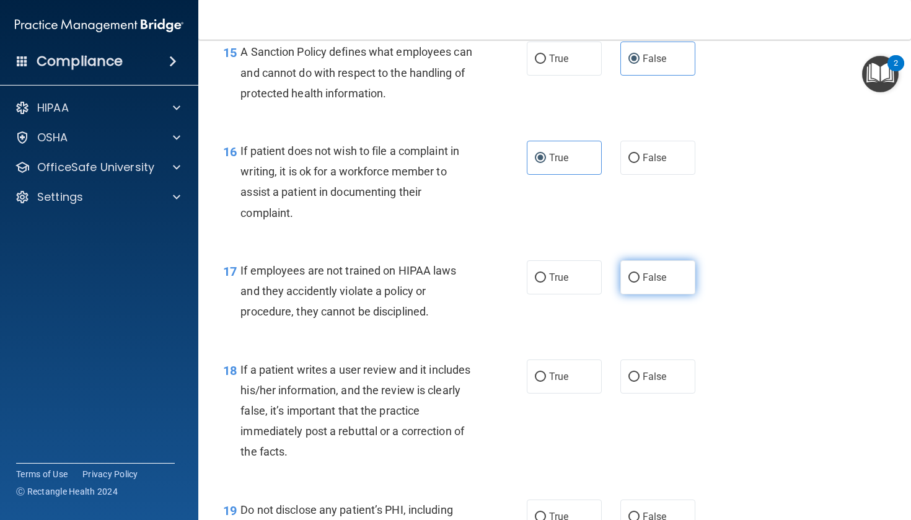
radio input "true"
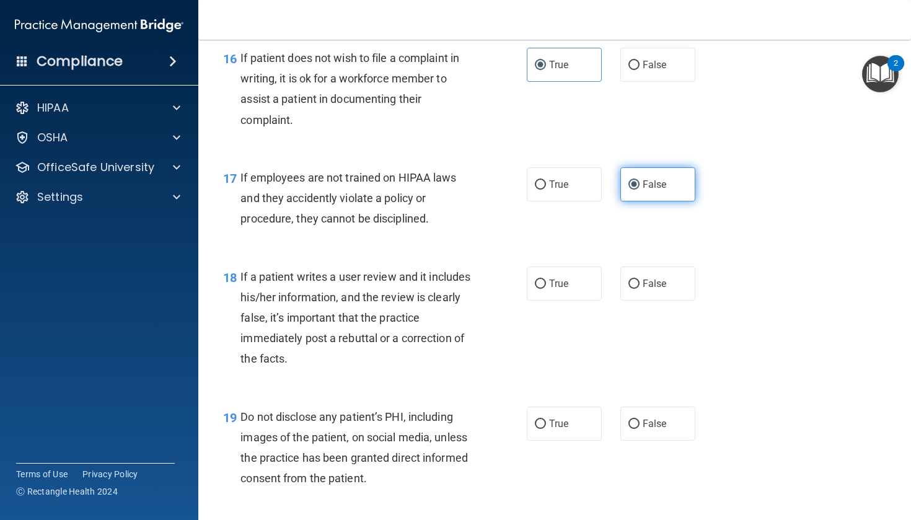
scroll to position [1996, 0]
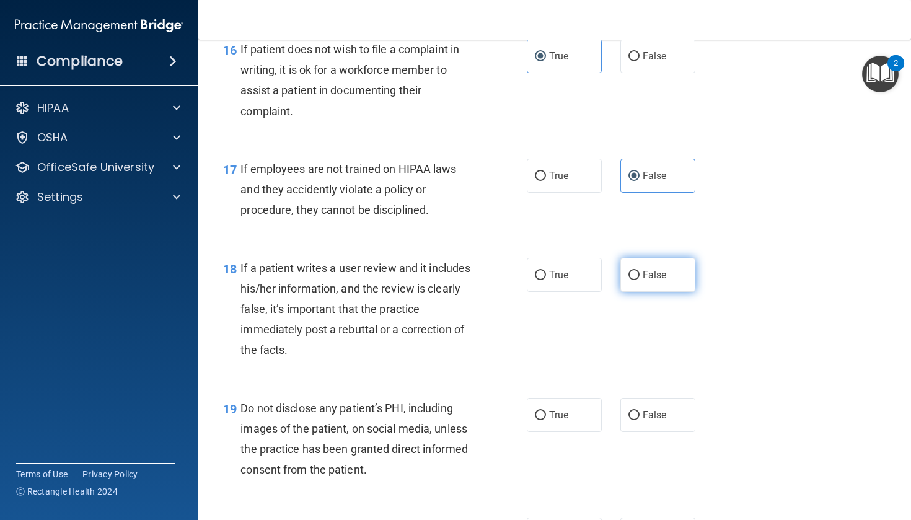
click at [653, 291] on label "False" at bounding box center [657, 275] width 75 height 34
click at [640, 280] on input "False" at bounding box center [633, 275] width 11 height 9
radio input "true"
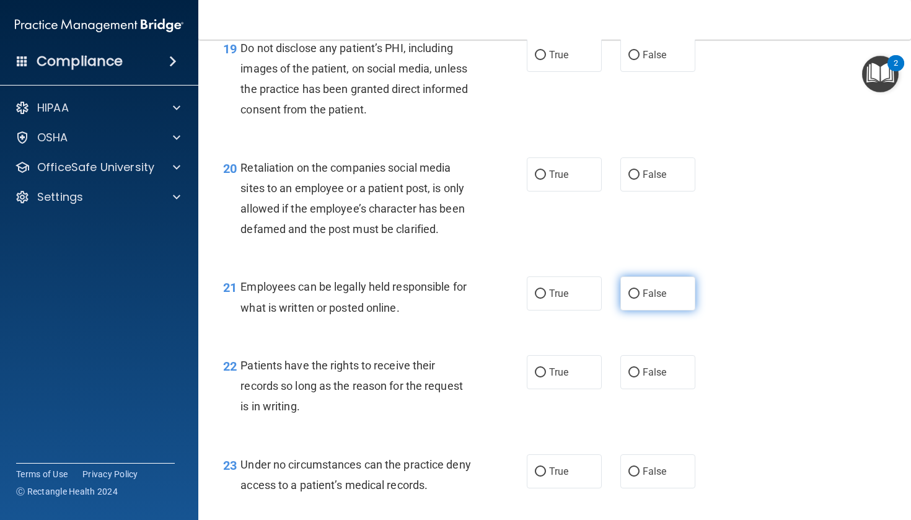
scroll to position [2349, 0]
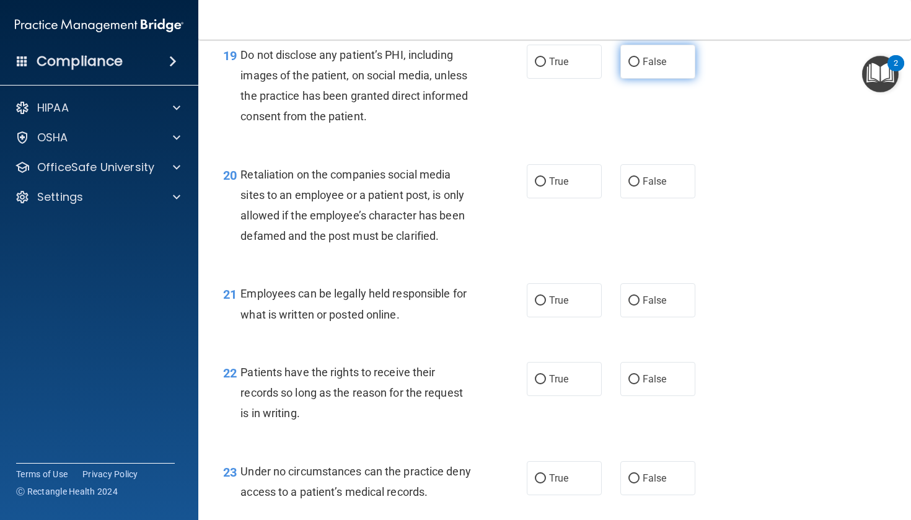
click at [643, 63] on label "False" at bounding box center [657, 62] width 75 height 34
click at [640, 63] on input "False" at bounding box center [633, 62] width 11 height 9
radio input "true"
click at [637, 198] on label "False" at bounding box center [657, 181] width 75 height 34
click at [637, 187] on input "False" at bounding box center [633, 181] width 11 height 9
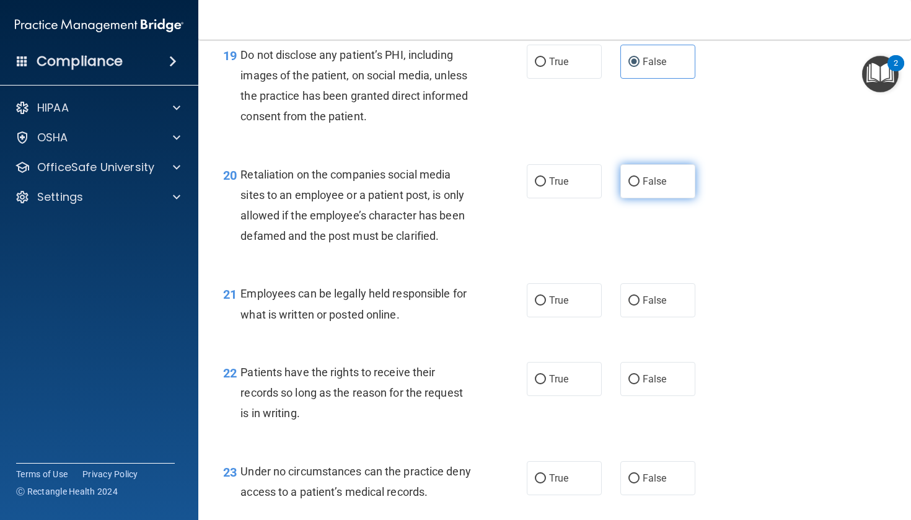
radio input "true"
click at [542, 306] on input "True" at bounding box center [540, 300] width 11 height 9
radio input "true"
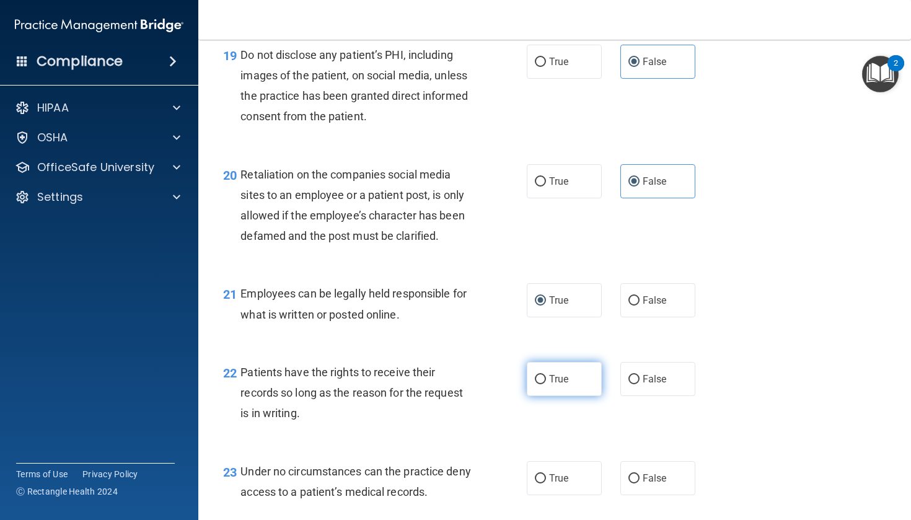
click at [561, 394] on label "True" at bounding box center [564, 379] width 75 height 34
click at [546, 384] on input "True" at bounding box center [540, 379] width 11 height 9
radio input "true"
click at [635, 495] on label "False" at bounding box center [657, 478] width 75 height 34
click at [635, 483] on input "False" at bounding box center [633, 478] width 11 height 9
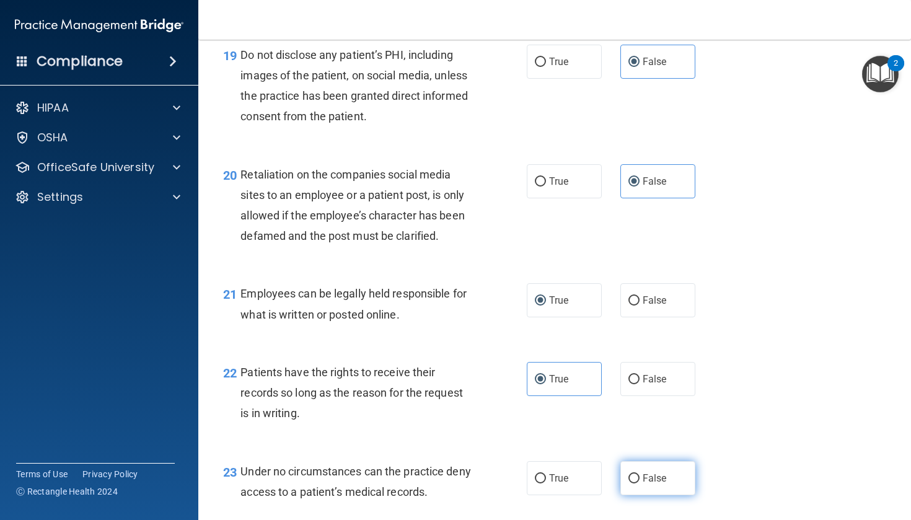
radio input "true"
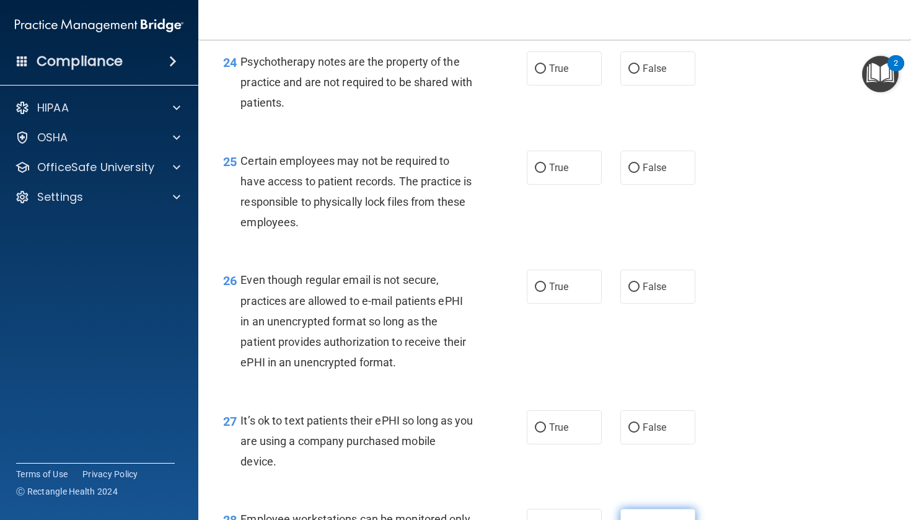
scroll to position [2837, 0]
click at [664, 86] on label "False" at bounding box center [657, 69] width 75 height 34
click at [640, 74] on input "False" at bounding box center [633, 69] width 11 height 9
radio input "true"
click at [568, 174] on span "True" at bounding box center [558, 168] width 19 height 12
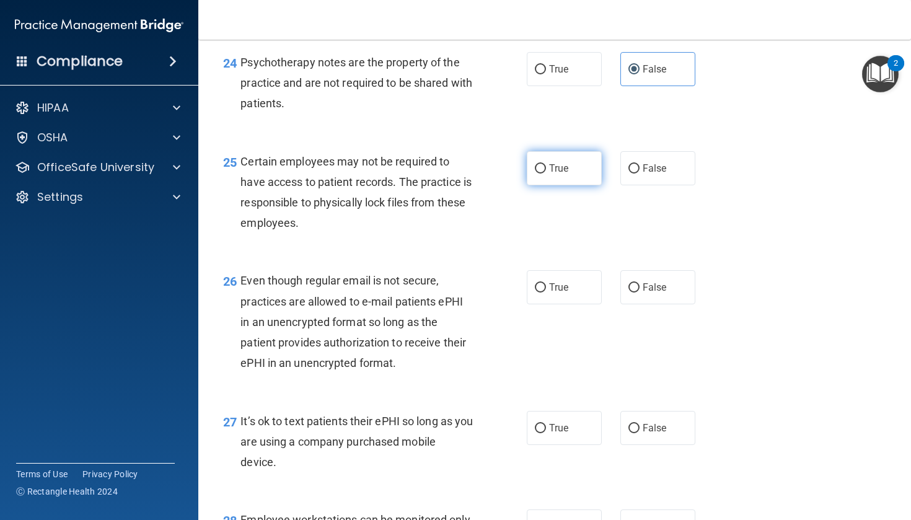
click at [546, 174] on input "True" at bounding box center [540, 168] width 11 height 9
radio input "true"
click at [555, 293] on span "True" at bounding box center [558, 287] width 19 height 12
click at [546, 293] on input "True" at bounding box center [540, 287] width 11 height 9
radio input "true"
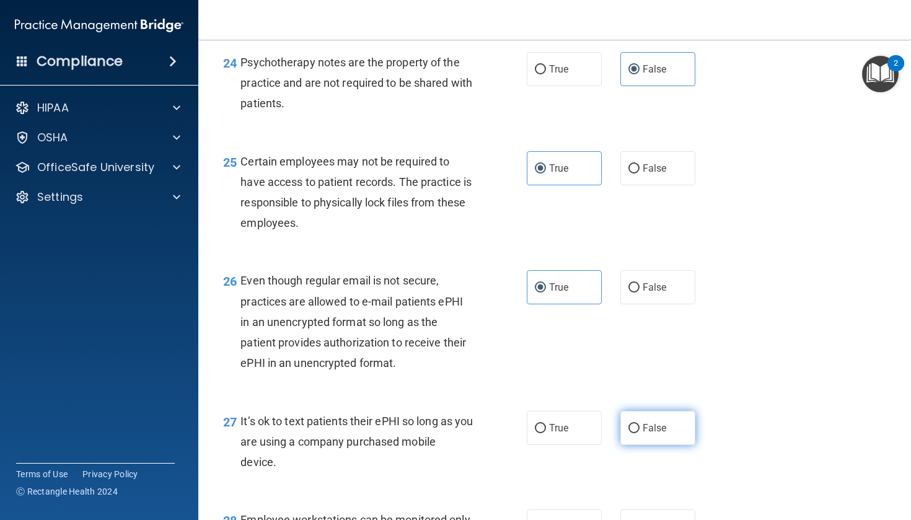
click at [634, 429] on input "False" at bounding box center [633, 428] width 11 height 9
radio input "true"
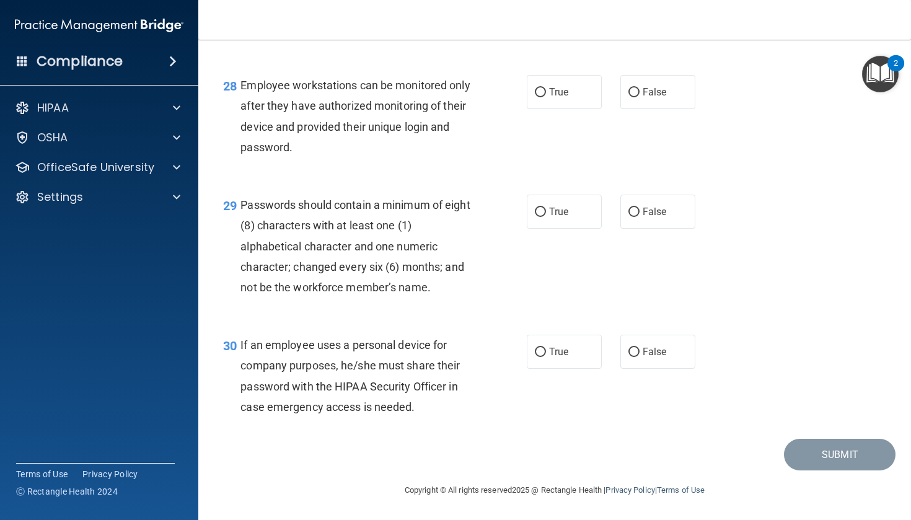
scroll to position [3274, 0]
click at [581, 95] on label "True" at bounding box center [564, 92] width 75 height 34
click at [546, 95] on input "True" at bounding box center [540, 92] width 11 height 9
radio input "true"
click at [665, 210] on span "False" at bounding box center [655, 212] width 24 height 12
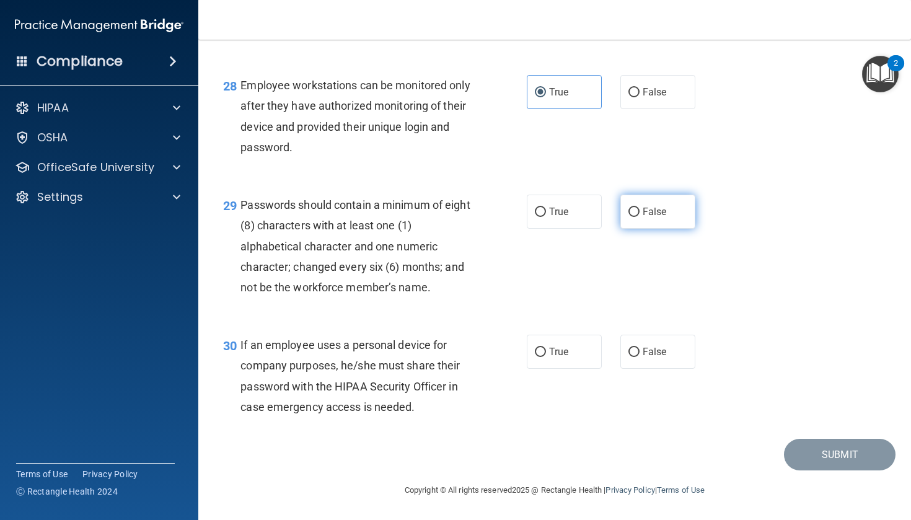
click at [640, 210] on input "False" at bounding box center [633, 212] width 11 height 9
radio input "true"
click at [635, 357] on input "False" at bounding box center [633, 352] width 11 height 9
radio input "true"
click at [827, 440] on button "Submit" at bounding box center [840, 455] width 112 height 32
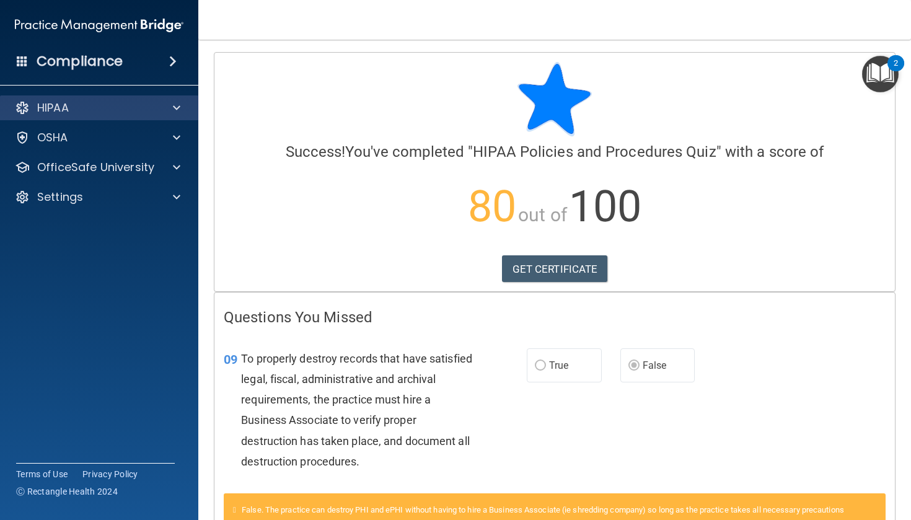
click at [114, 107] on div "HIPAA" at bounding box center [83, 107] width 154 height 15
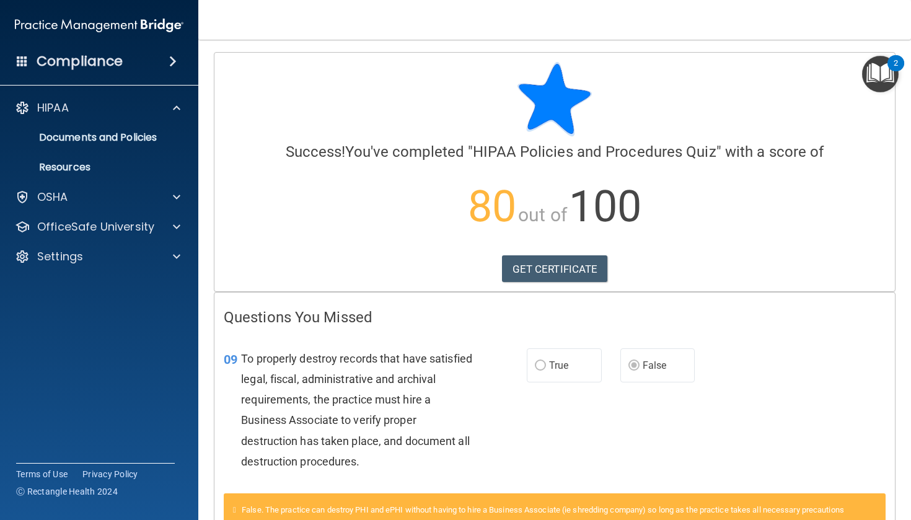
click at [112, 209] on div "HIPAA Documents and Policies Report an Incident Business Associates Emergency P…" at bounding box center [99, 184] width 199 height 188
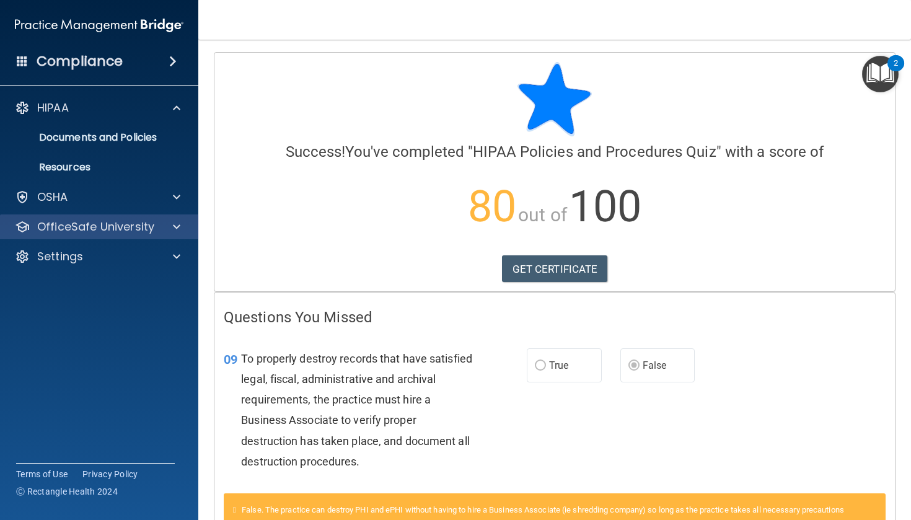
click at [119, 235] on div "OfficeSafe University" at bounding box center [99, 226] width 199 height 25
click at [131, 230] on p "OfficeSafe University" at bounding box center [95, 226] width 117 height 15
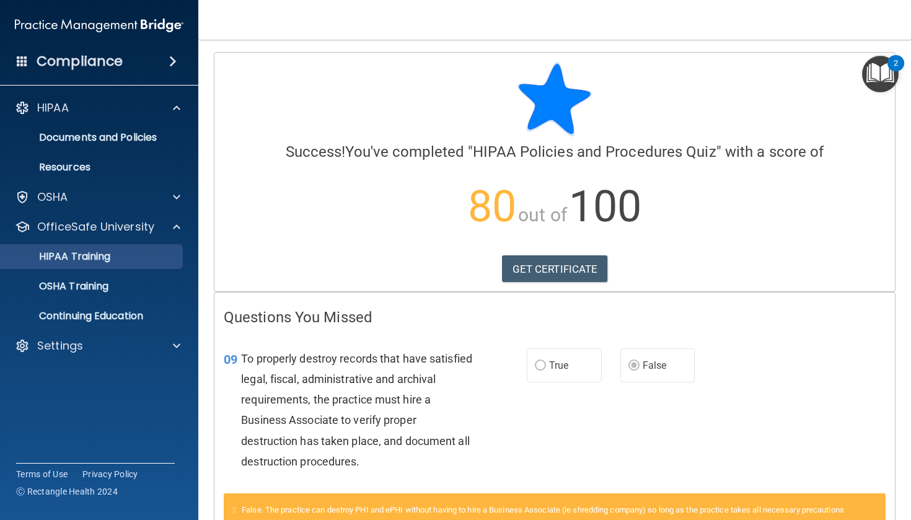
click at [134, 263] on link "HIPAA Training" at bounding box center [85, 256] width 195 height 25
